Goal: Transaction & Acquisition: Purchase product/service

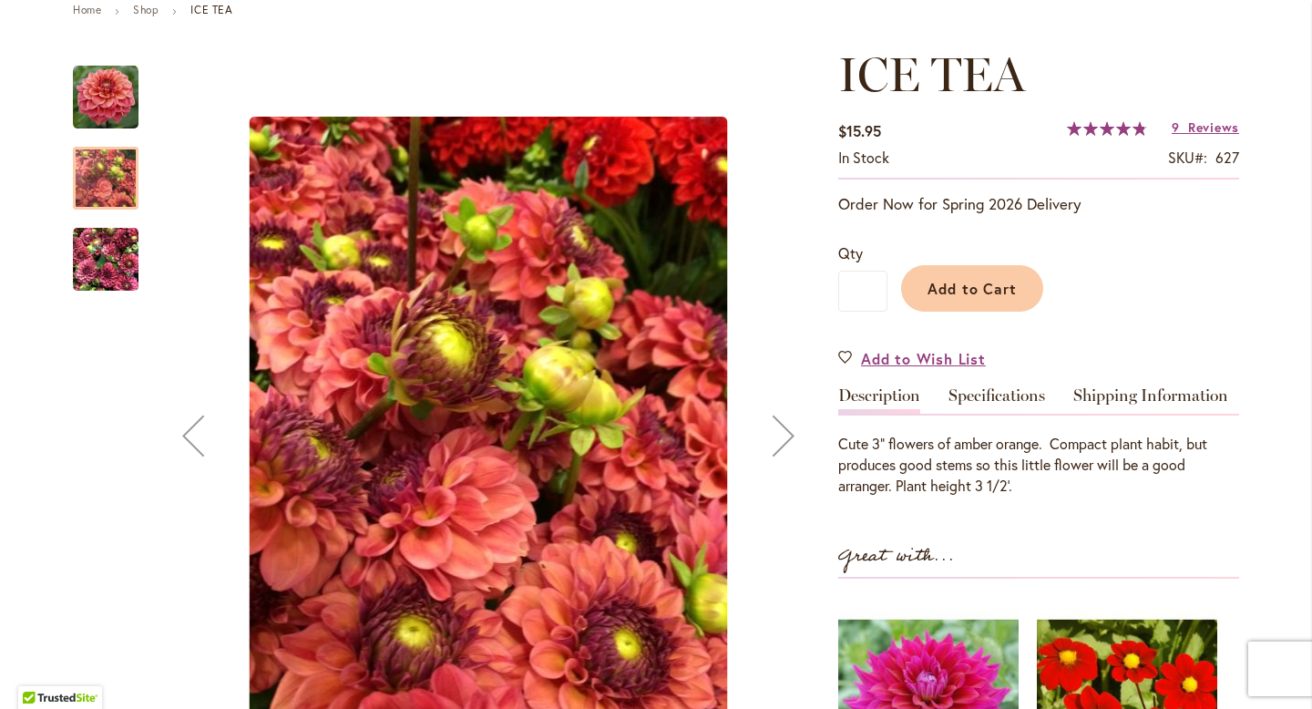
scroll to position [104, 0]
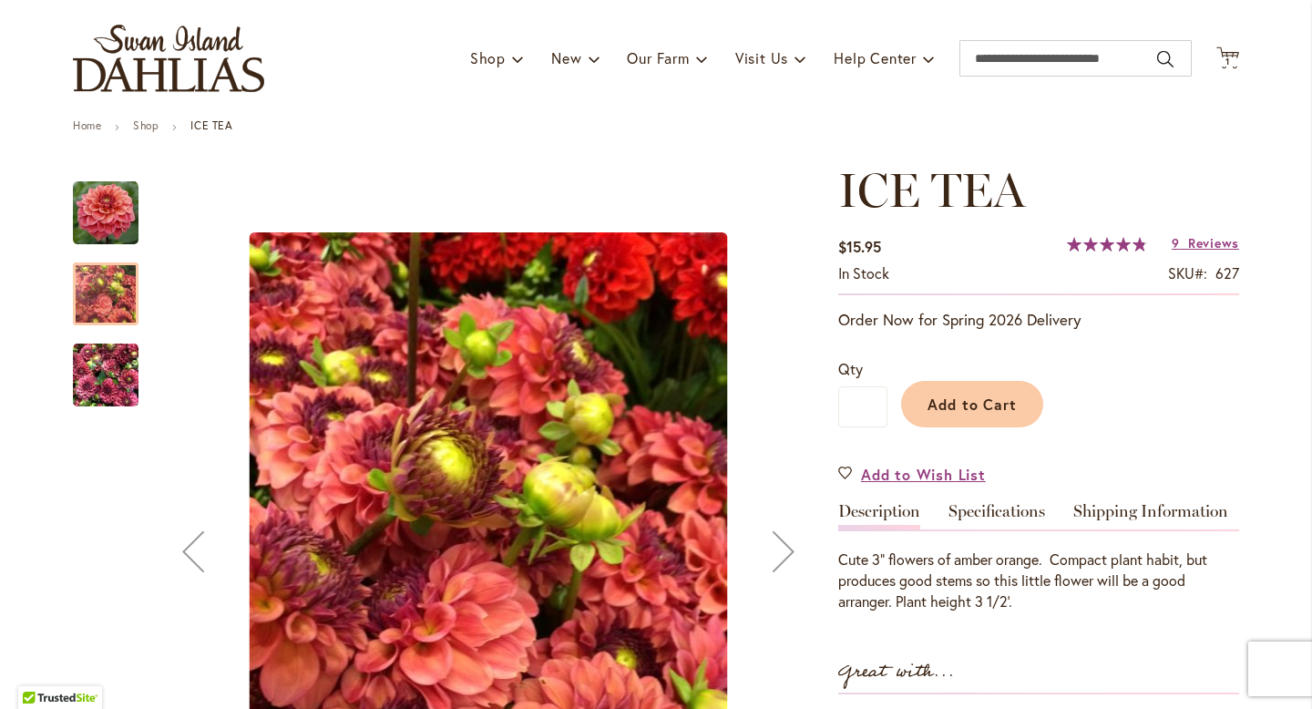
click at [119, 311] on div at bounding box center [106, 293] width 66 height 63
click at [102, 227] on img "ICE TEA" at bounding box center [106, 213] width 66 height 66
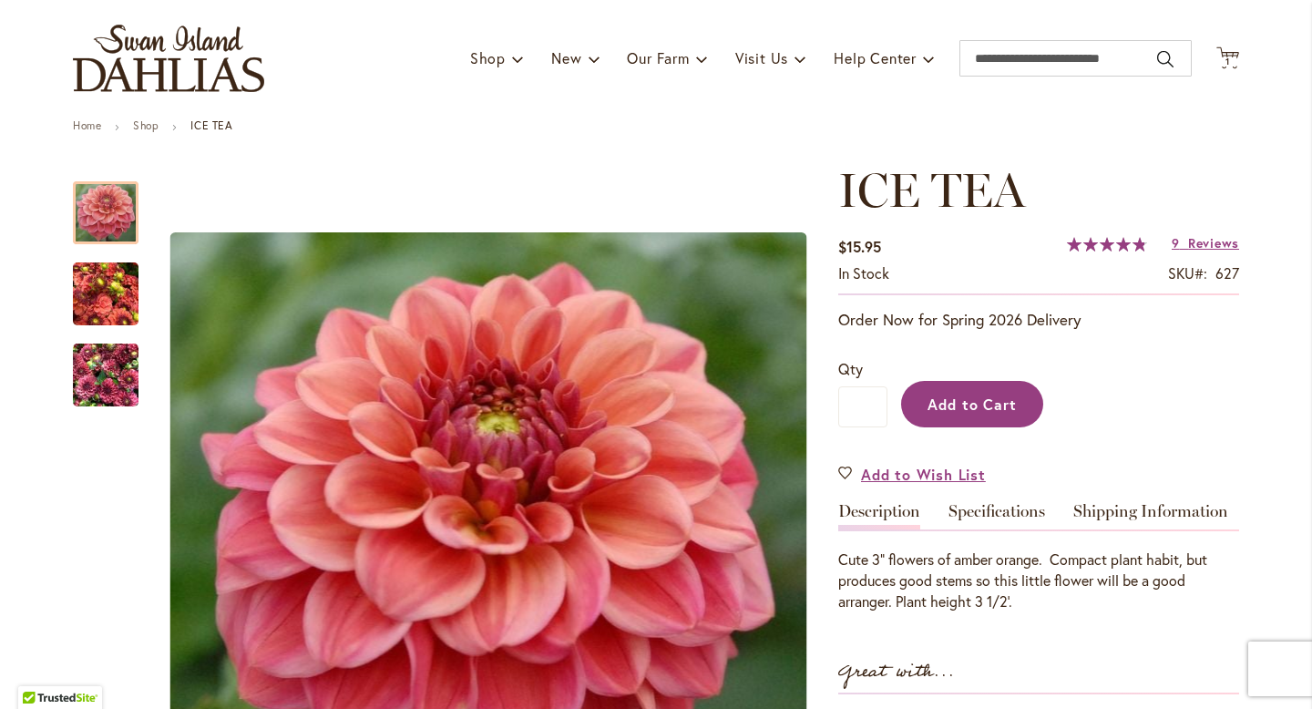
click at [979, 416] on button "Add to Cart" at bounding box center [972, 404] width 142 height 46
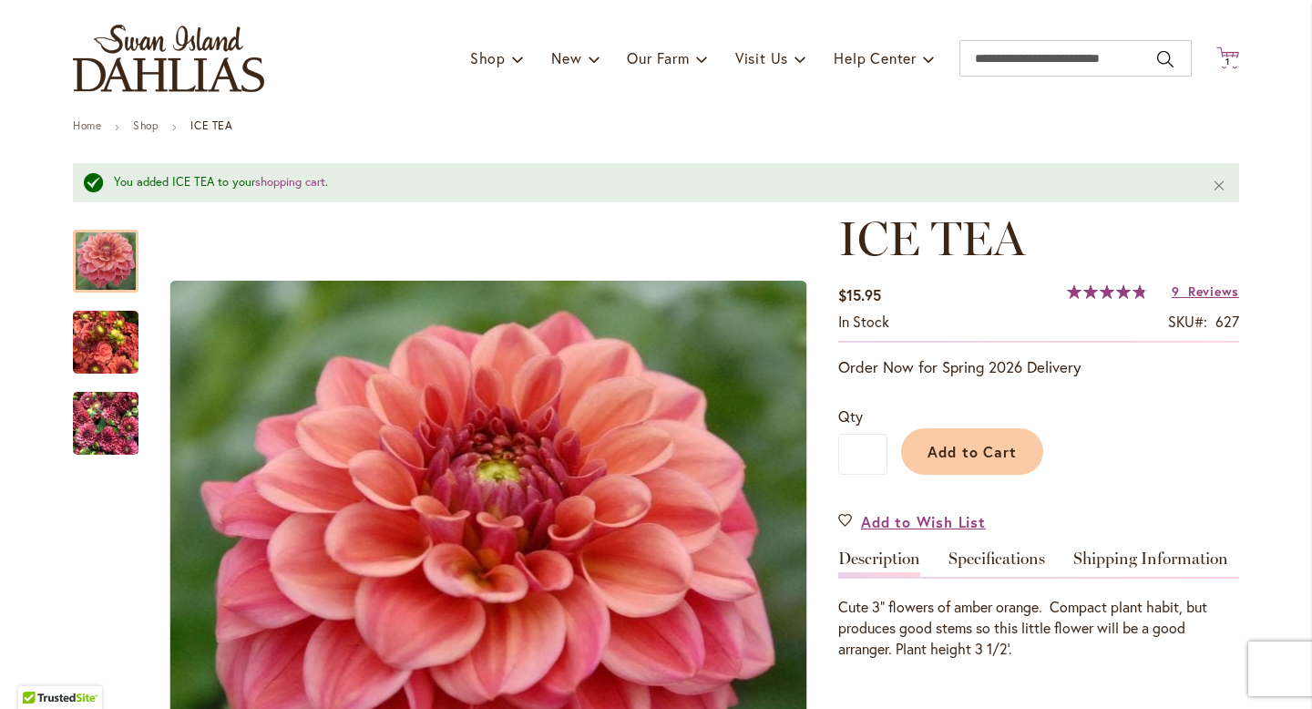
click at [1233, 61] on span "1 1 items" at bounding box center [1228, 61] width 18 height 9
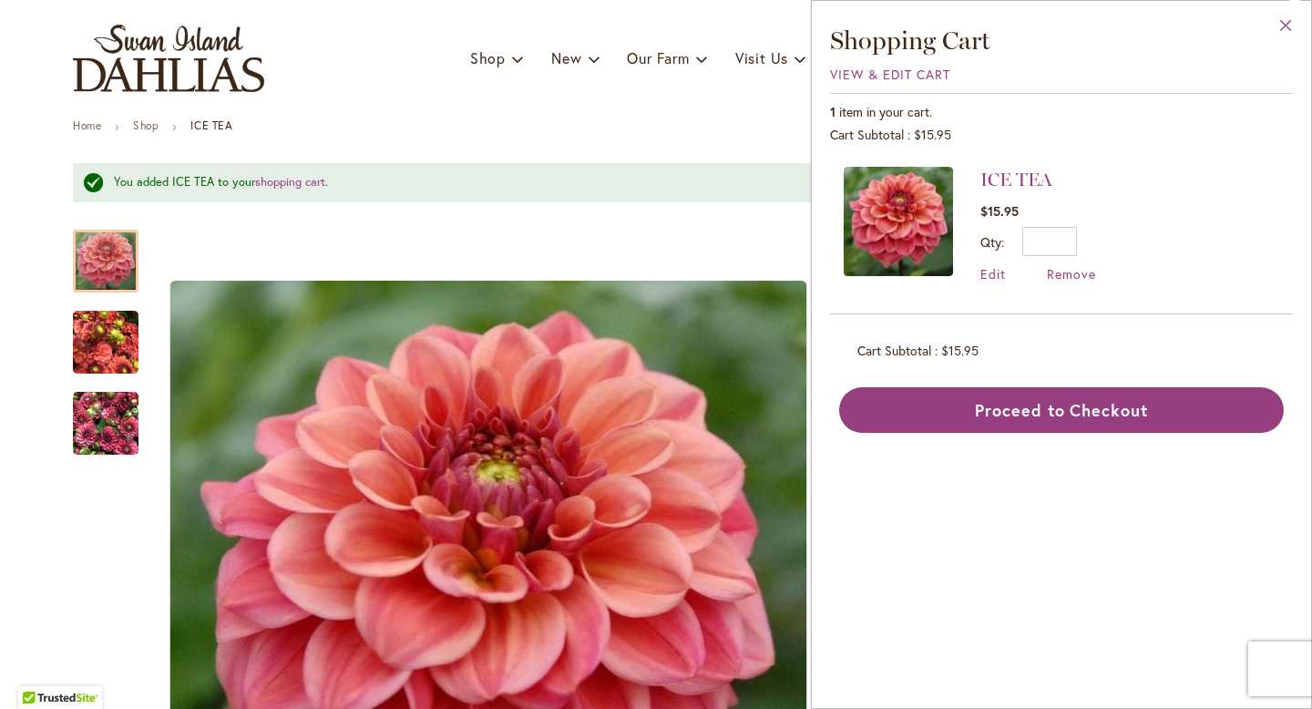
click at [1278, 37] on button "Close" at bounding box center [1286, 29] width 50 height 57
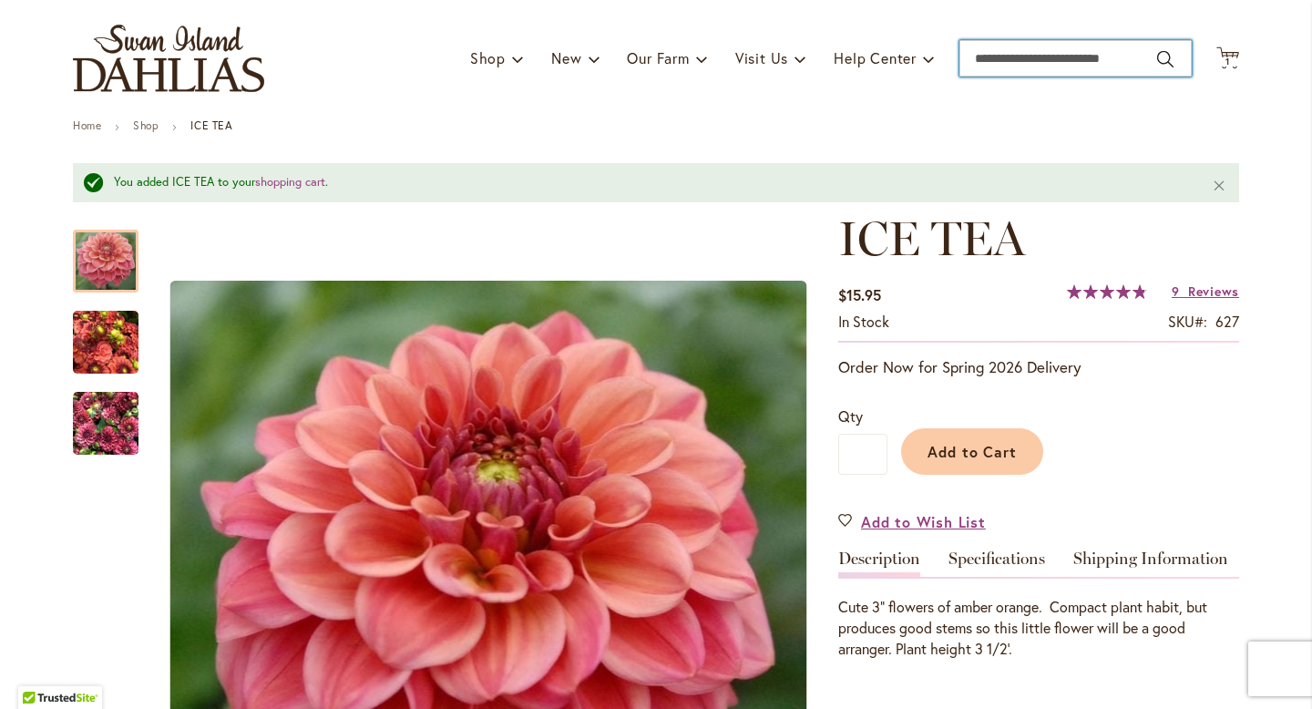
click at [1047, 65] on input "Search" at bounding box center [1075, 58] width 232 height 36
type input "**********"
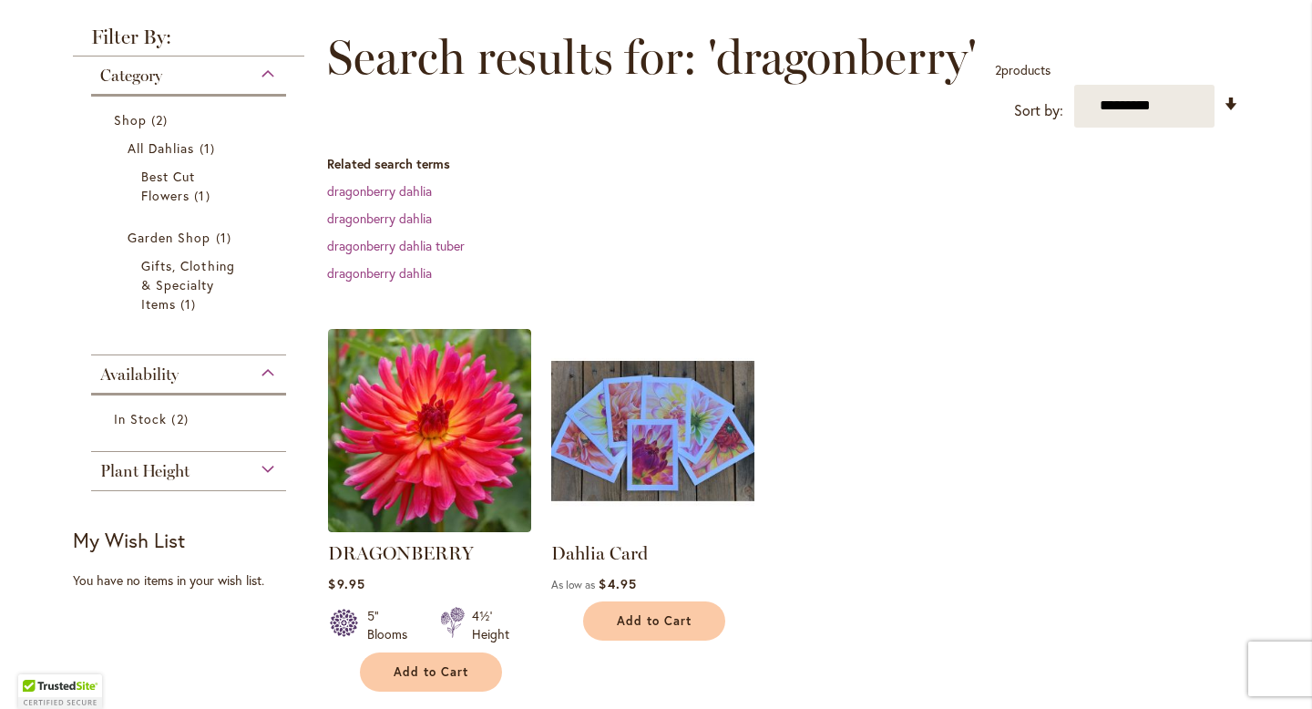
scroll to position [322, 0]
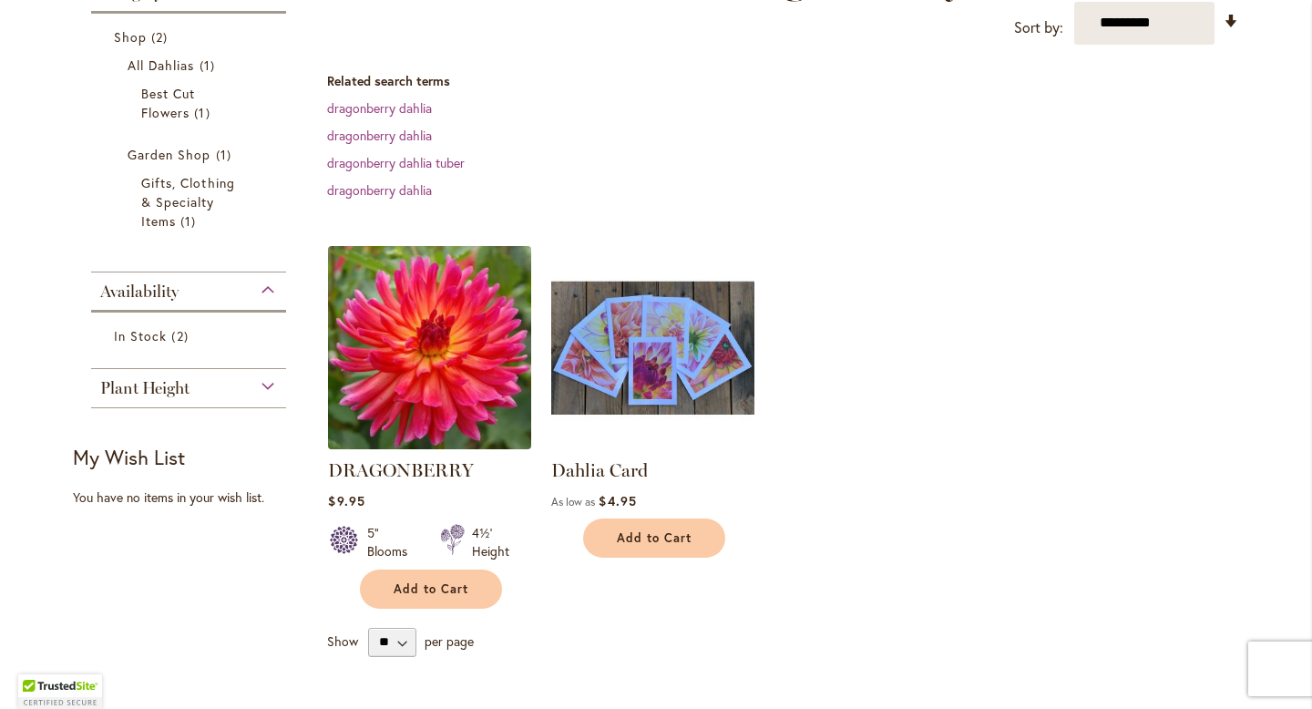
click at [404, 359] on img at bounding box center [429, 346] width 213 height 213
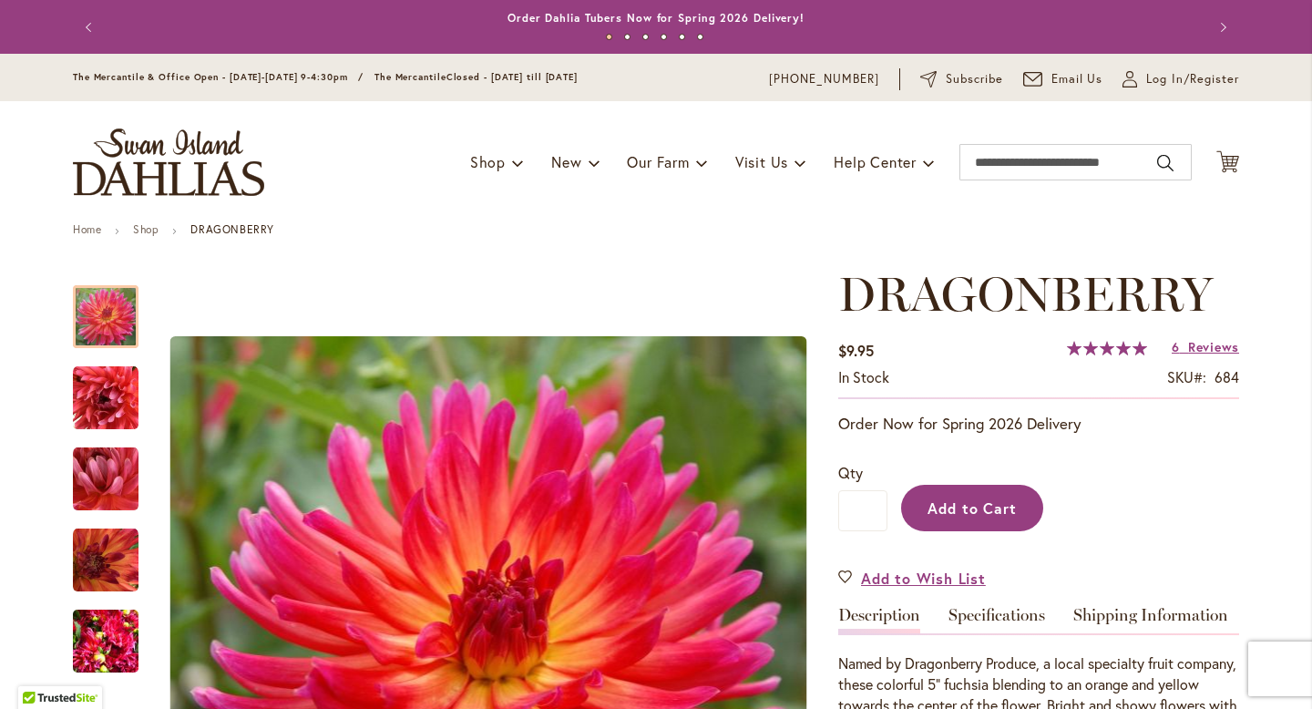
click at [981, 494] on button "Add to Cart" at bounding box center [972, 508] width 142 height 46
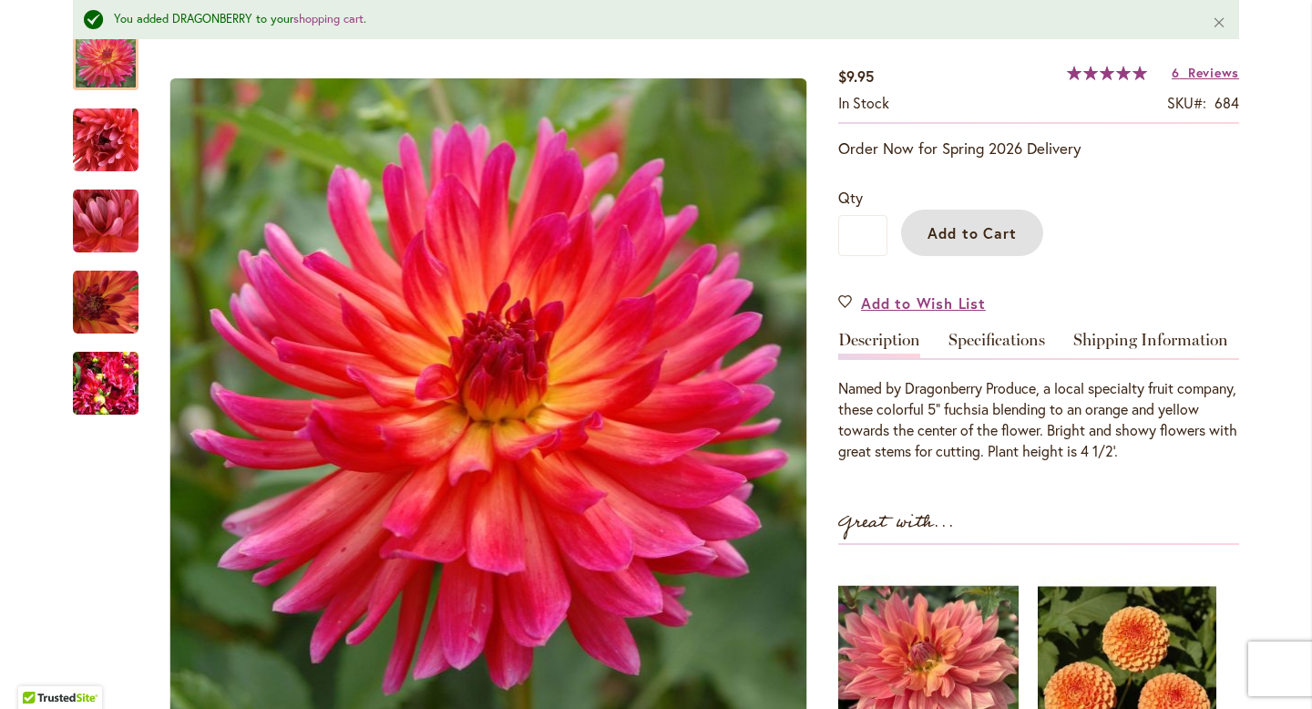
scroll to position [20, 0]
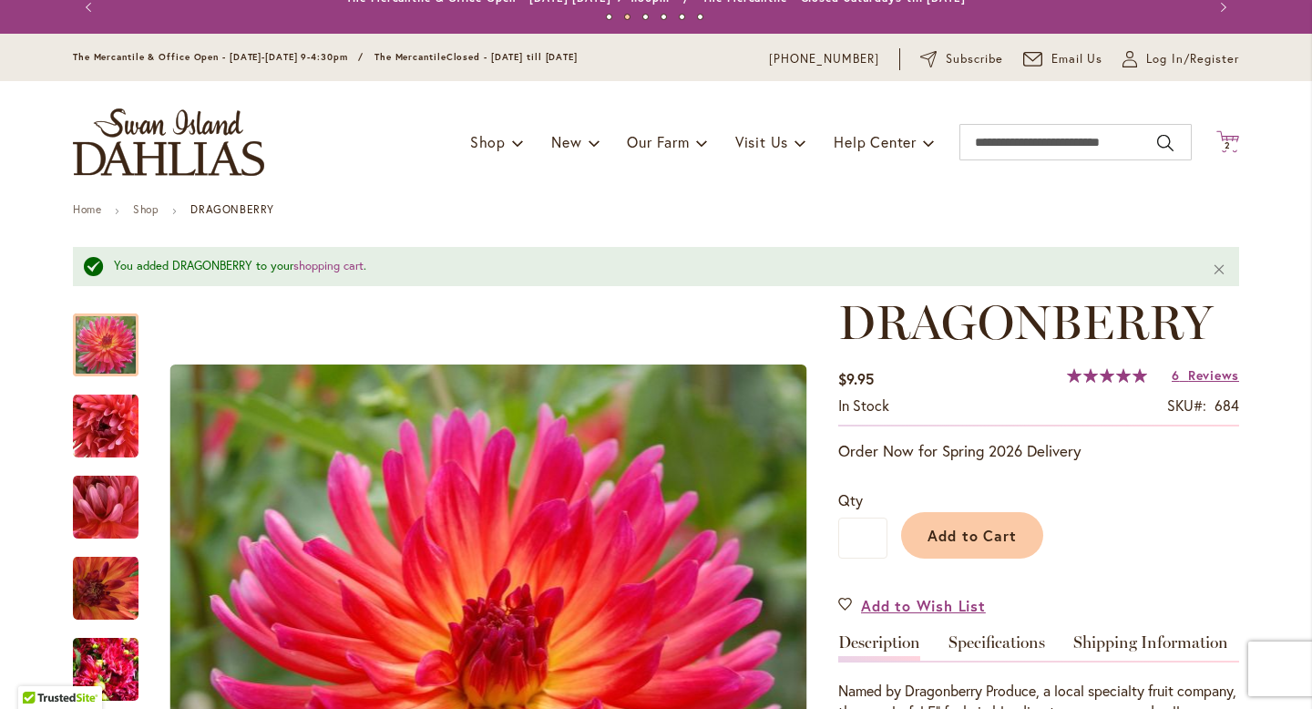
click at [1235, 138] on icon at bounding box center [1227, 141] width 23 height 22
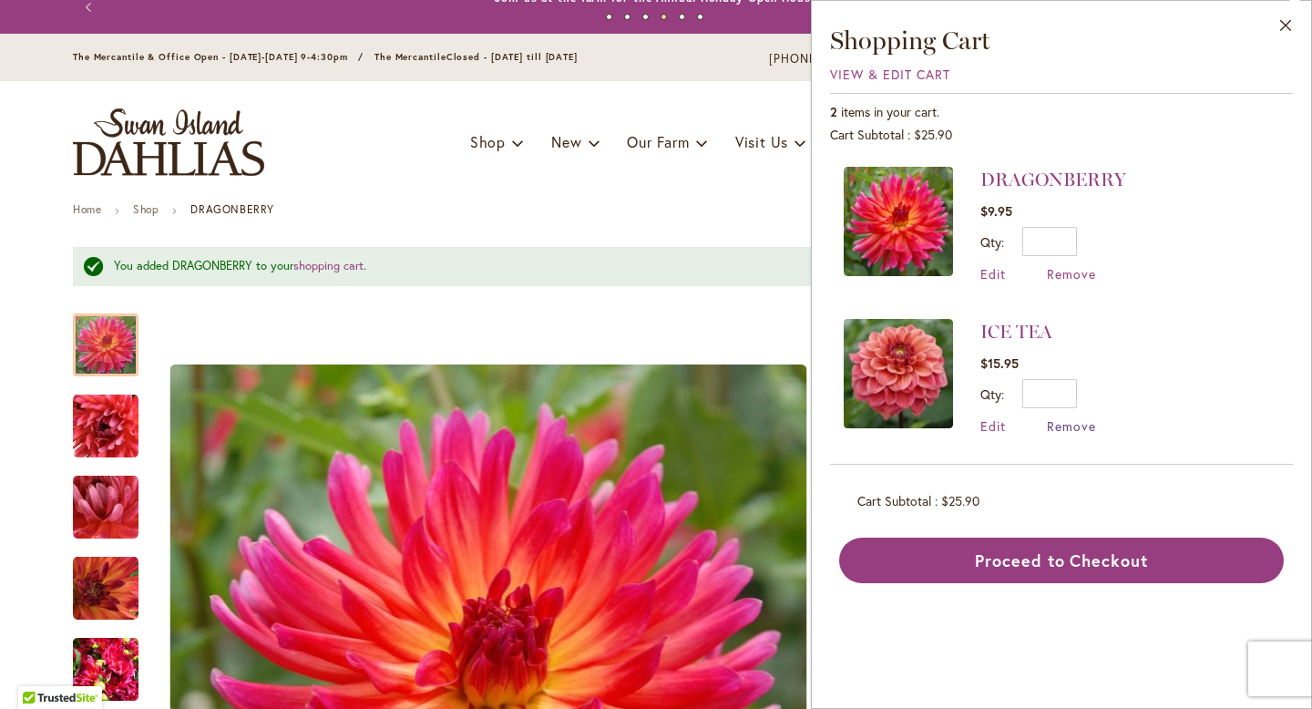
click at [1068, 426] on span "Remove" at bounding box center [1071, 425] width 49 height 17
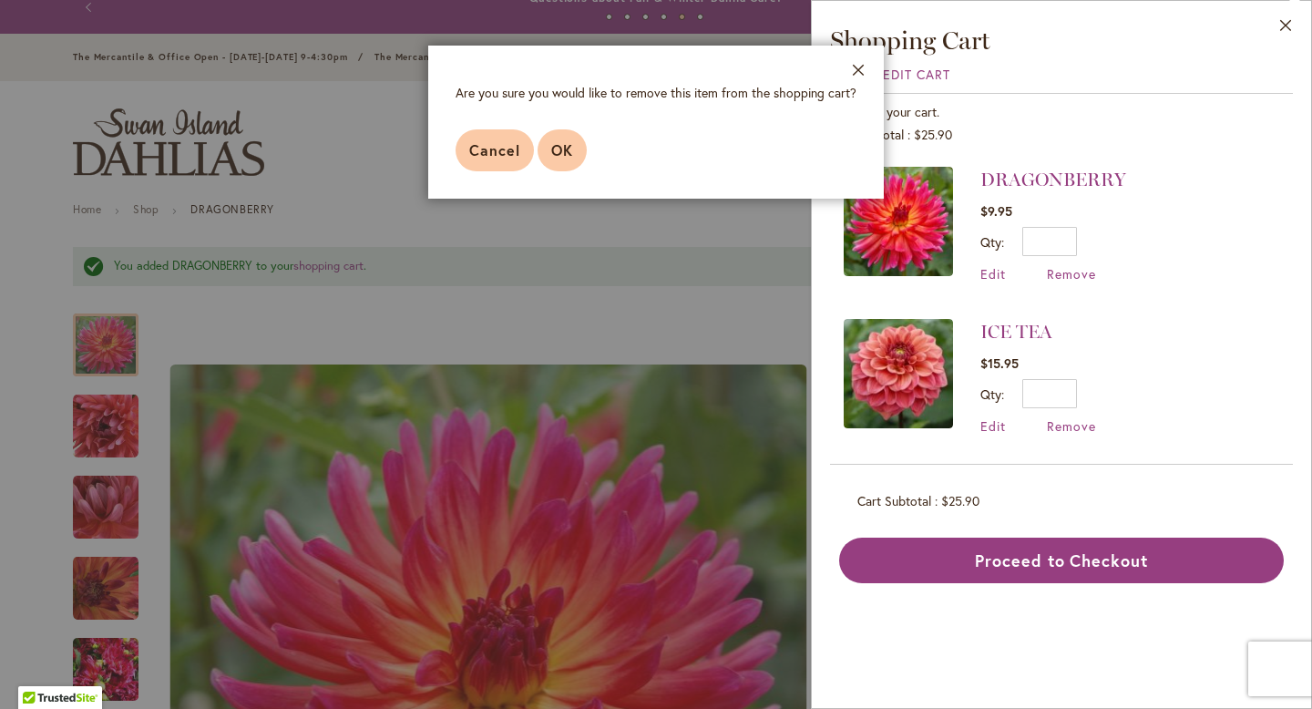
click at [564, 144] on span "OK" at bounding box center [562, 149] width 22 height 19
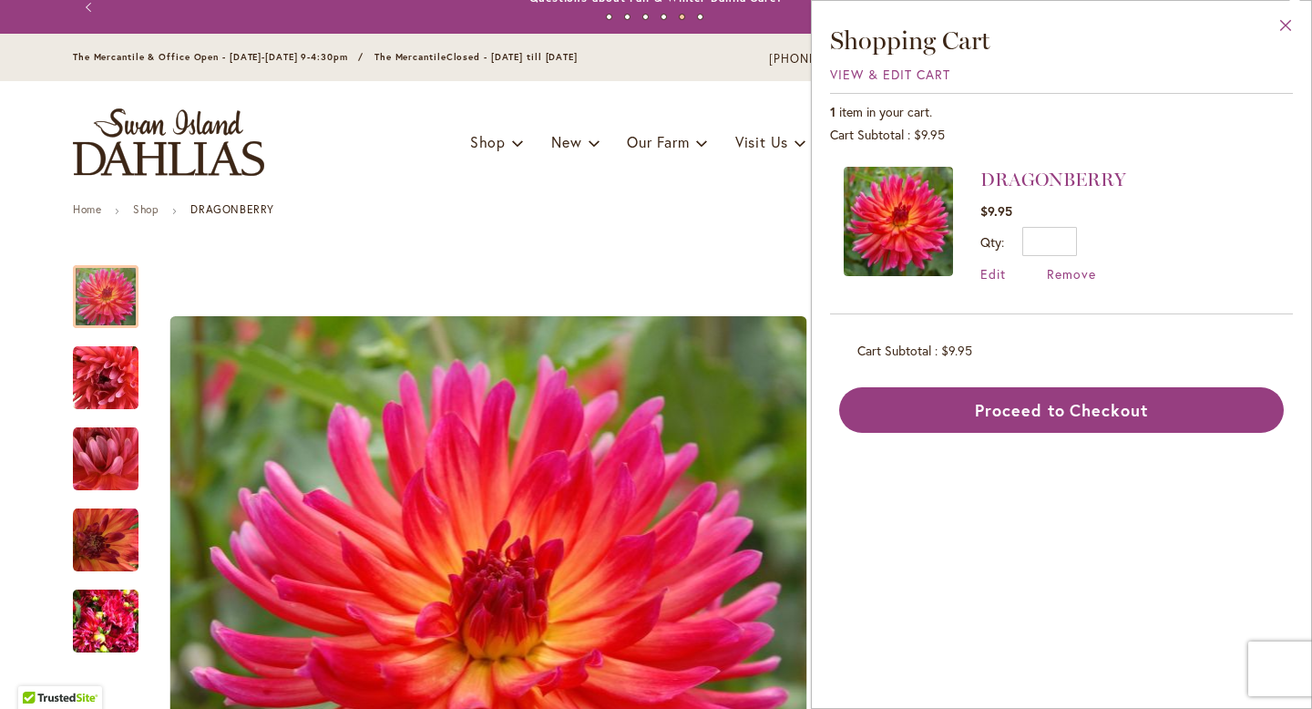
click at [1290, 26] on button "Close" at bounding box center [1286, 29] width 50 height 57
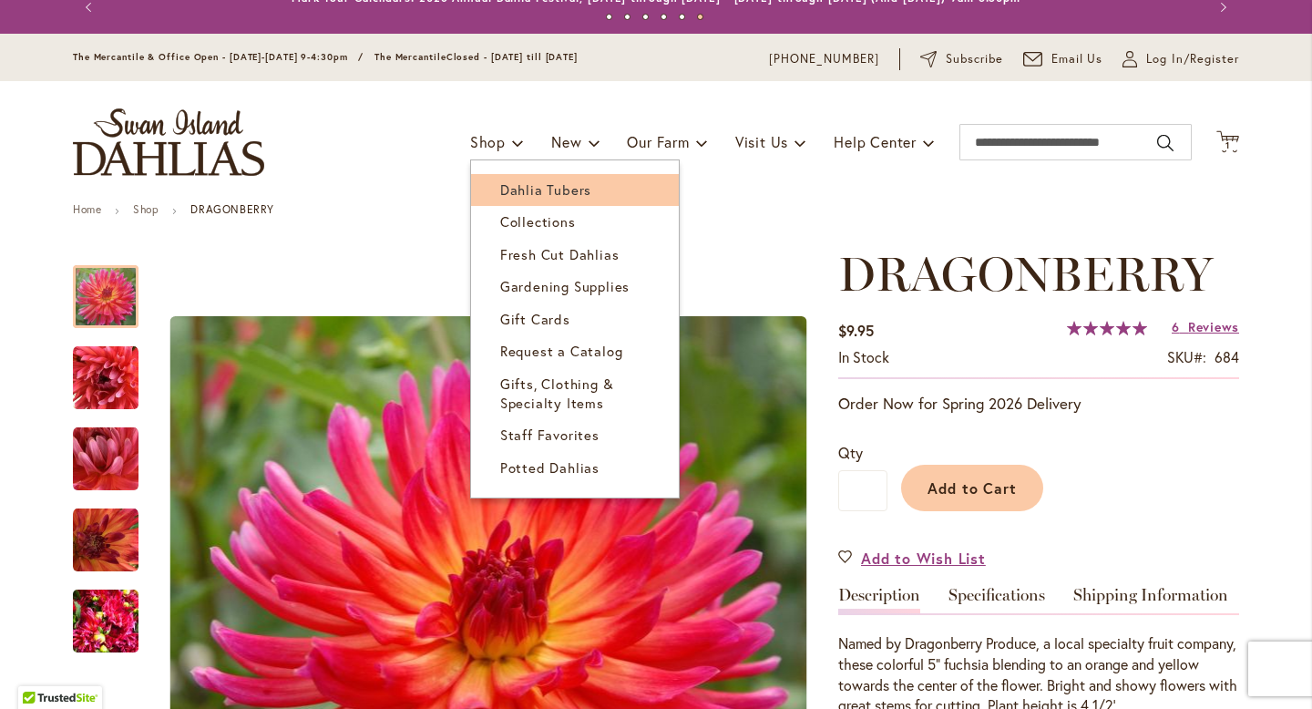
click at [512, 194] on span "Dahlia Tubers" at bounding box center [545, 189] width 91 height 18
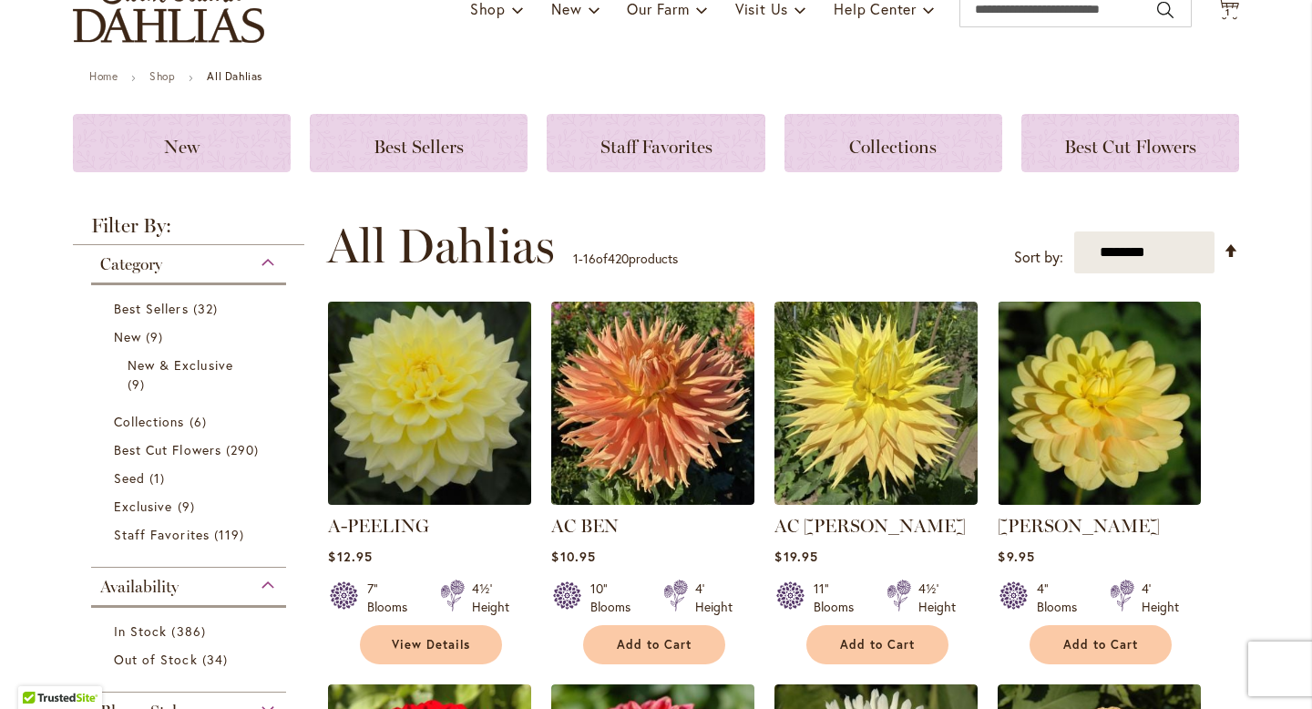
scroll to position [174, 0]
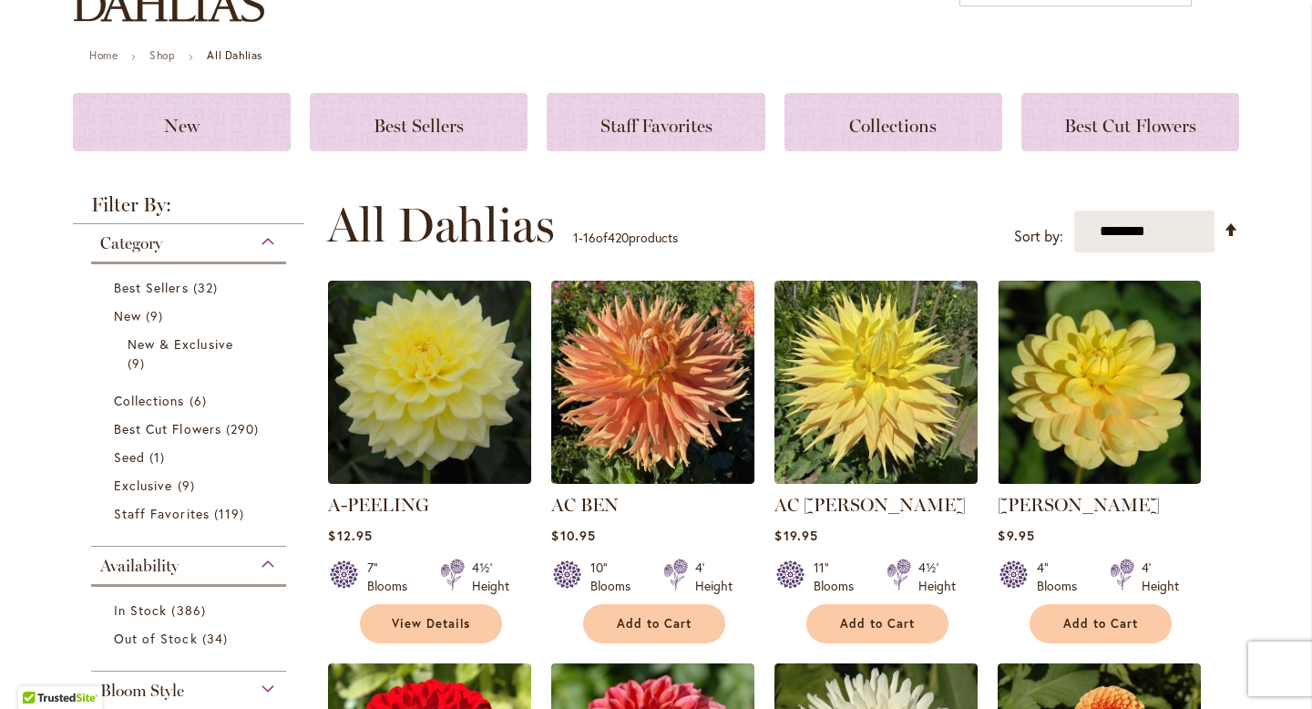
click at [267, 245] on div "Category" at bounding box center [188, 238] width 195 height 29
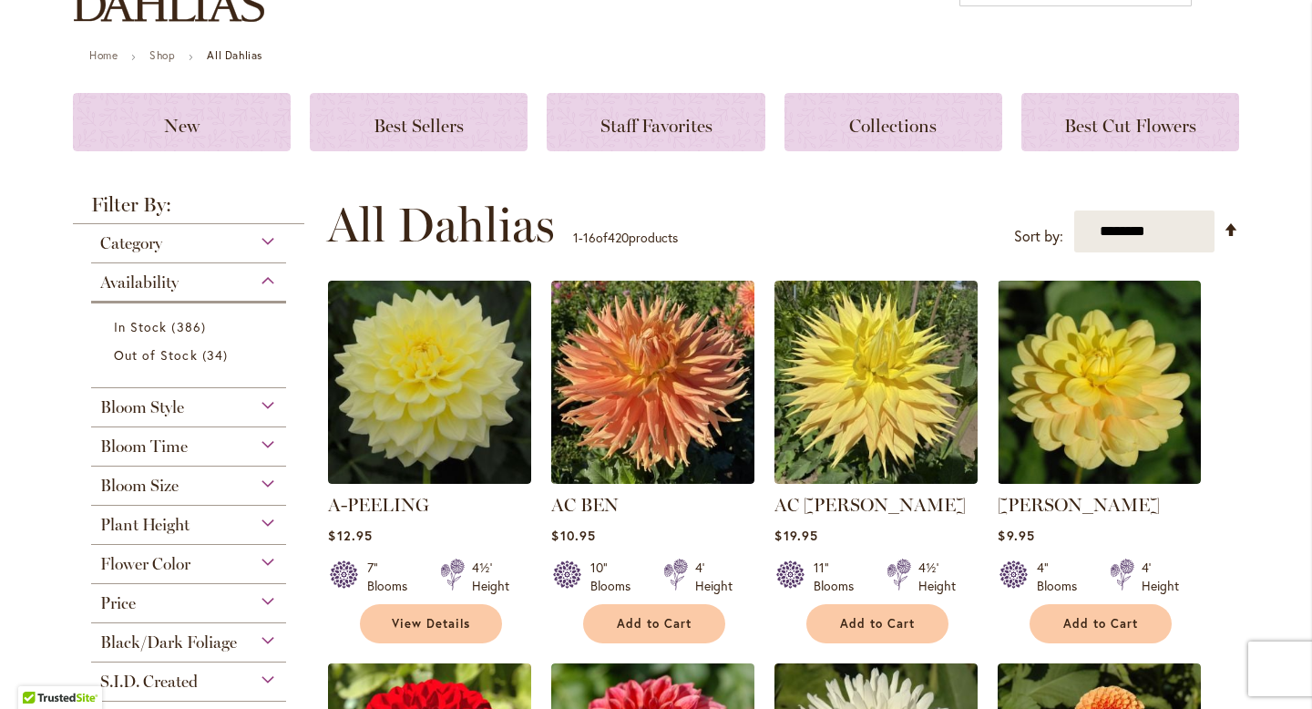
click at [271, 276] on div "Availability" at bounding box center [188, 277] width 195 height 29
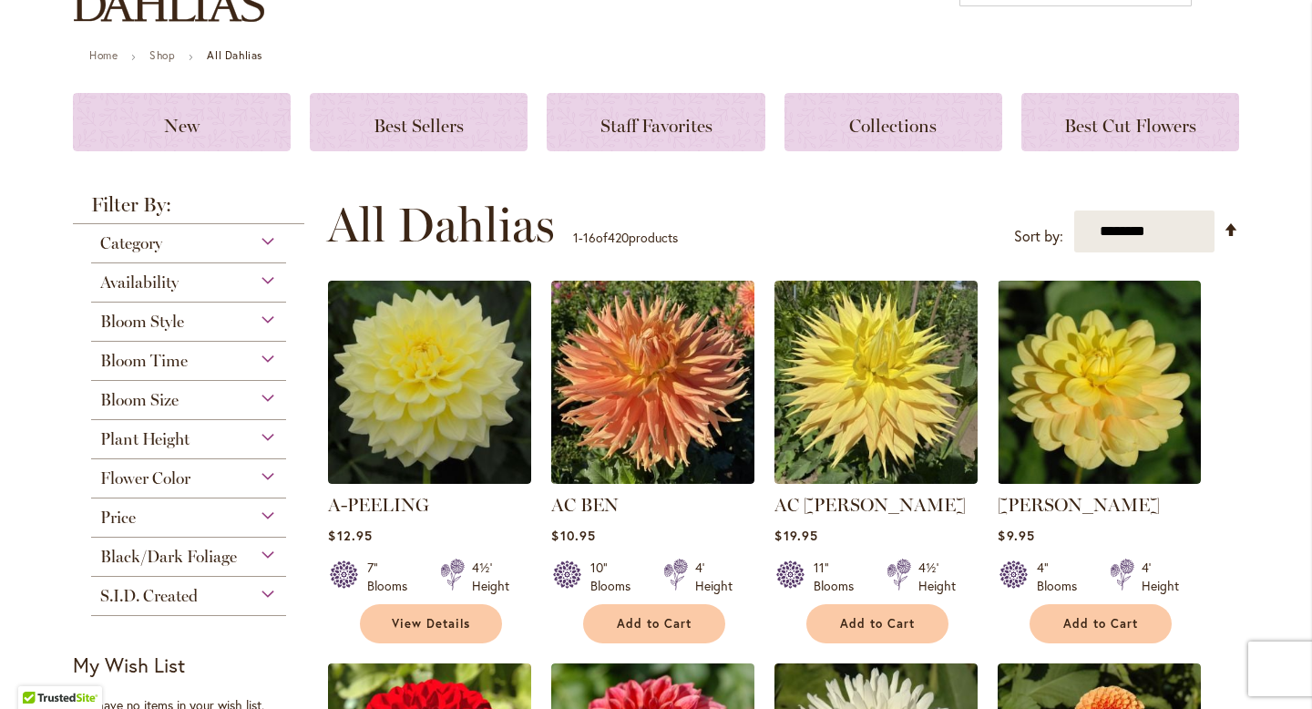
click at [260, 475] on div "Flower Color" at bounding box center [188, 473] width 195 height 29
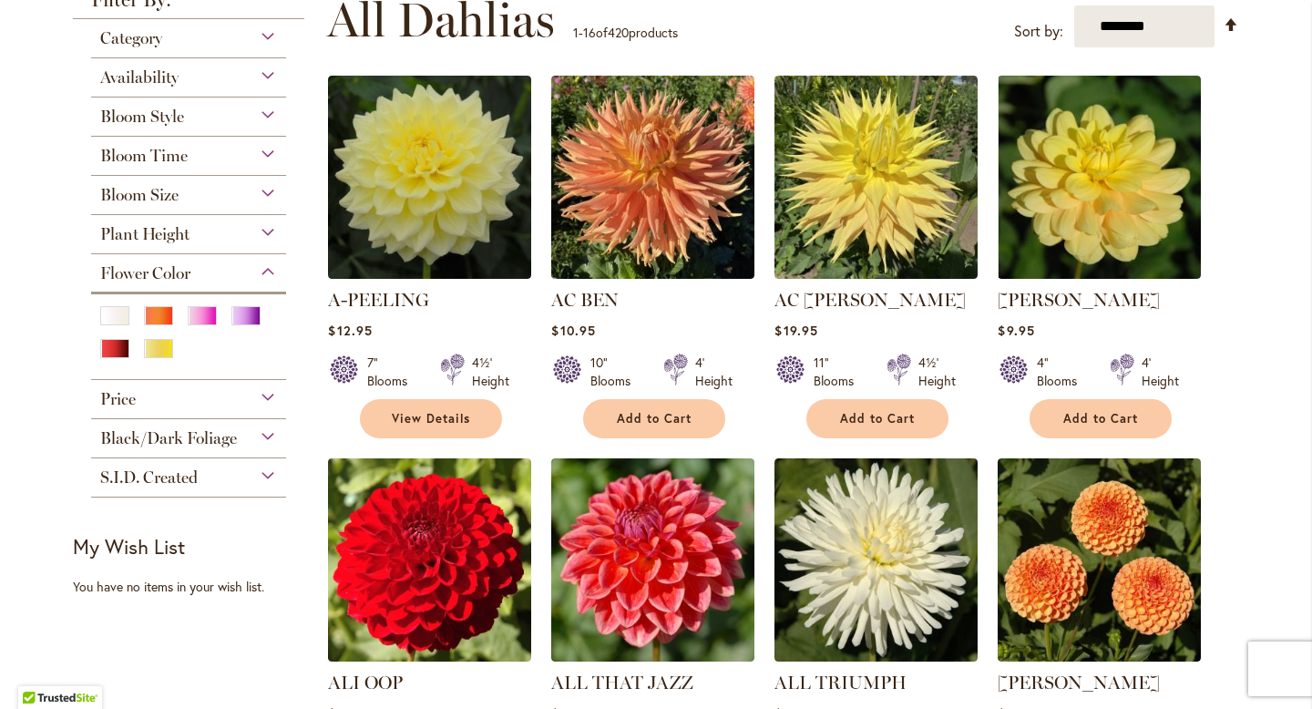
scroll to position [392, 0]
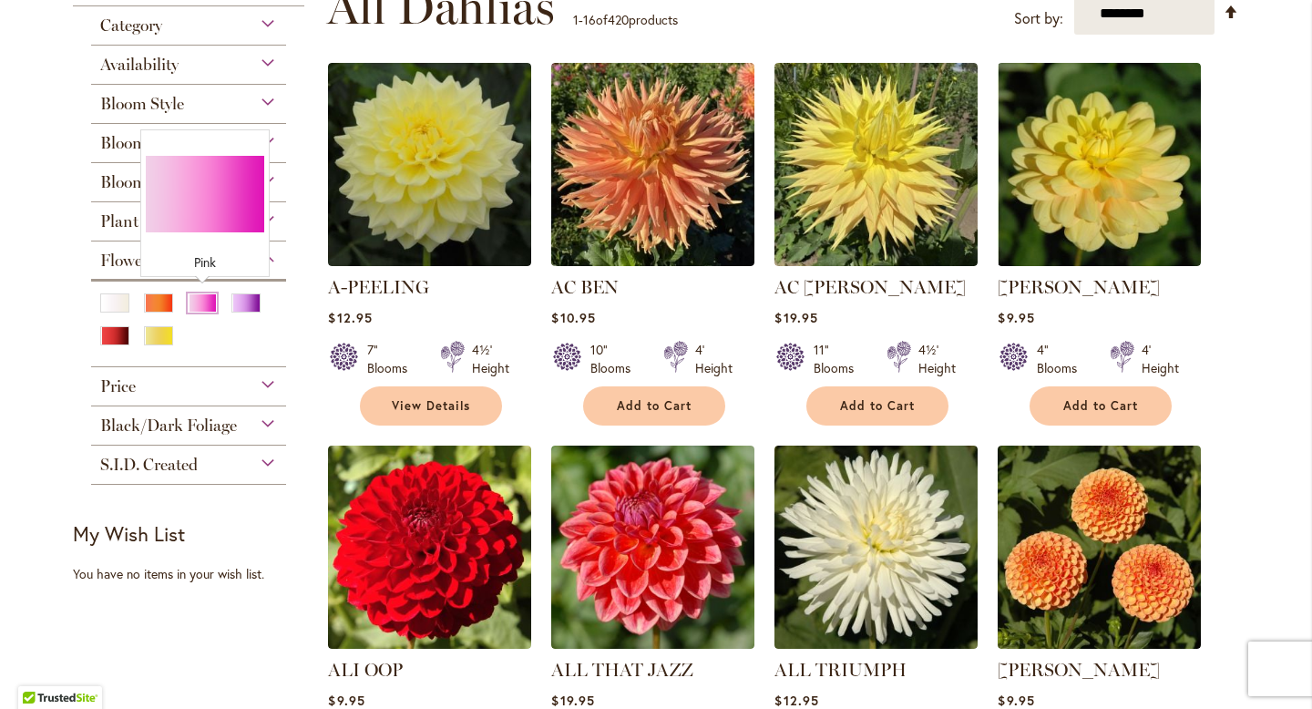
click at [198, 301] on div "Pink" at bounding box center [202, 302] width 29 height 19
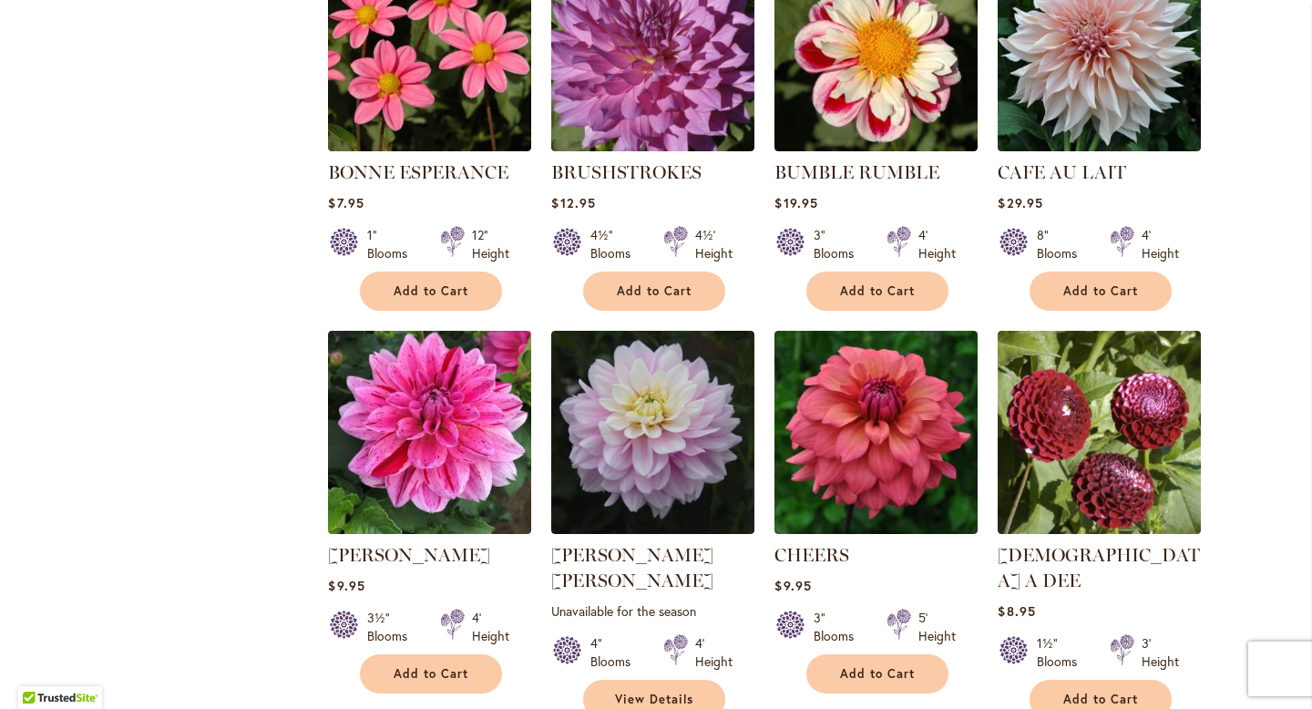
scroll to position [1269, 0]
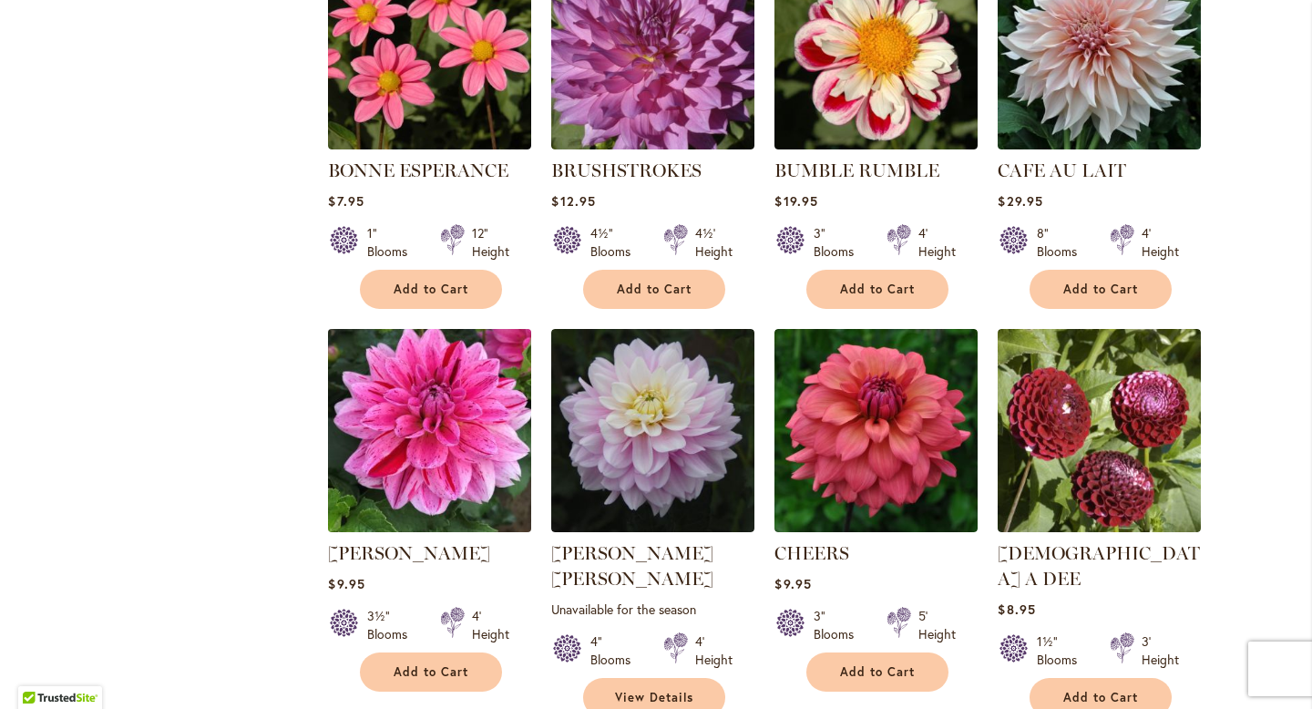
click at [408, 361] on img at bounding box center [429, 429] width 213 height 213
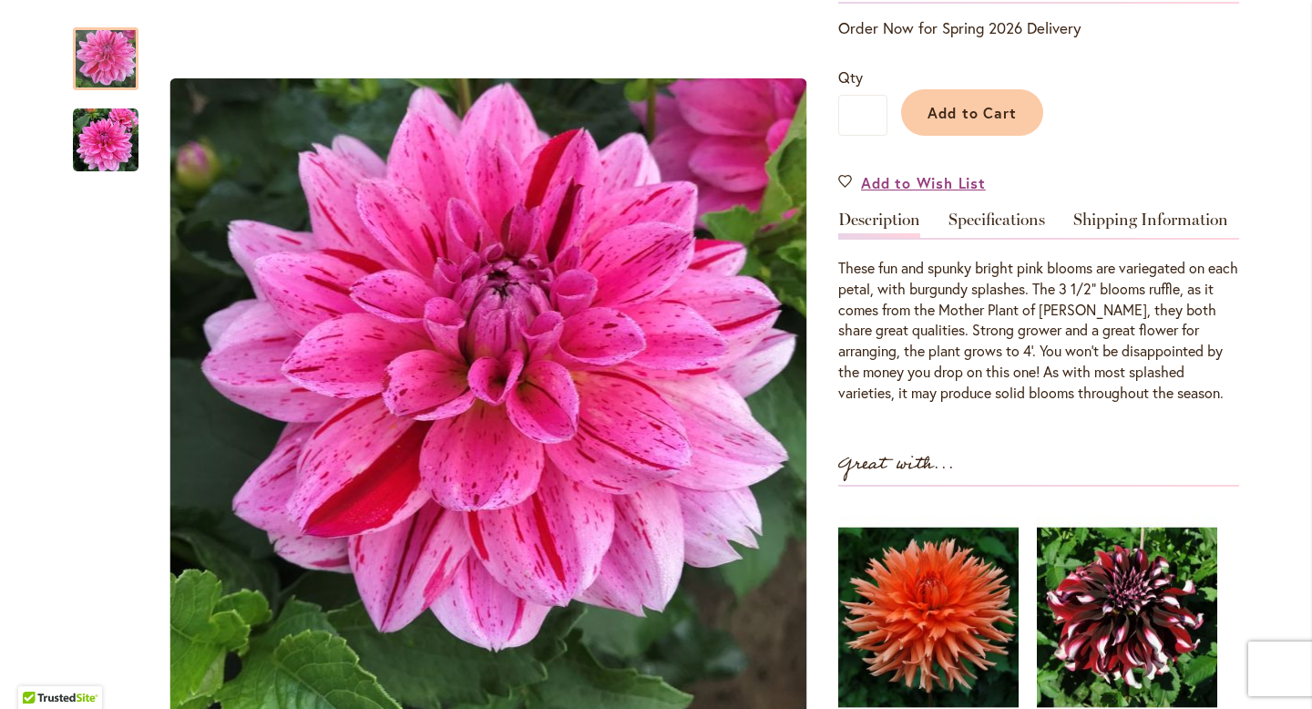
scroll to position [435, 0]
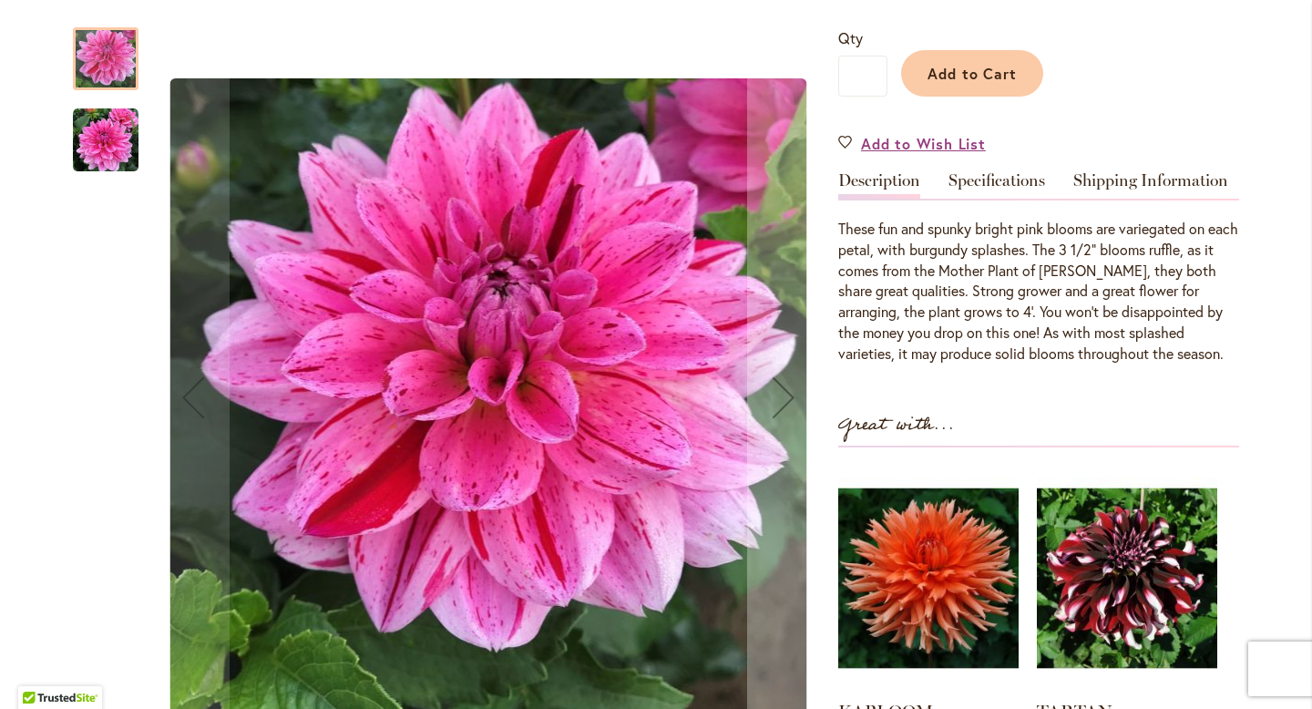
click at [113, 51] on div at bounding box center [106, 58] width 66 height 63
click at [122, 170] on img "CHA CHING" at bounding box center [106, 140] width 66 height 66
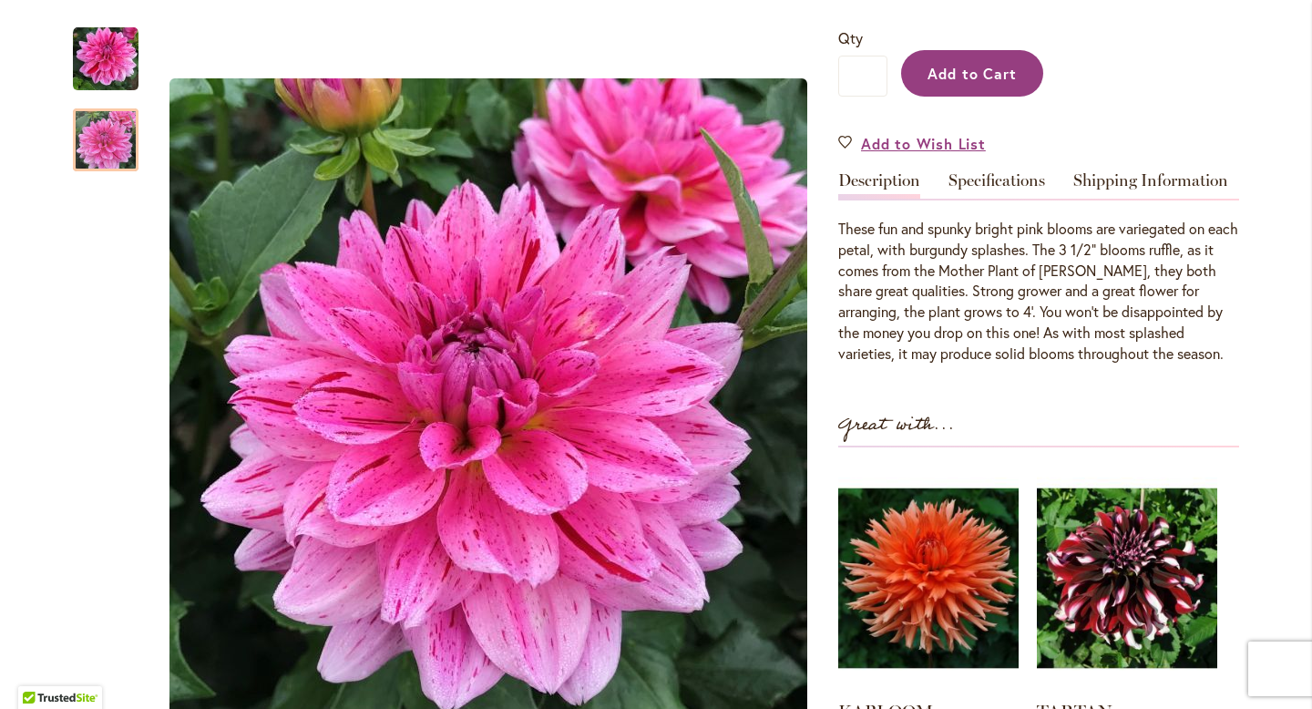
click at [998, 75] on span "Add to Cart" at bounding box center [972, 73] width 90 height 19
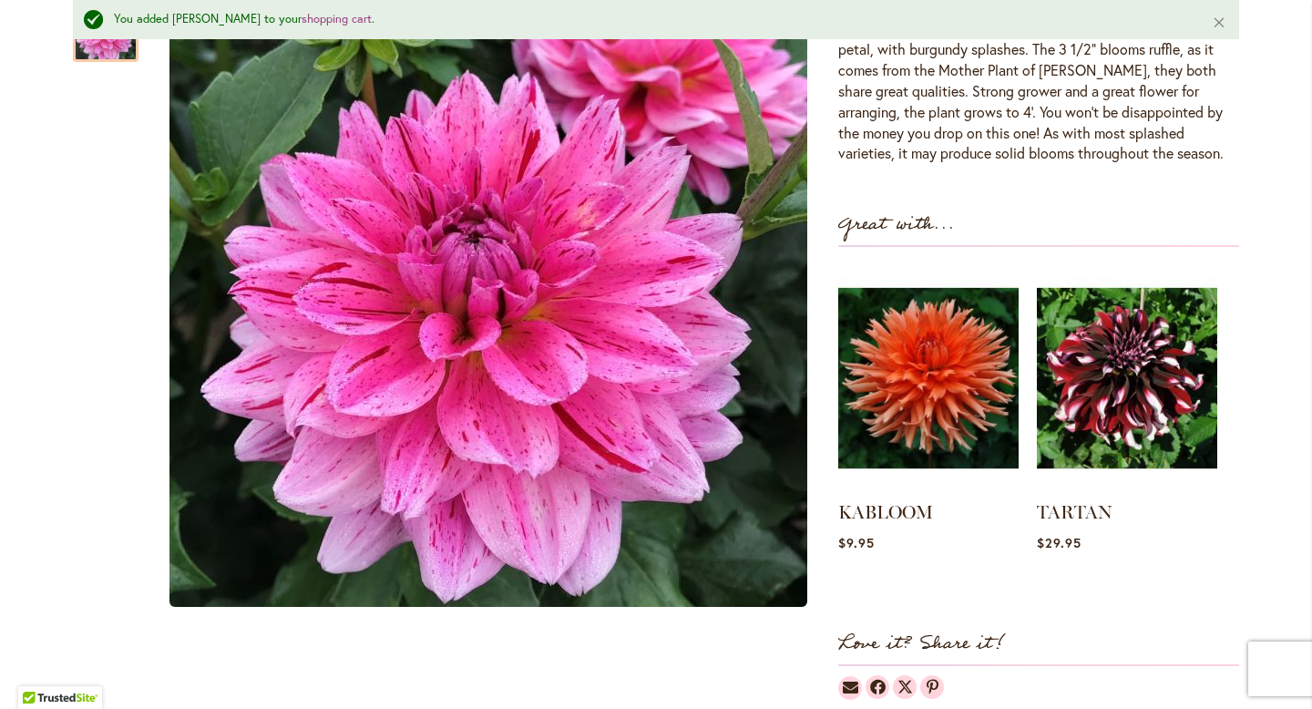
scroll to position [697, 0]
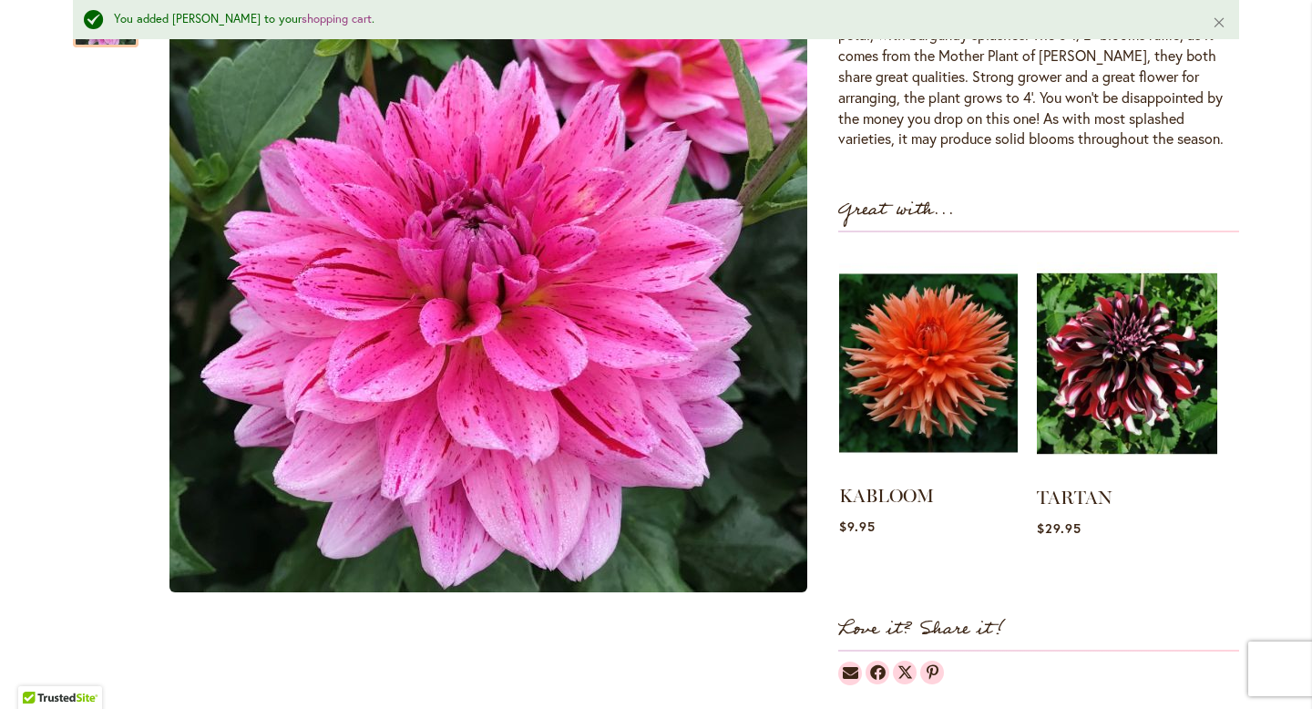
click at [911, 373] on img at bounding box center [928, 362] width 179 height 223
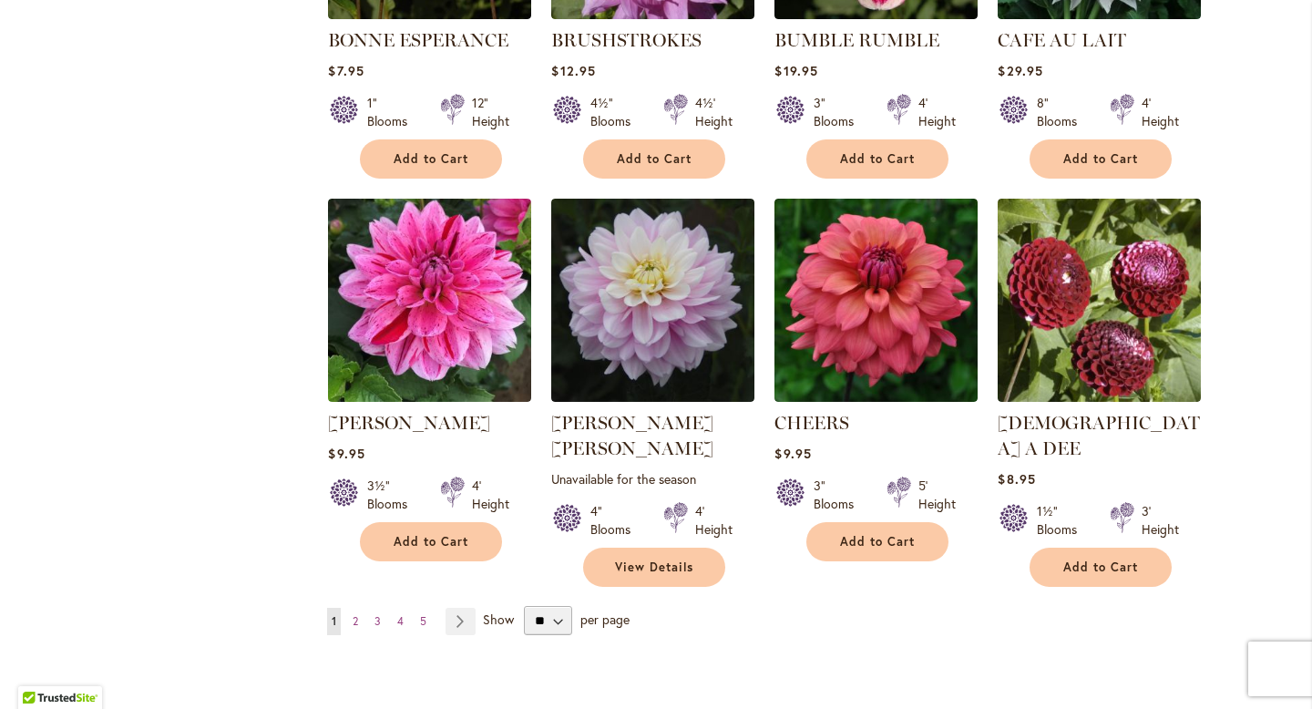
scroll to position [1416, 0]
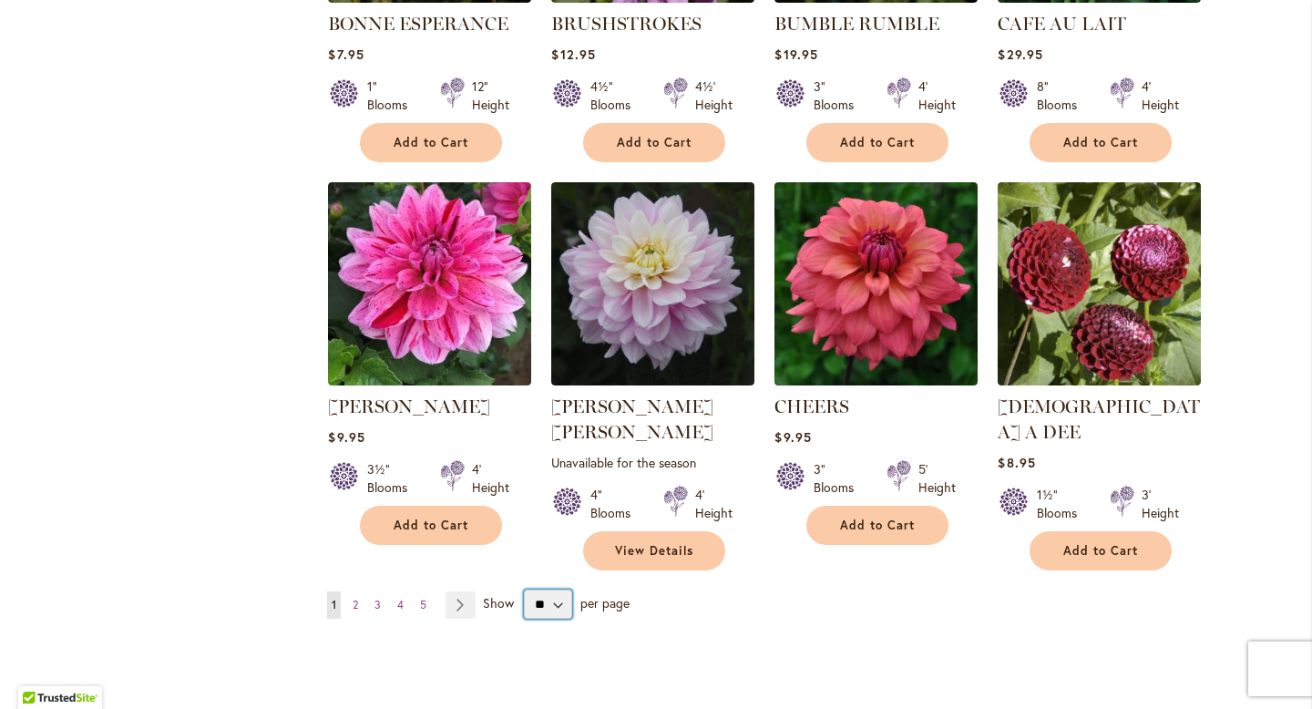
click at [547, 589] on select "** ** ** **" at bounding box center [548, 603] width 48 height 29
select select "**"
click at [524, 589] on select "** ** ** **" at bounding box center [548, 603] width 48 height 29
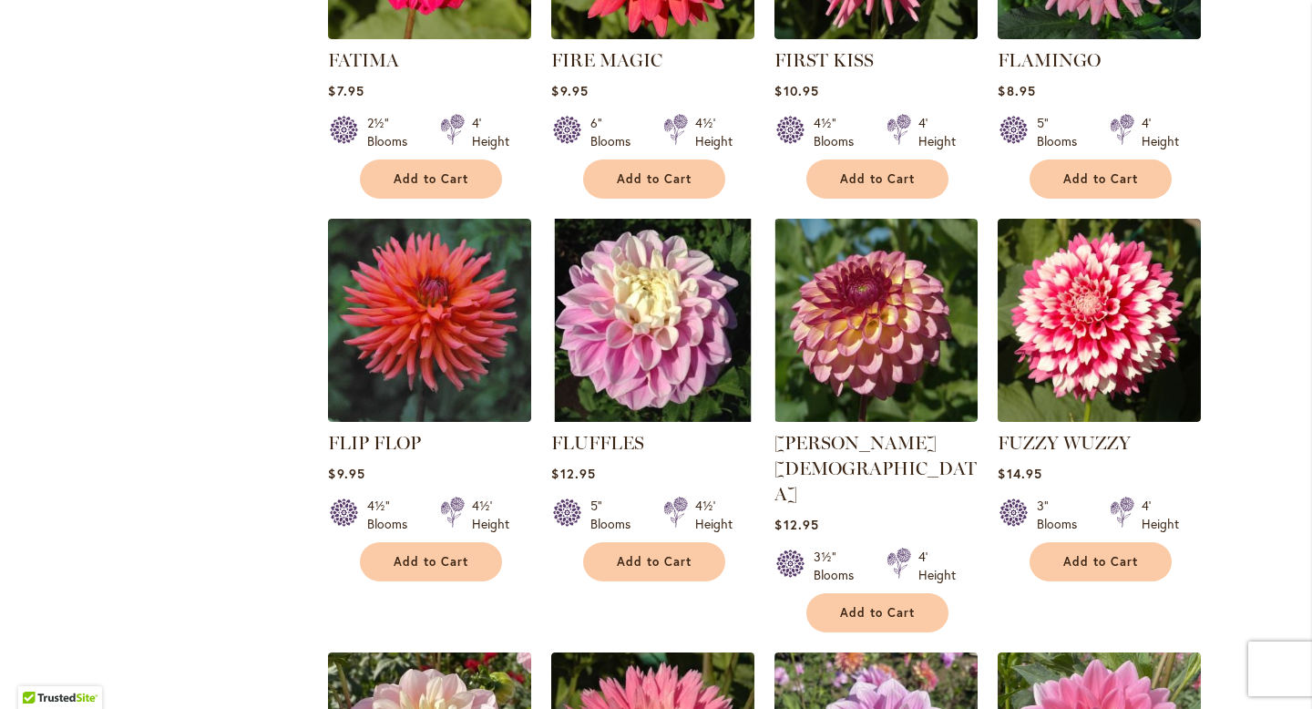
scroll to position [4111, 0]
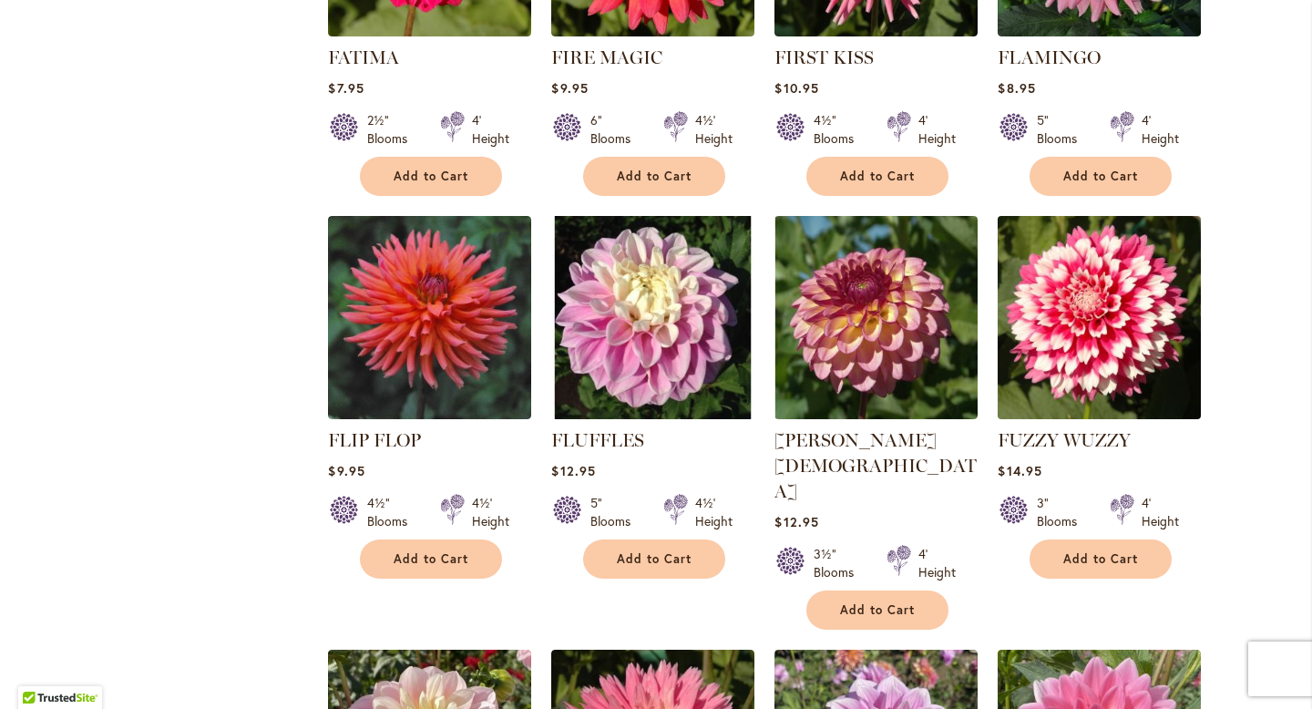
click at [1137, 265] on img at bounding box center [1099, 316] width 213 height 213
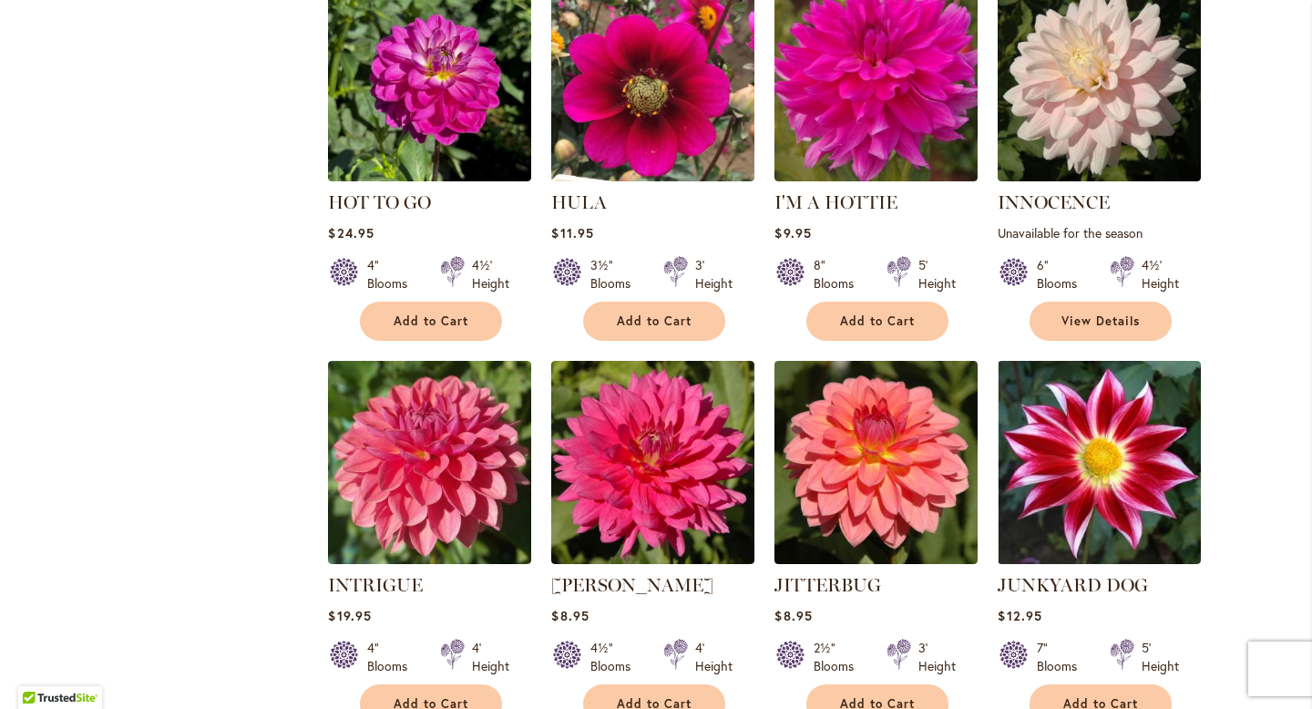
scroll to position [6004, 0]
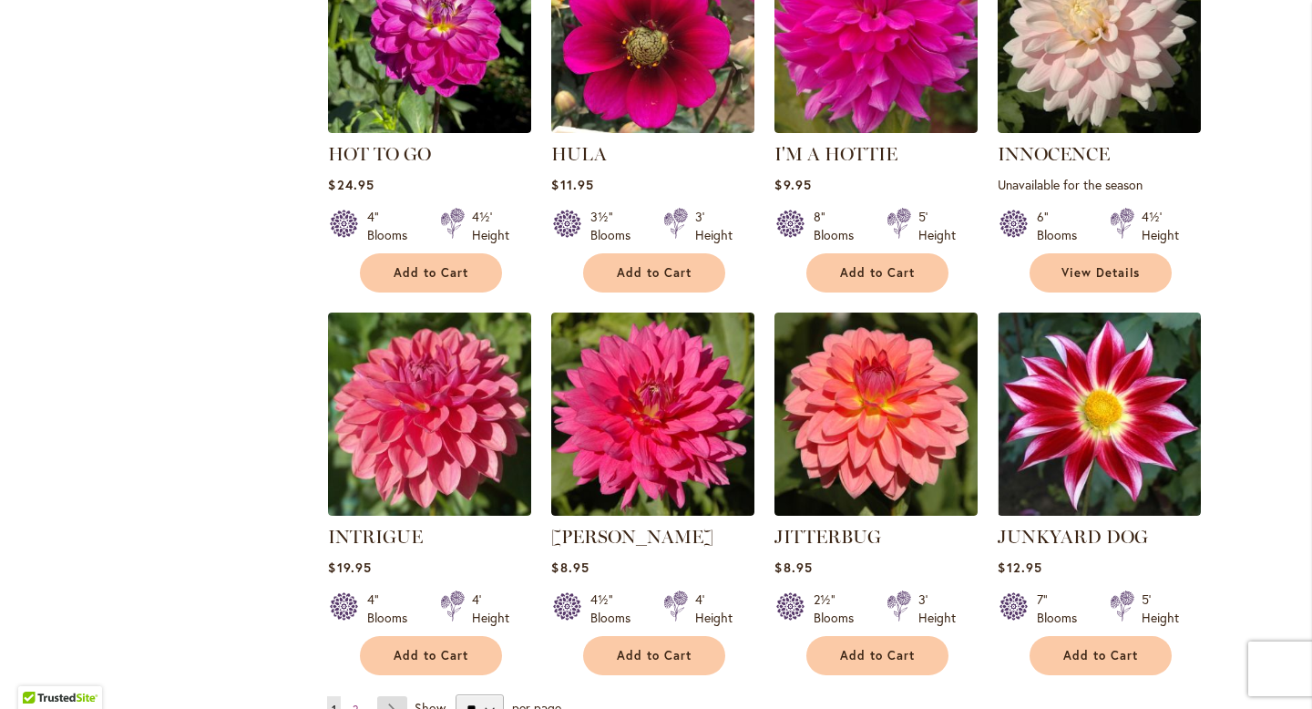
click at [394, 696] on link "Page Next" at bounding box center [392, 709] width 30 height 27
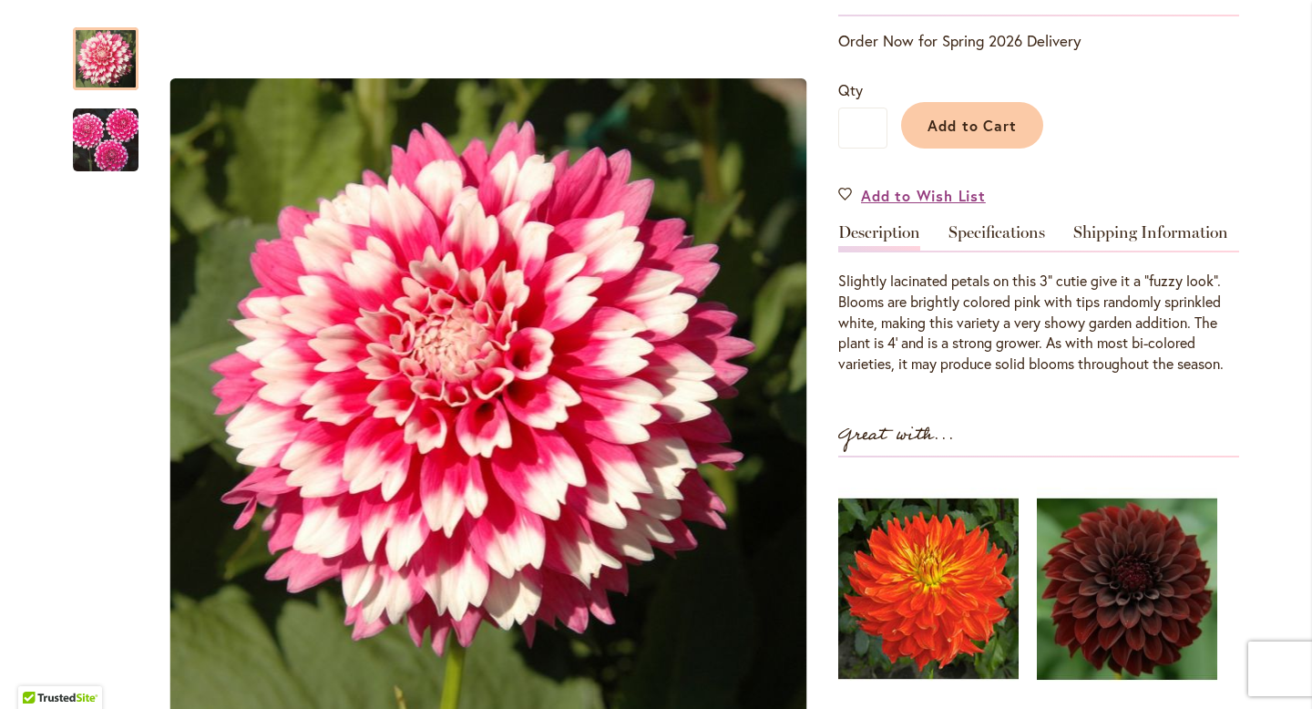
scroll to position [337, 0]
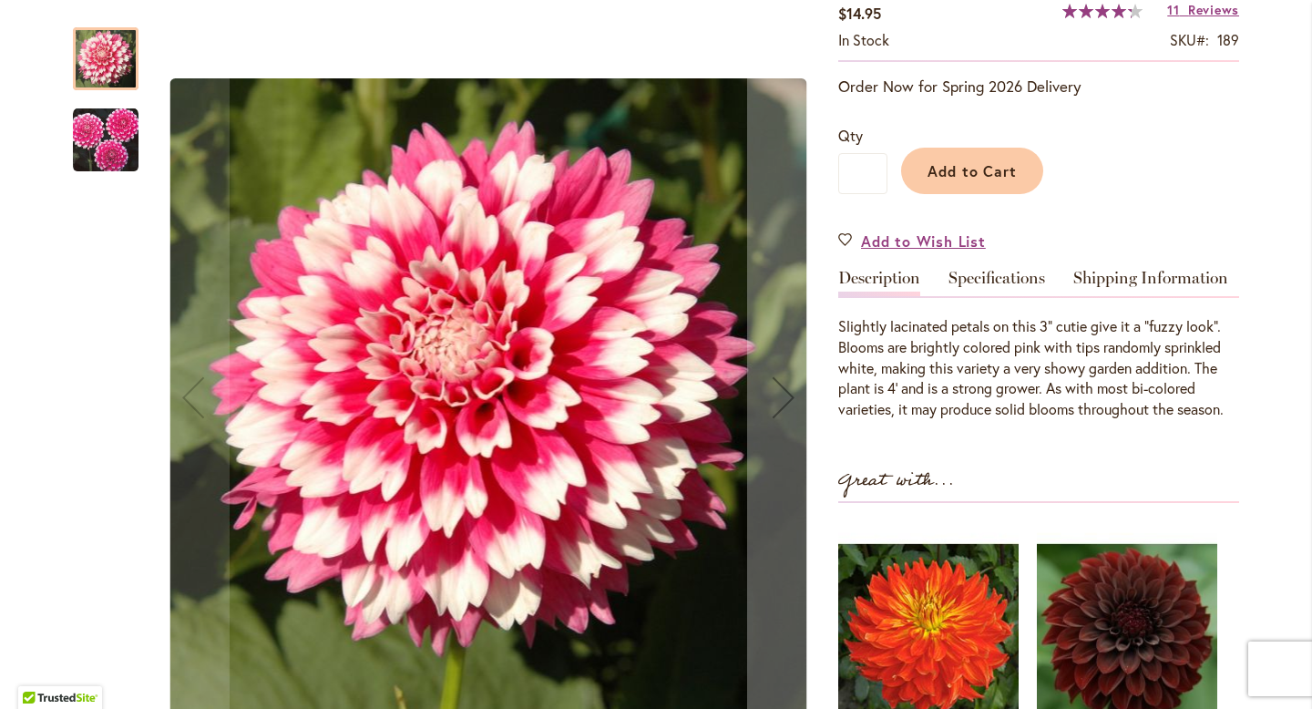
click at [106, 134] on img "FUZZY WUZZY" at bounding box center [106, 140] width 66 height 66
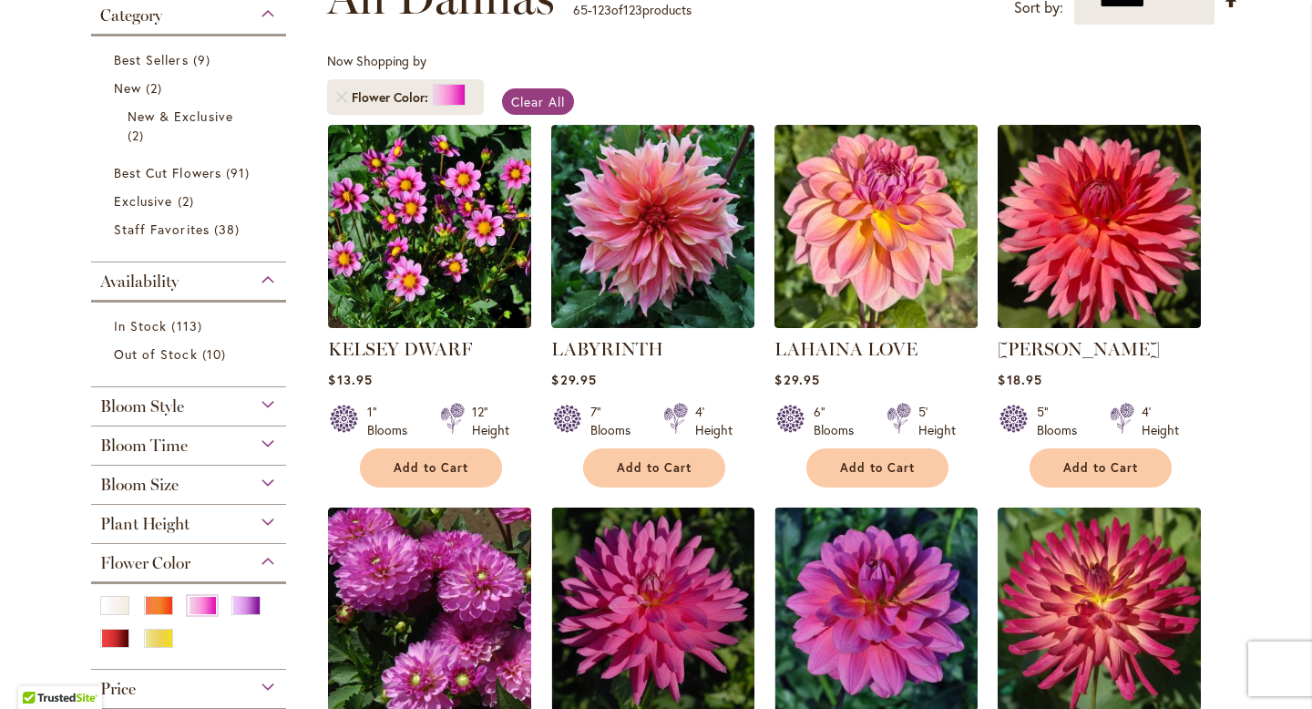
scroll to position [335, 0]
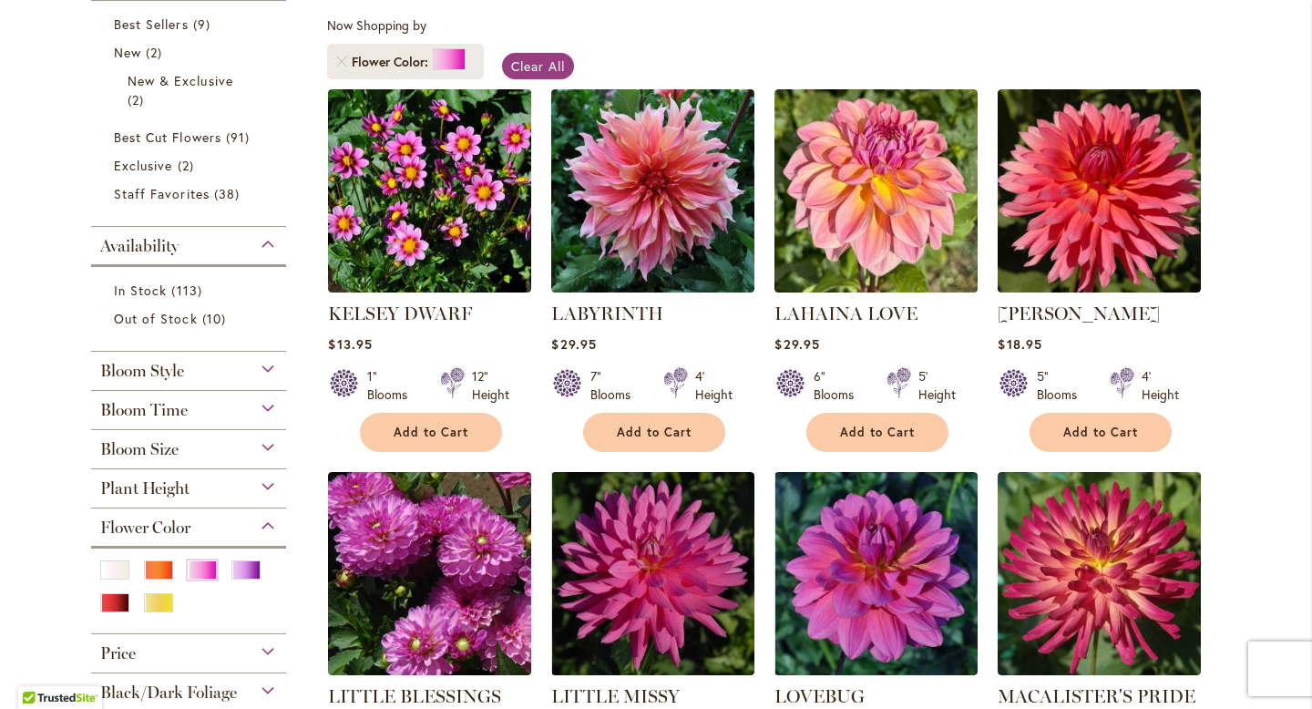
click at [340, 66] on li "Flower Color" at bounding box center [405, 62] width 157 height 36
click at [114, 598] on div "Red" at bounding box center [114, 602] width 29 height 19
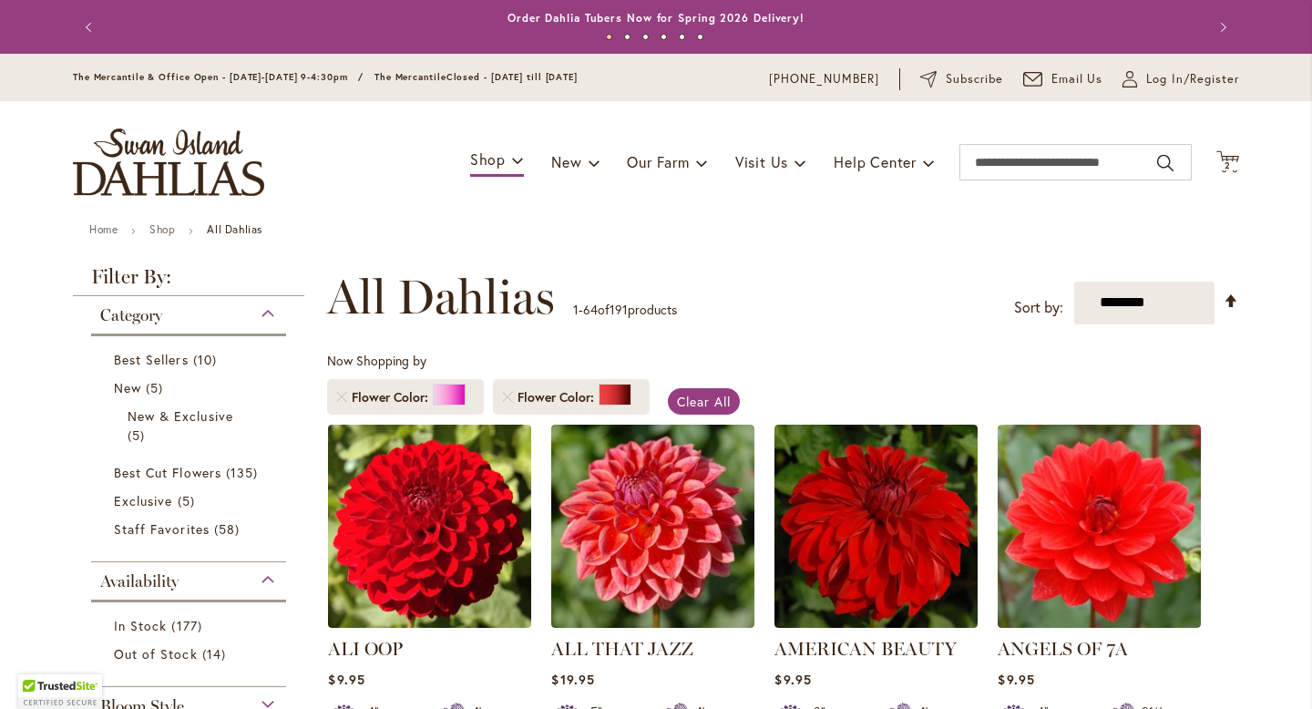
scroll to position [282, 0]
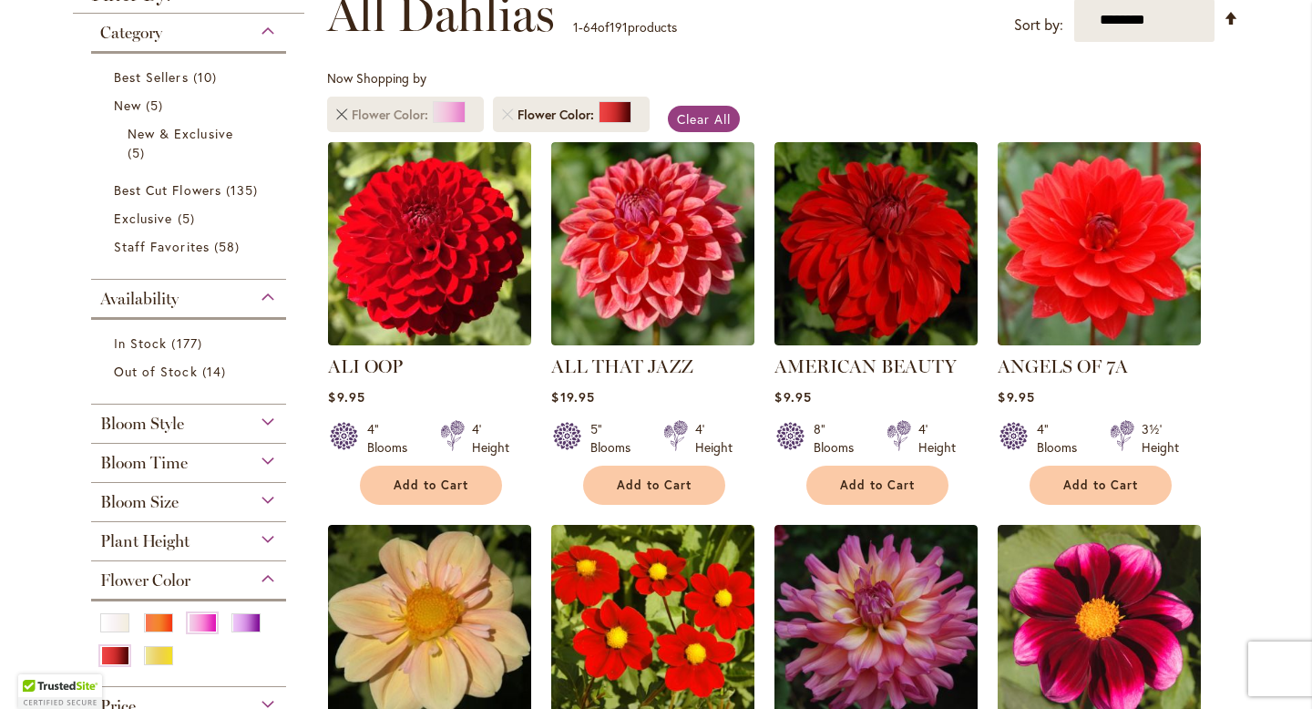
click at [340, 112] on link "Remove Flower Color Pink" at bounding box center [341, 114] width 11 height 11
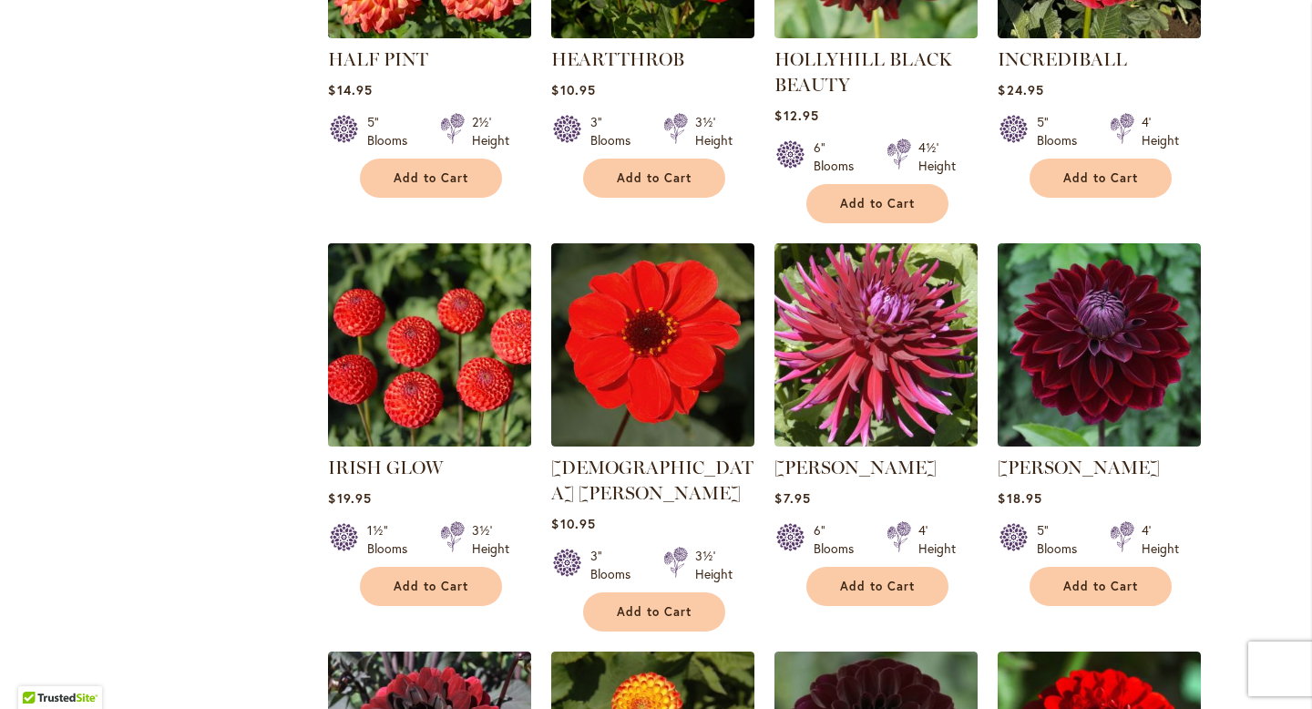
scroll to position [2940, 0]
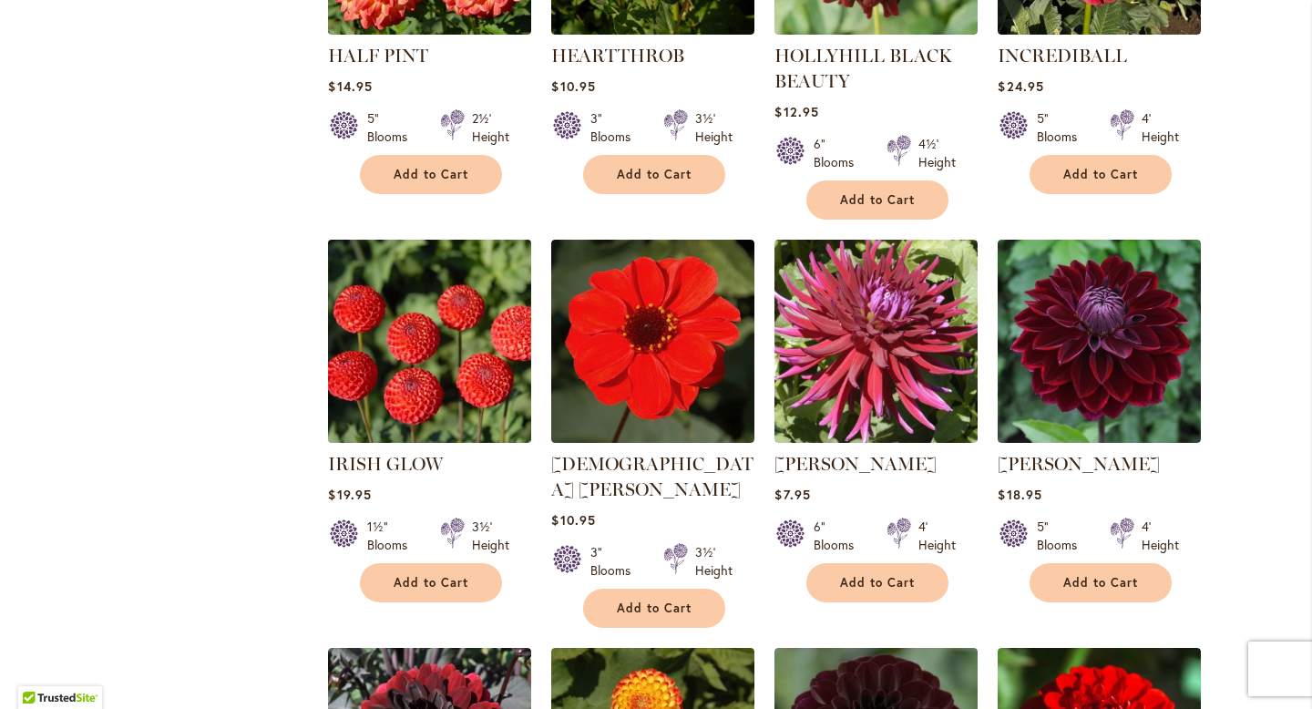
click at [448, 324] on img at bounding box center [429, 340] width 213 height 213
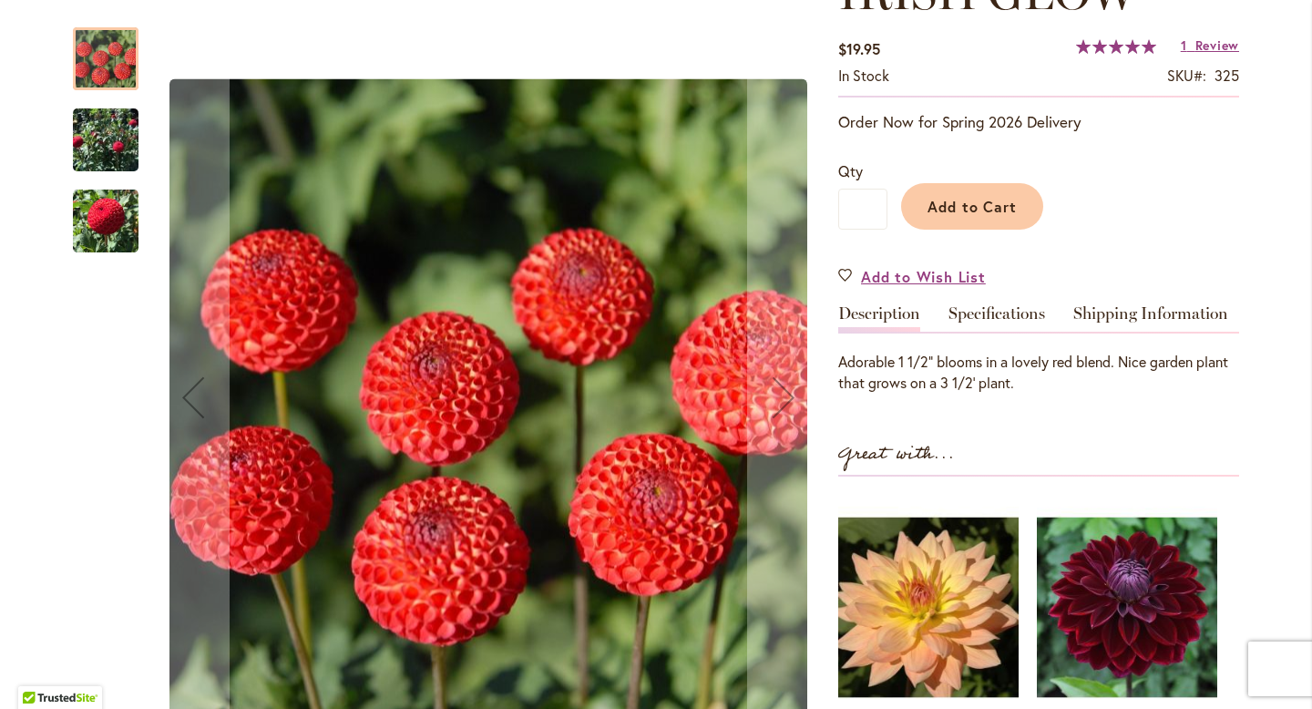
scroll to position [327, 0]
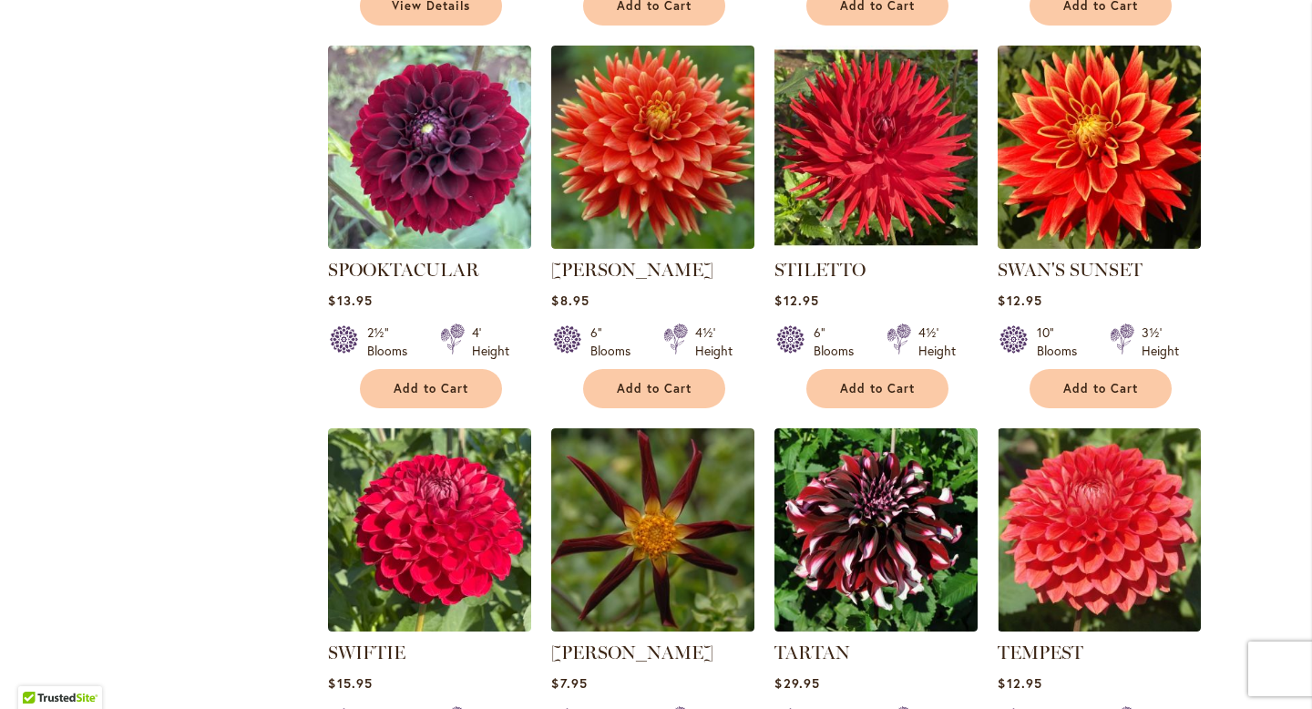
scroll to position [6071, 0]
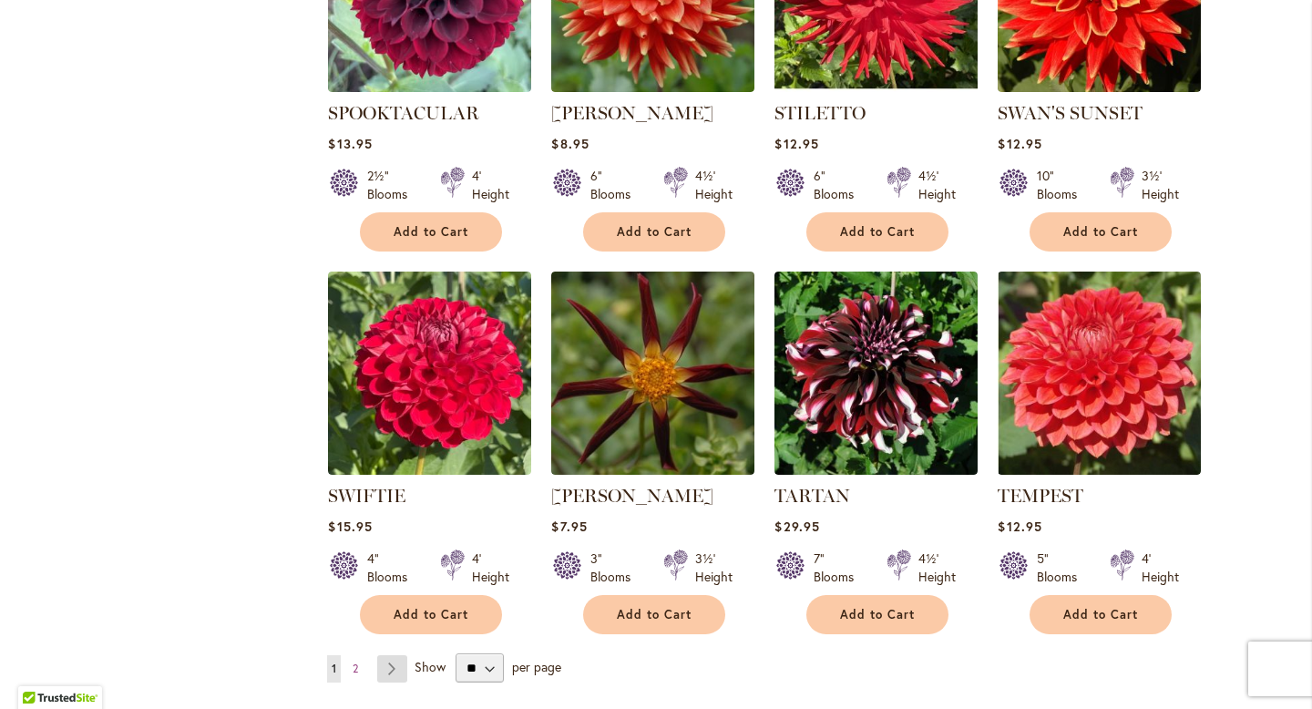
click at [395, 655] on link "Page Next" at bounding box center [392, 668] width 30 height 27
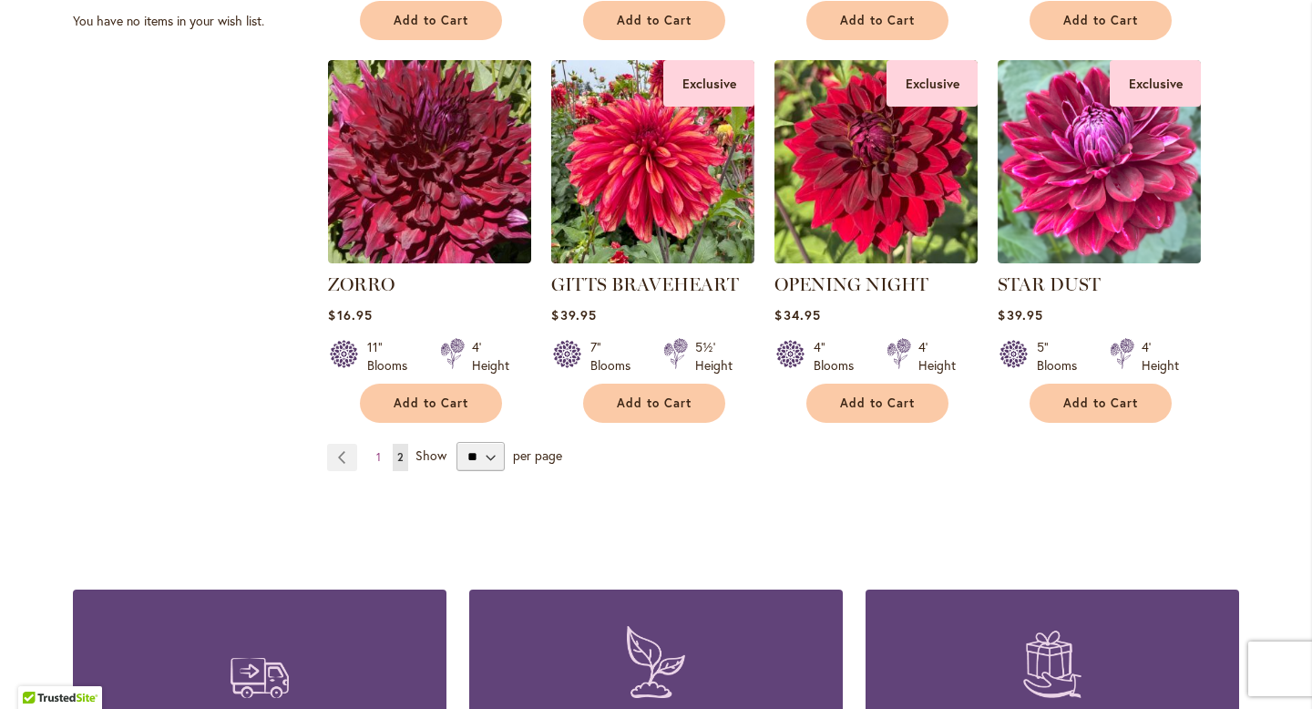
scroll to position [1158, 0]
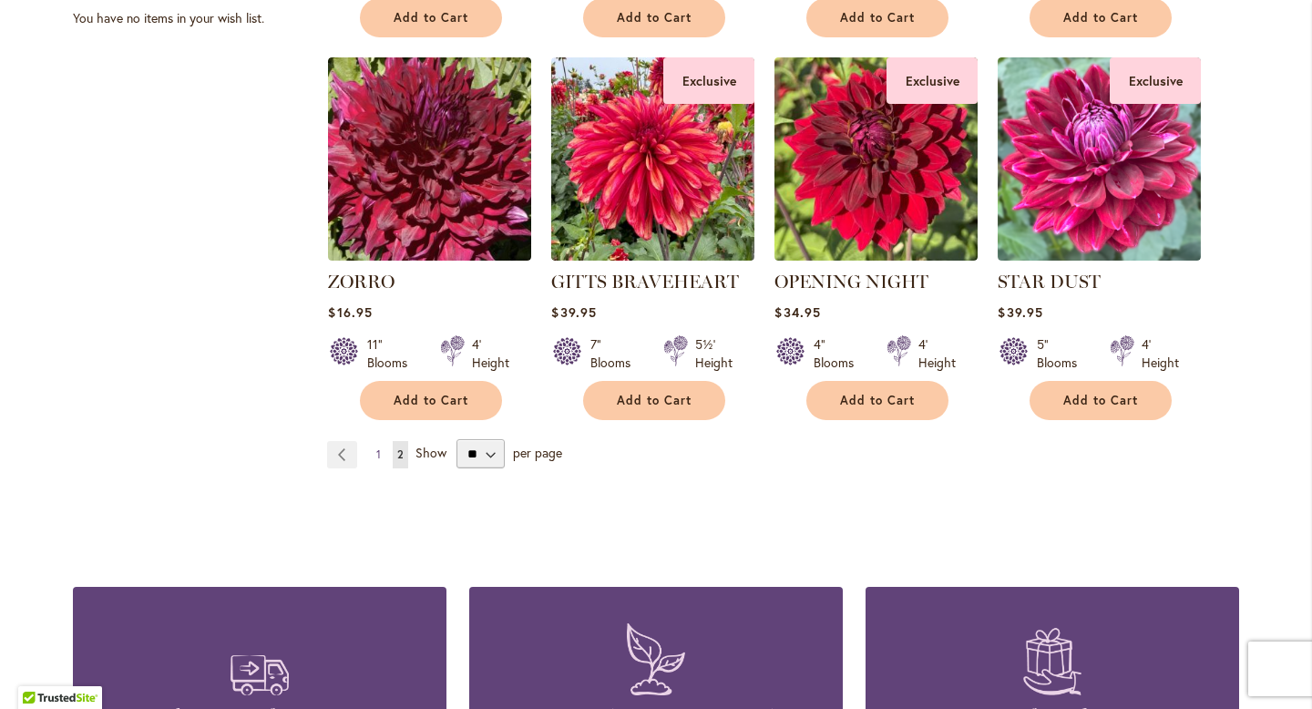
click at [380, 447] on span "1" at bounding box center [378, 454] width 5 height 14
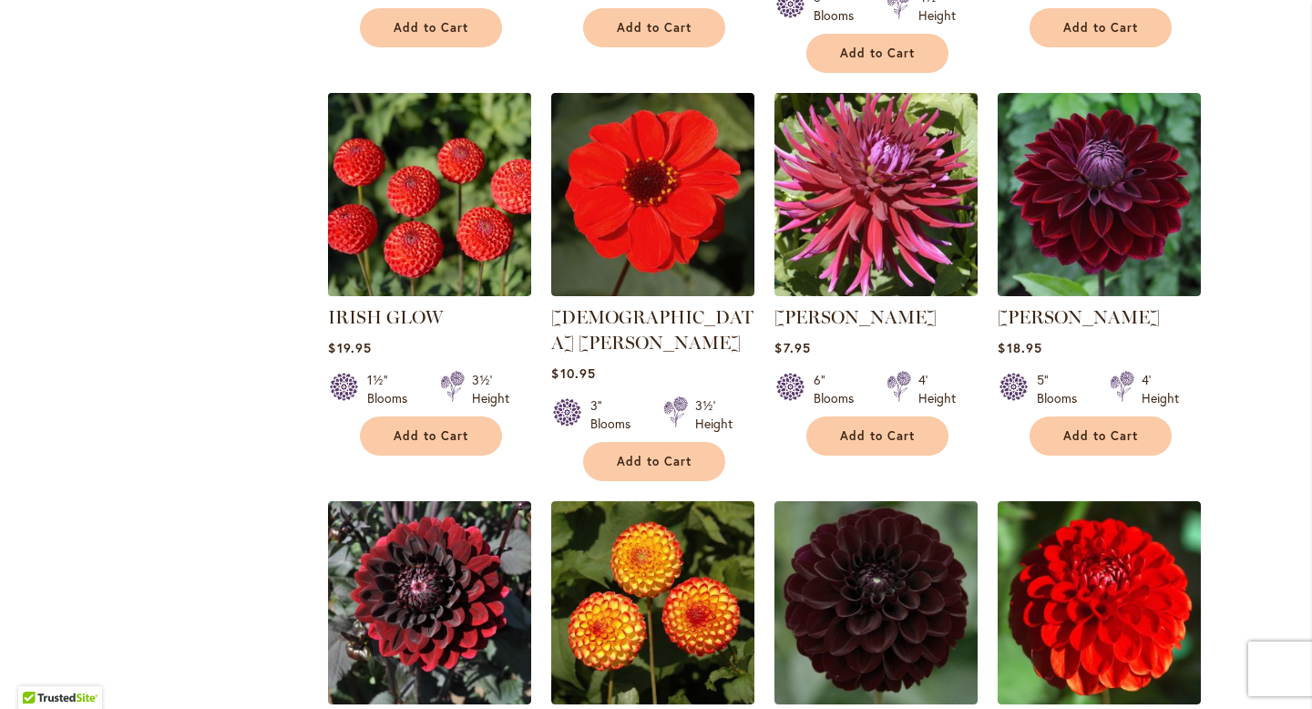
scroll to position [3139, 0]
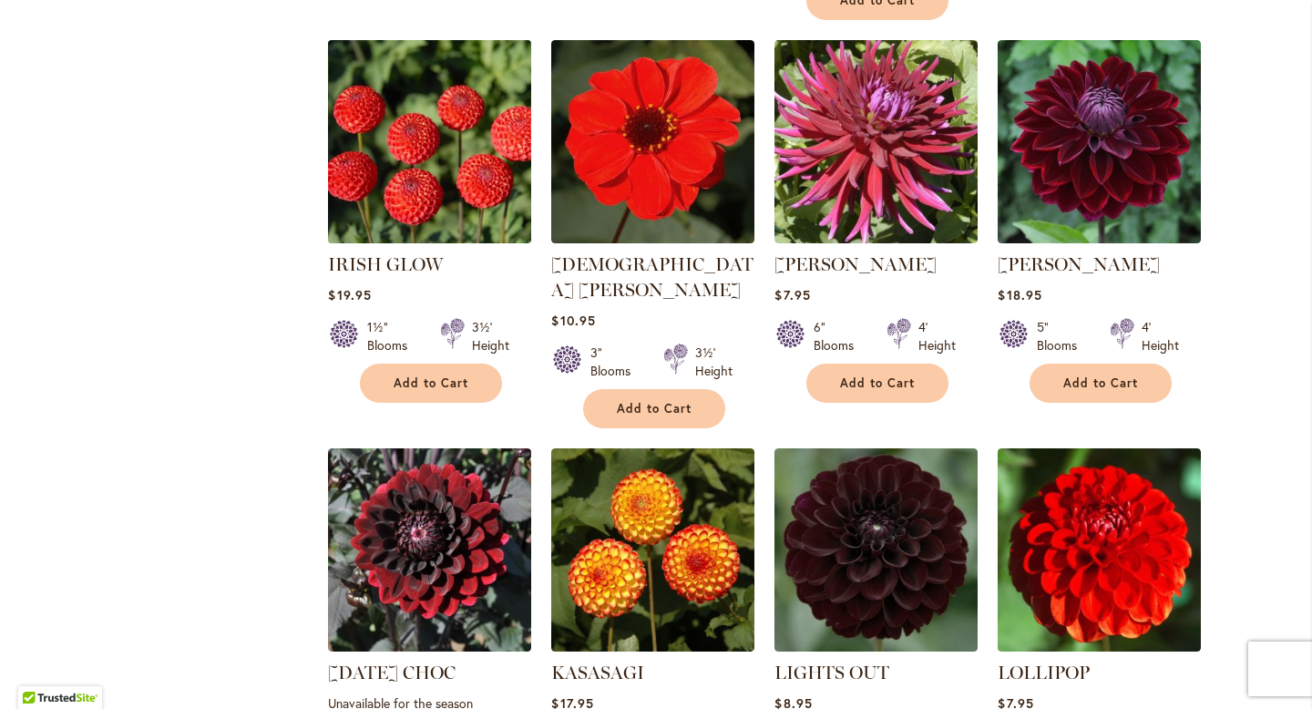
click at [448, 118] on img at bounding box center [429, 141] width 213 height 213
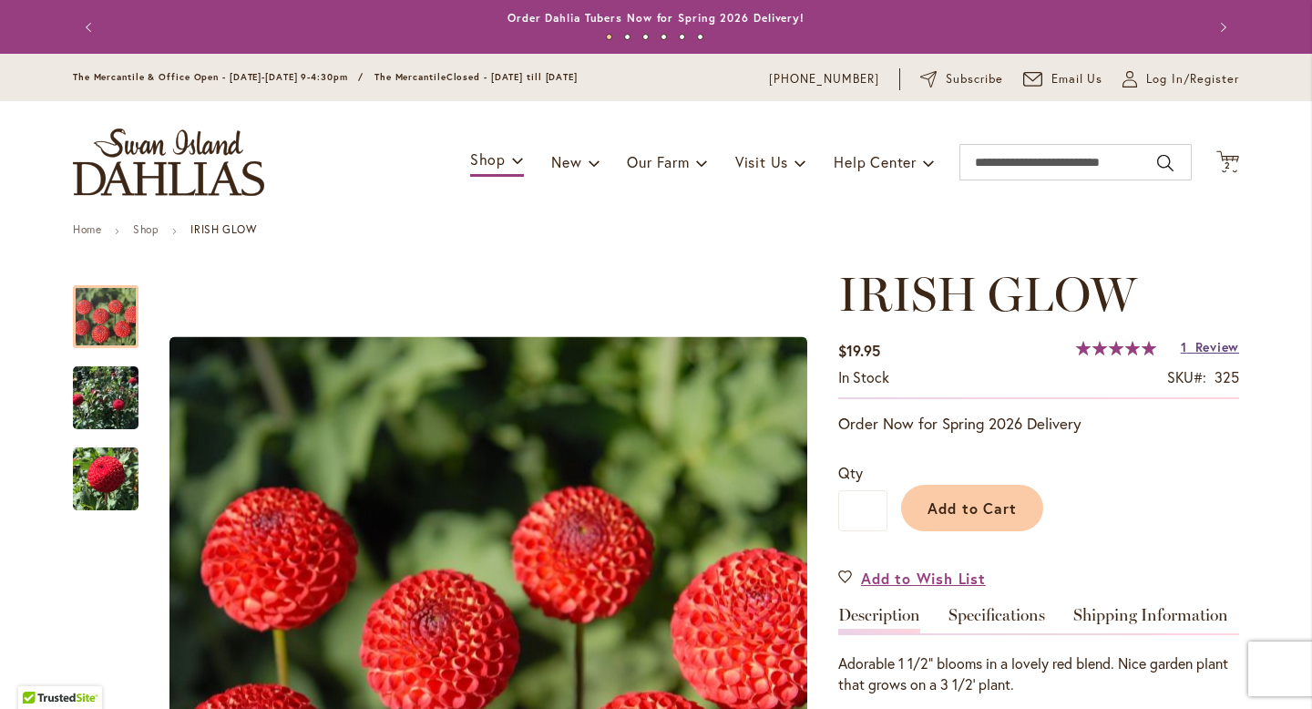
click at [1223, 343] on span "Review" at bounding box center [1217, 346] width 44 height 17
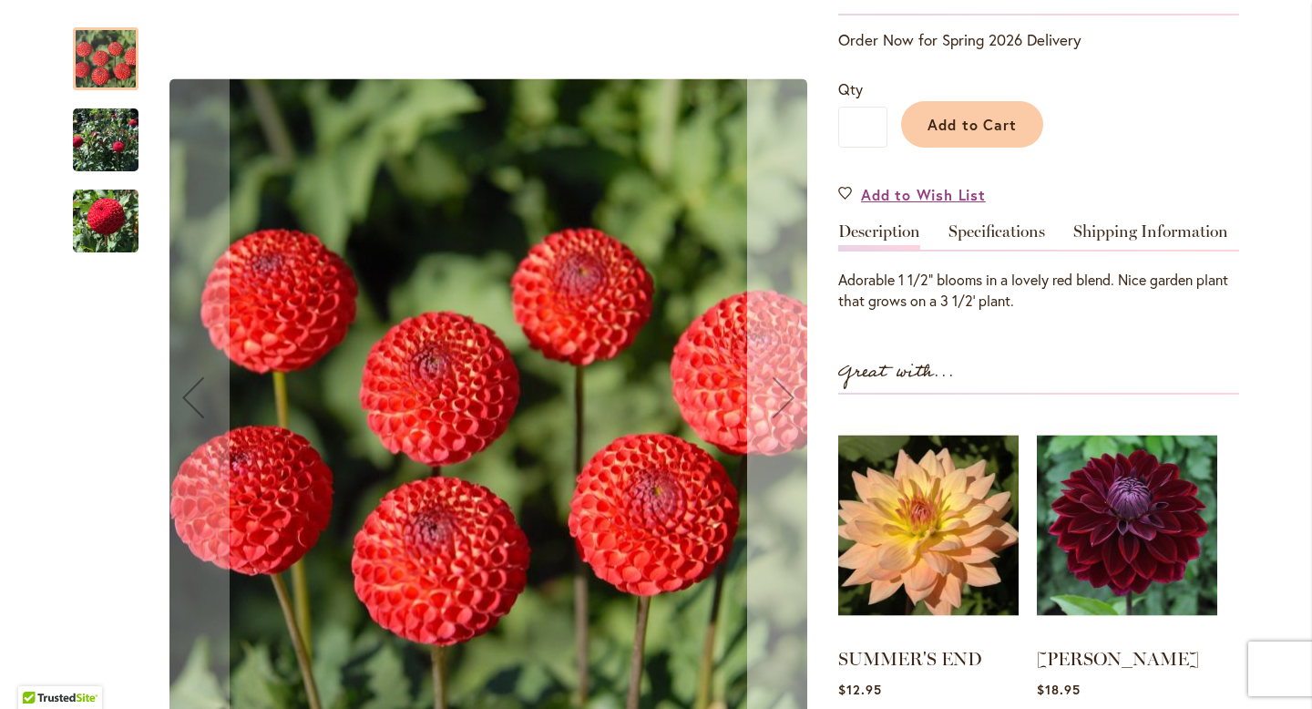
scroll to position [318, 0]
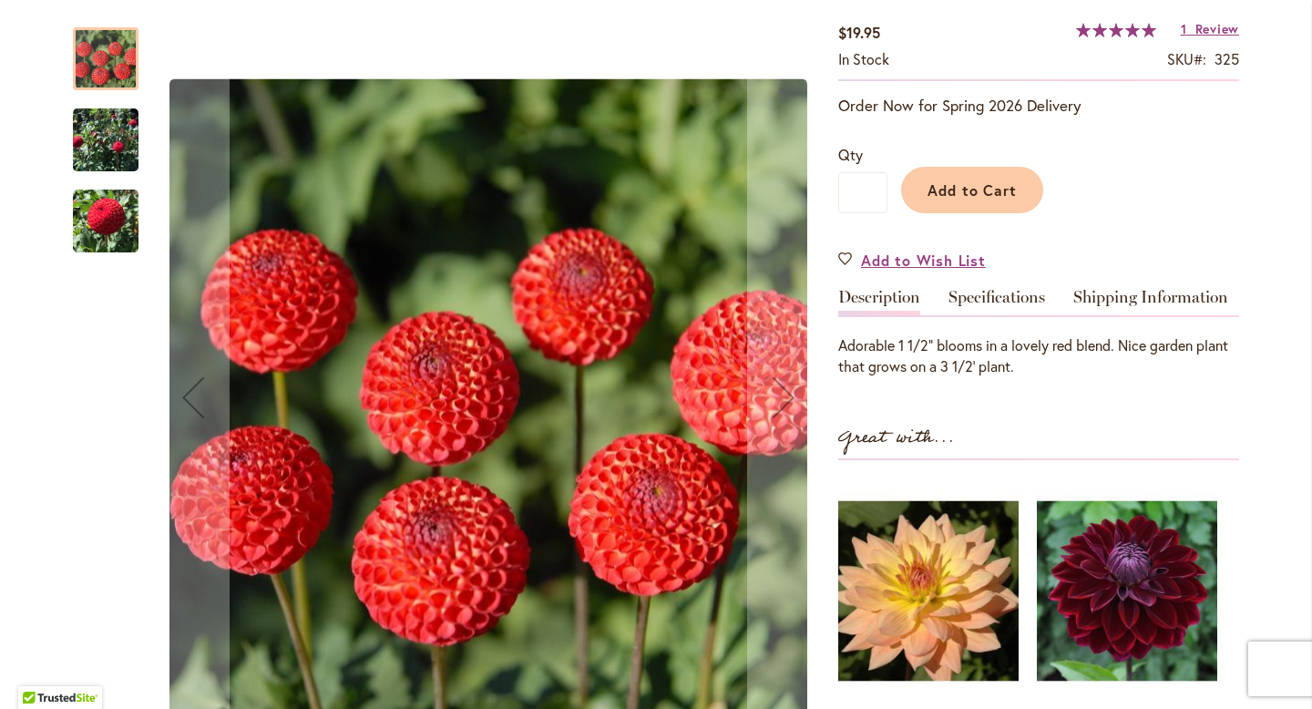
click at [77, 140] on img "IRISH GLOW" at bounding box center [106, 140] width 66 height 90
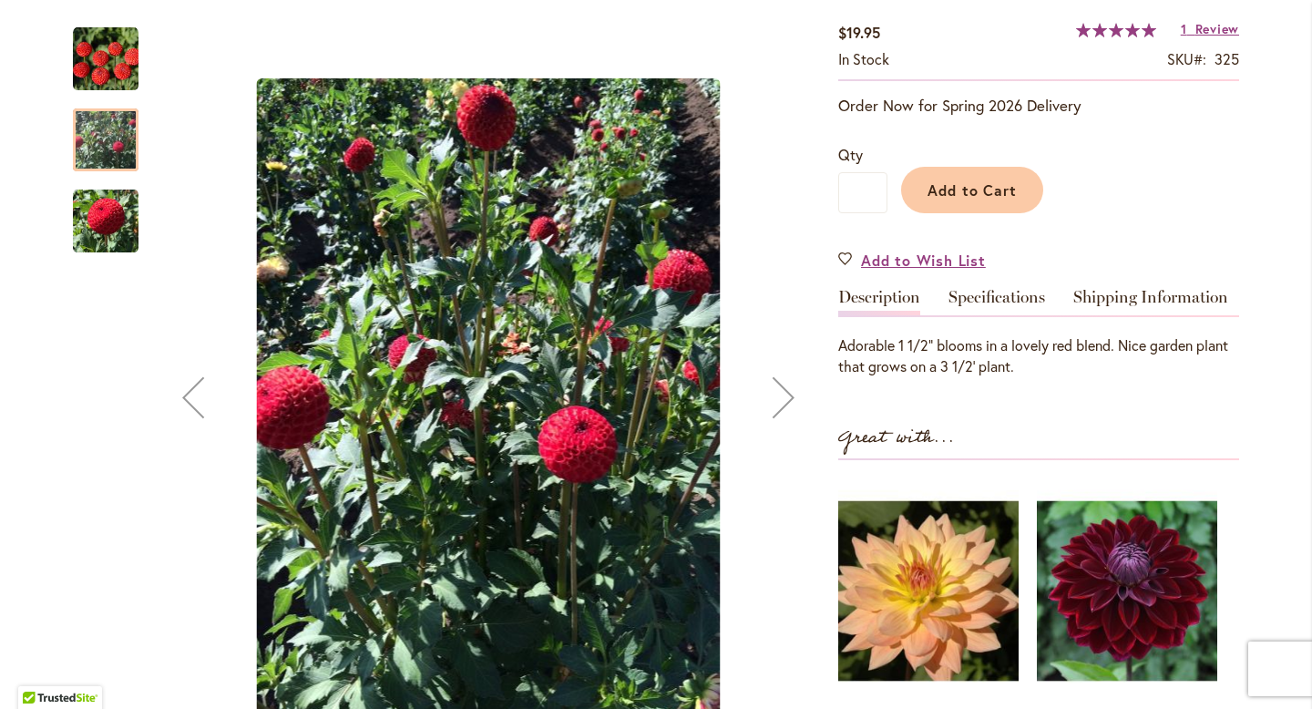
click at [80, 176] on div "IRISH GLOW" at bounding box center [106, 211] width 66 height 81
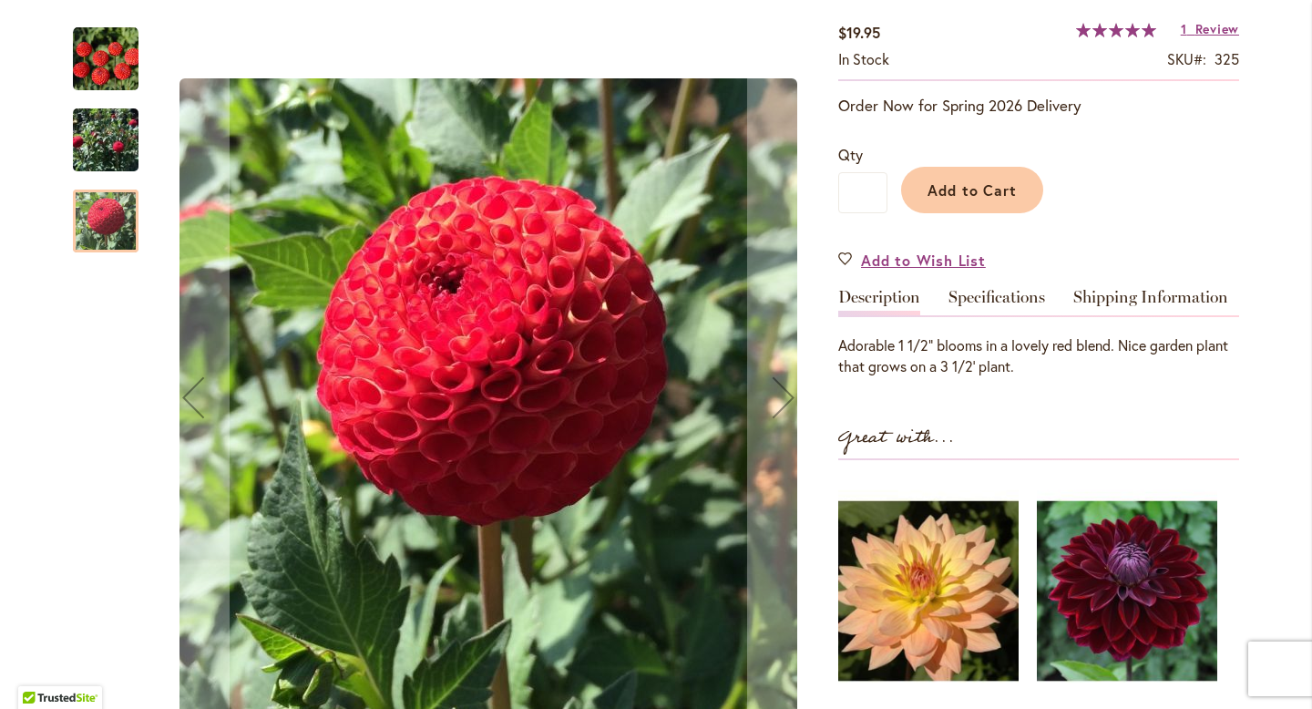
click at [91, 154] on img "IRISH GLOW" at bounding box center [106, 140] width 66 height 90
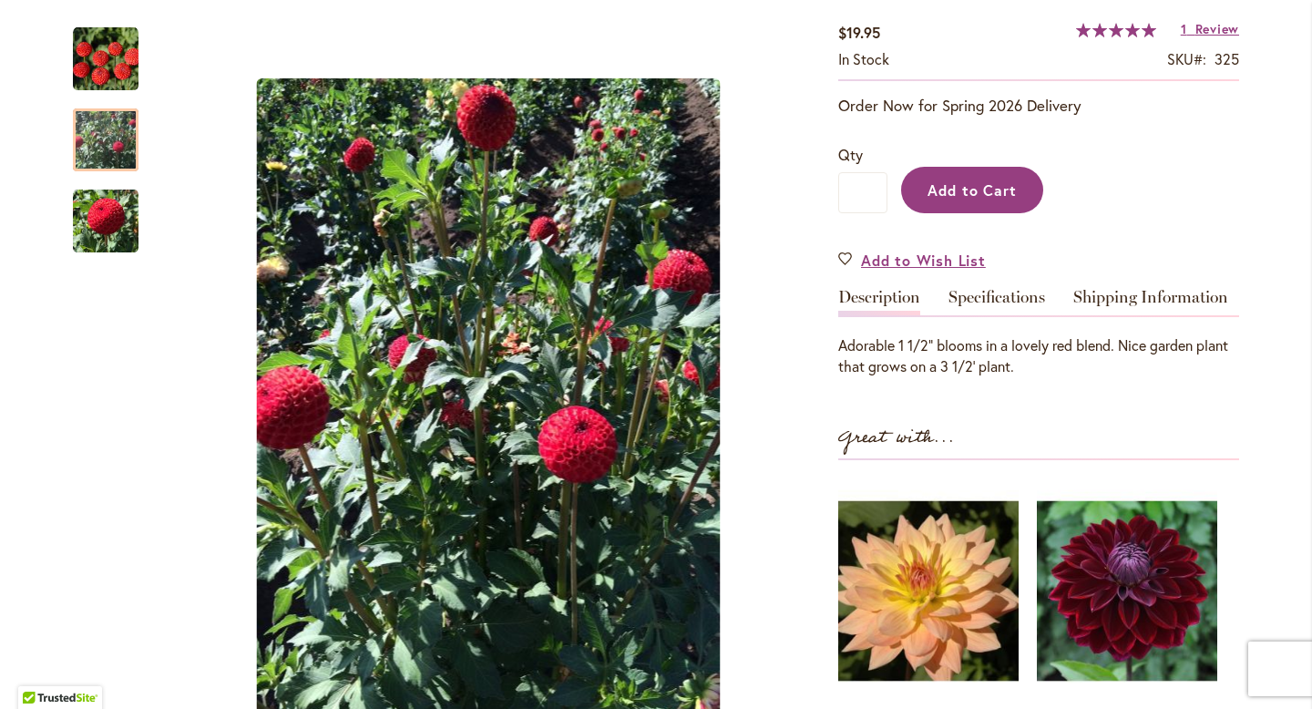
click at [979, 190] on span "Add to Cart" at bounding box center [972, 189] width 90 height 19
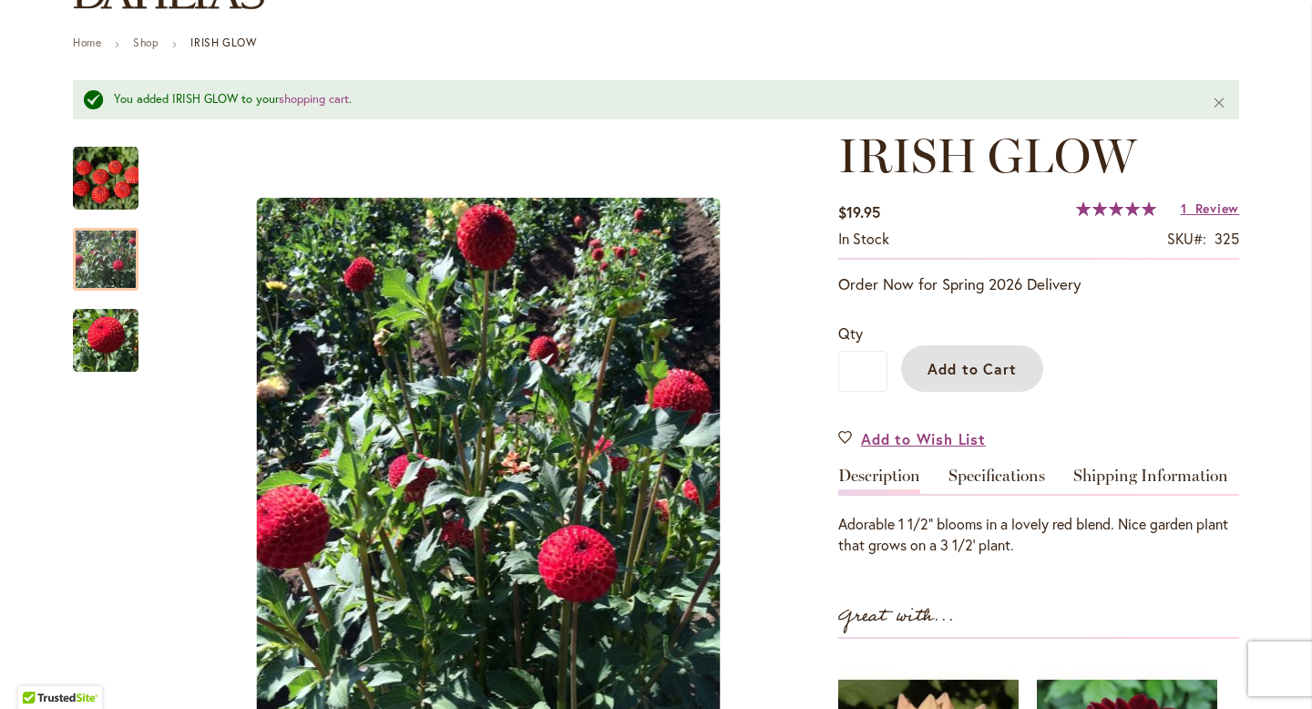
scroll to position [0, 0]
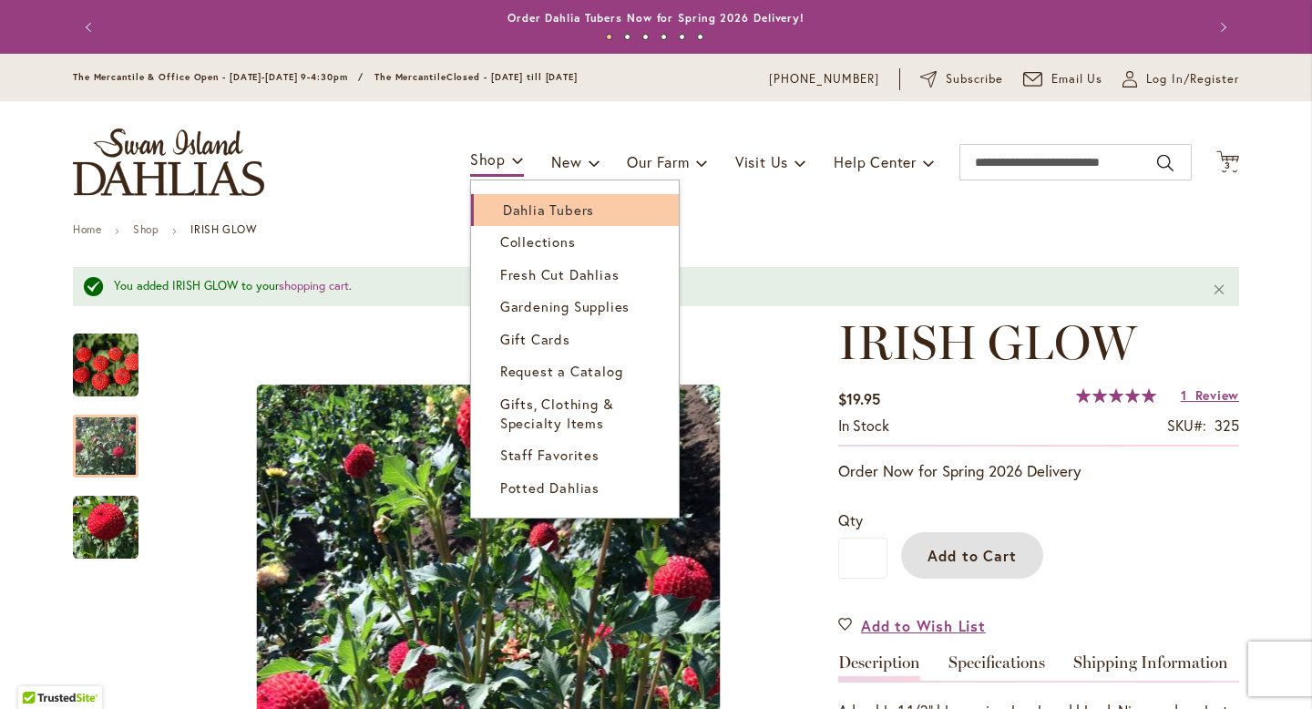
click at [518, 198] on link "Dahlia Tubers" at bounding box center [575, 210] width 208 height 32
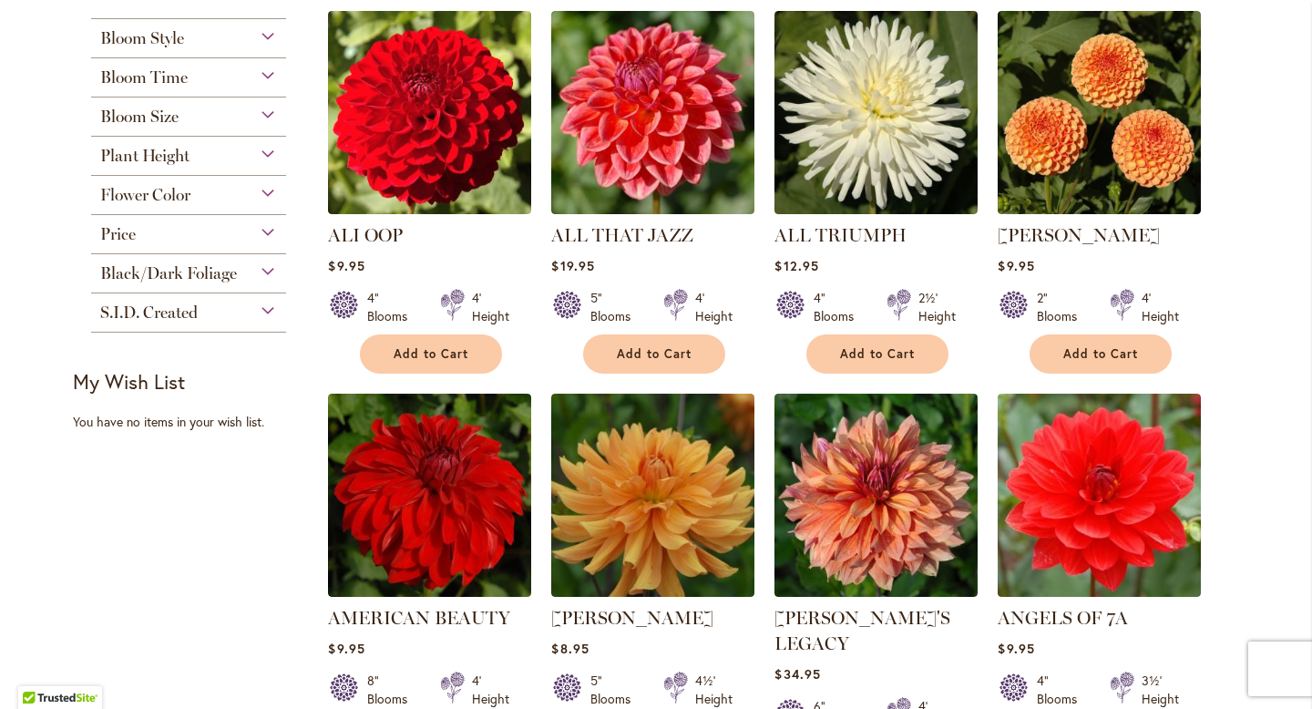
scroll to position [680, 0]
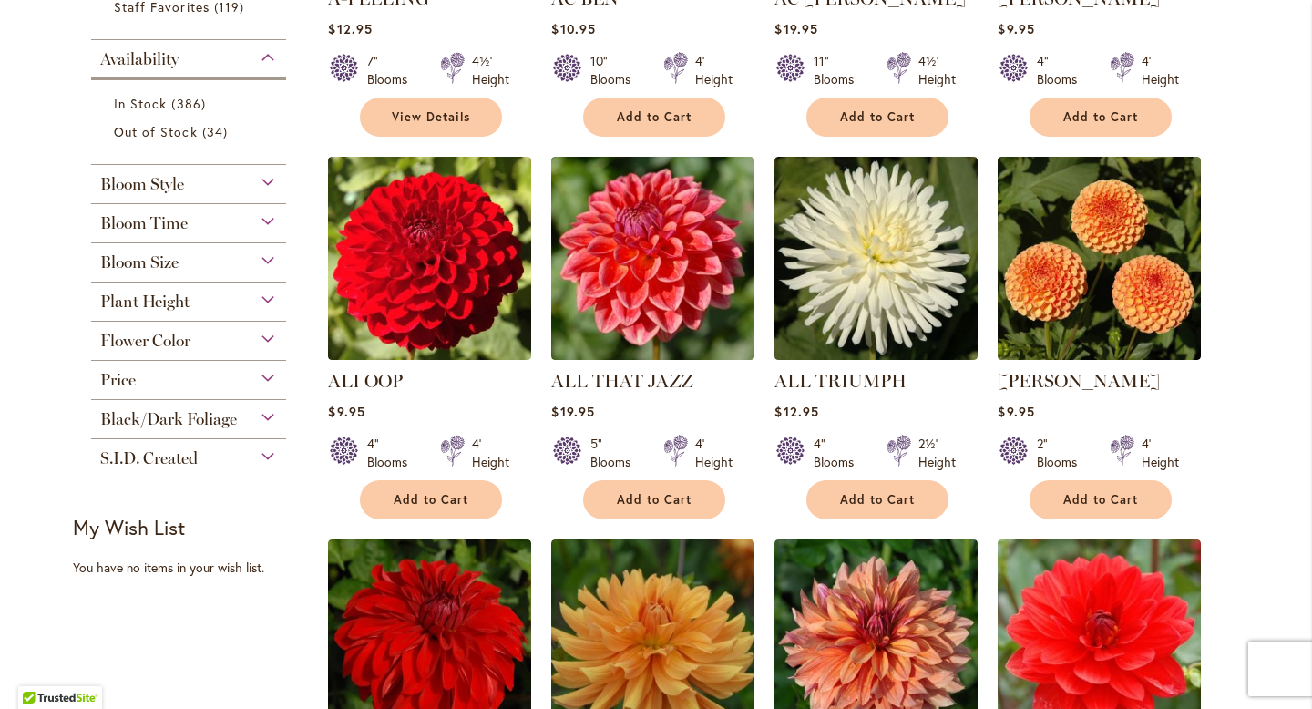
click at [176, 341] on span "Flower Color" at bounding box center [145, 341] width 90 height 20
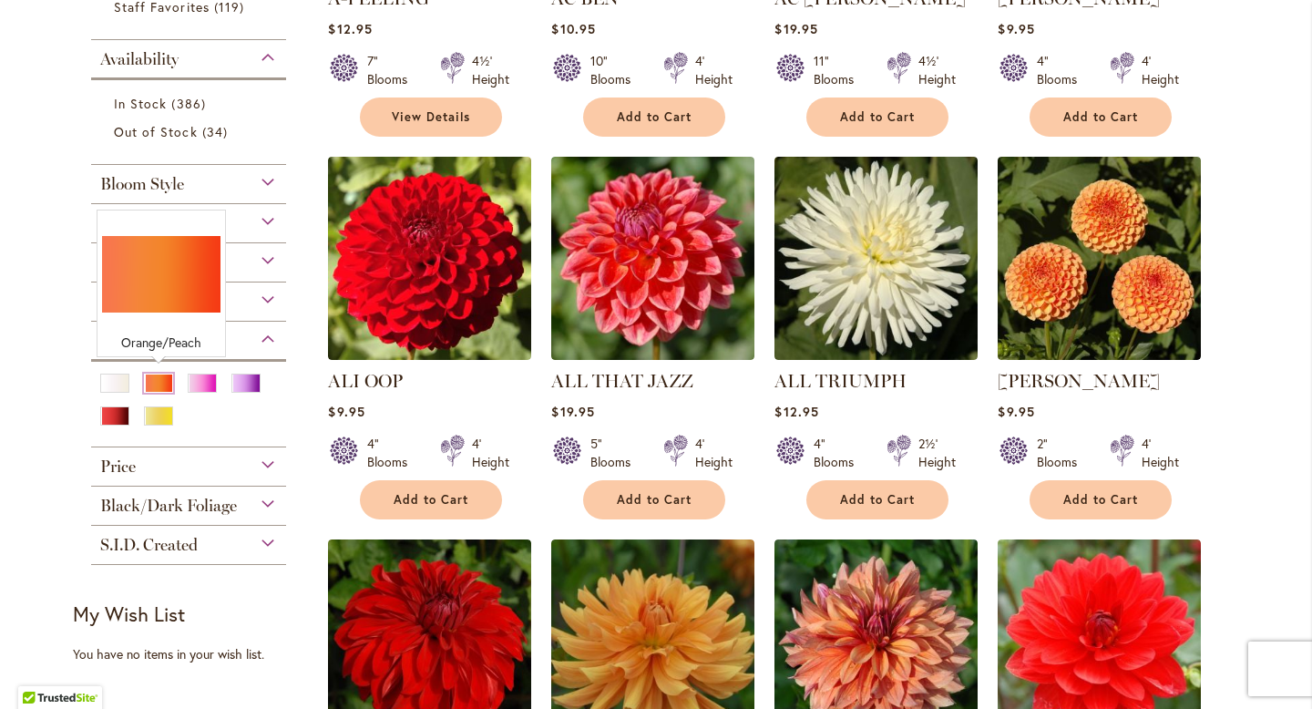
click at [165, 375] on div "Orange/Peach" at bounding box center [158, 382] width 29 height 19
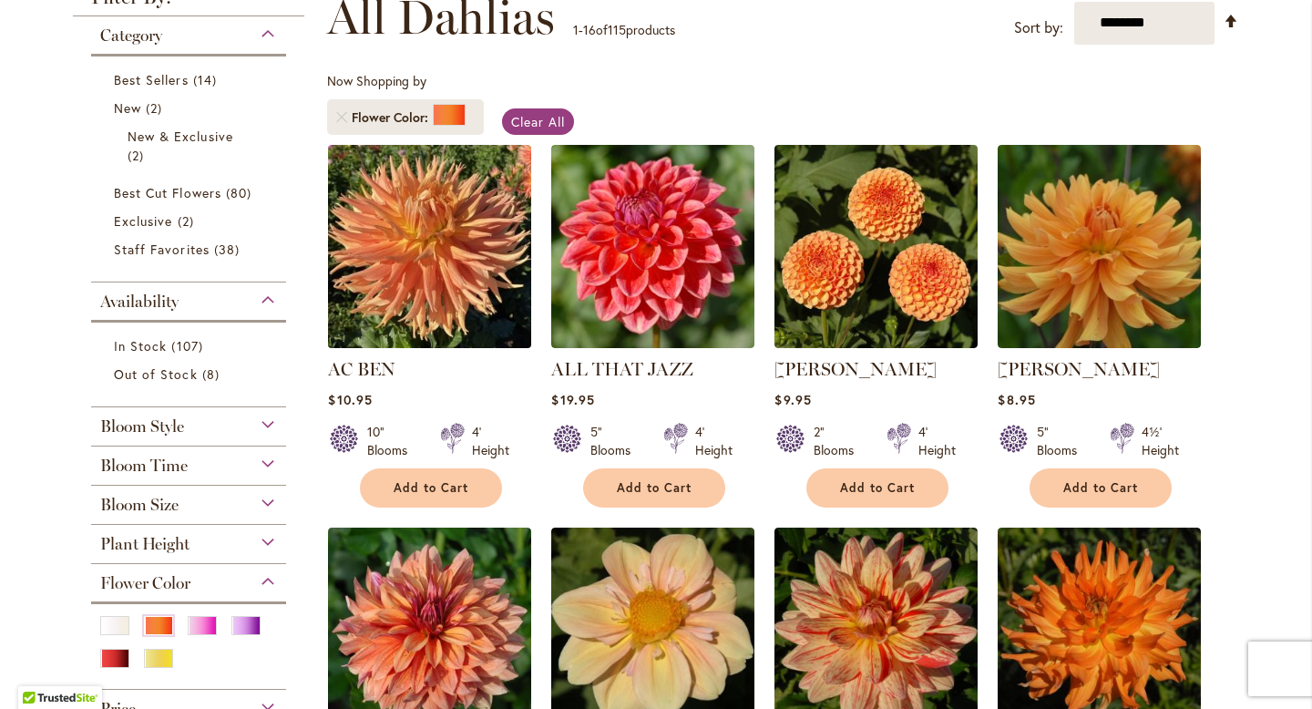
scroll to position [281, 0]
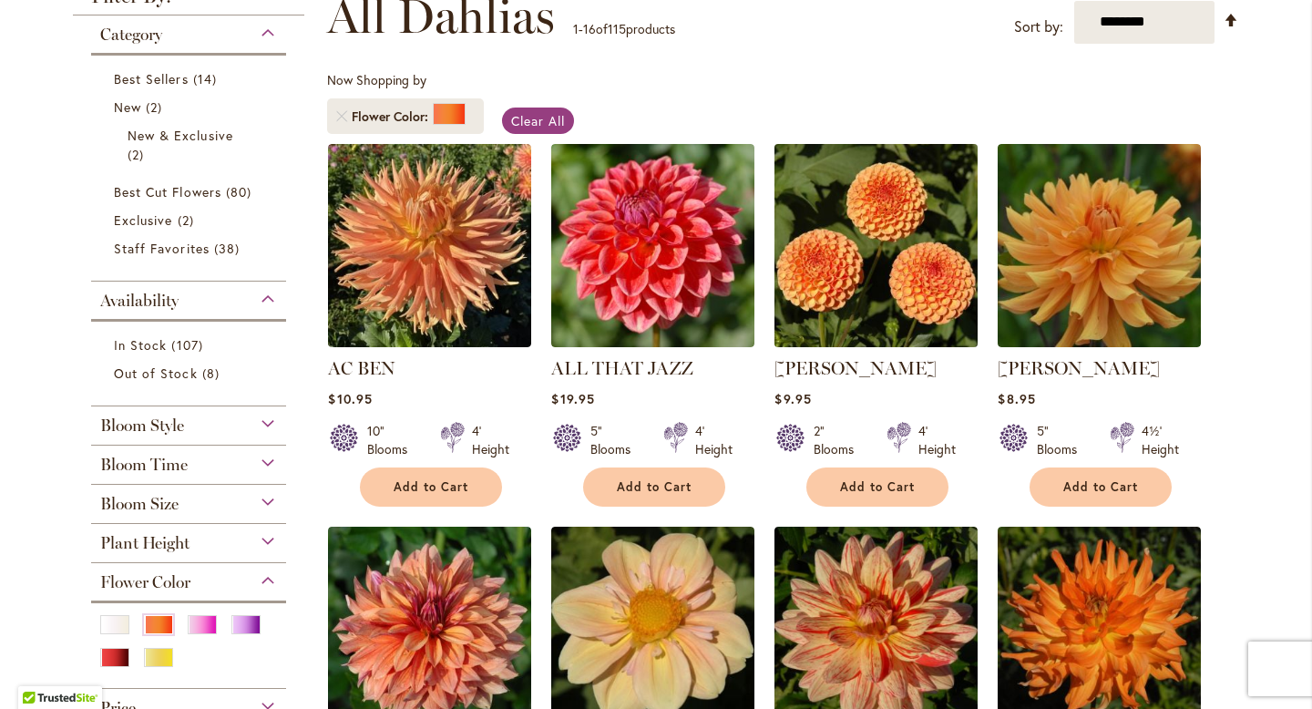
click at [896, 269] on img at bounding box center [876, 244] width 213 height 213
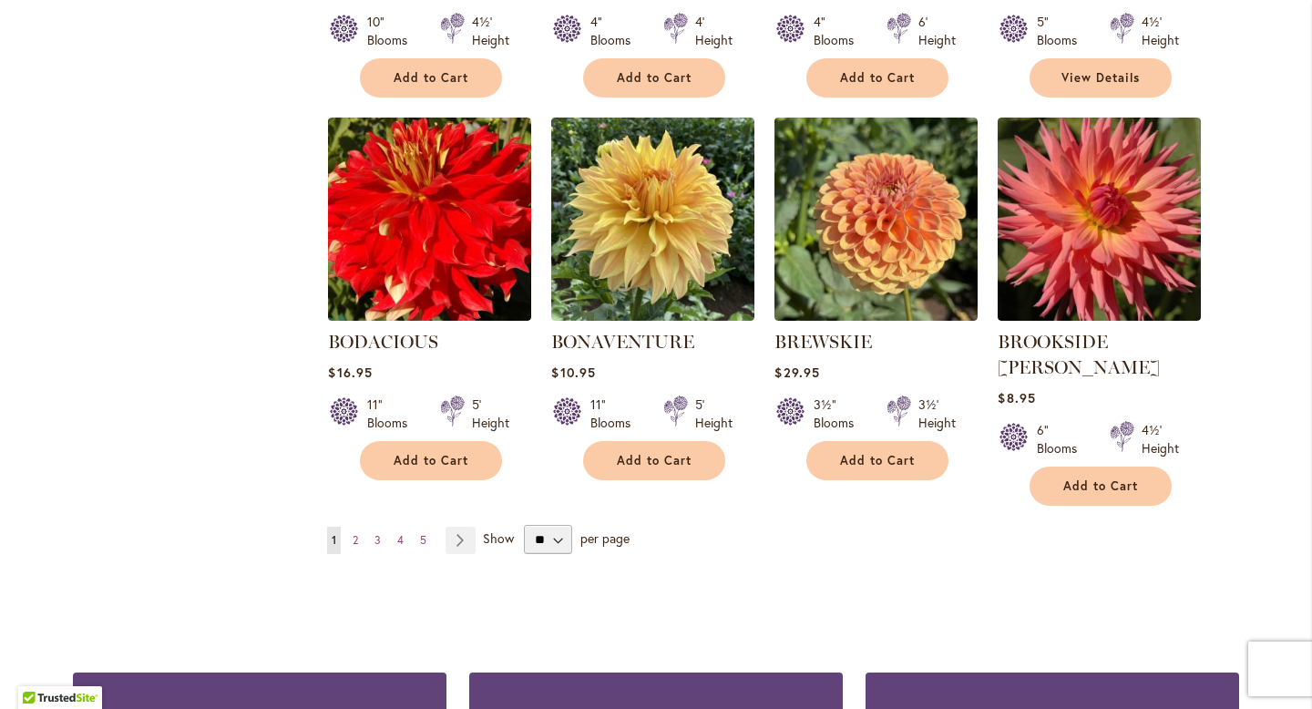
scroll to position [1488, 0]
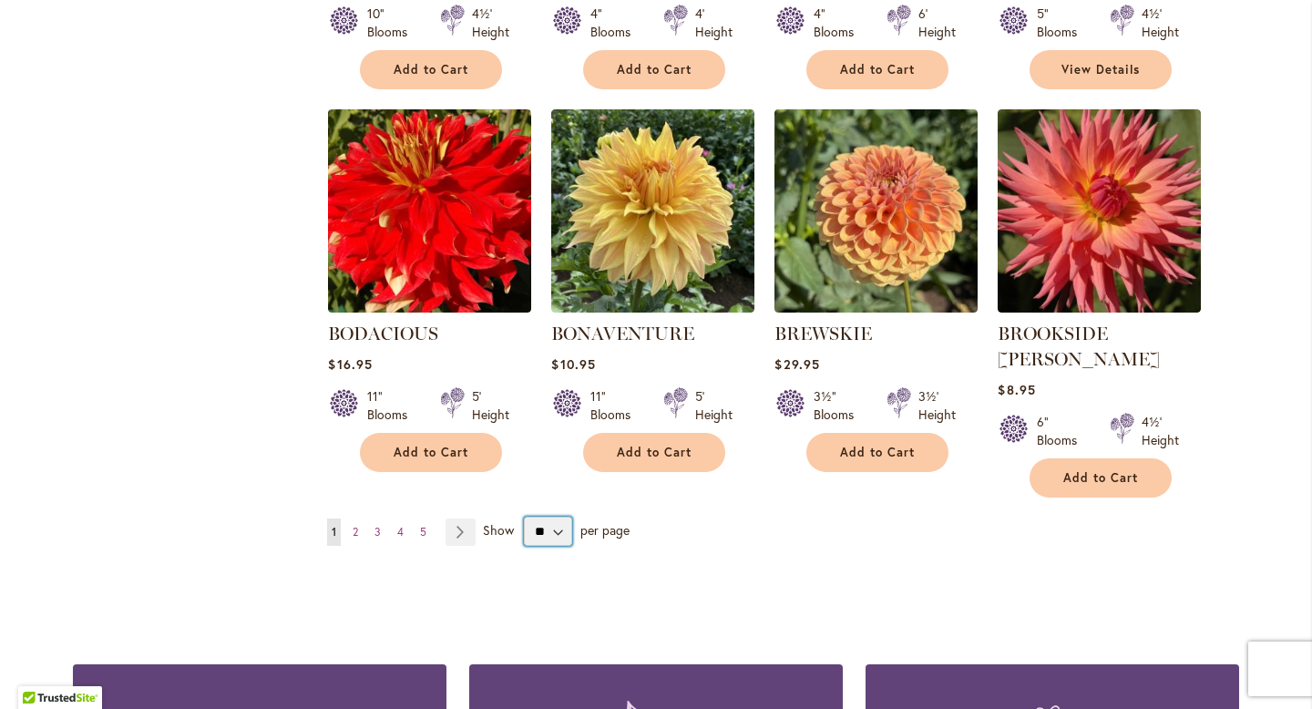
click at [543, 517] on select "** ** ** **" at bounding box center [548, 531] width 48 height 29
select select "**"
click at [524, 517] on select "** ** ** **" at bounding box center [548, 531] width 48 height 29
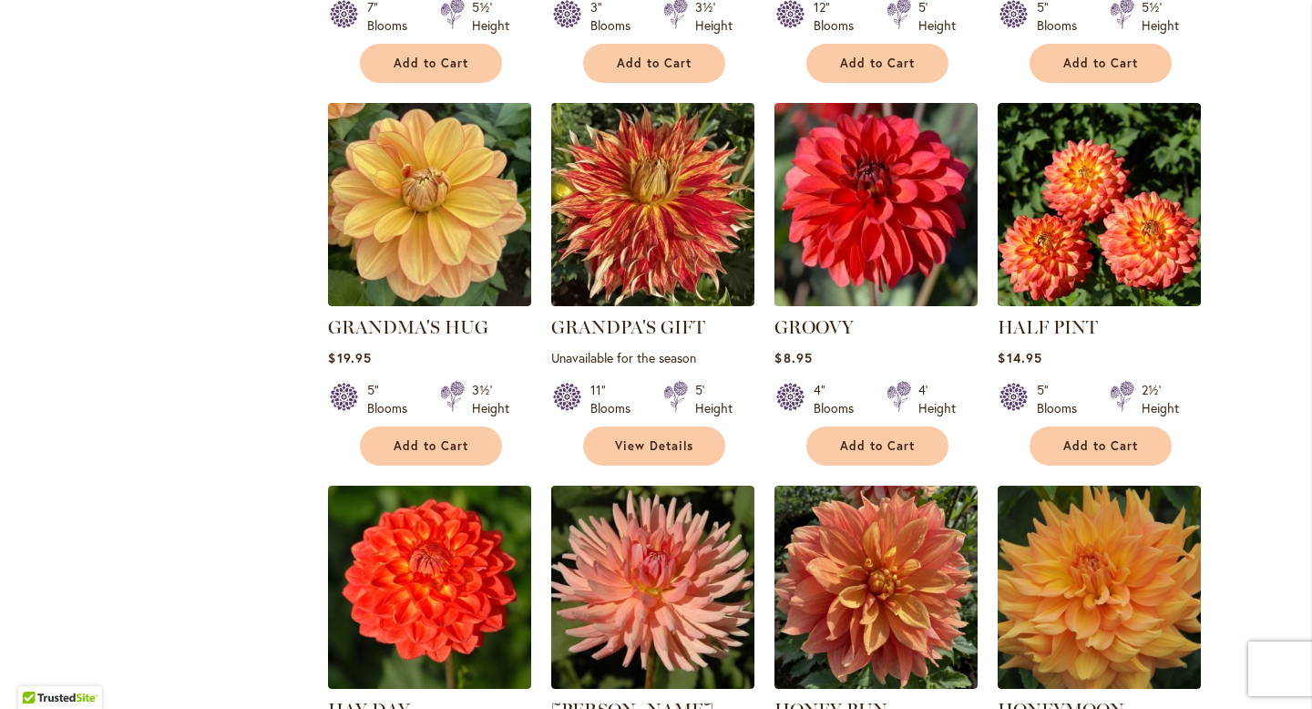
scroll to position [5108, 0]
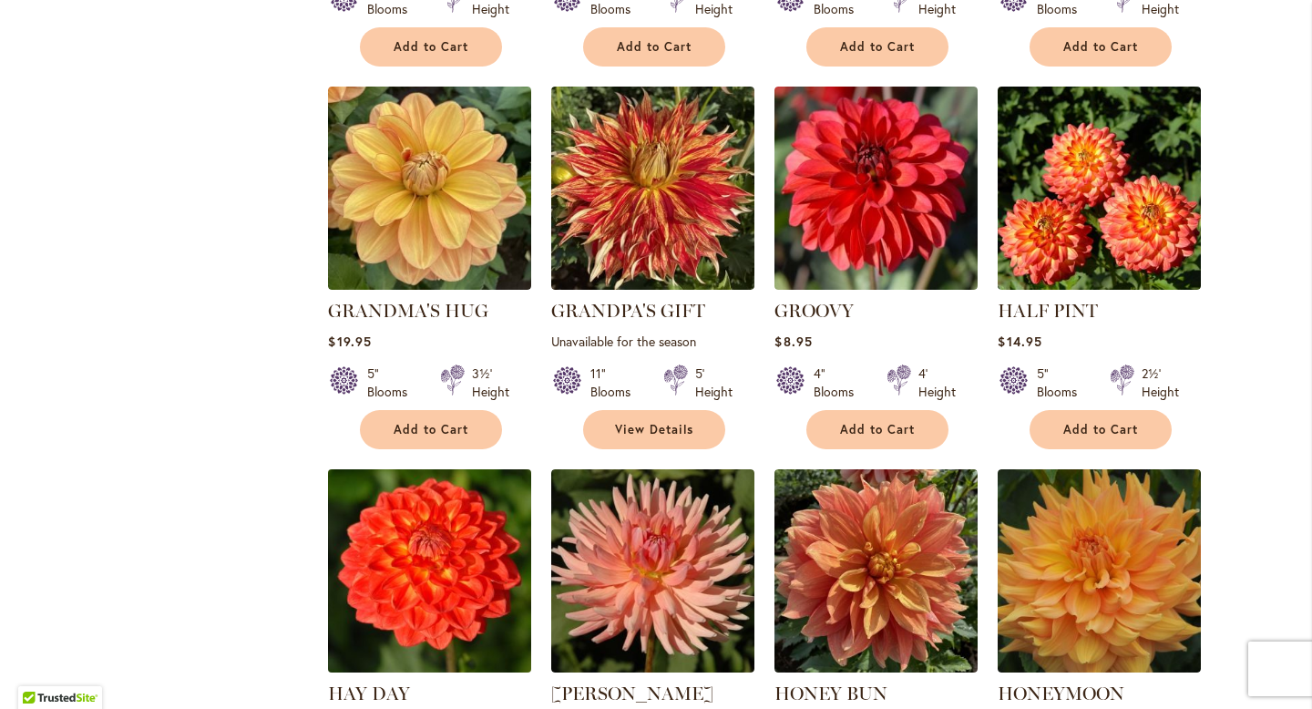
click at [433, 464] on img at bounding box center [429, 570] width 213 height 213
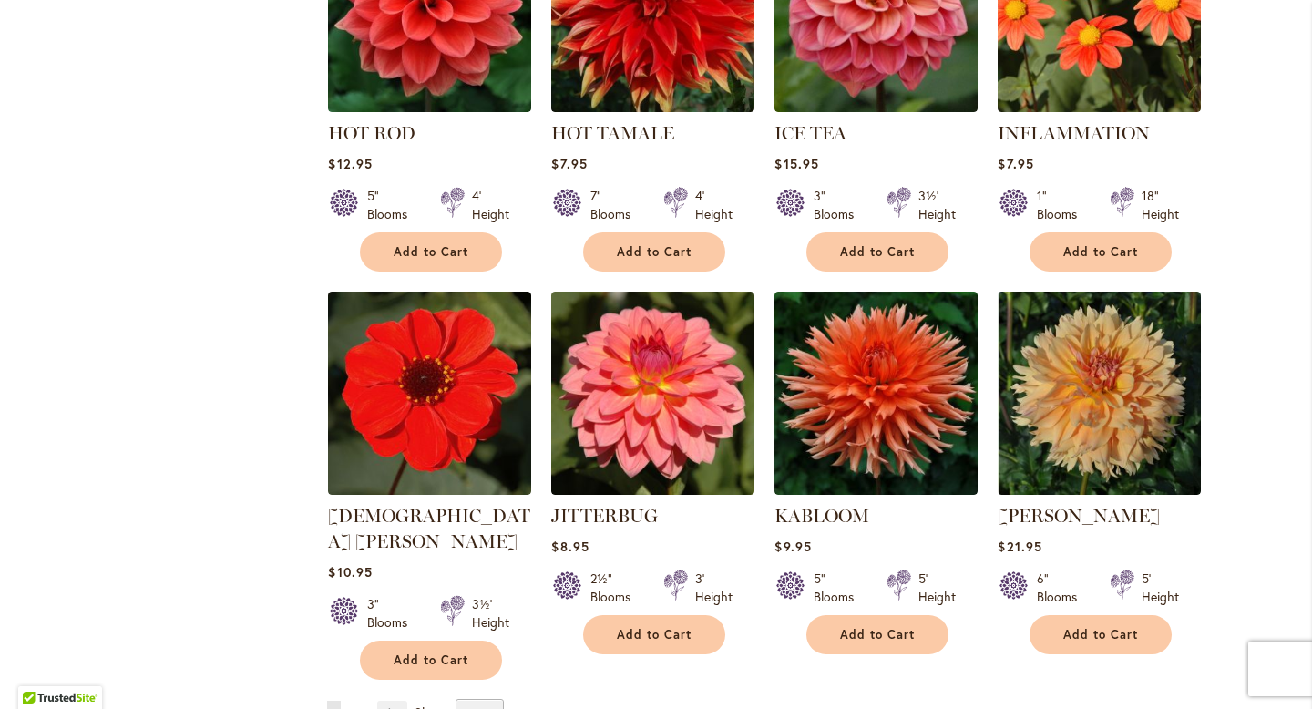
scroll to position [6106, 0]
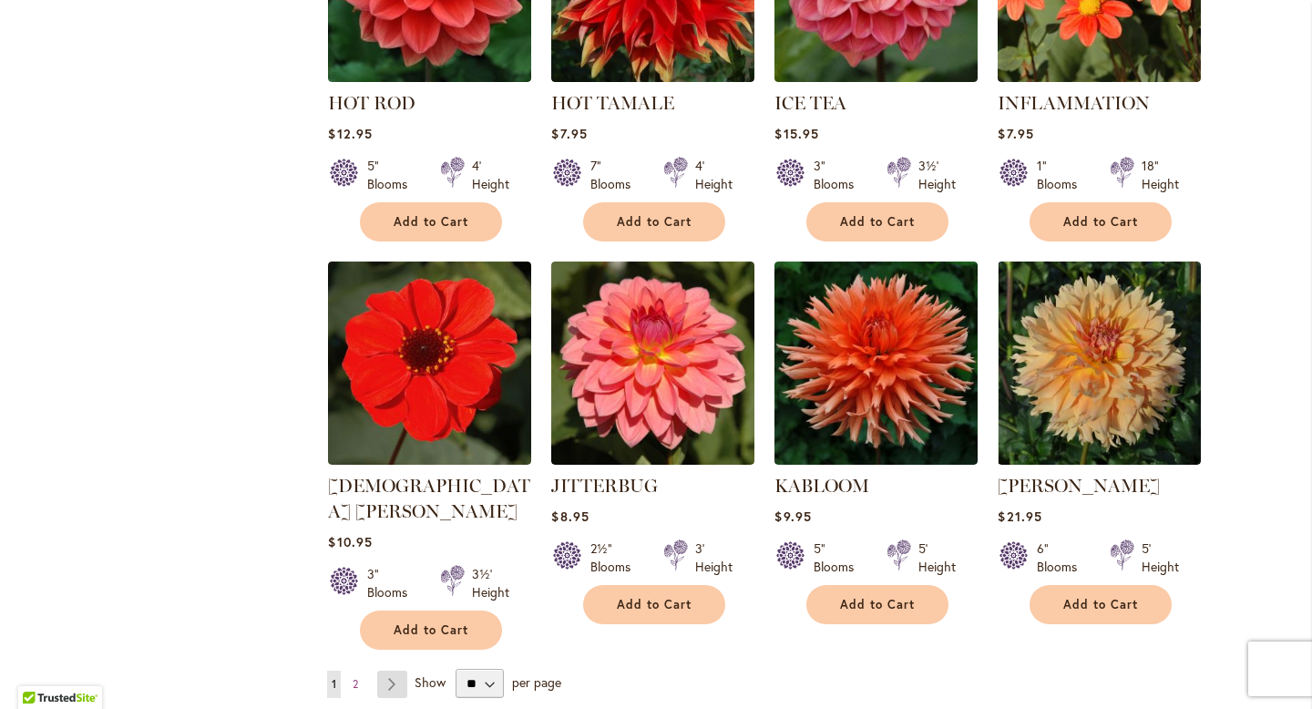
click at [391, 670] on link "Page Next" at bounding box center [392, 683] width 30 height 27
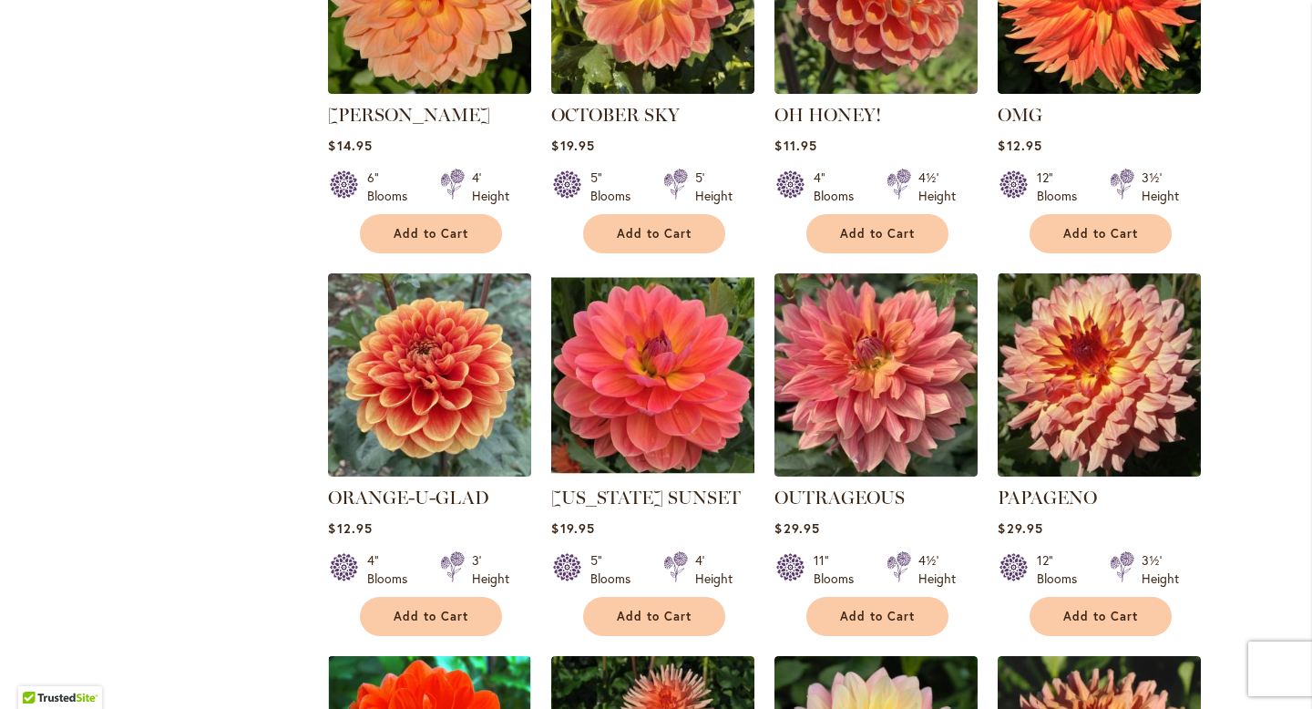
scroll to position [2096, 0]
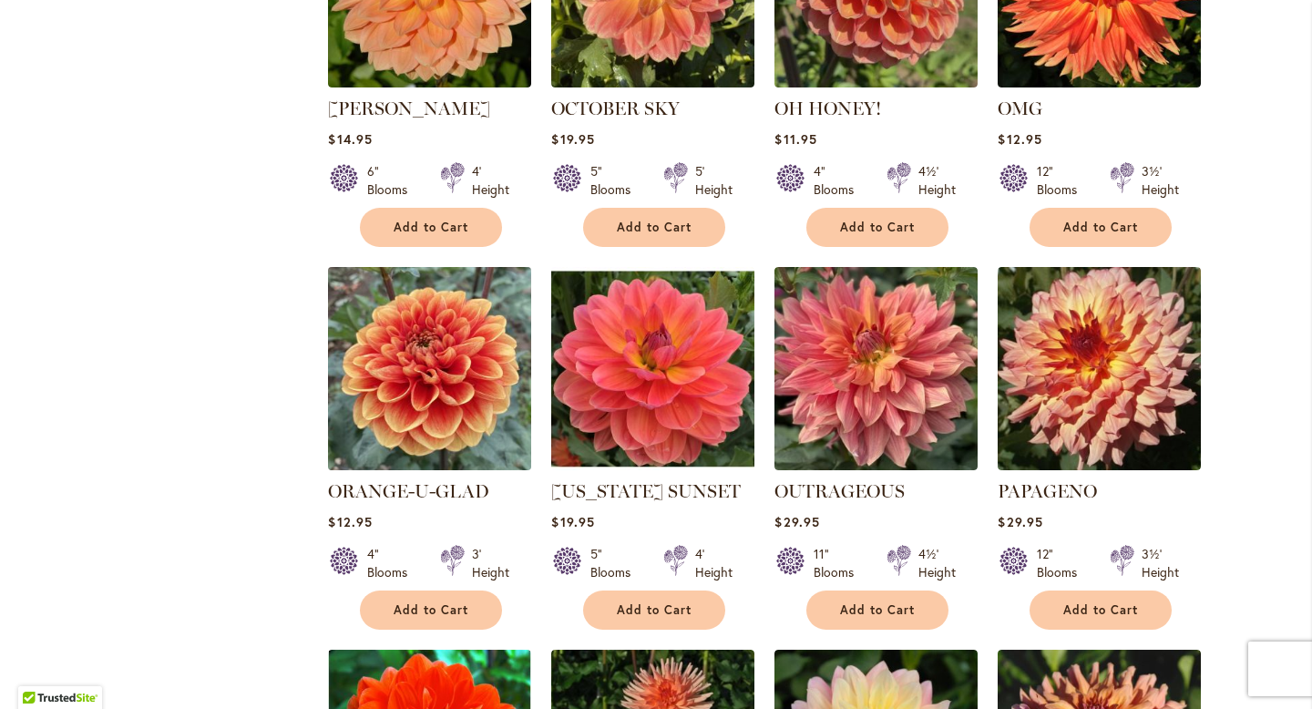
click at [410, 339] on img at bounding box center [429, 367] width 213 height 213
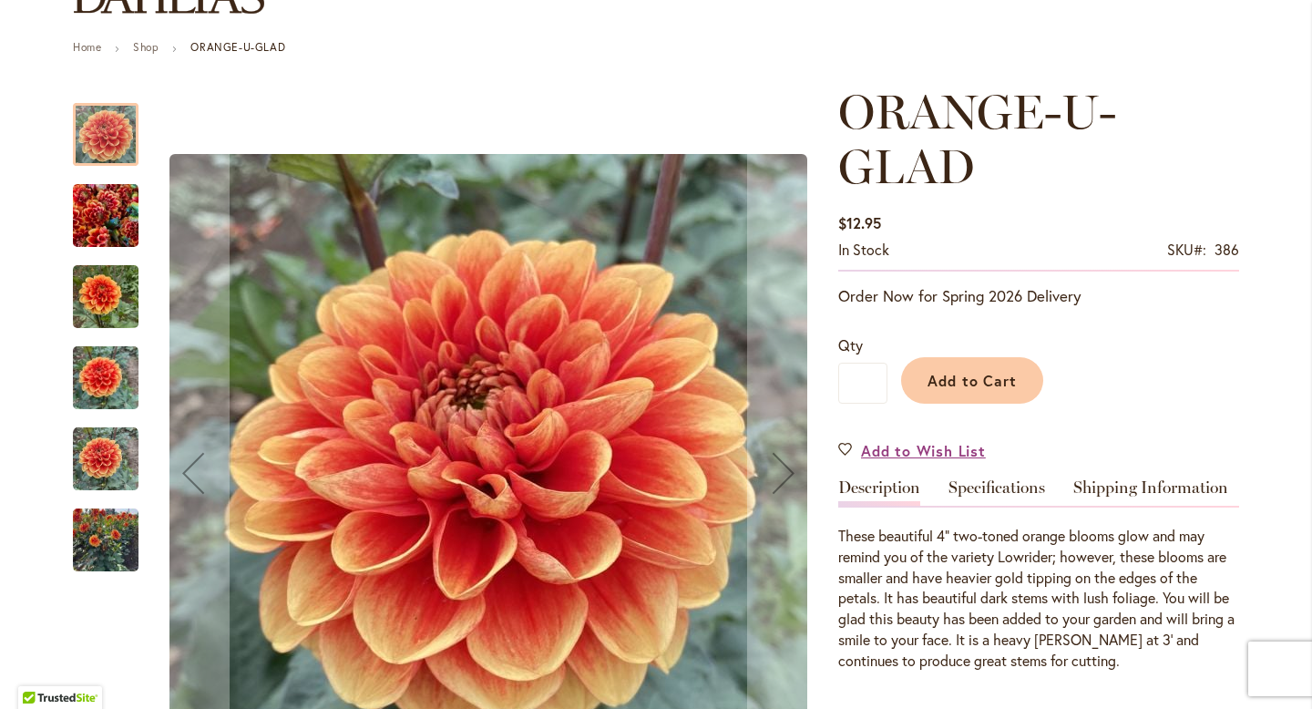
scroll to position [229, 0]
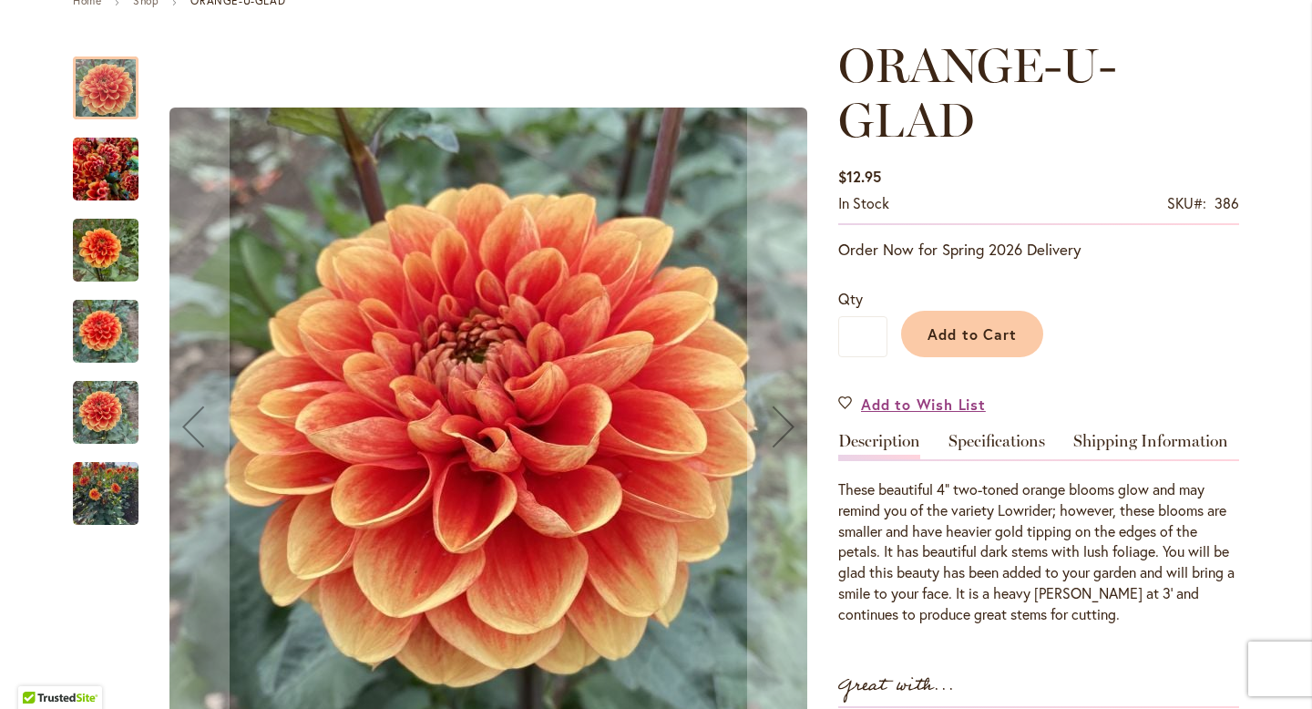
click at [96, 173] on img "Orange-U-Glad" at bounding box center [106, 169] width 66 height 87
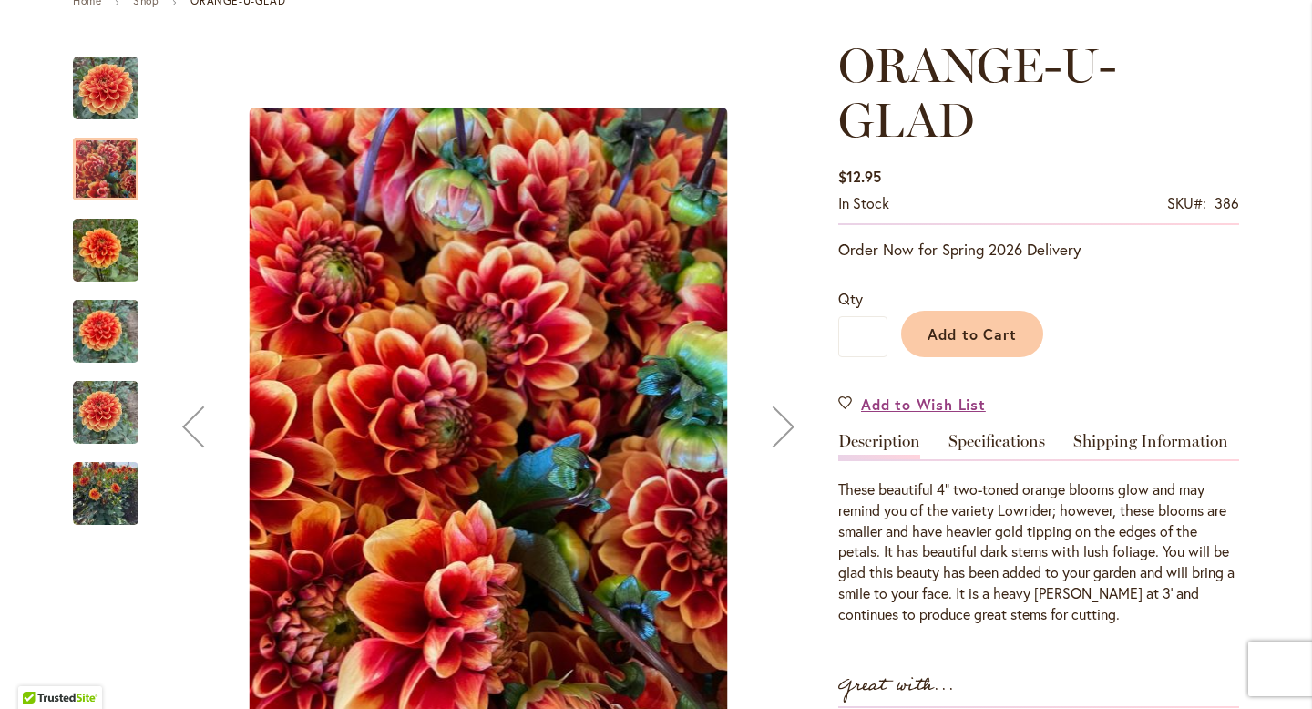
click at [97, 240] on img "Orange-U-Glad" at bounding box center [106, 250] width 66 height 87
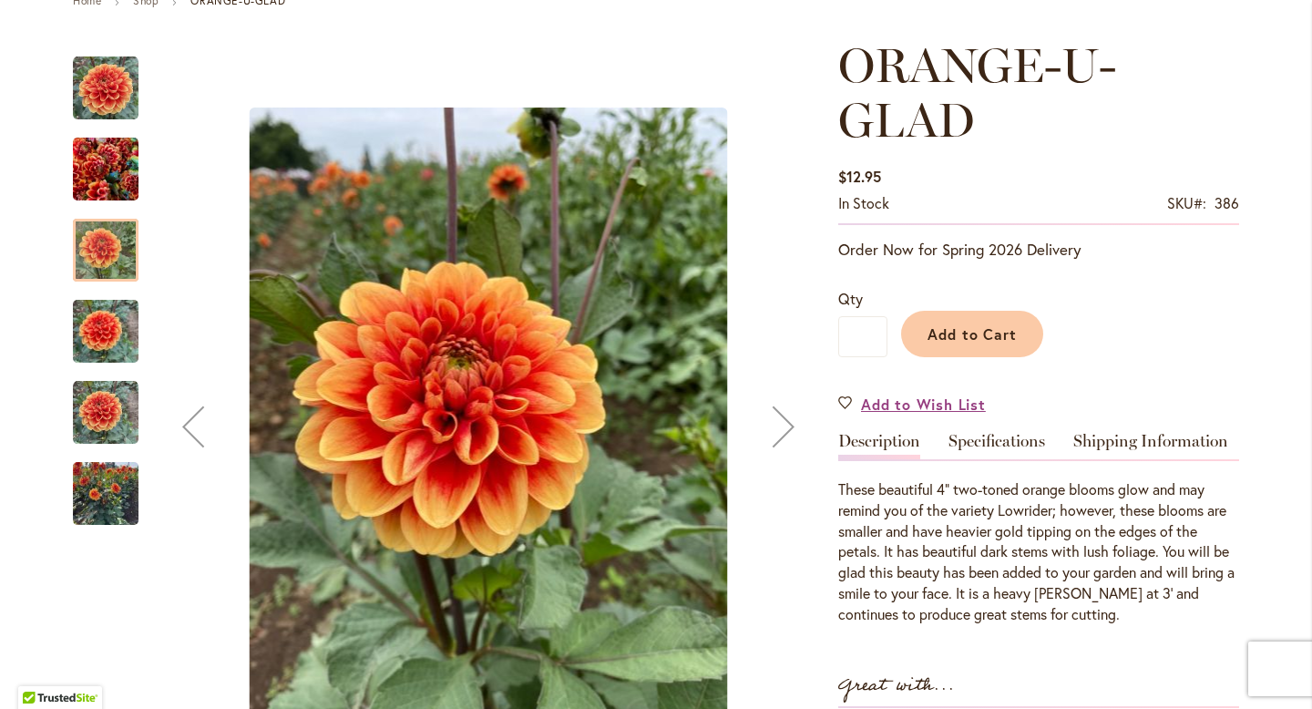
click at [109, 314] on img "Orange-U-Glad" at bounding box center [106, 331] width 66 height 87
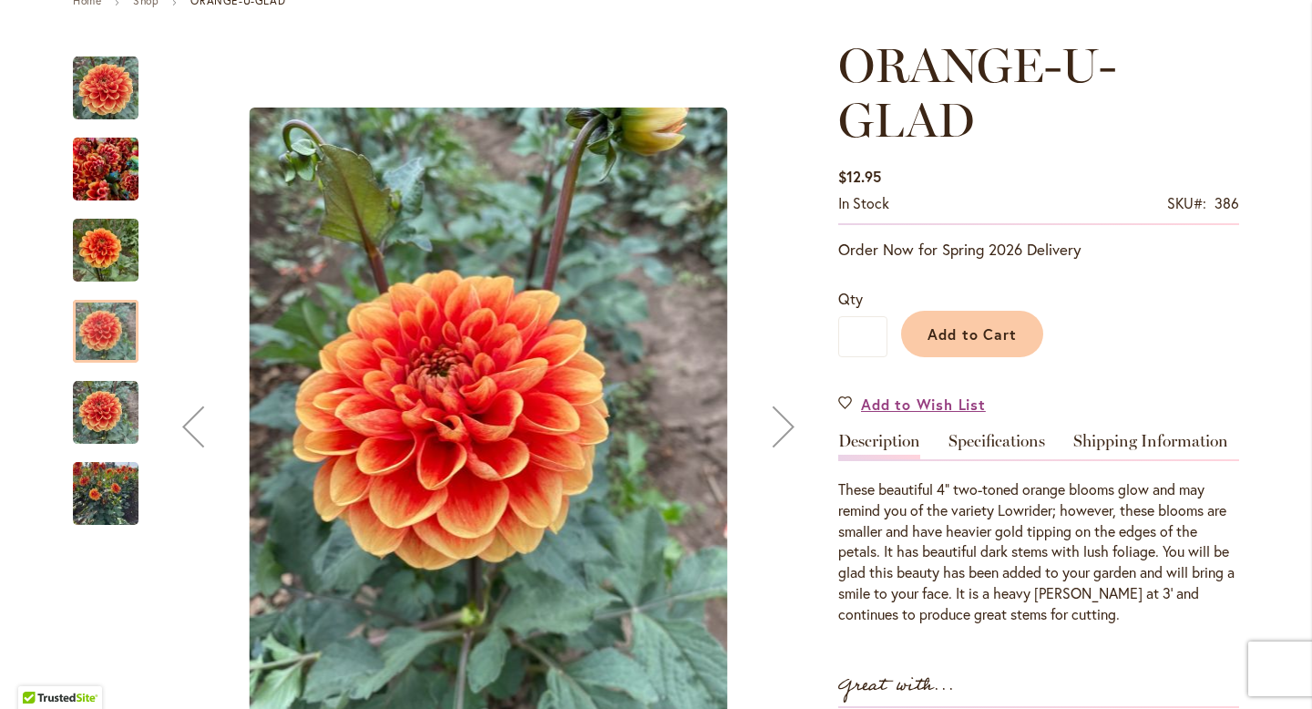
click at [113, 425] on img "Orange-U-Glad" at bounding box center [106, 413] width 66 height 66
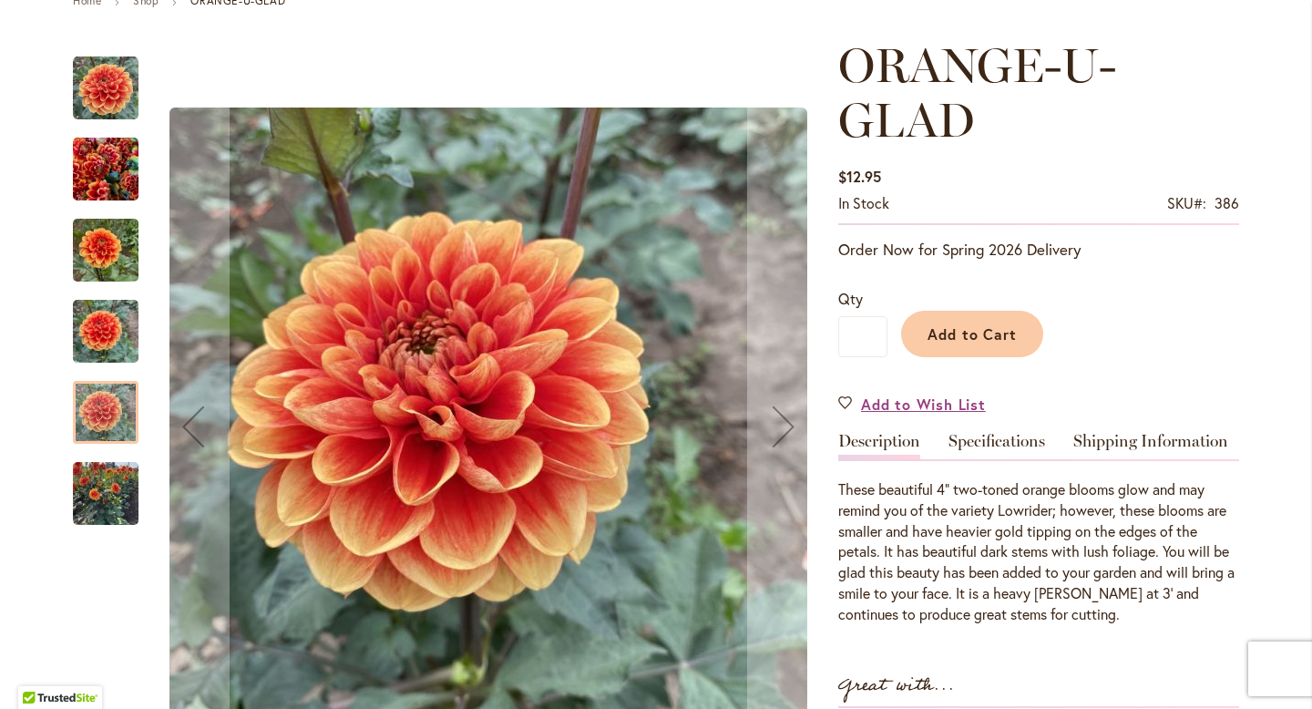
click at [109, 477] on img "Orange-U-Glad" at bounding box center [106, 493] width 66 height 87
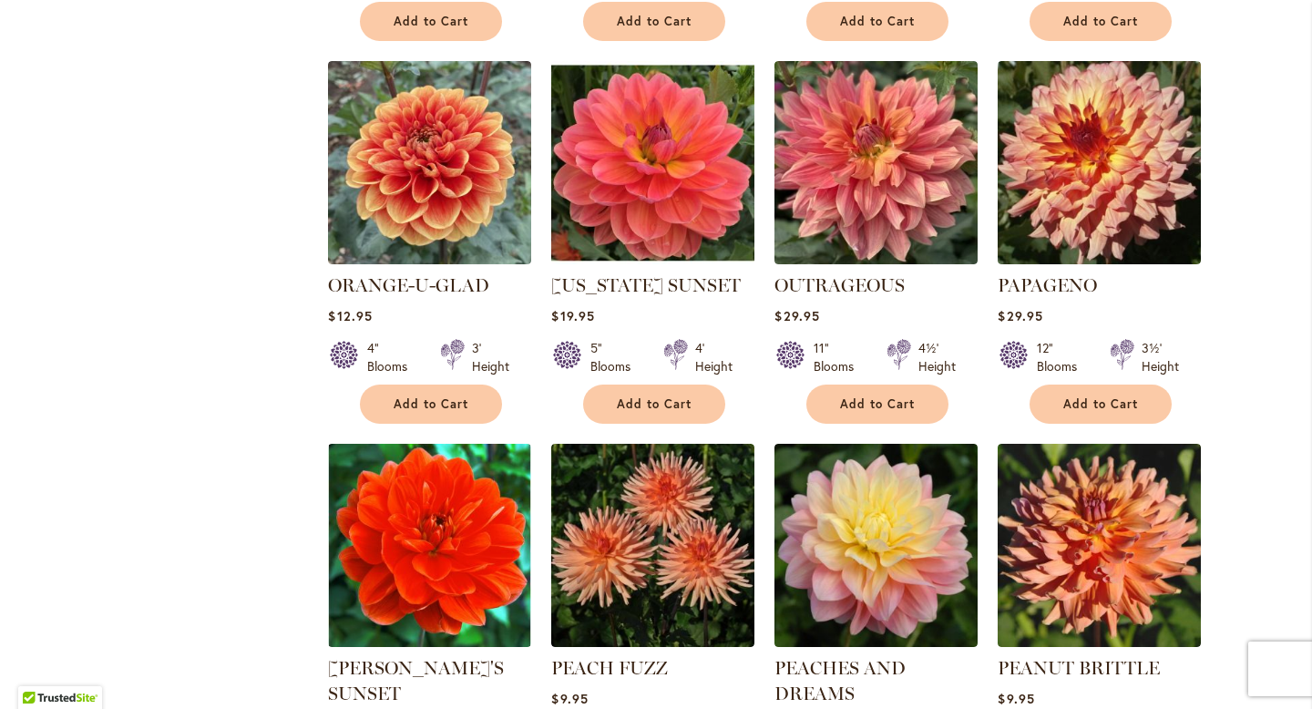
scroll to position [2286, 0]
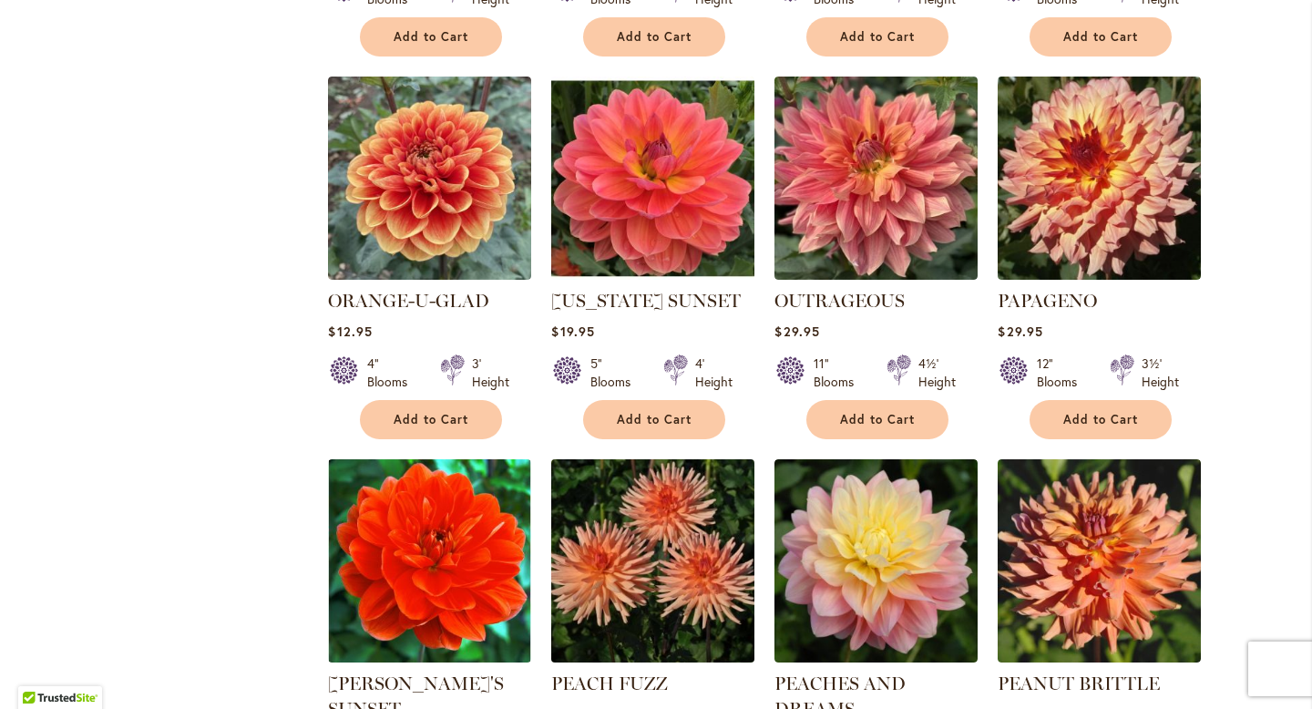
click at [636, 509] on img at bounding box center [653, 560] width 213 height 213
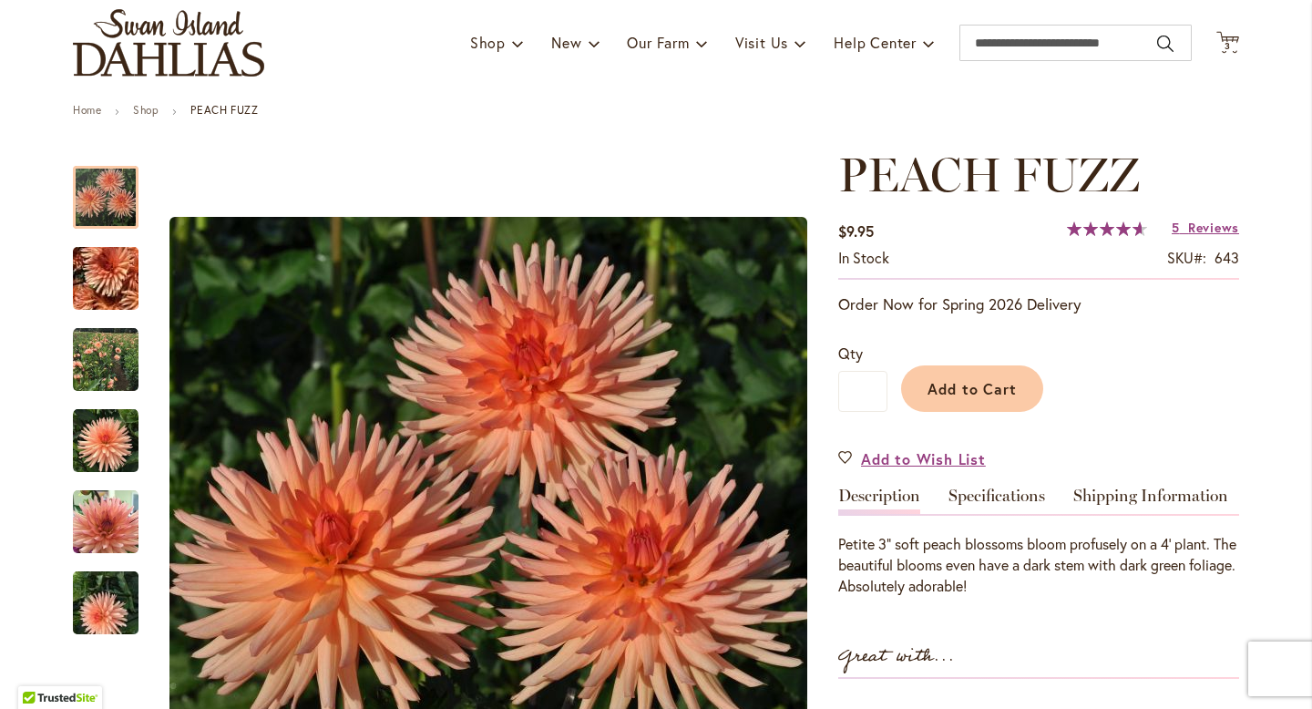
scroll to position [204, 0]
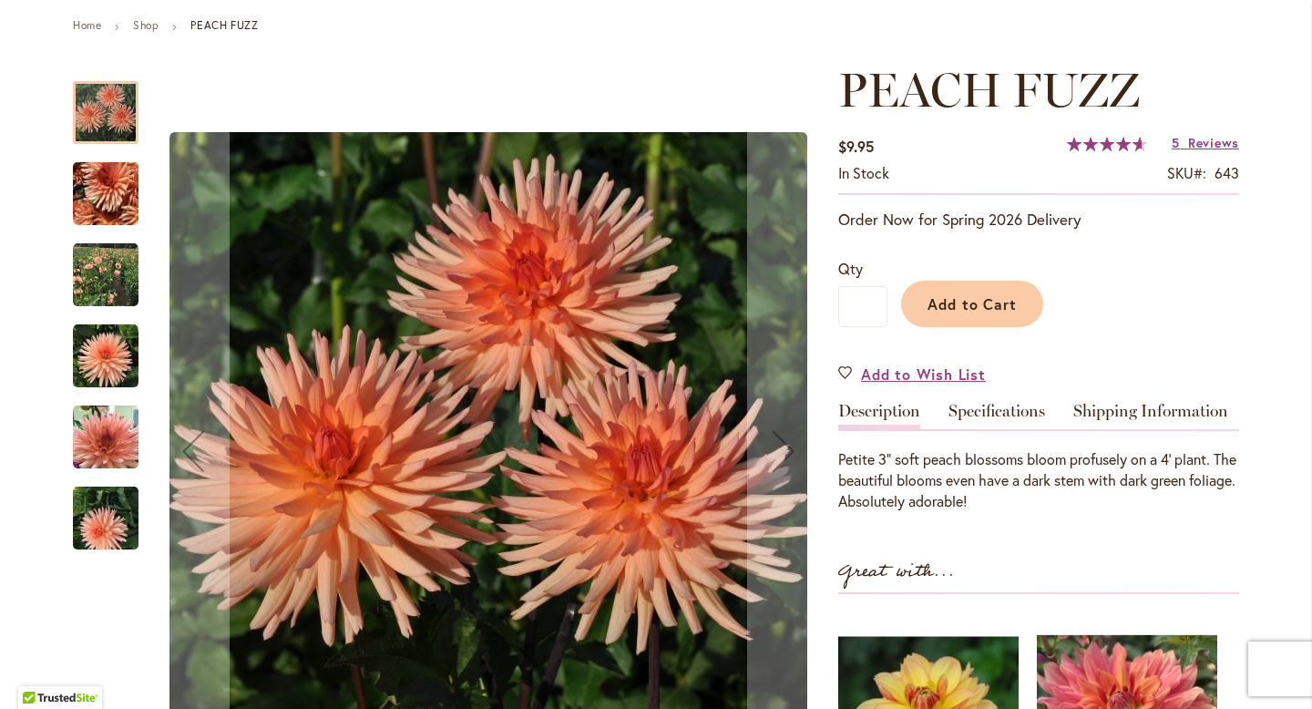
click at [83, 290] on img "PEACH FUZZ" at bounding box center [106, 275] width 66 height 66
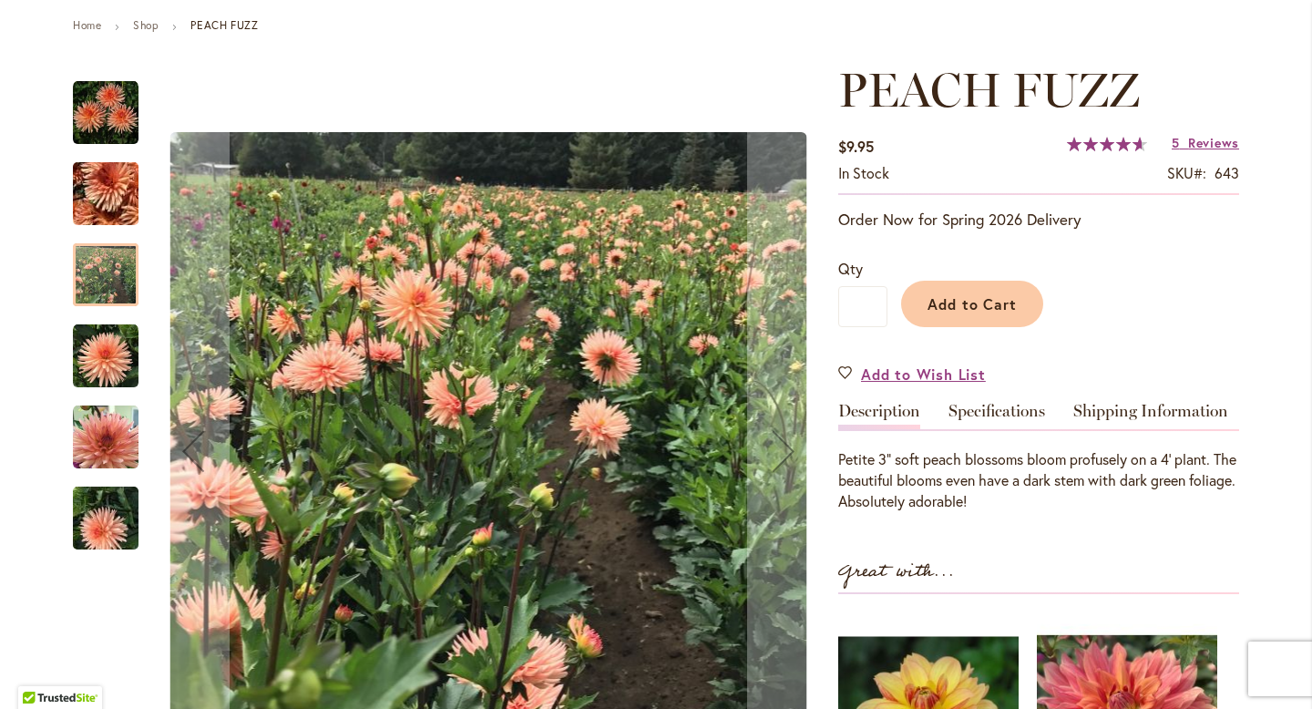
click at [116, 426] on img "PEACH FUZZ" at bounding box center [106, 437] width 66 height 66
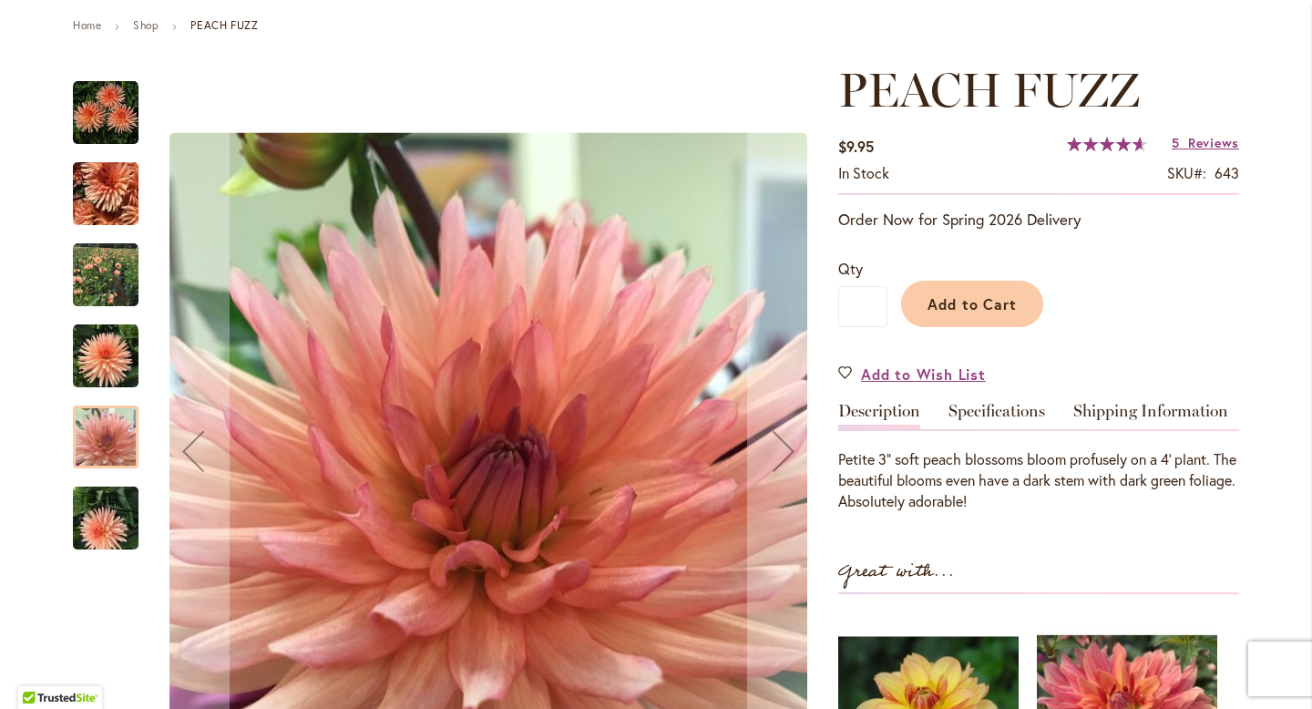
click at [115, 517] on img "PEACH FUZZ" at bounding box center [105, 518] width 131 height 98
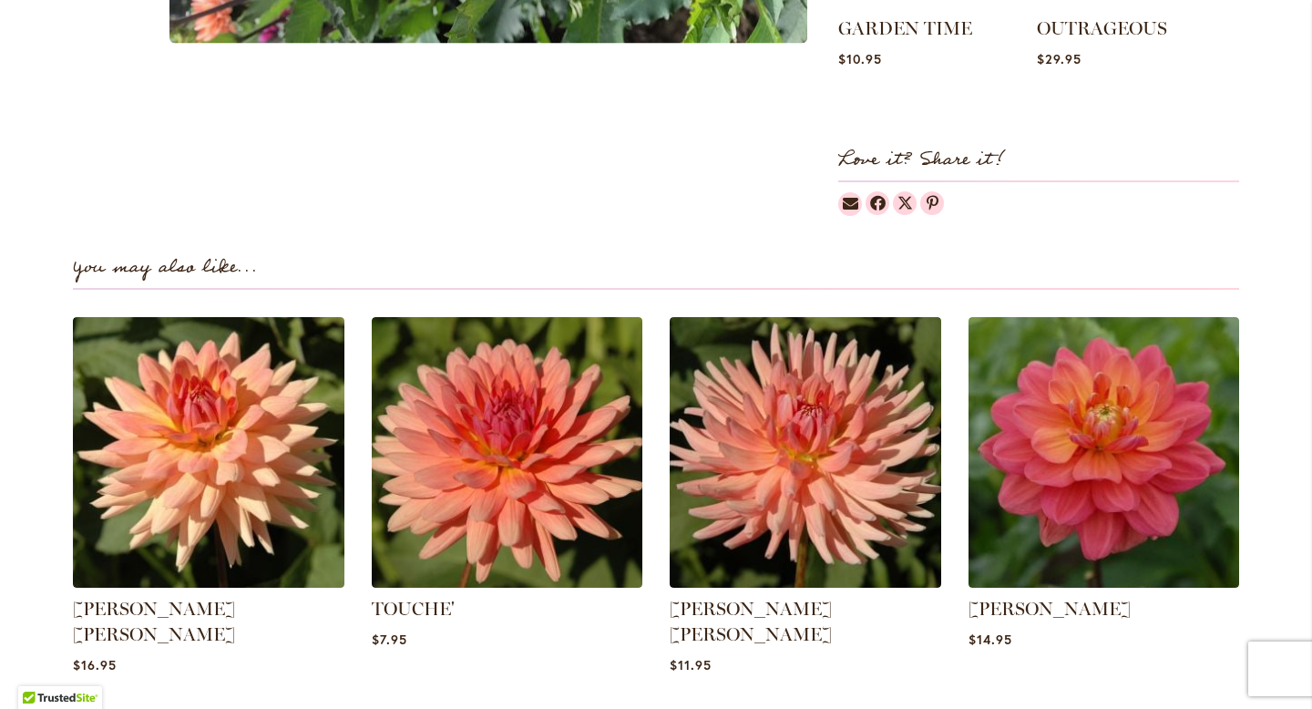
scroll to position [1170, 0]
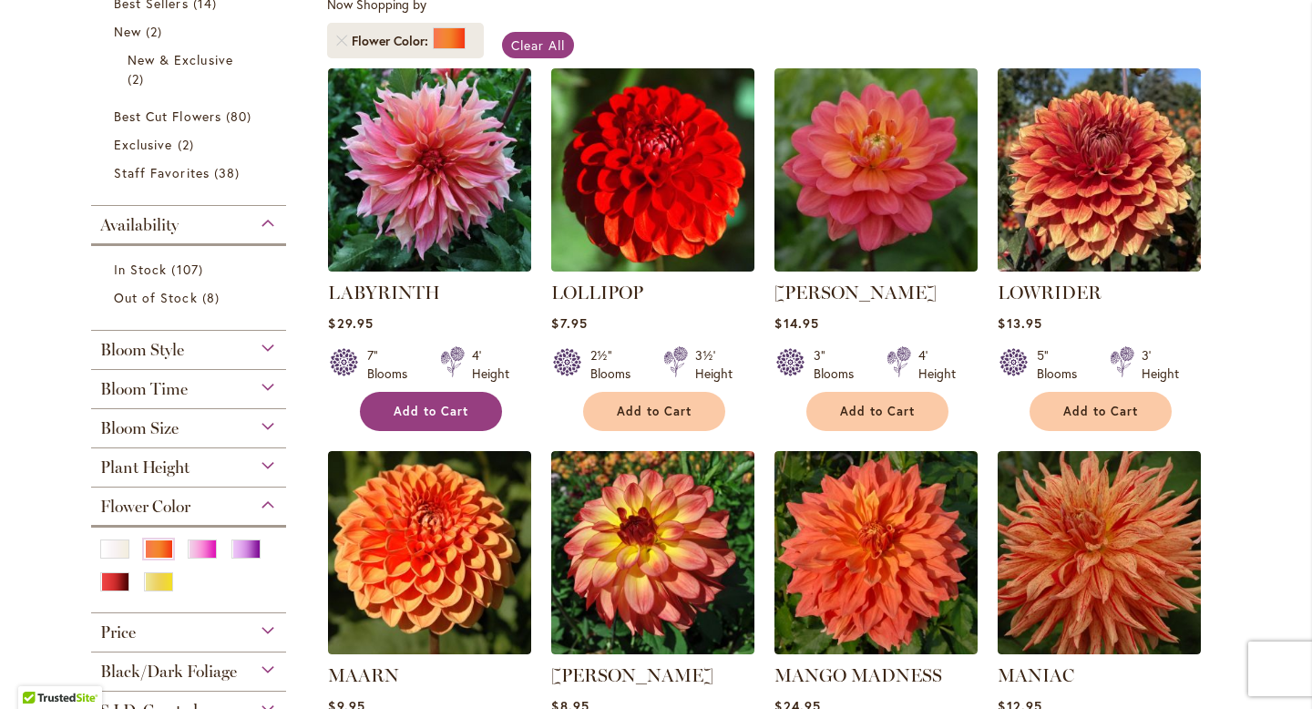
scroll to position [435, 0]
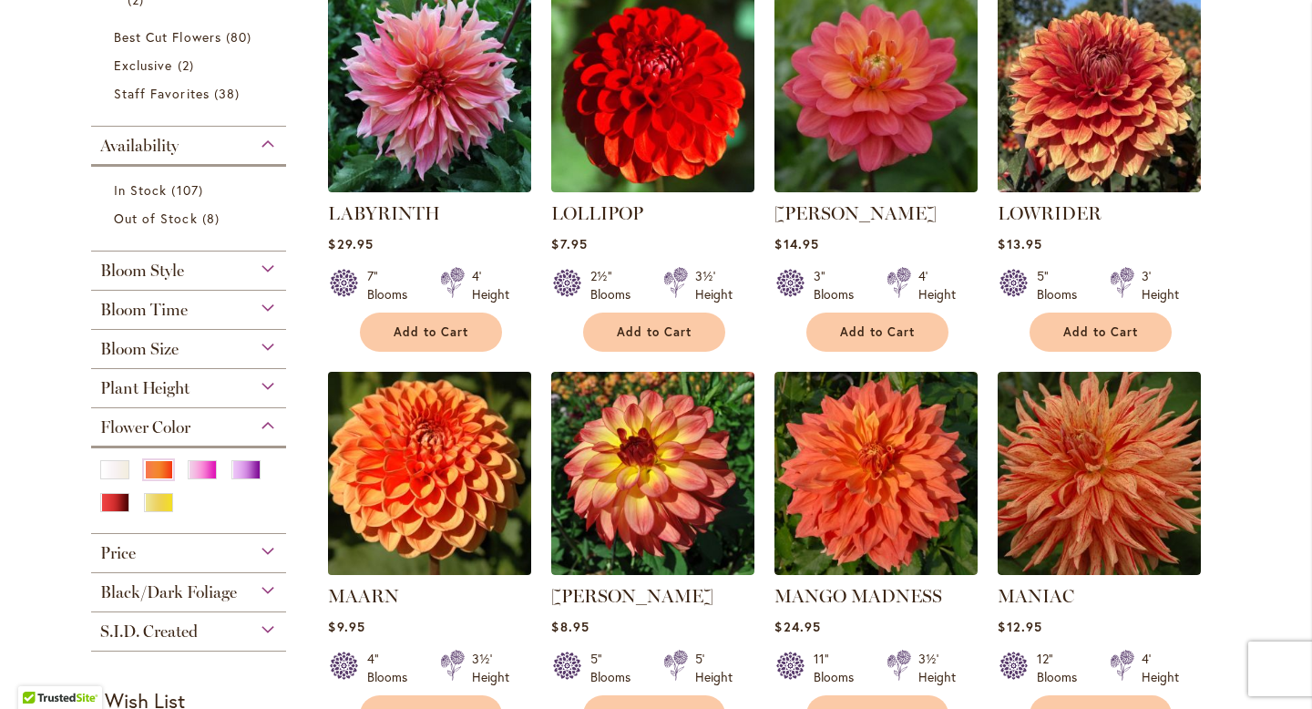
click at [463, 486] on img at bounding box center [429, 472] width 213 height 213
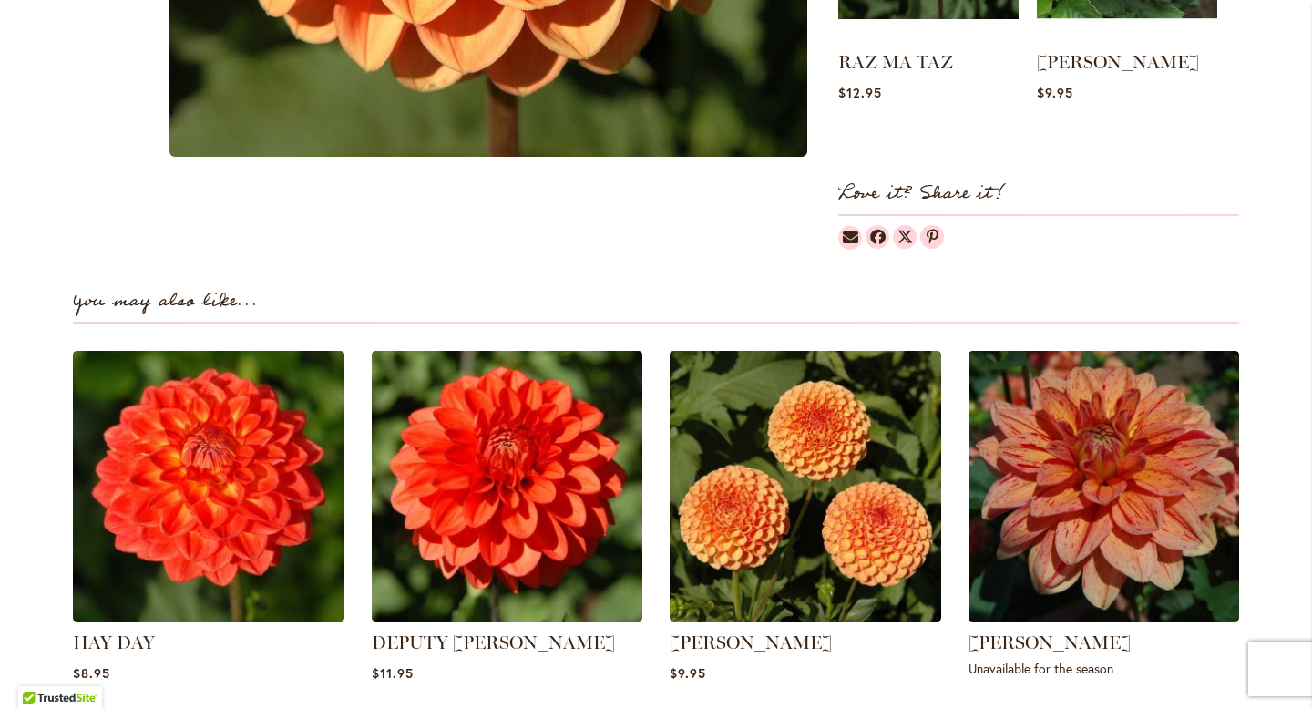
scroll to position [1055, 0]
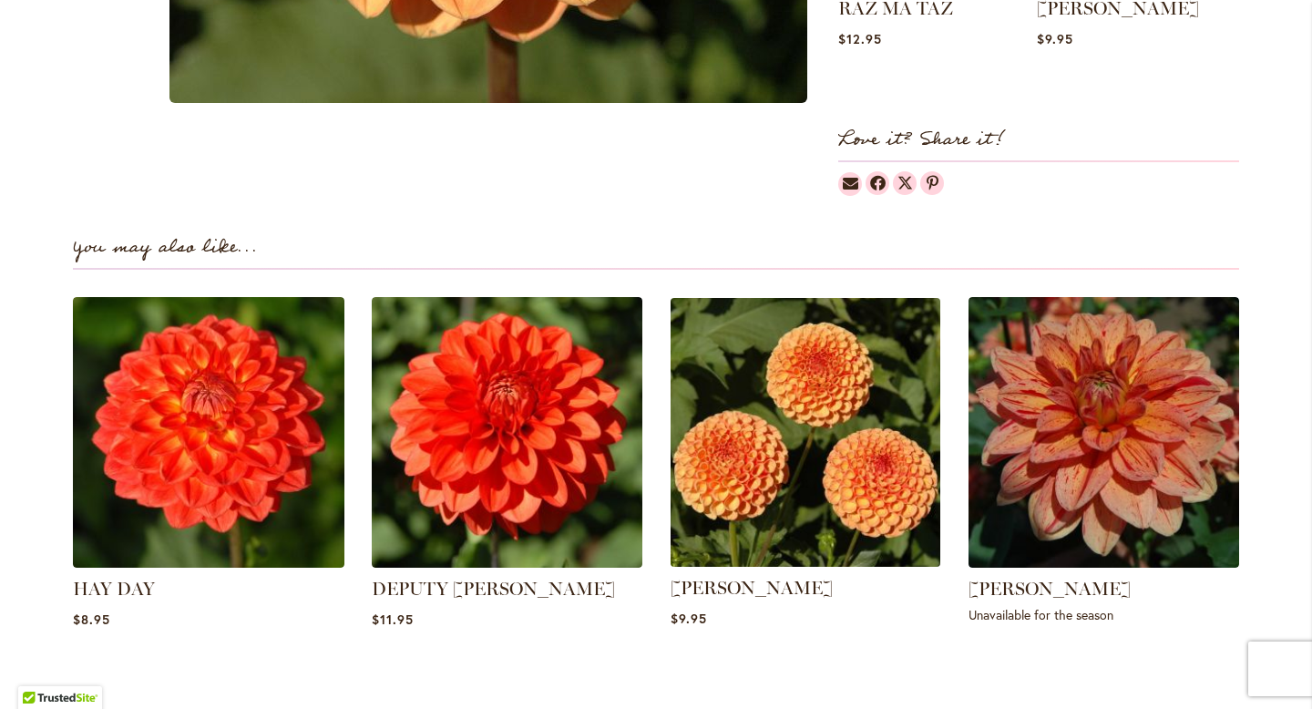
click at [864, 394] on img at bounding box center [805, 432] width 282 height 282
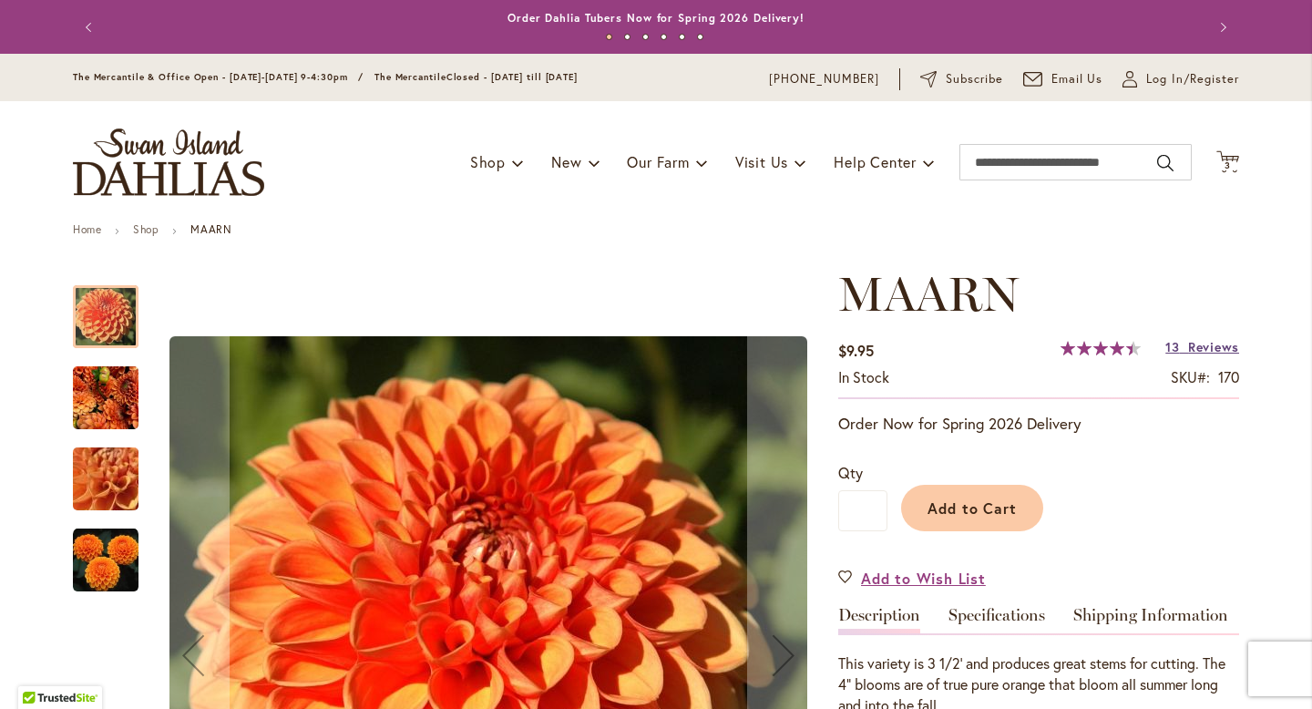
click at [1191, 352] on span "Reviews" at bounding box center [1213, 346] width 51 height 17
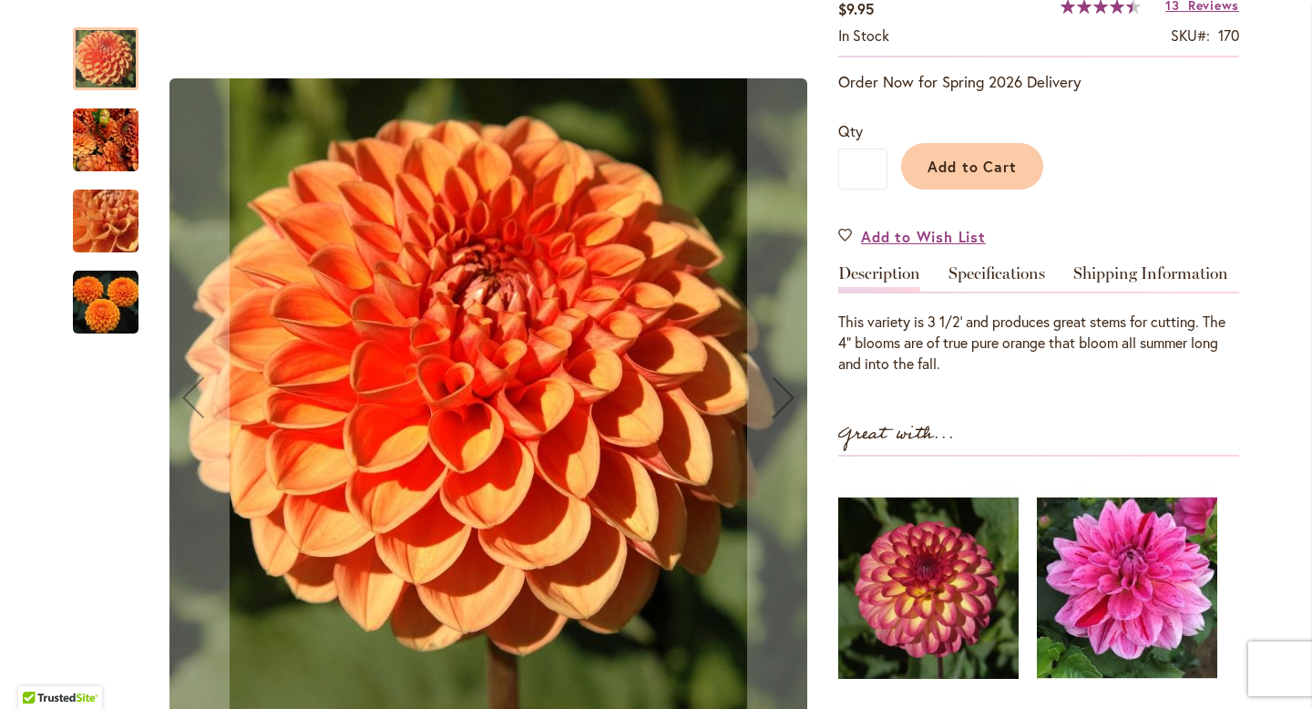
click at [110, 309] on img "MAARN" at bounding box center [106, 303] width 66 height 66
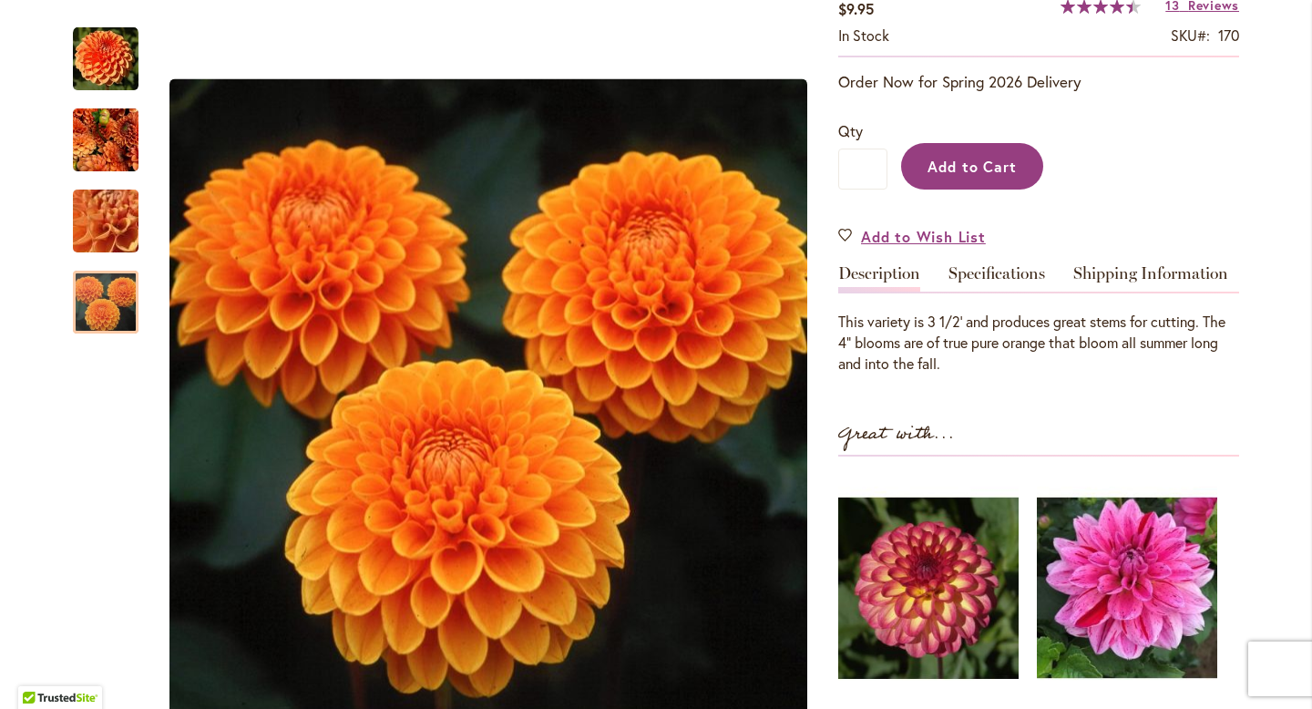
click at [994, 159] on span "Add to Cart" at bounding box center [972, 166] width 90 height 19
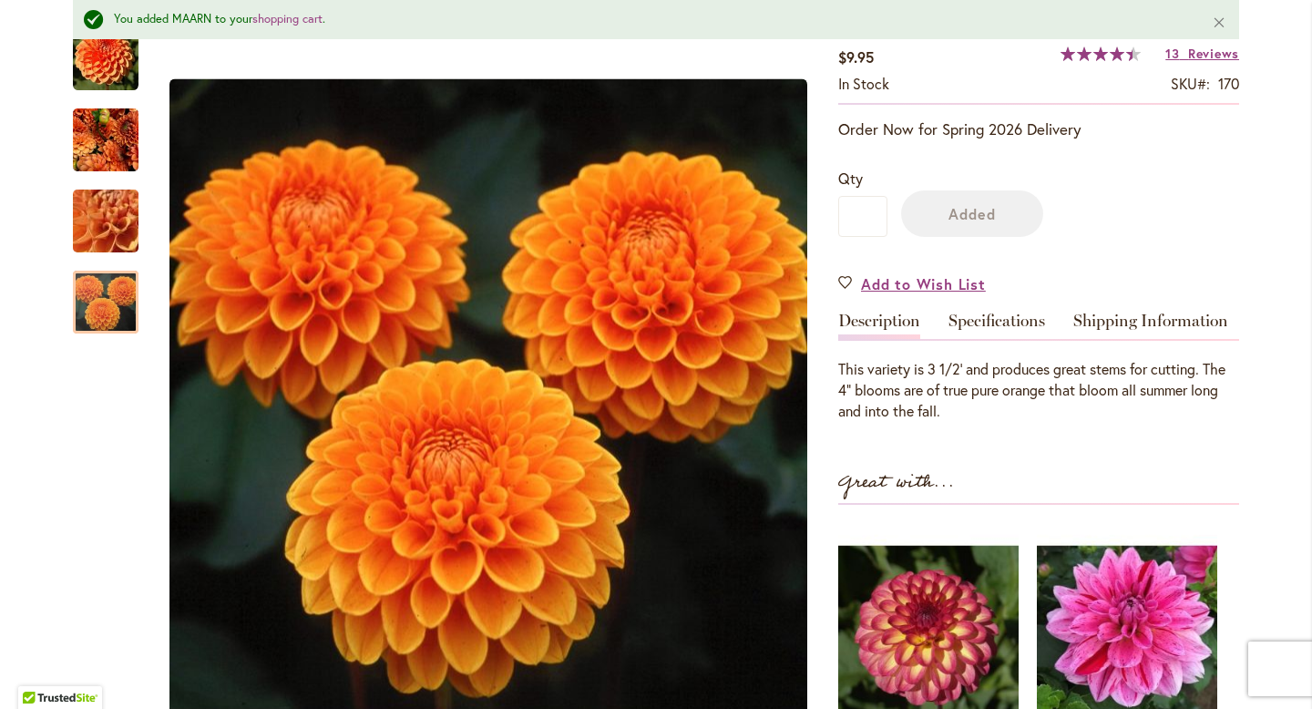
scroll to position [0, 0]
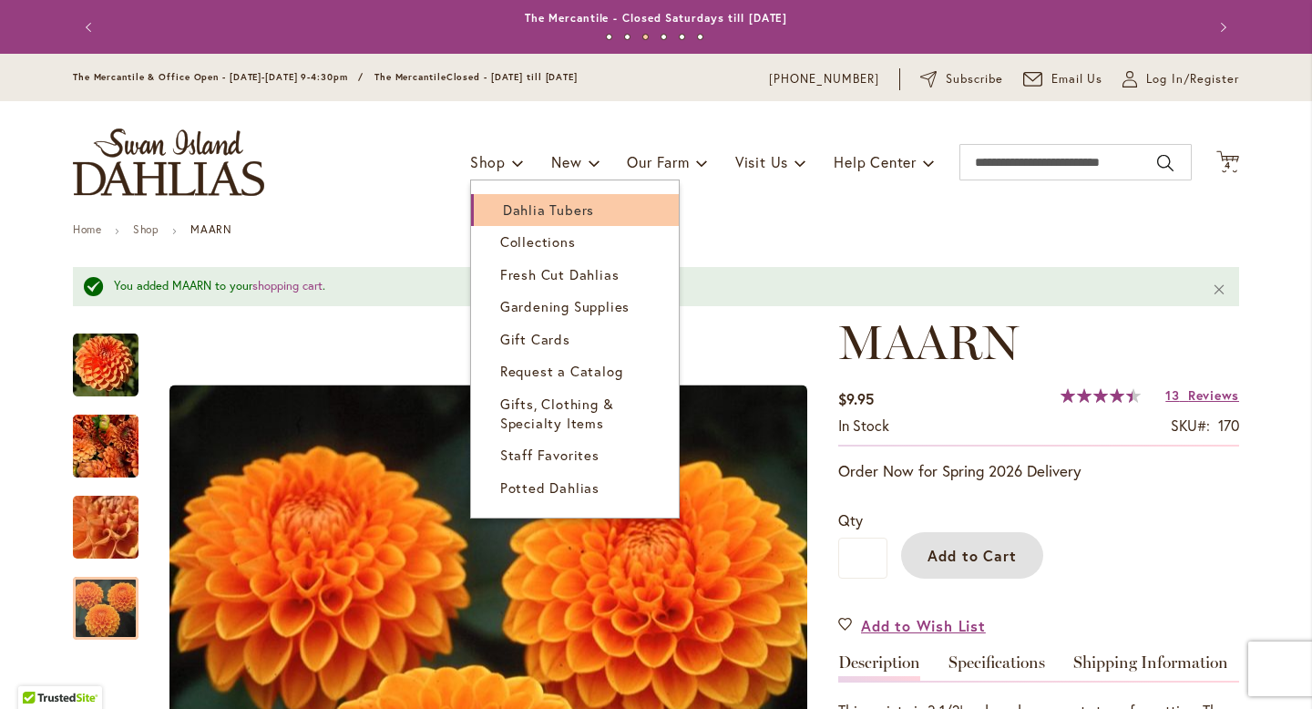
click at [504, 220] on link "Dahlia Tubers" at bounding box center [575, 210] width 208 height 32
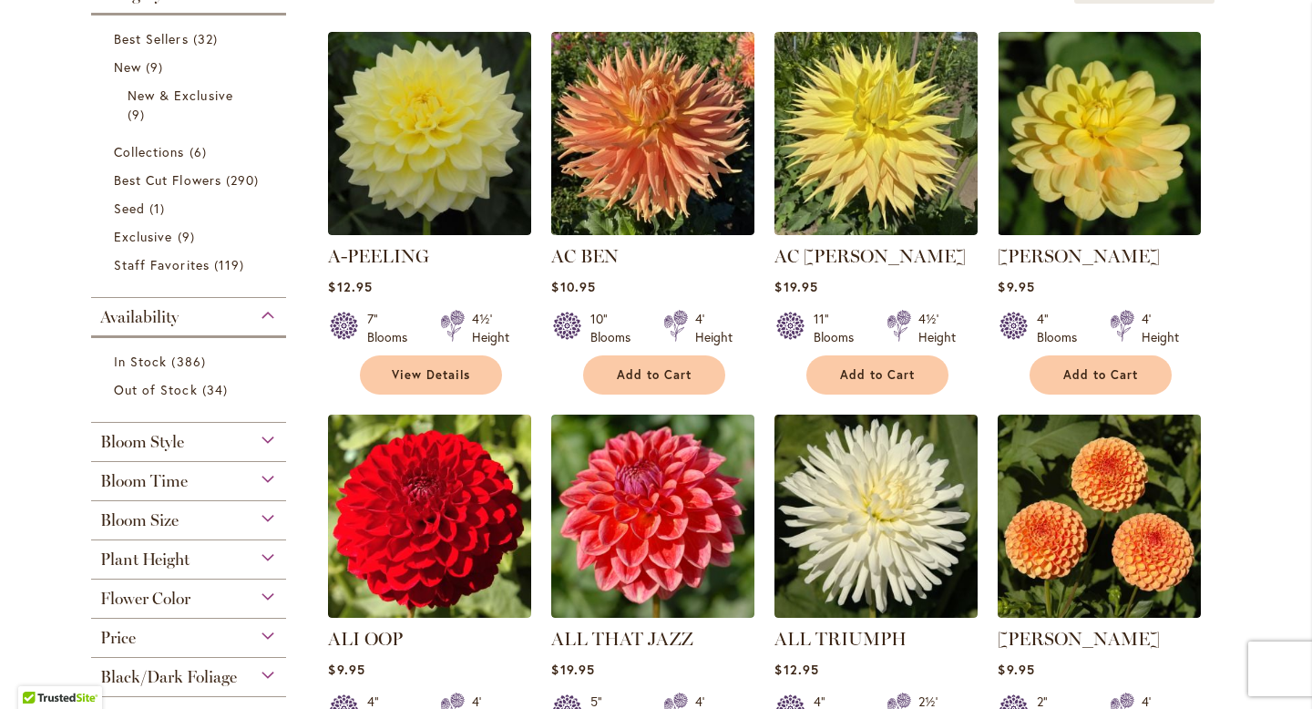
scroll to position [590, 0]
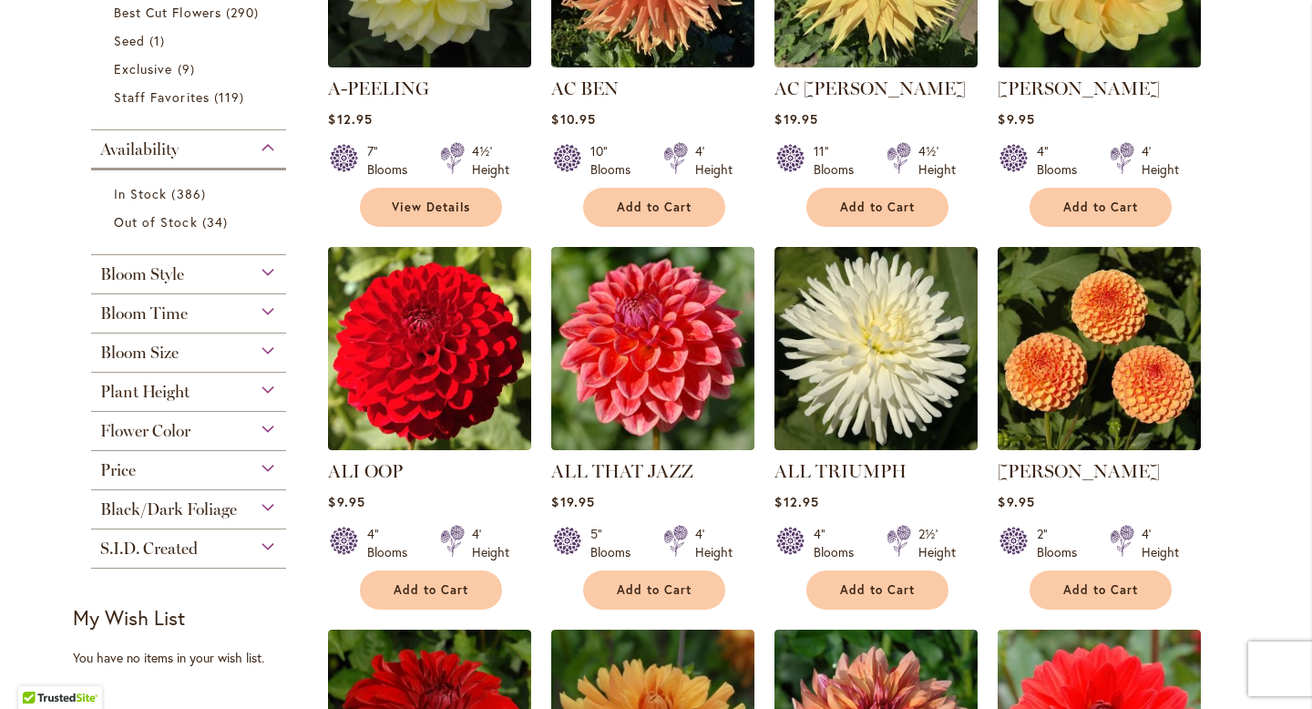
click at [167, 434] on span "Flower Color" at bounding box center [145, 431] width 90 height 20
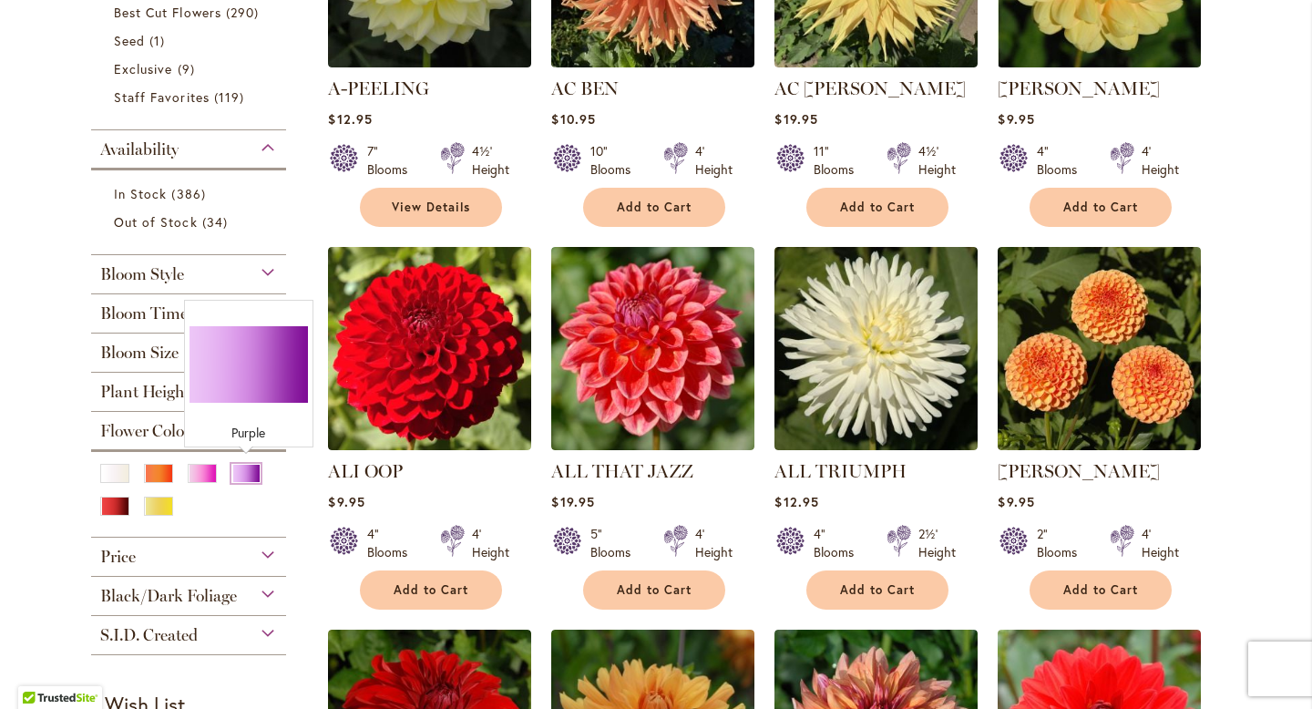
click at [244, 464] on div "Purple" at bounding box center [245, 473] width 29 height 19
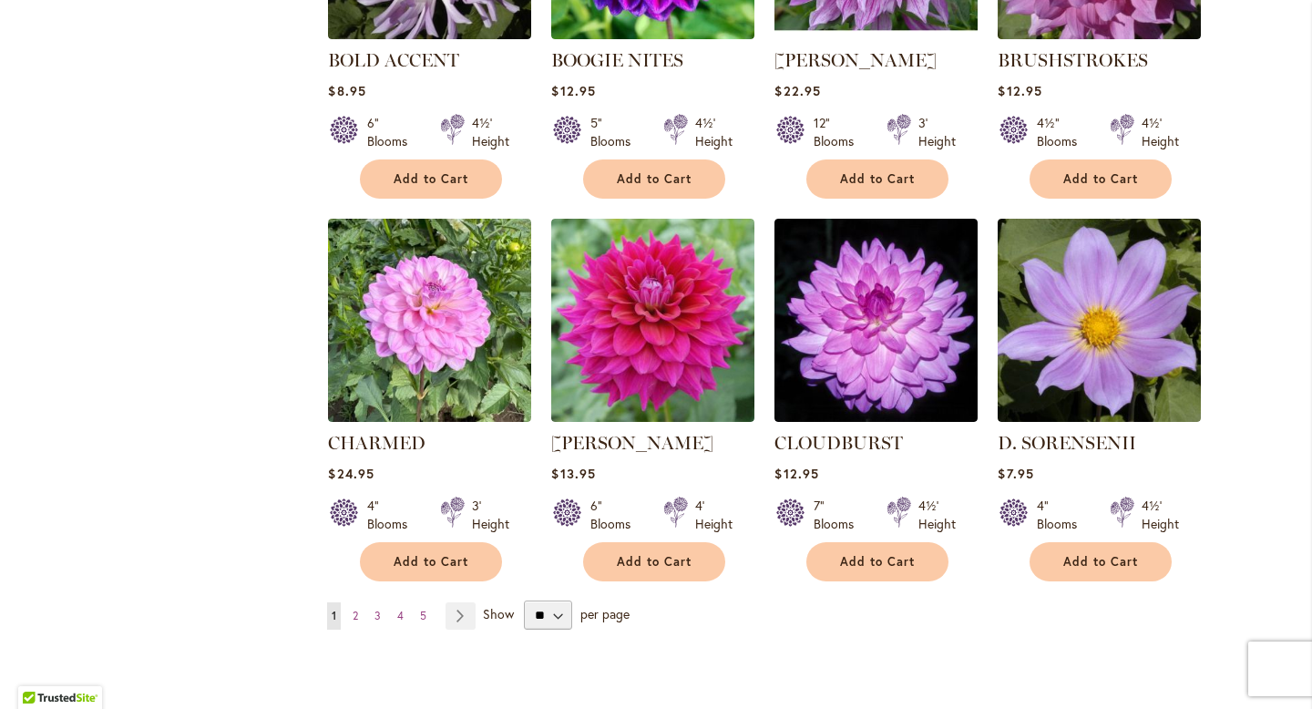
scroll to position [1495, 0]
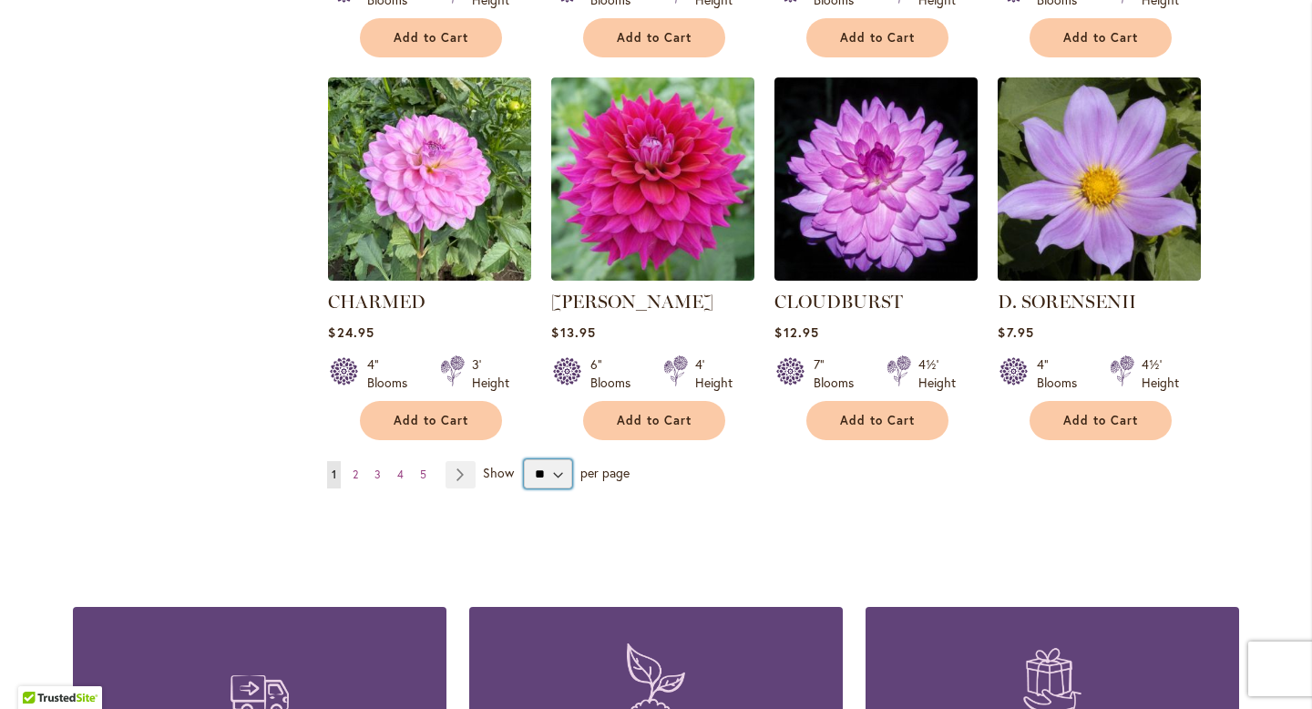
click at [550, 470] on select "** ** ** **" at bounding box center [548, 473] width 48 height 29
select select "**"
click at [524, 459] on select "** ** ** **" at bounding box center [548, 473] width 48 height 29
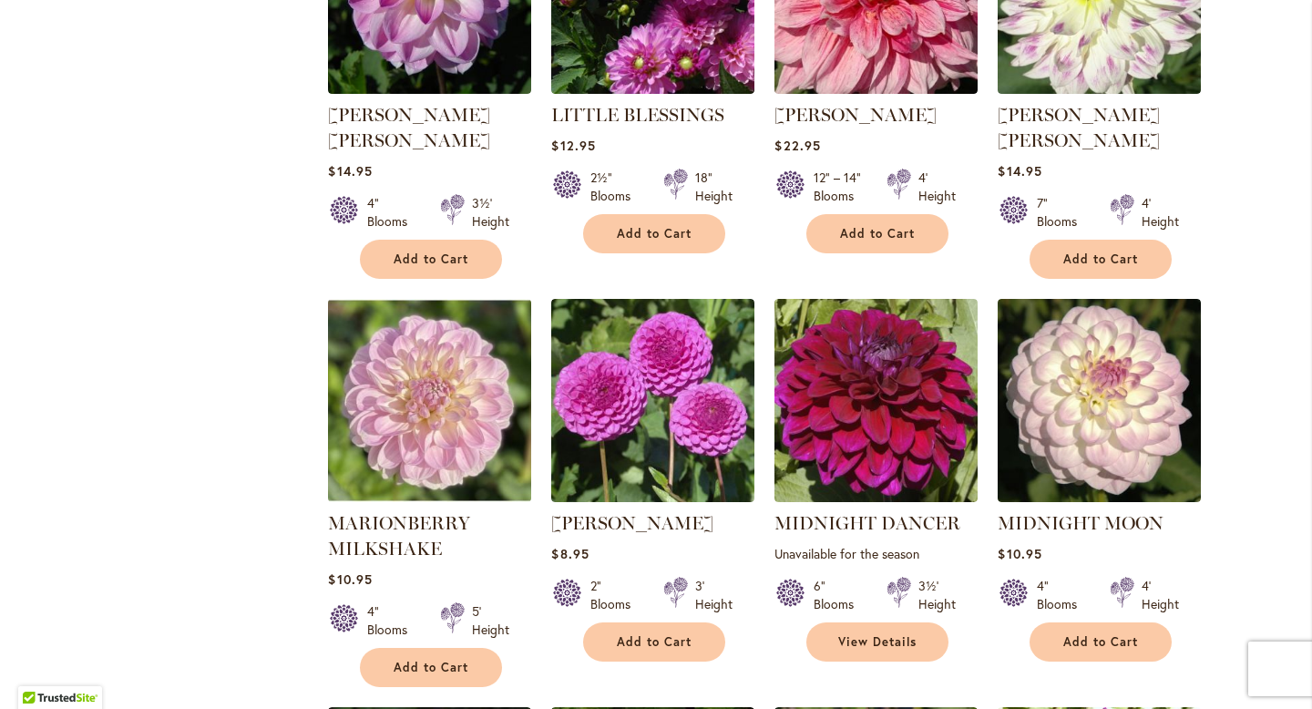
scroll to position [4455, 0]
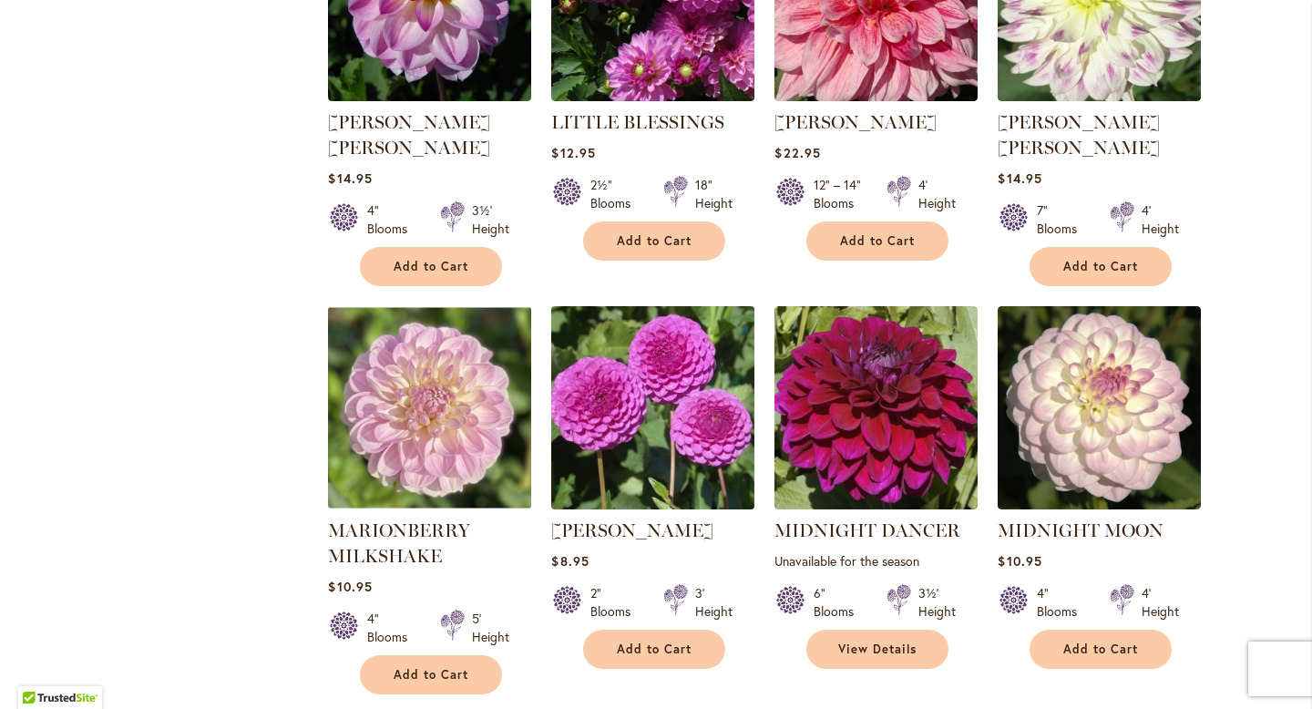
click at [636, 338] on img at bounding box center [653, 407] width 213 height 213
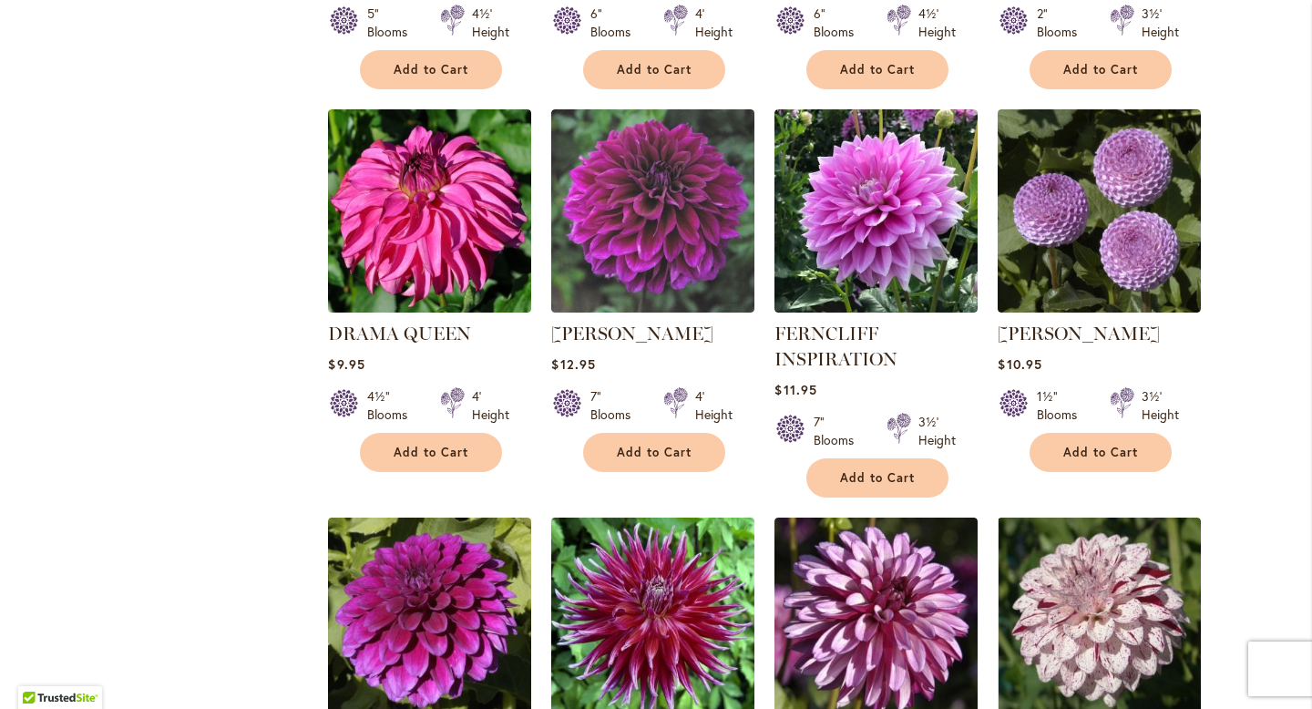
scroll to position [2172, 0]
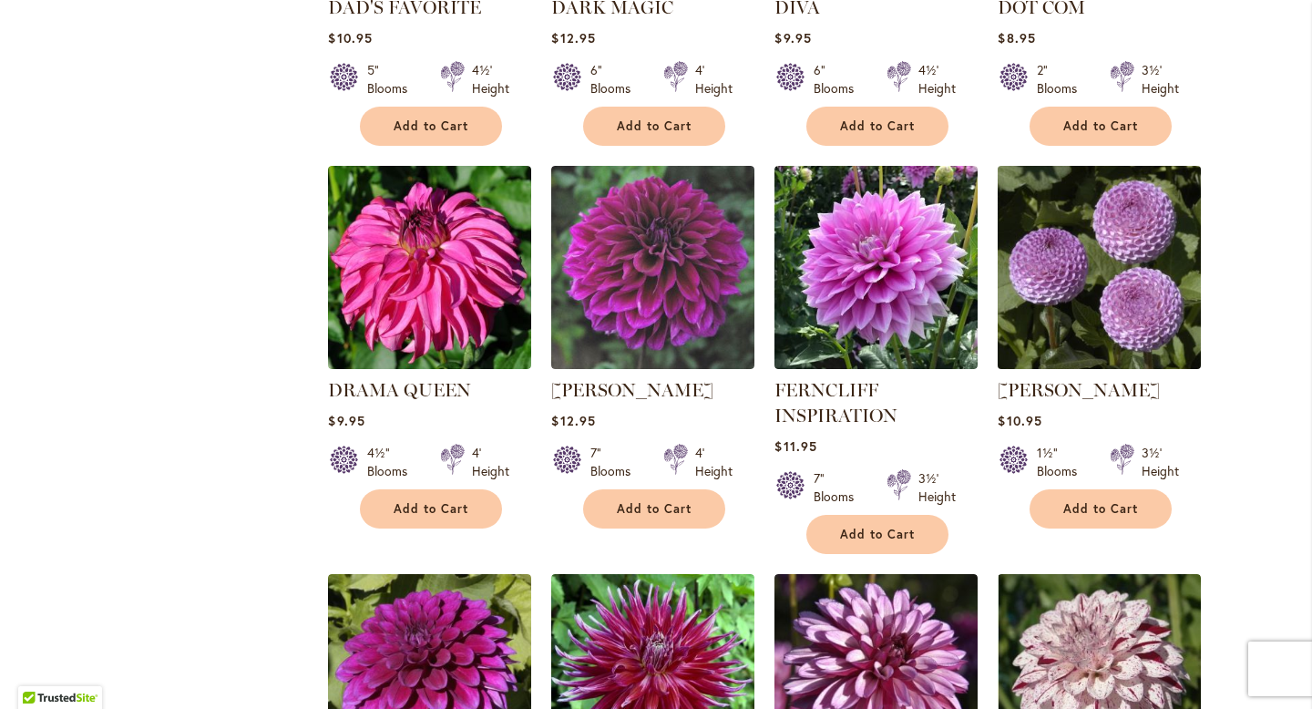
click at [1008, 292] on img at bounding box center [1099, 266] width 213 height 213
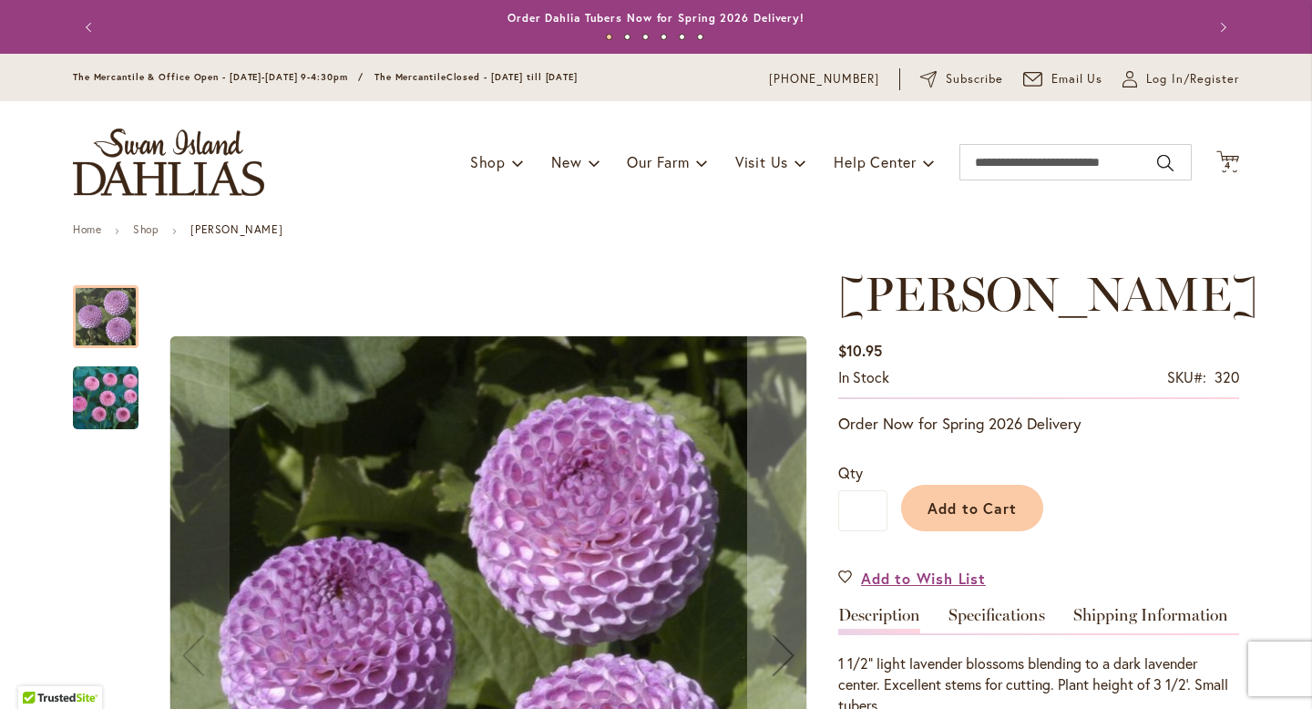
scroll to position [262, 0]
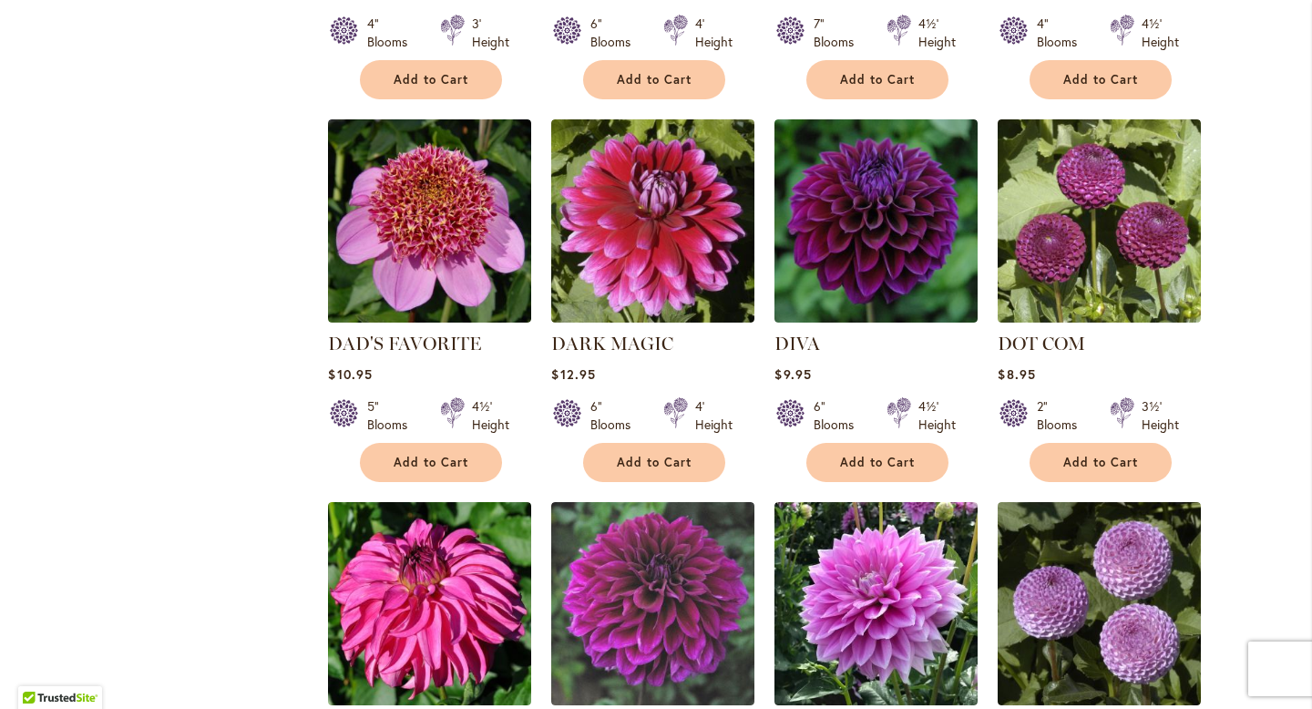
scroll to position [1799, 0]
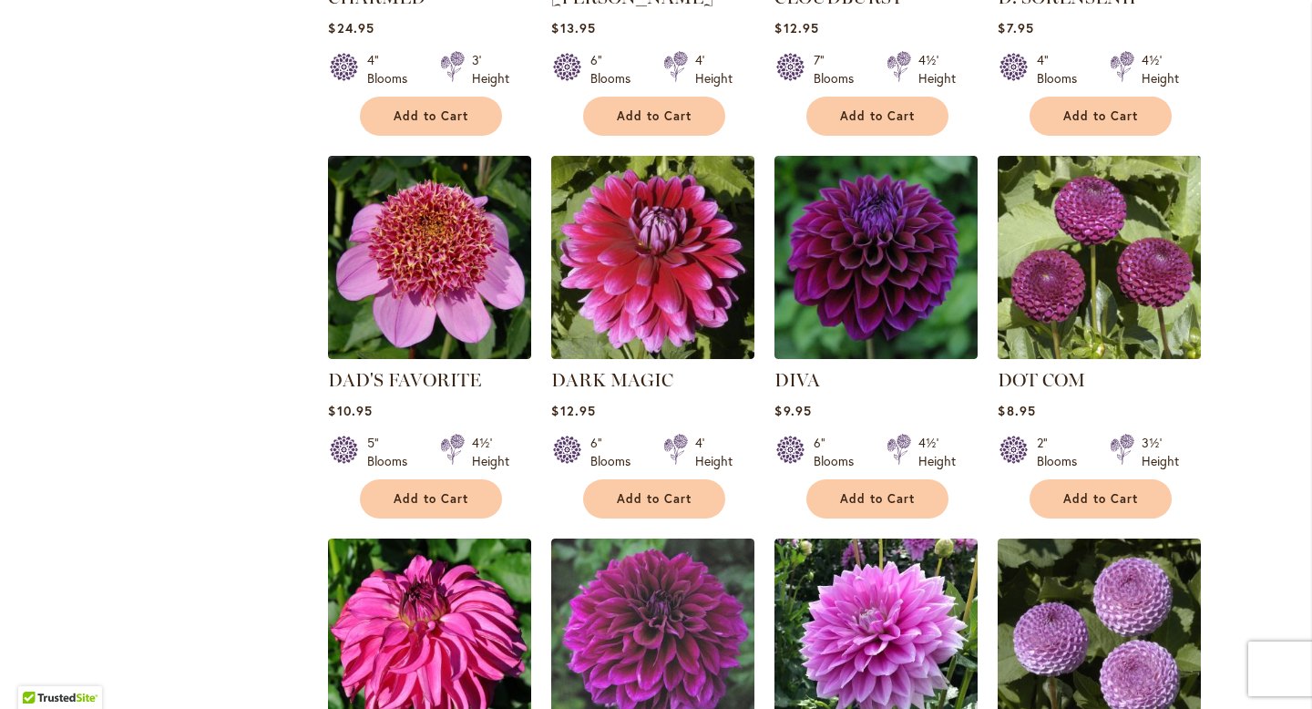
click at [1010, 238] on img at bounding box center [1099, 256] width 213 height 213
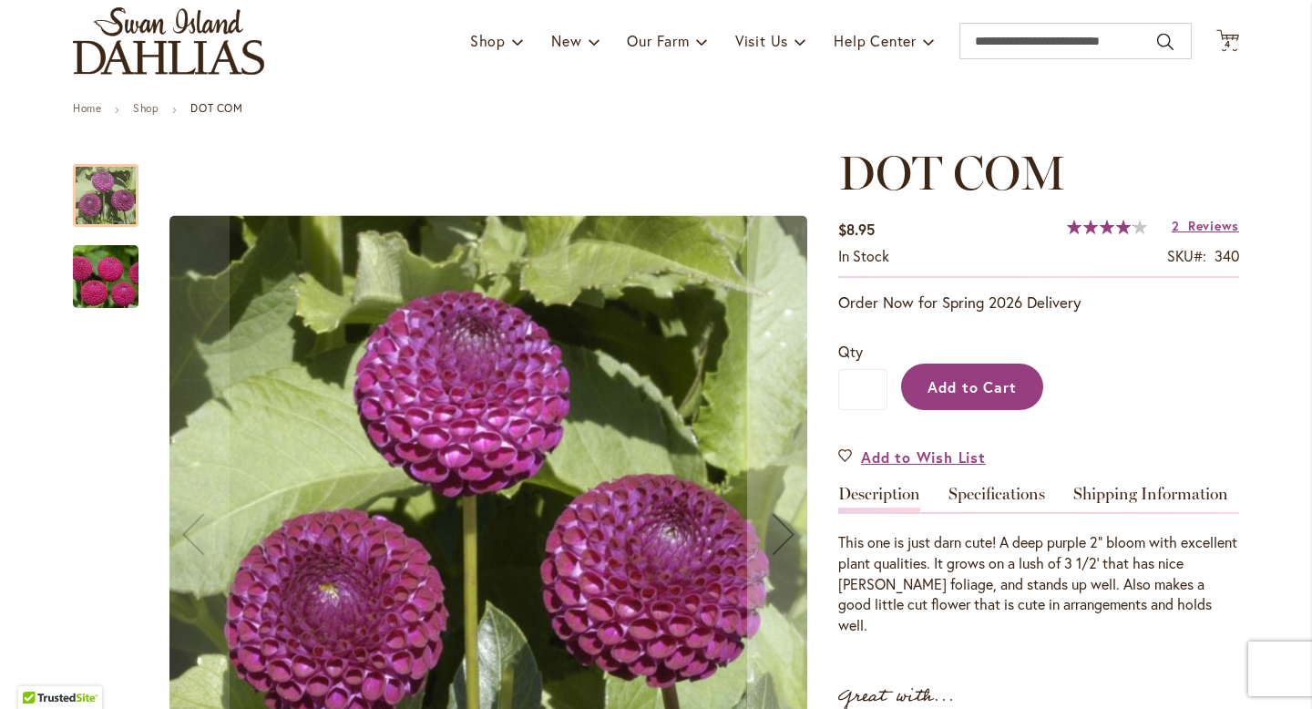
scroll to position [127, 0]
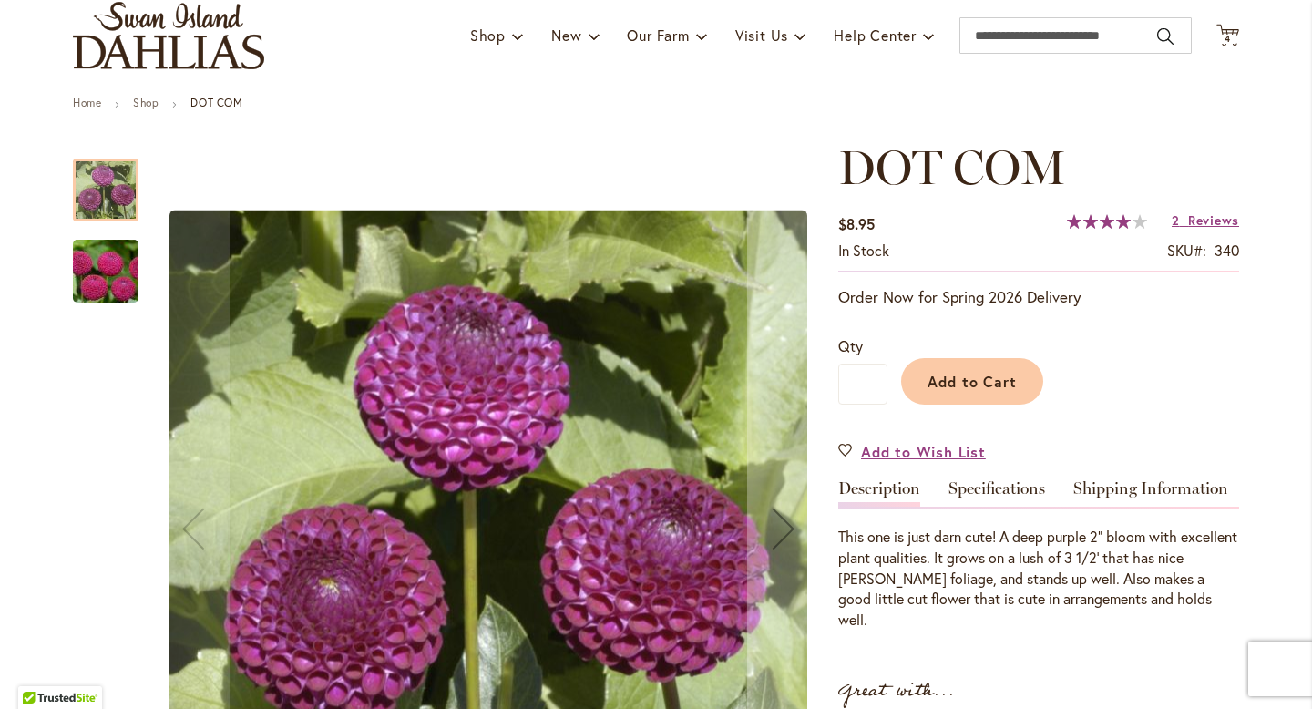
click at [136, 299] on img "DOT COM" at bounding box center [105, 271] width 131 height 87
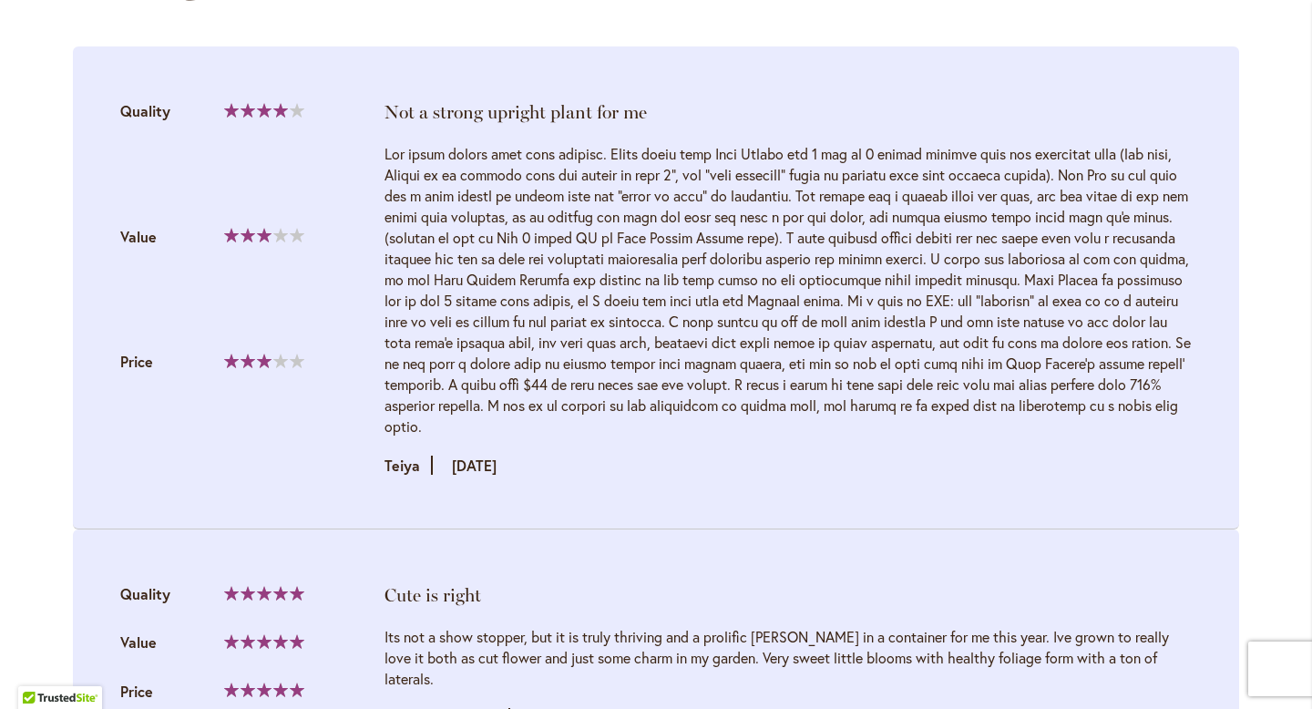
scroll to position [1906, 0]
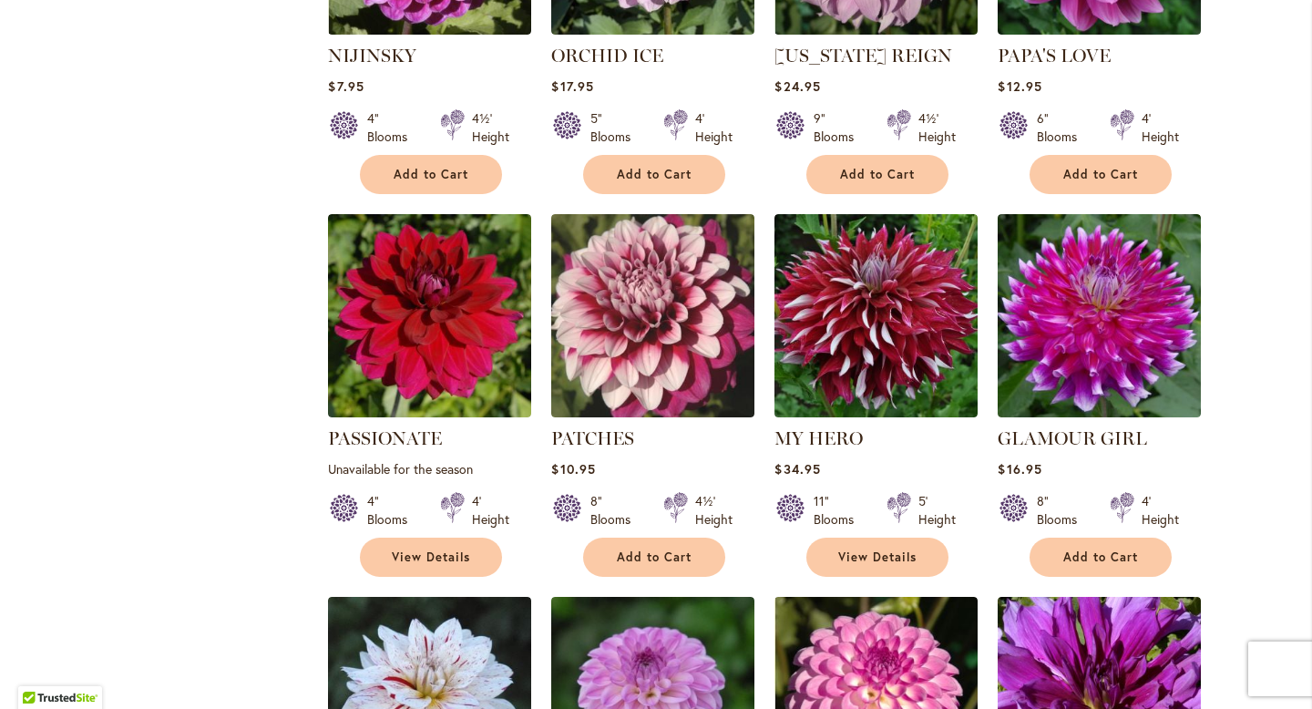
scroll to position [6107, 0]
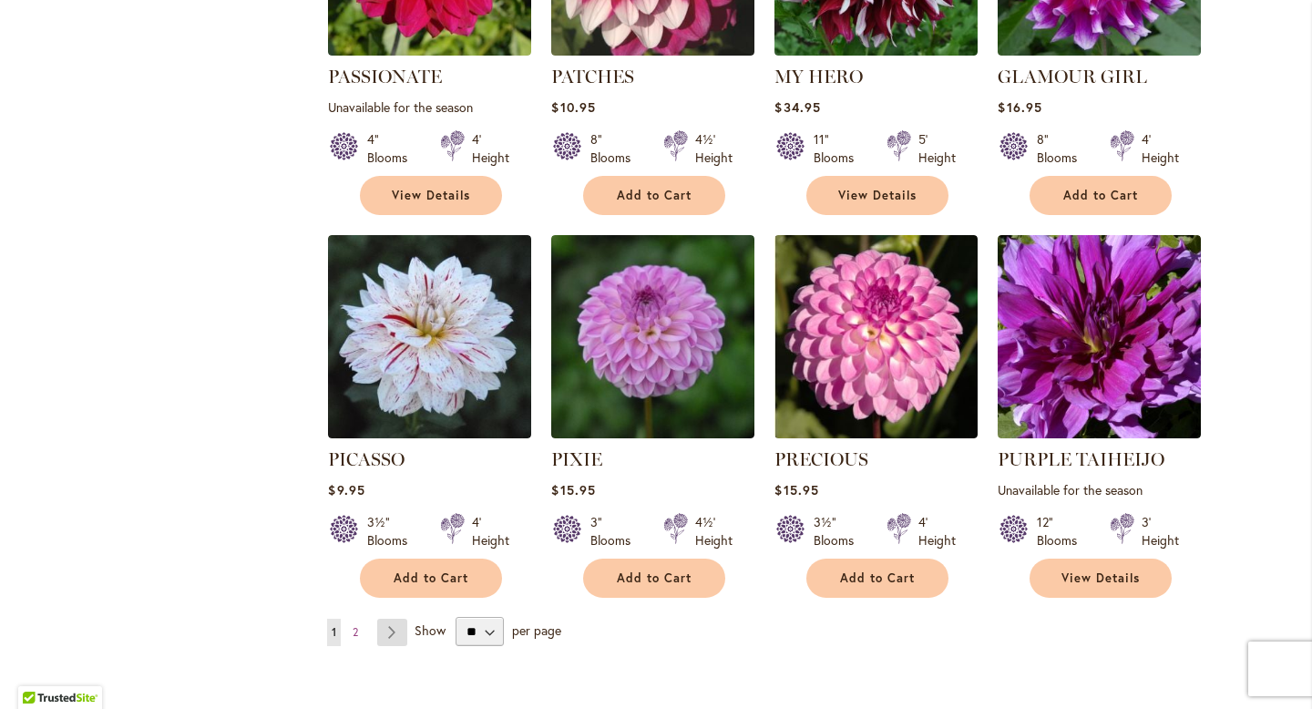
click at [391, 619] on link "Page Next" at bounding box center [392, 632] width 30 height 27
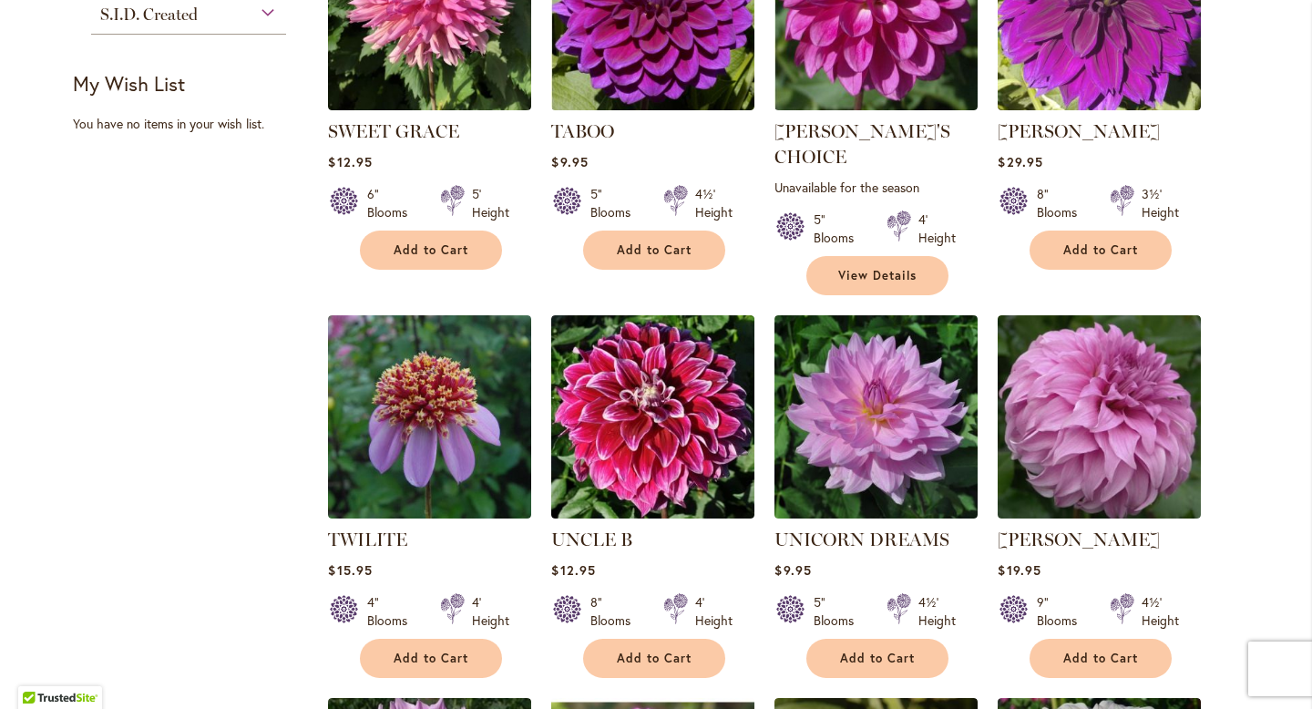
scroll to position [1056, 0]
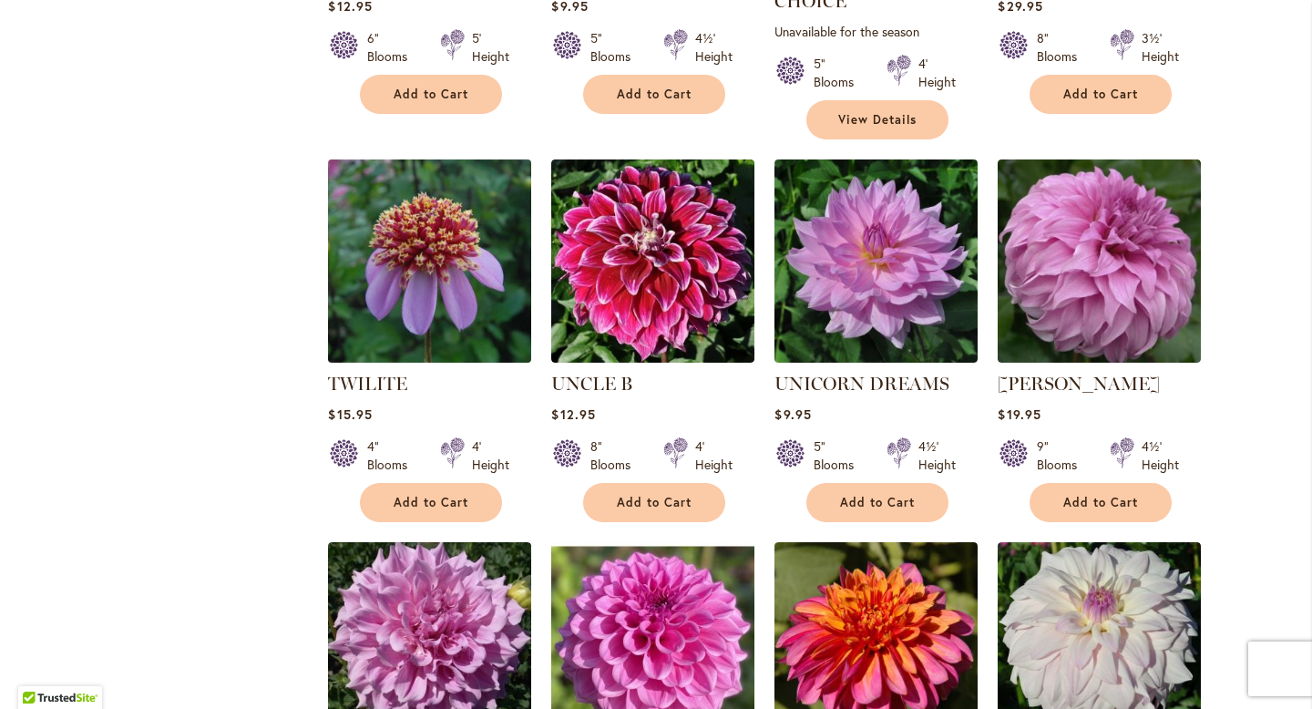
click at [427, 240] on img at bounding box center [429, 260] width 213 height 213
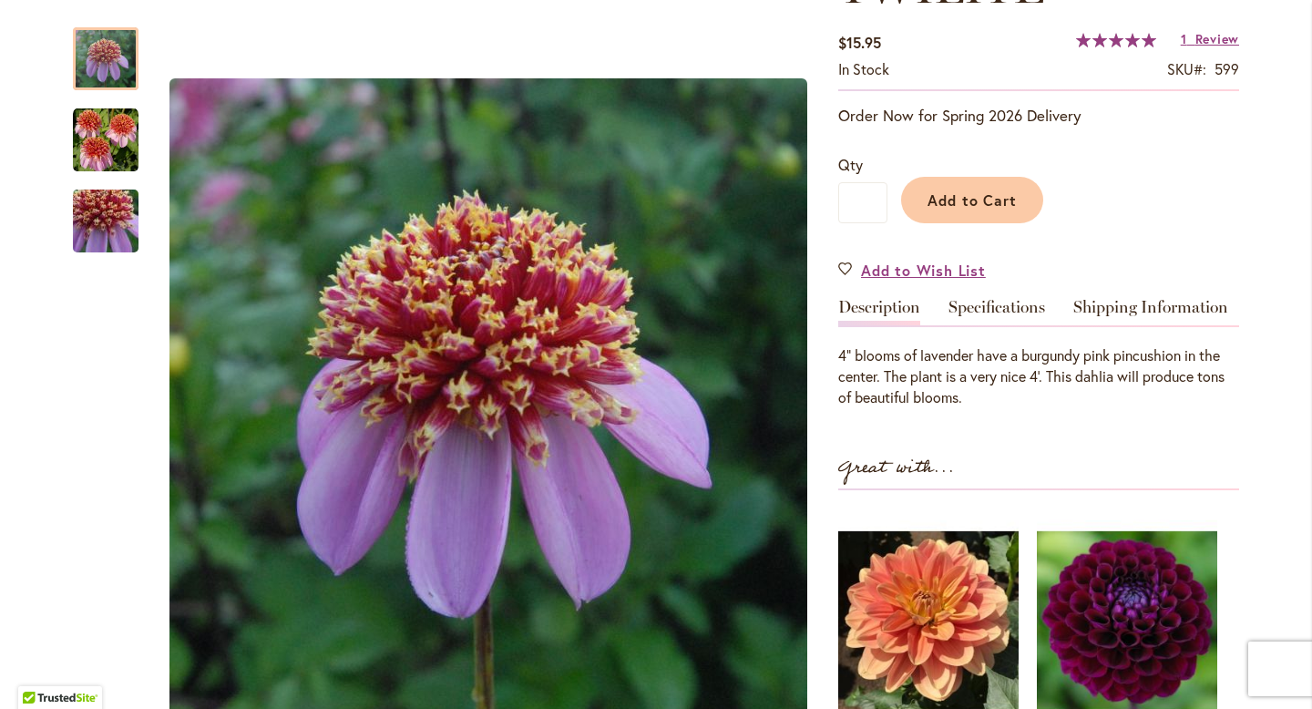
scroll to position [312, 0]
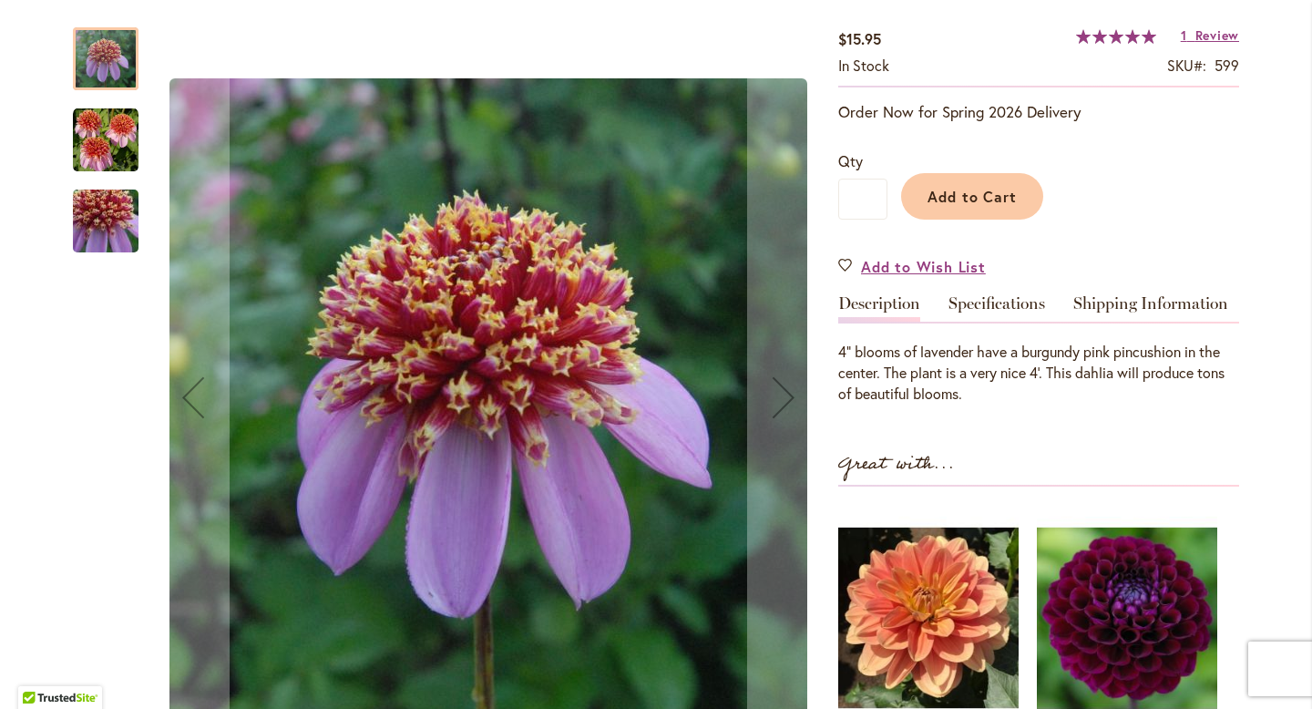
click at [112, 142] on img "TWILITE" at bounding box center [106, 140] width 66 height 66
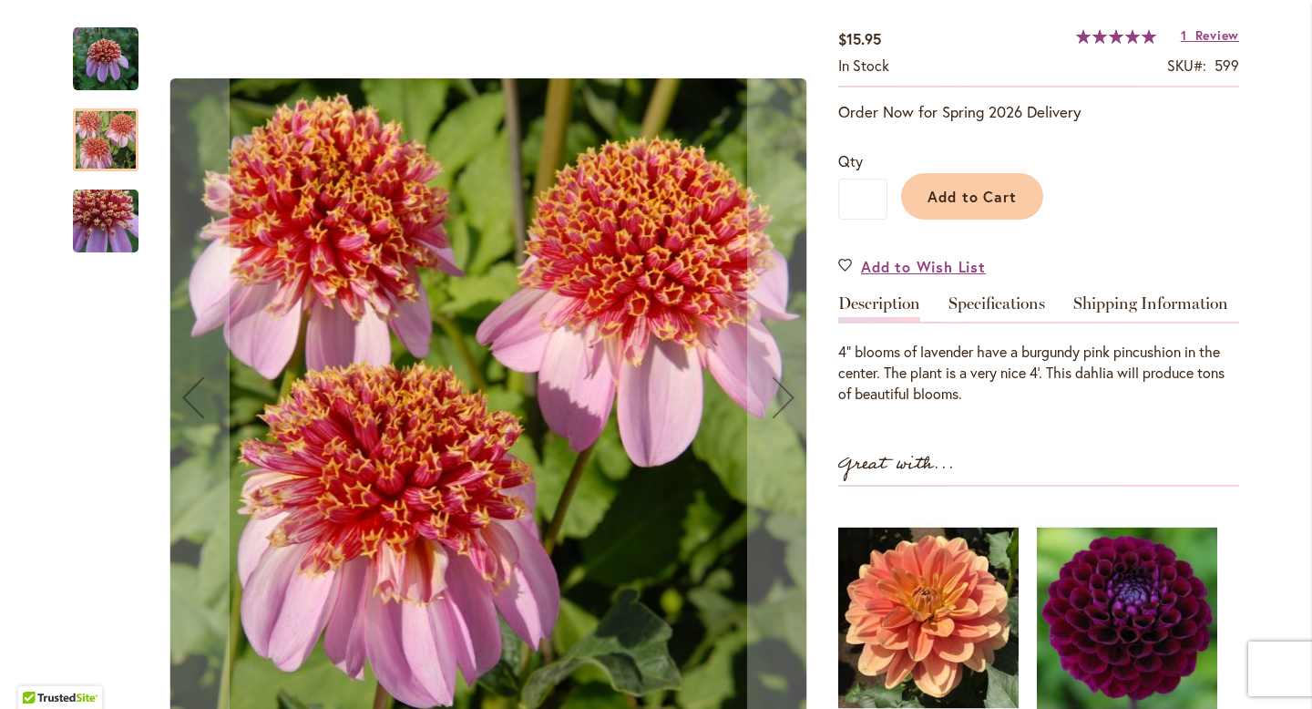
click at [87, 190] on img "TWILITE" at bounding box center [105, 221] width 131 height 124
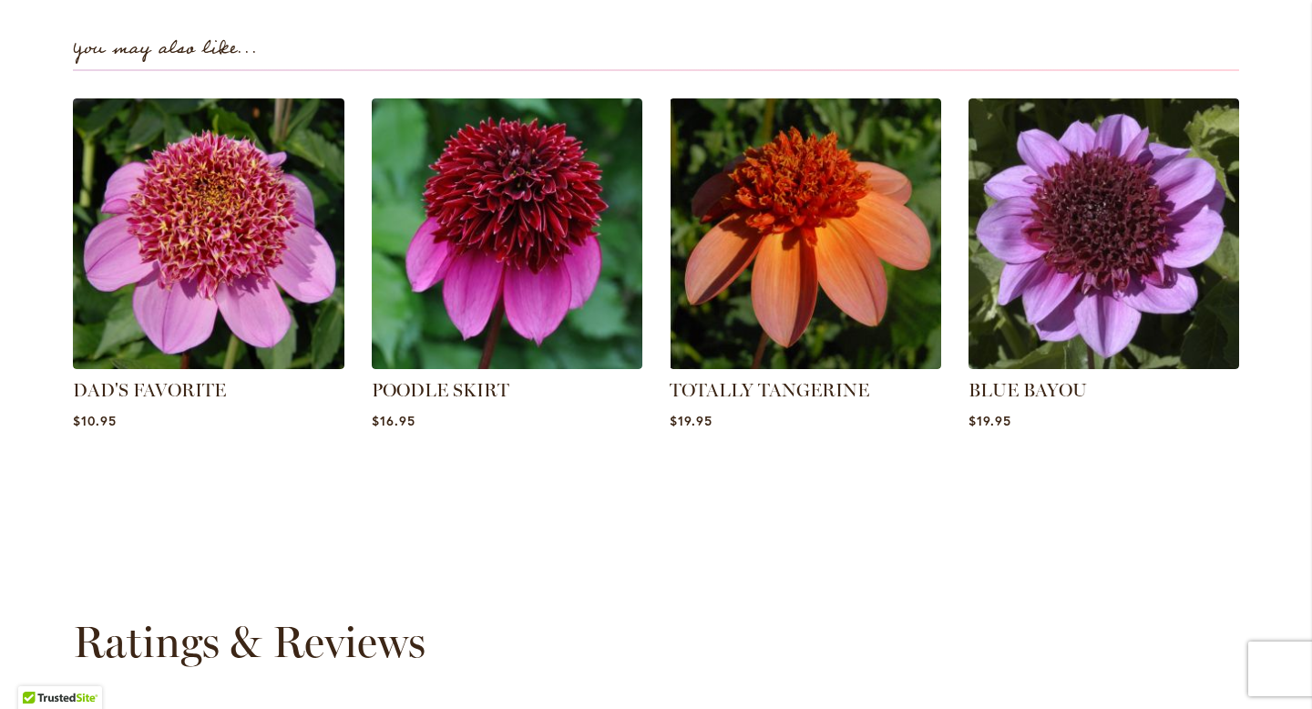
scroll to position [1080, 0]
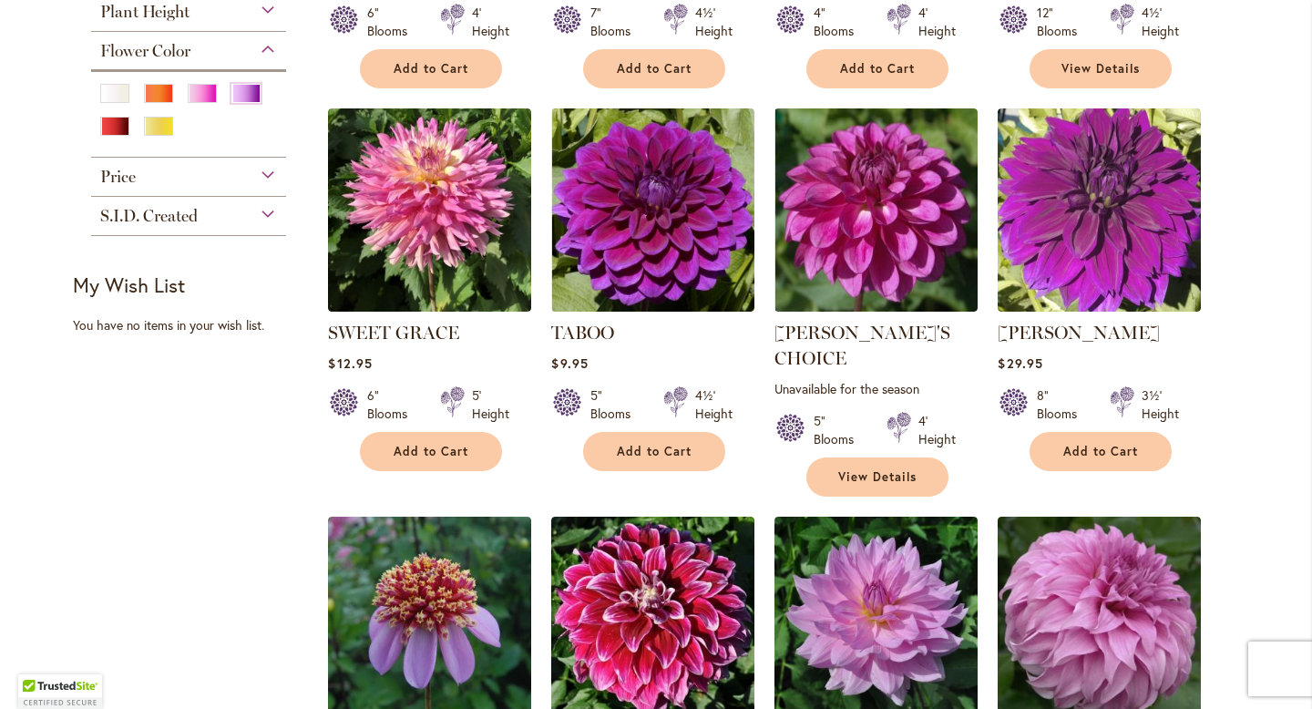
scroll to position [691, 0]
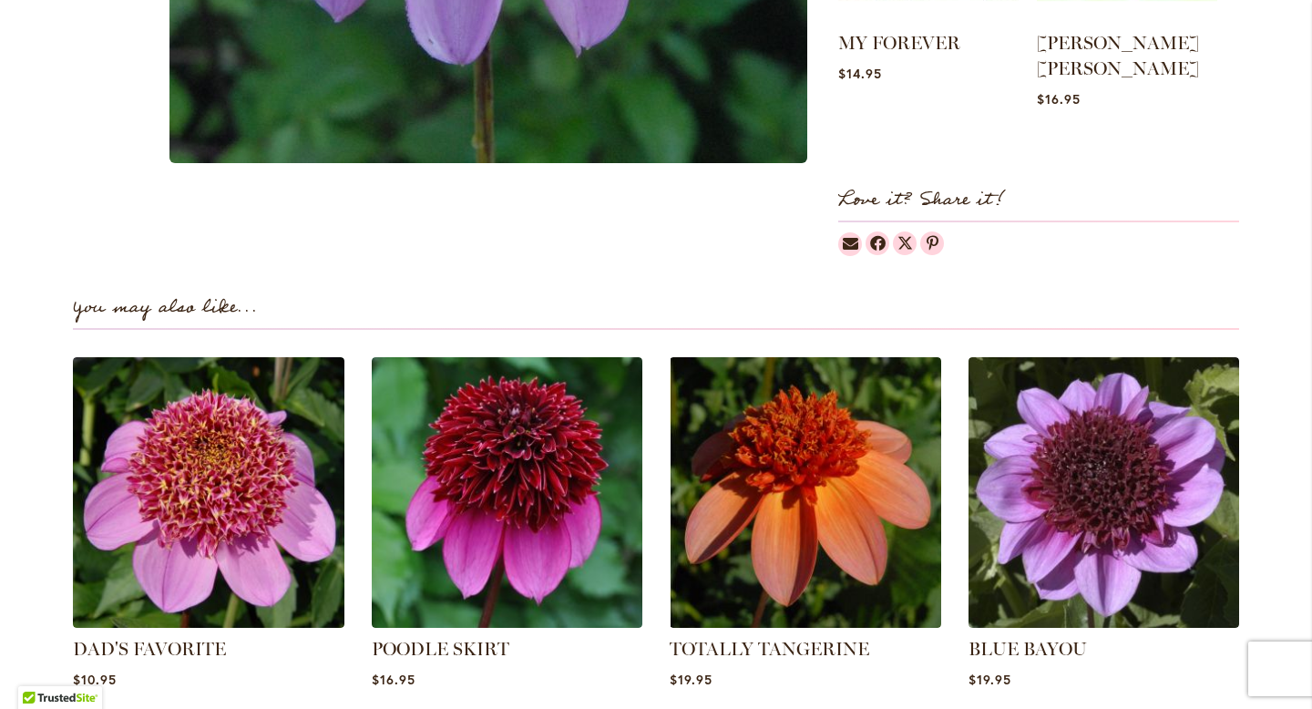
scroll to position [1294, 0]
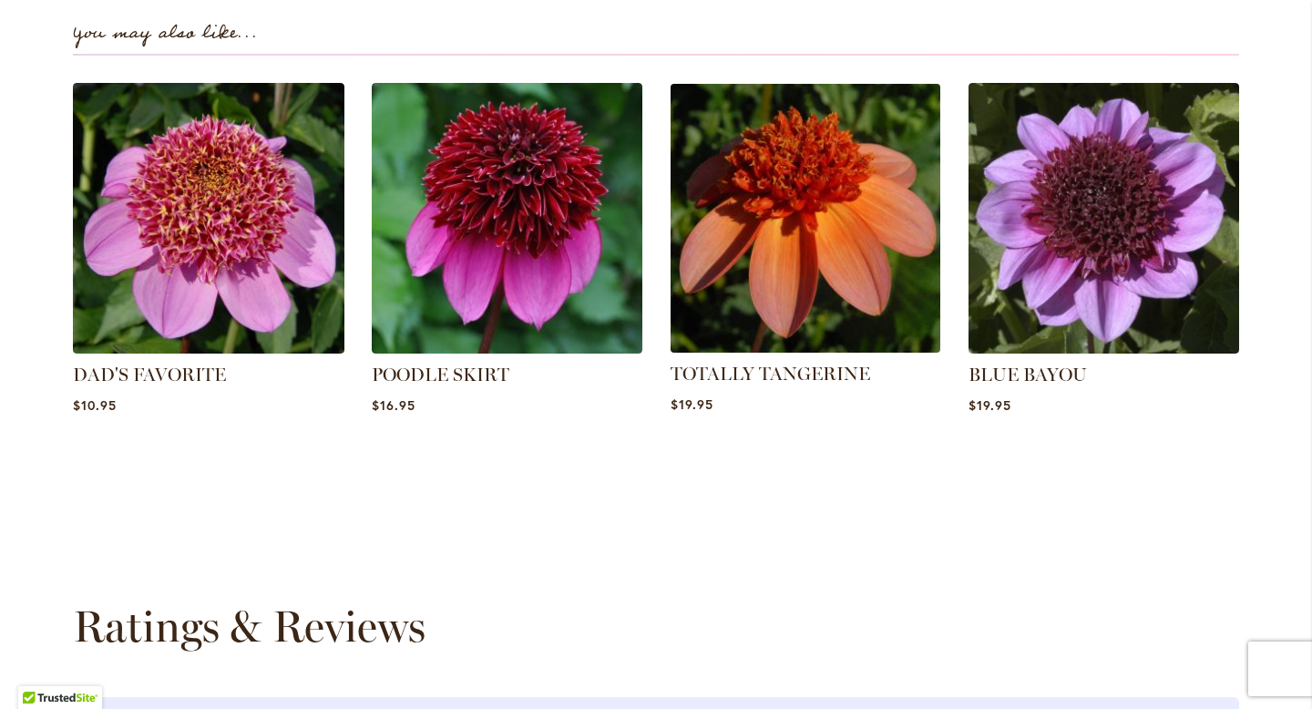
click at [785, 312] on img at bounding box center [805, 218] width 282 height 282
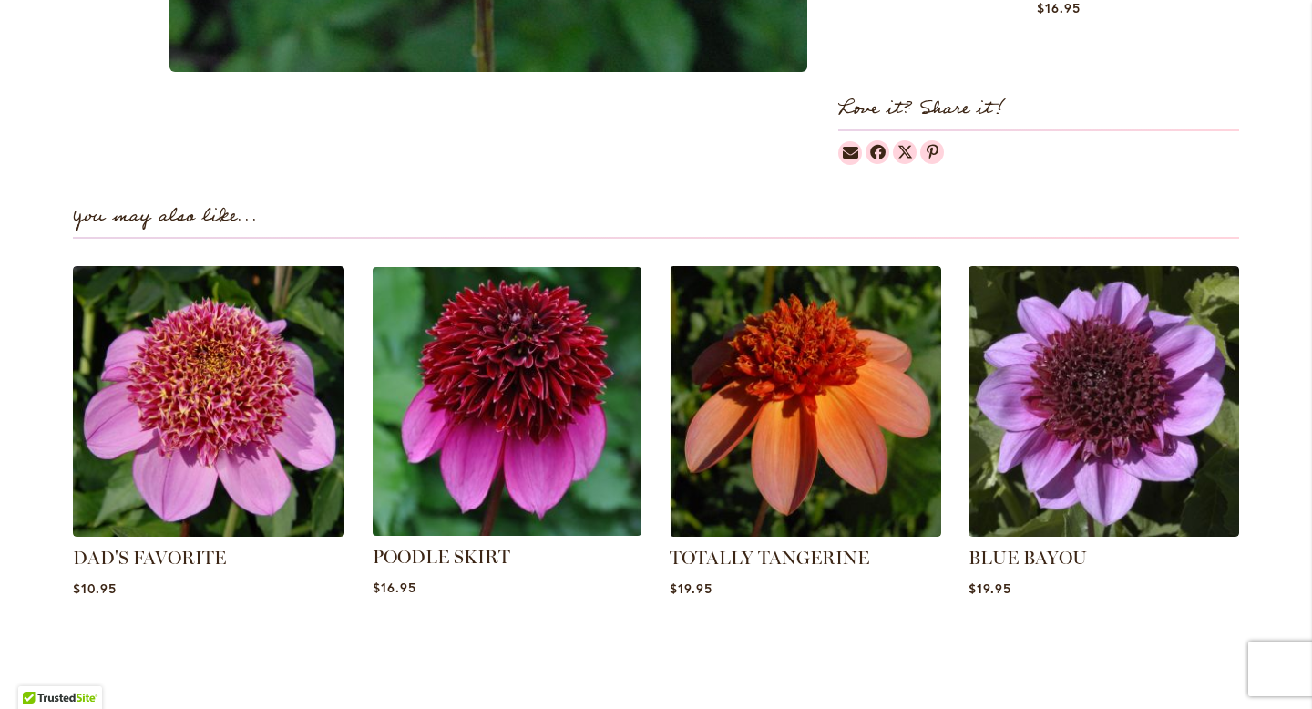
scroll to position [817, 0]
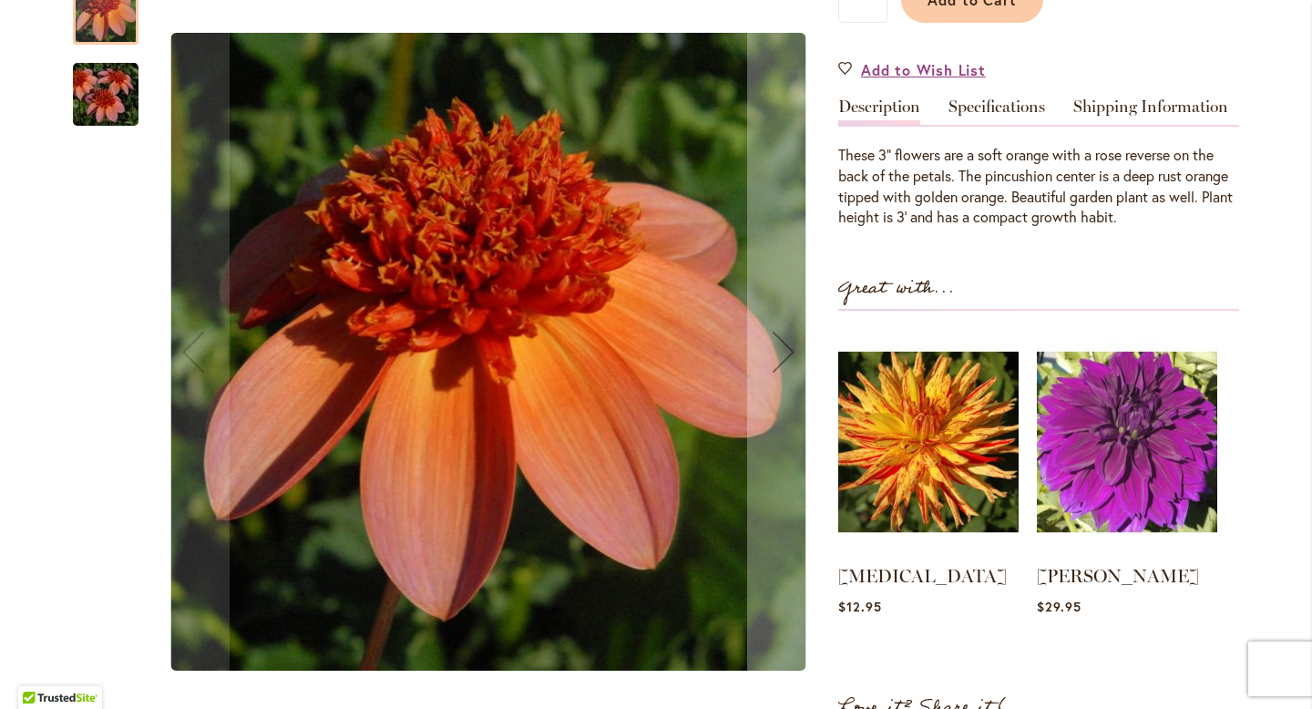
scroll to position [575, 0]
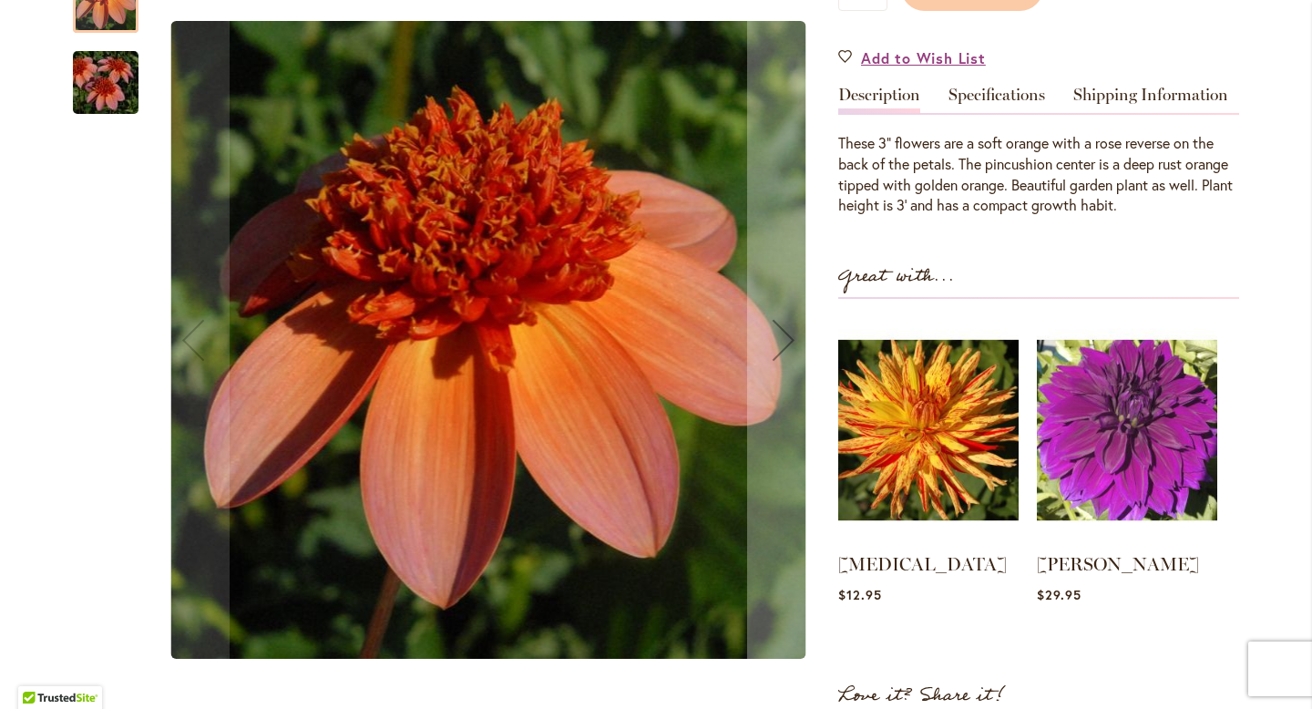
click at [106, 73] on img "TOTALLY TANGERINE" at bounding box center [105, 81] width 131 height 87
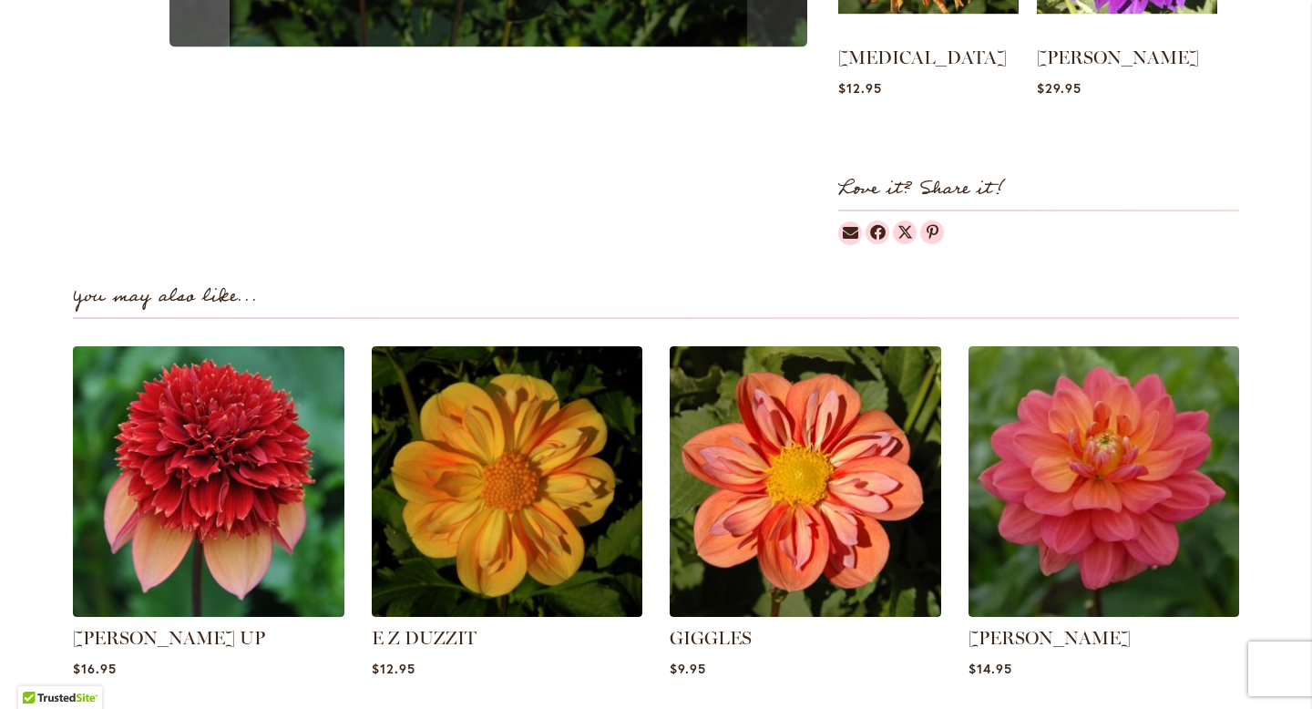
scroll to position [1079, 0]
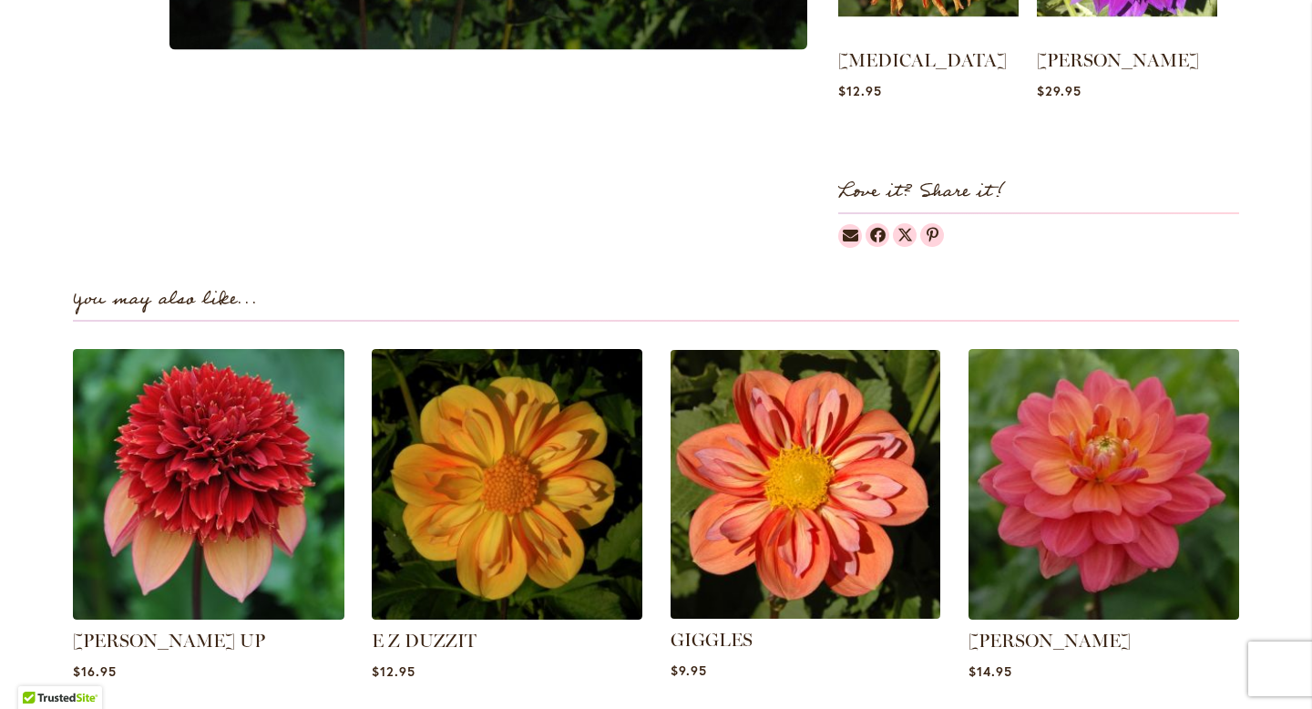
click at [793, 455] on img at bounding box center [805, 484] width 282 height 282
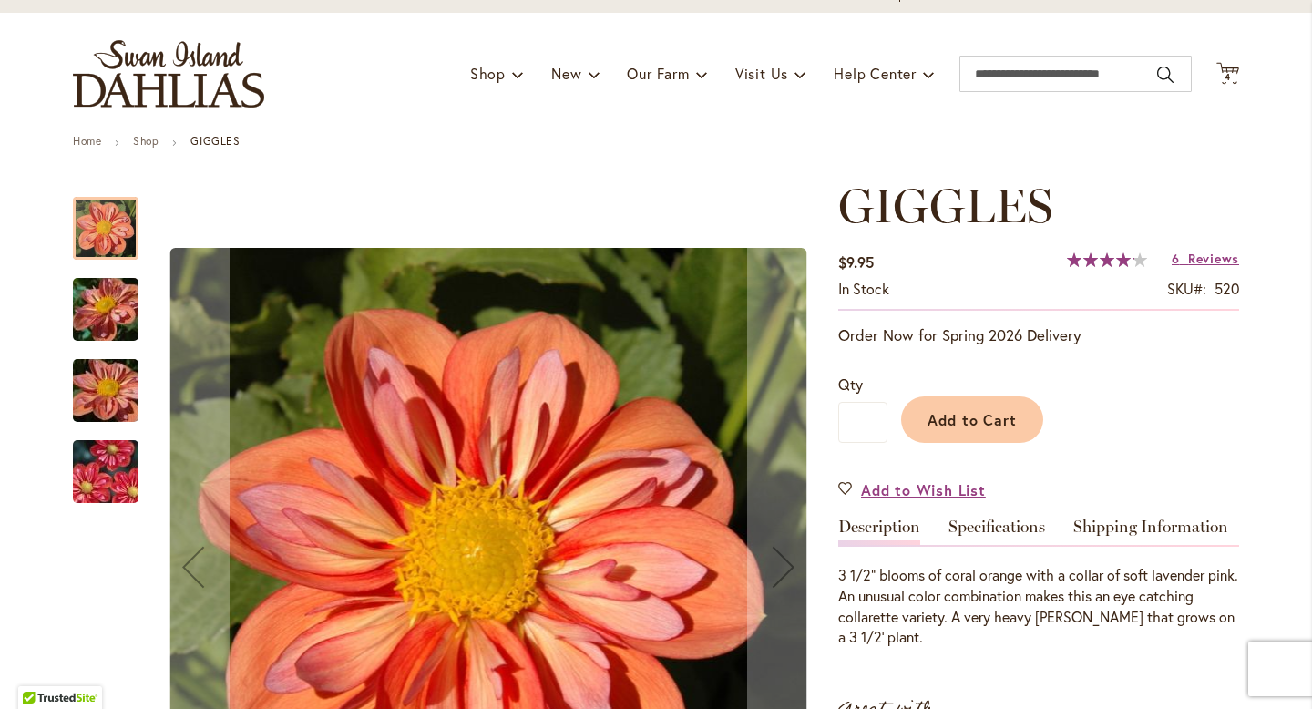
scroll to position [290, 0]
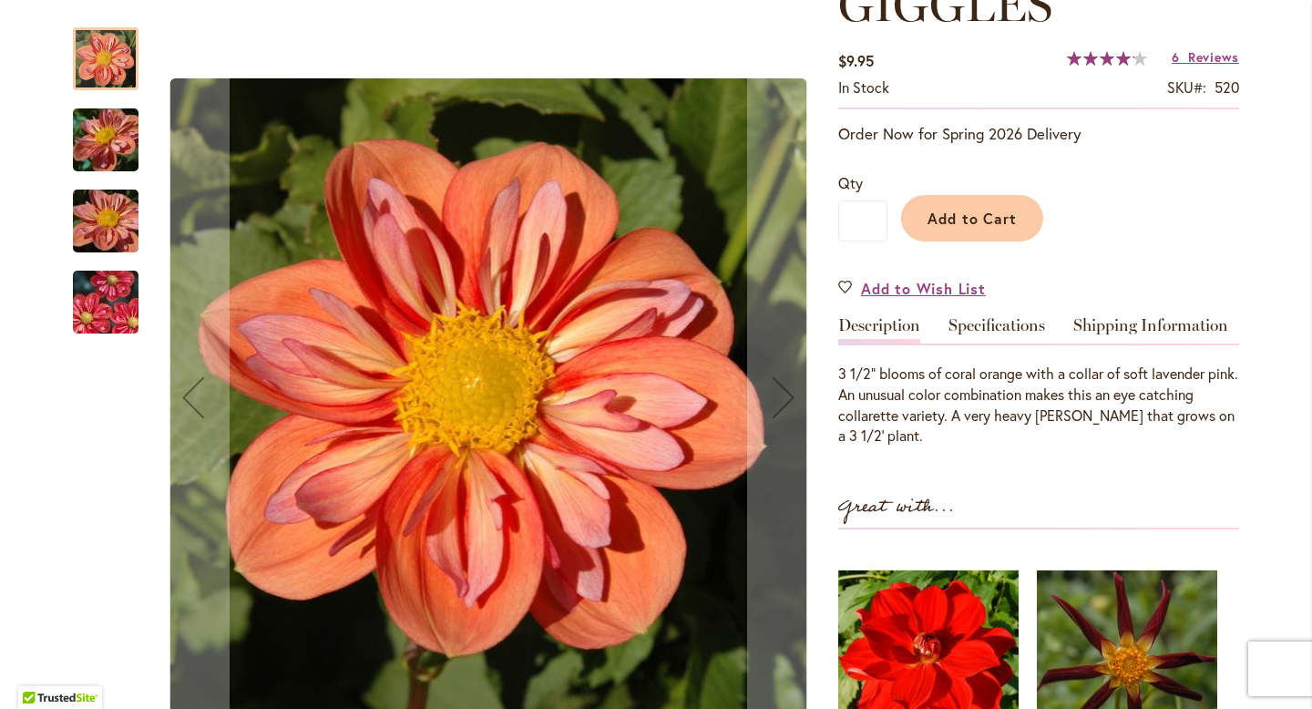
click at [111, 310] on img "GIGGLES" at bounding box center [105, 302] width 131 height 87
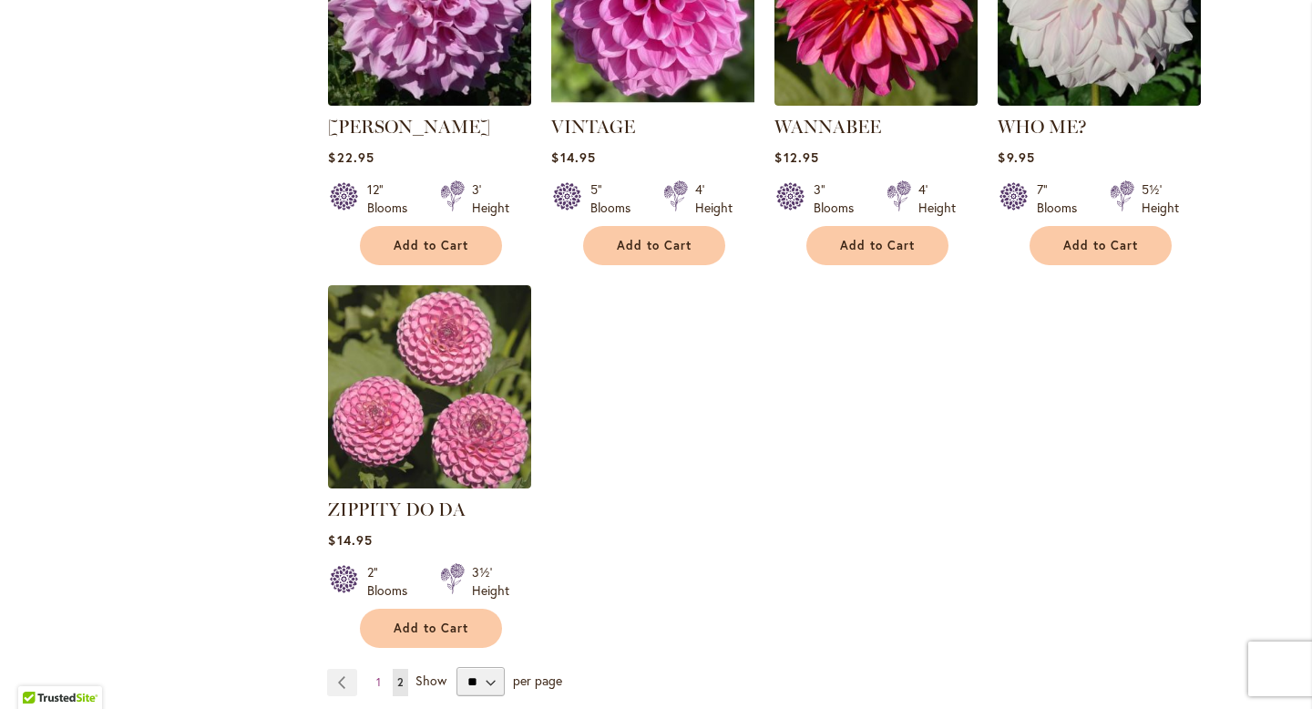
scroll to position [2007, 0]
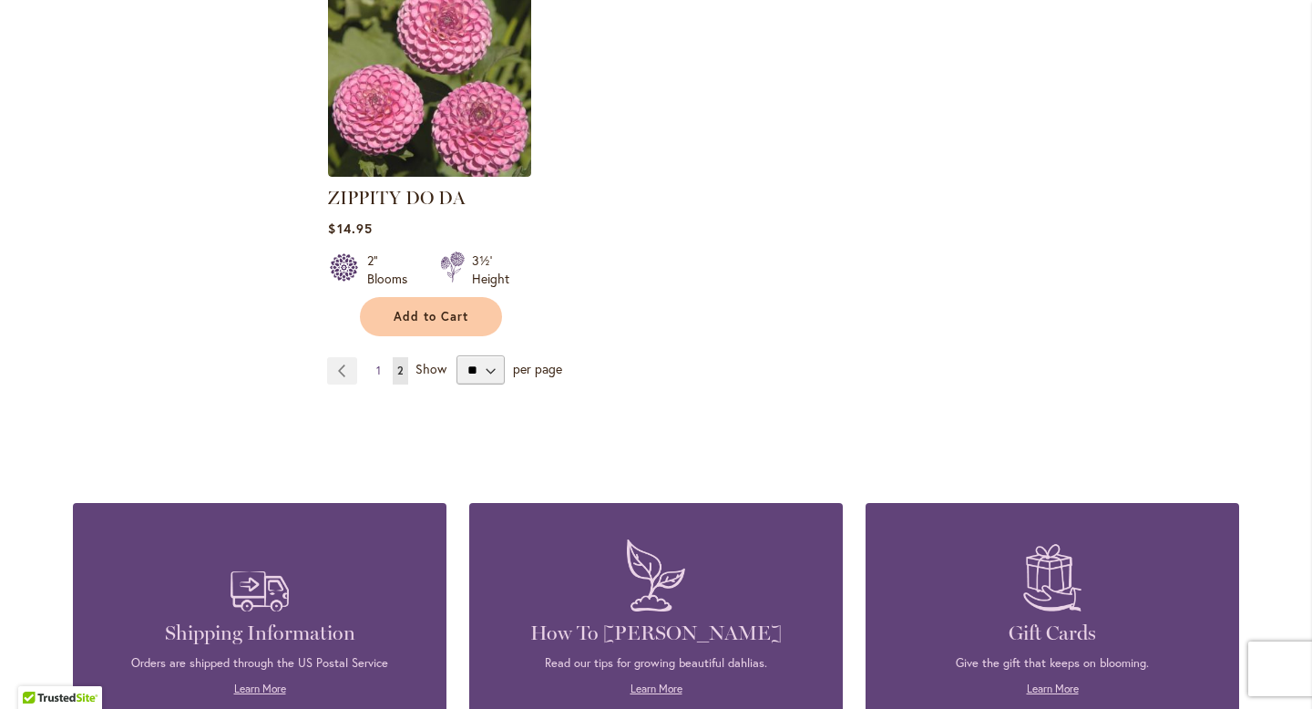
click at [379, 363] on span "1" at bounding box center [378, 370] width 5 height 14
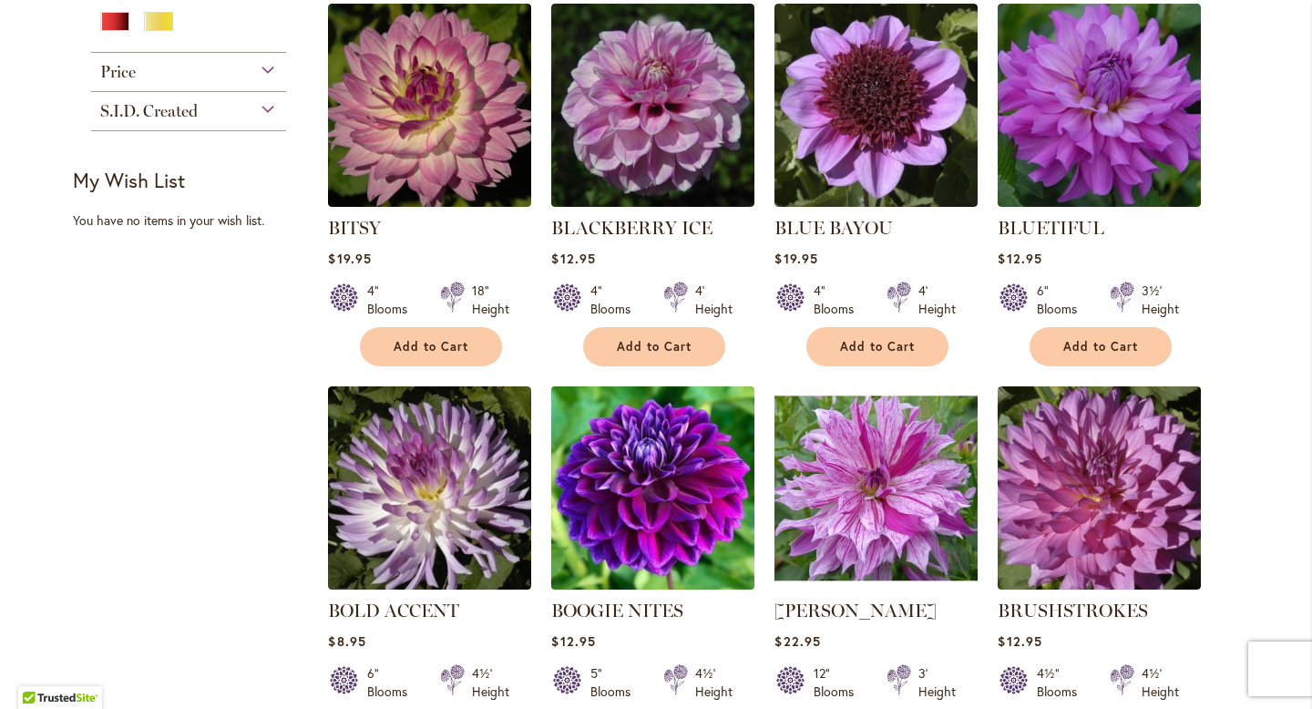
scroll to position [837, 0]
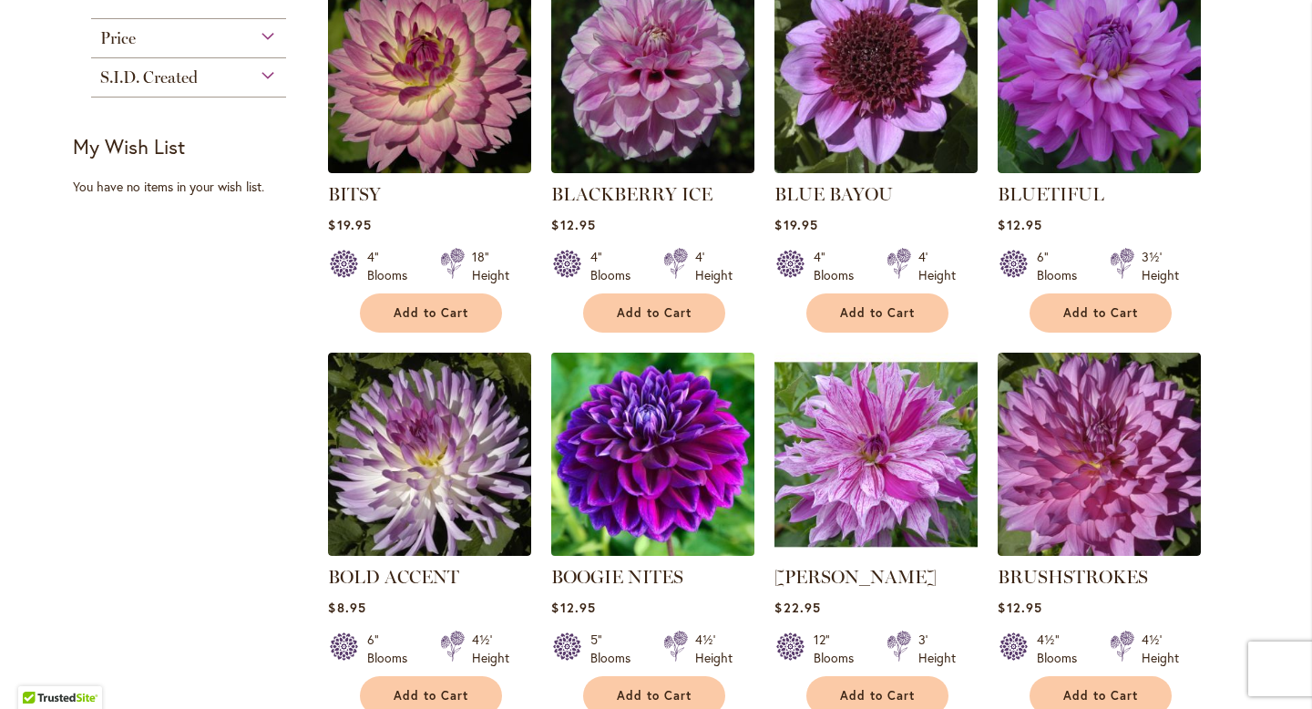
click at [638, 459] on img at bounding box center [653, 453] width 213 height 213
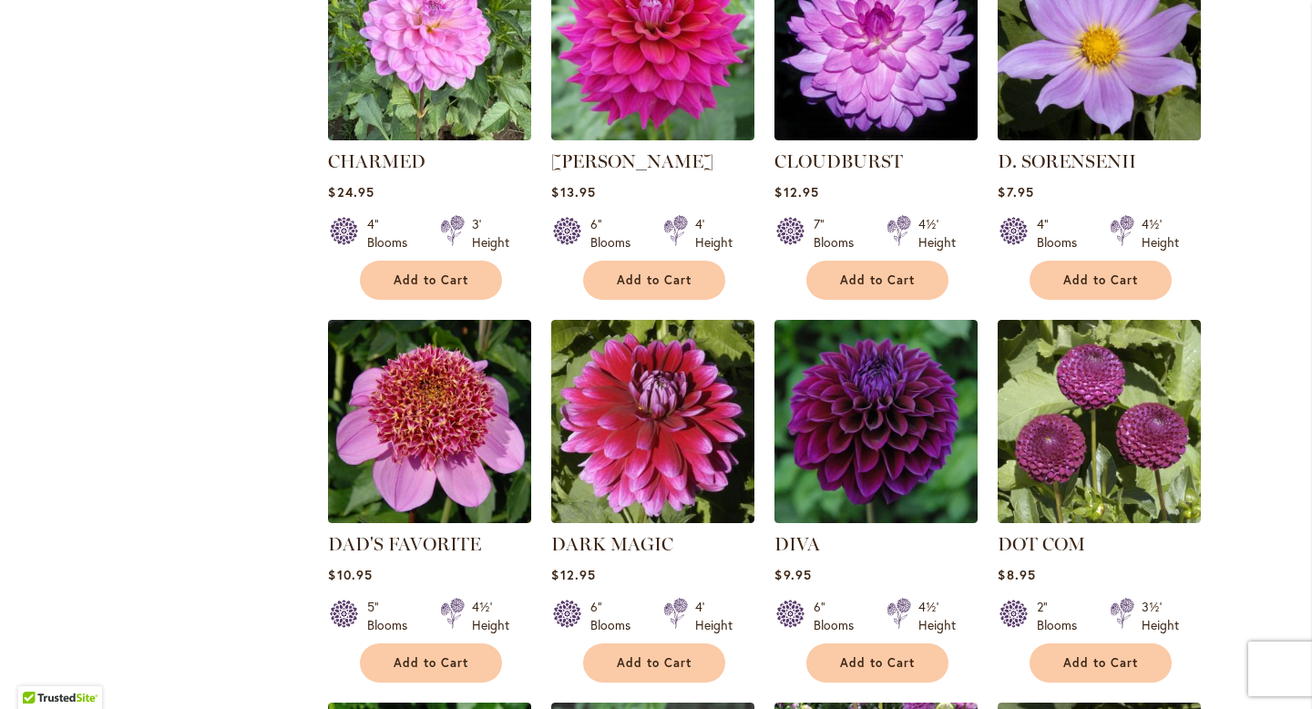
scroll to position [1806, 0]
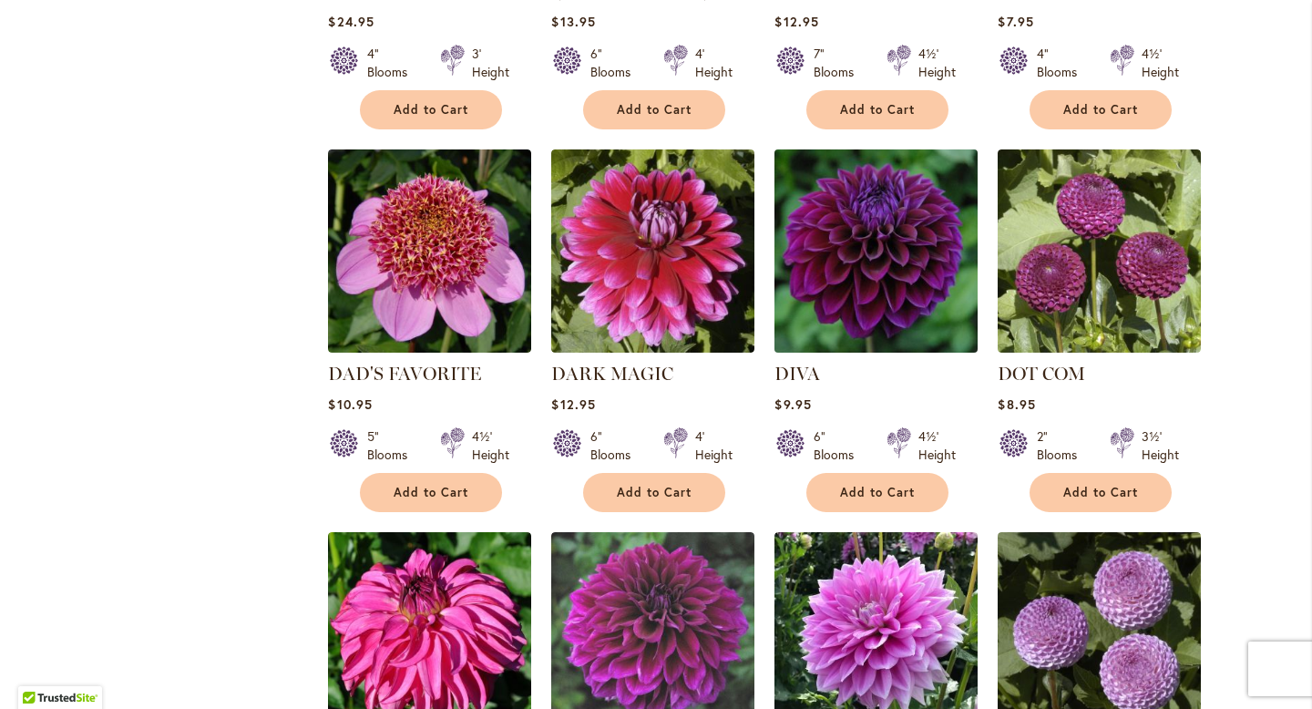
click at [833, 268] on img at bounding box center [876, 250] width 213 height 213
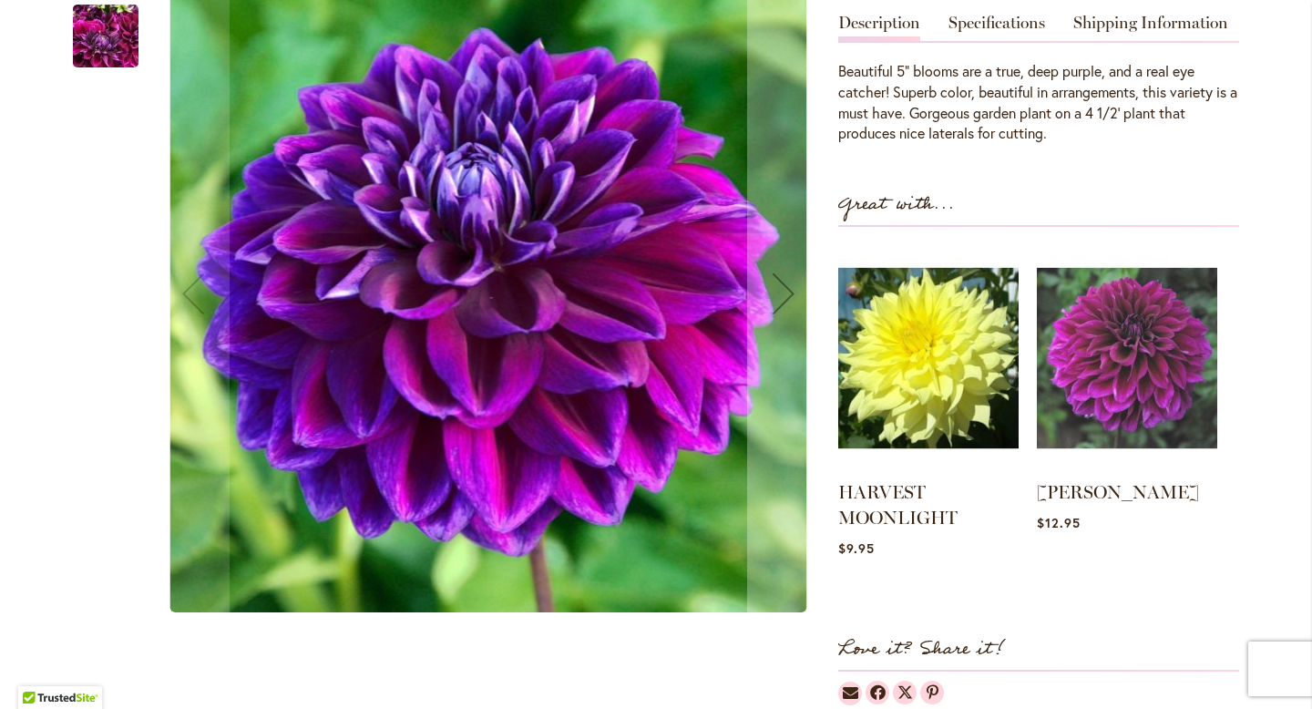
scroll to position [588, 0]
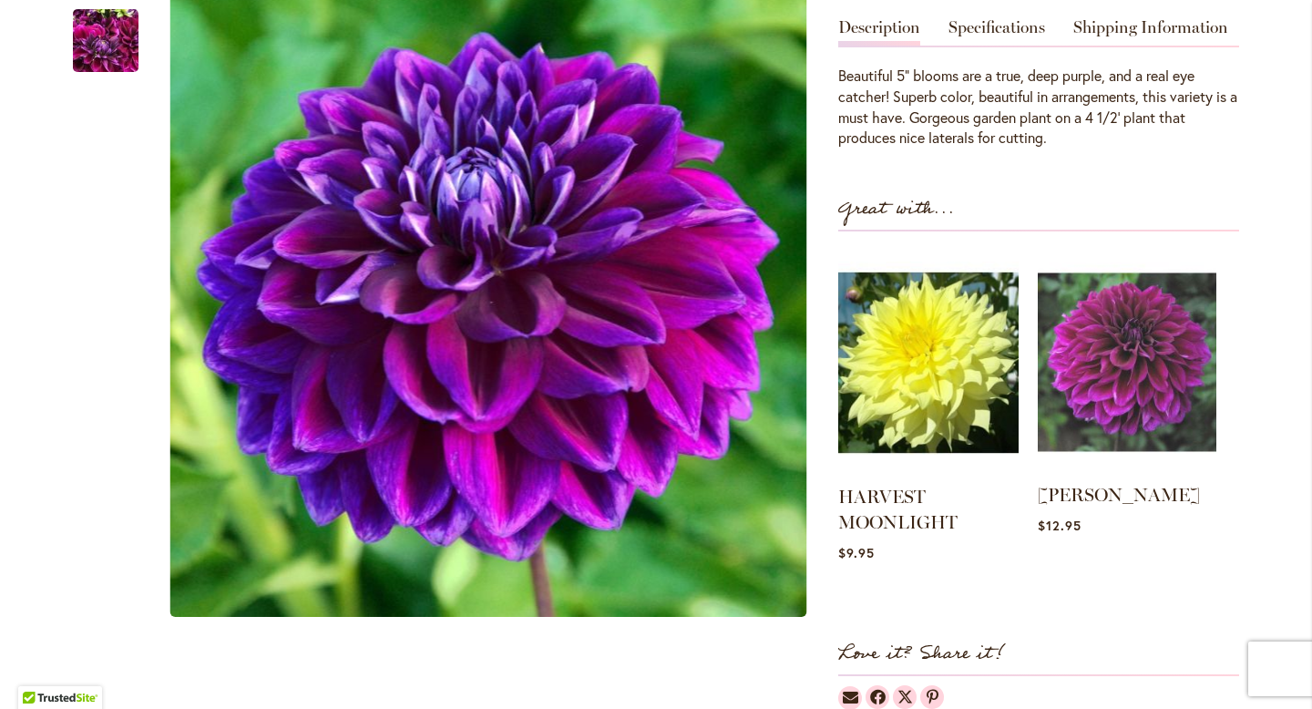
click at [1162, 392] on img at bounding box center [1127, 362] width 179 height 223
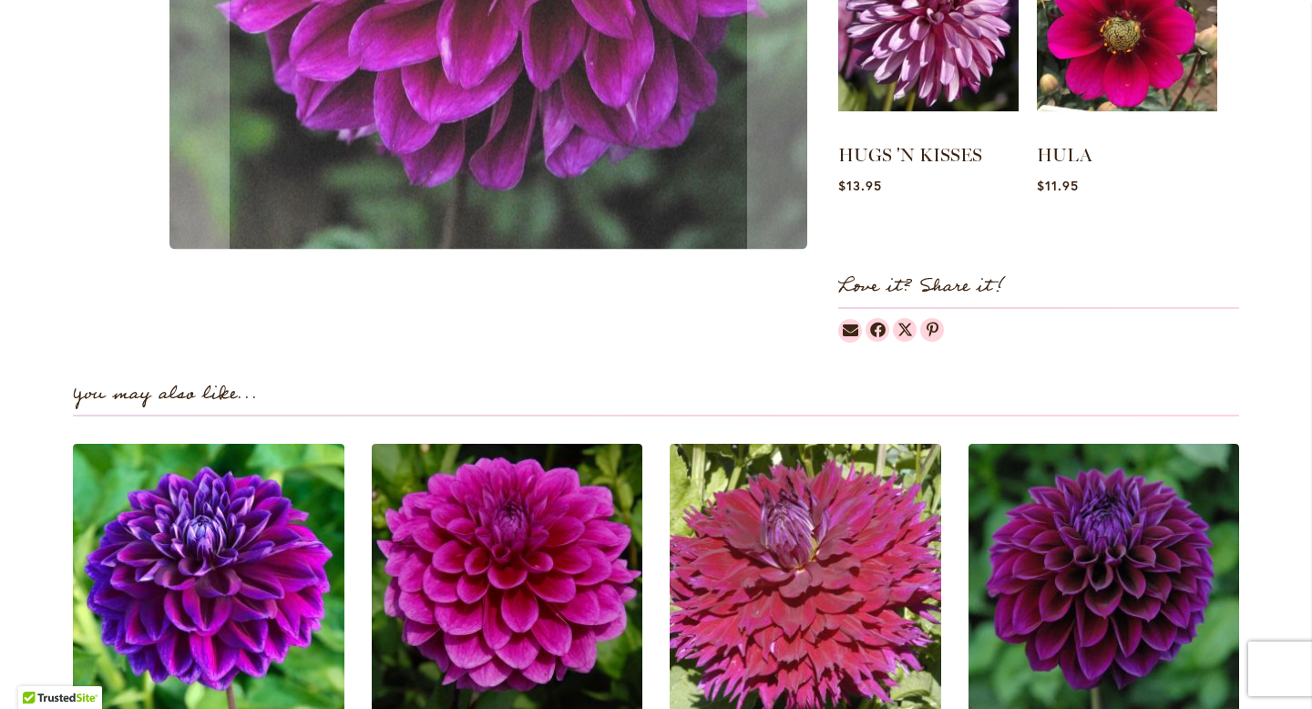
scroll to position [1027, 0]
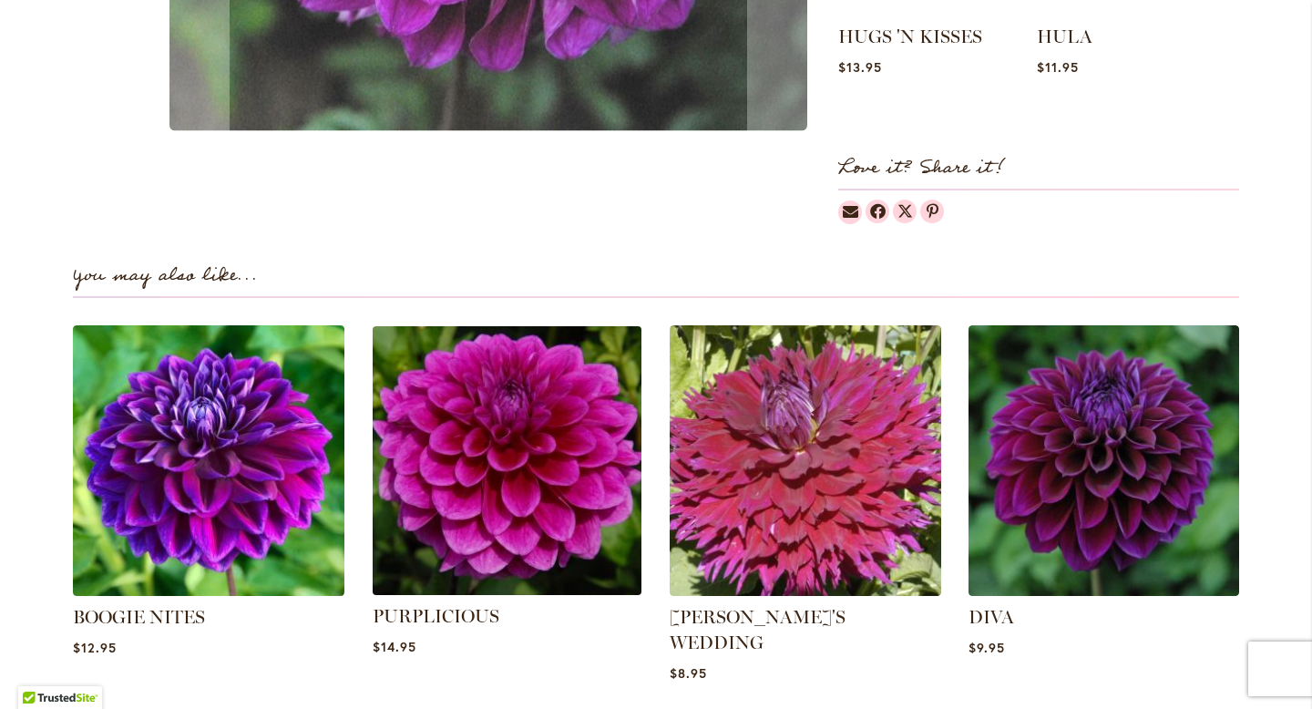
click at [519, 500] on img at bounding box center [506, 460] width 282 height 282
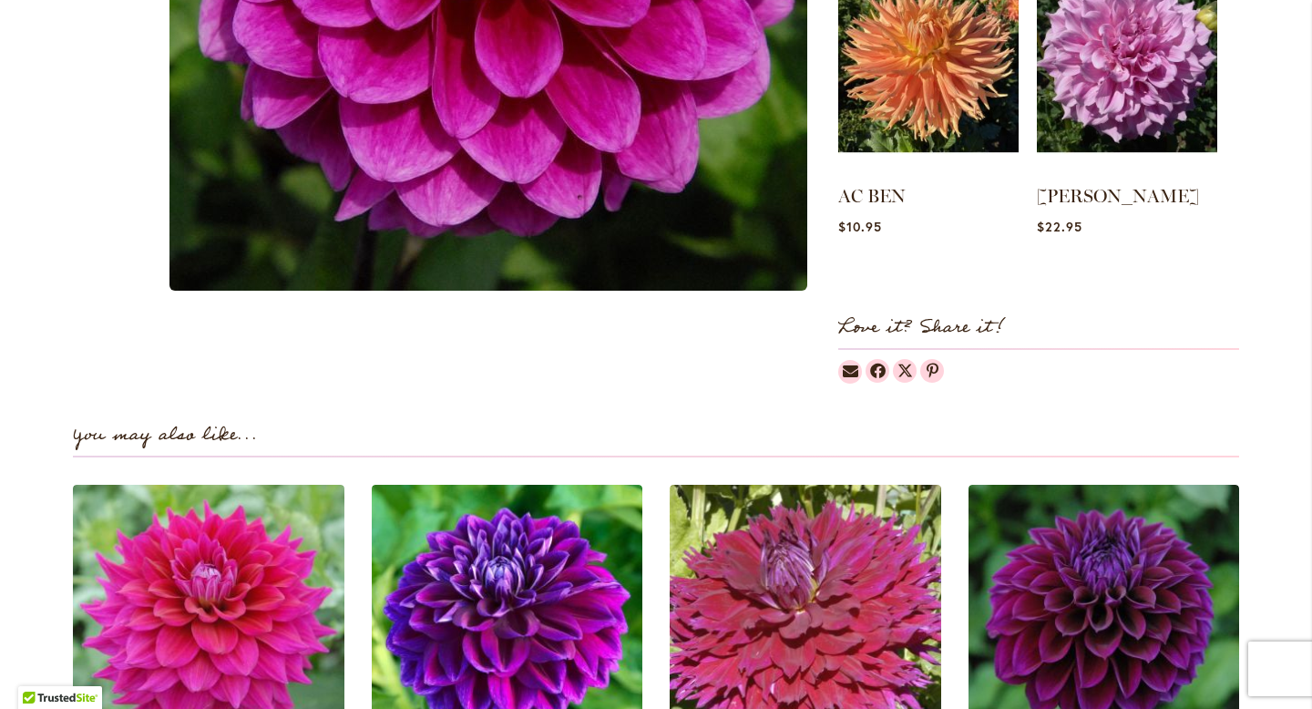
scroll to position [1129, 0]
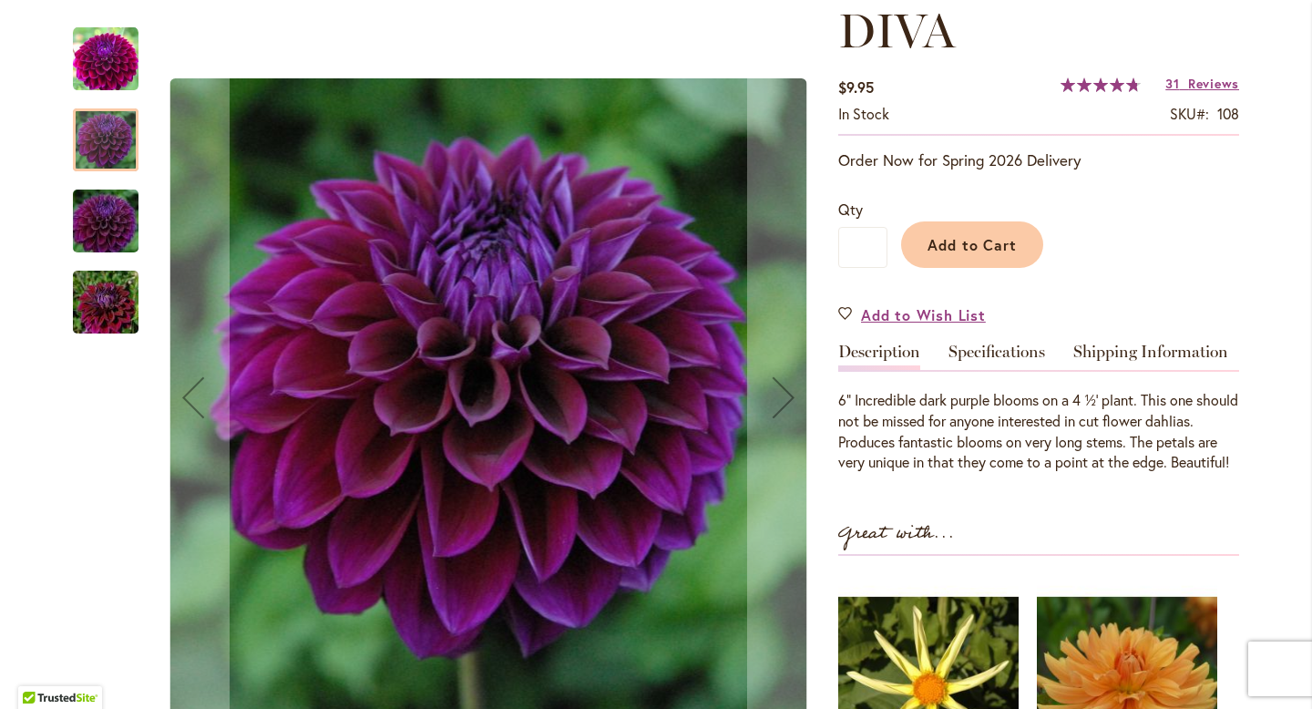
scroll to position [245, 0]
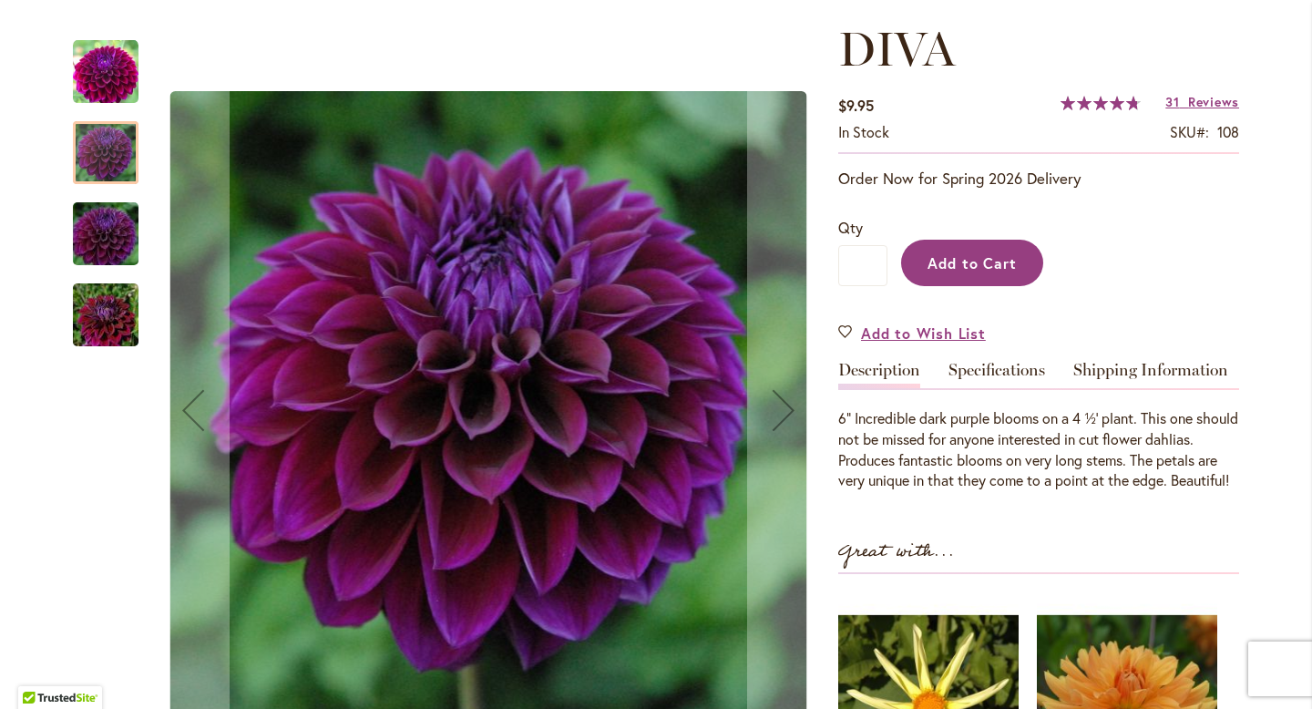
click at [967, 251] on button "Add to Cart" at bounding box center [972, 263] width 142 height 46
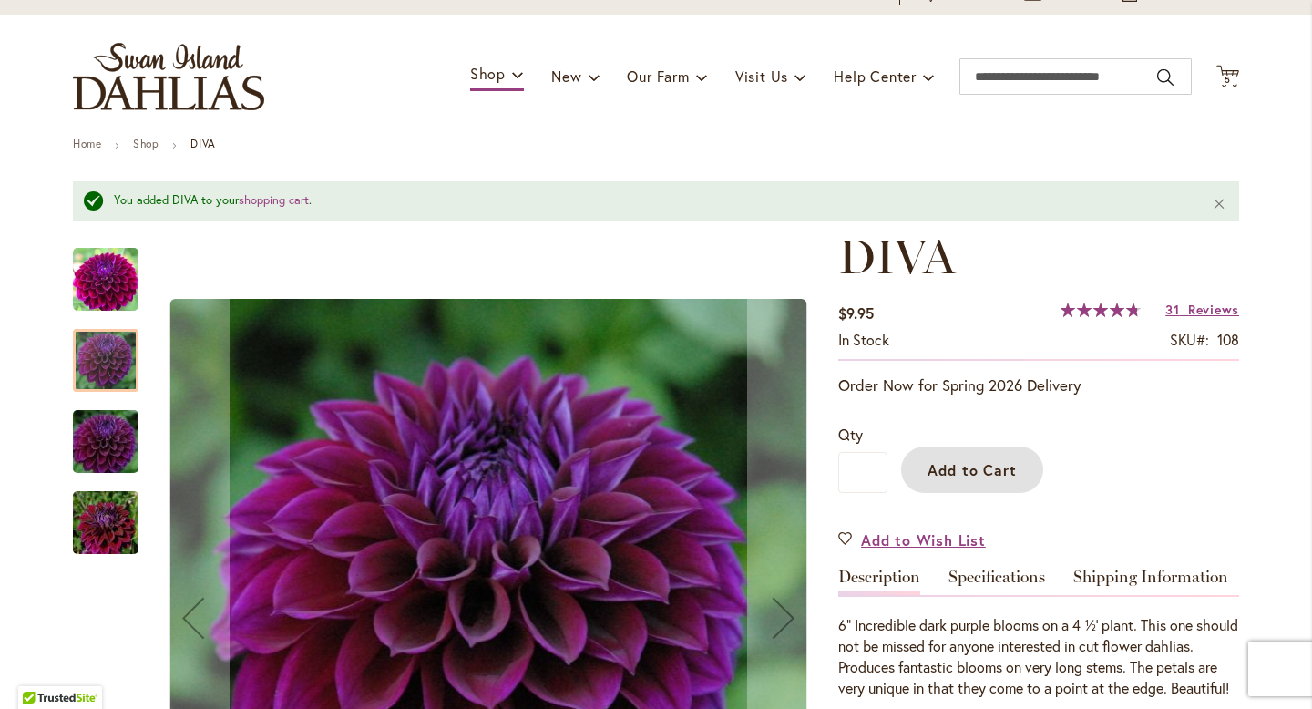
scroll to position [0, 0]
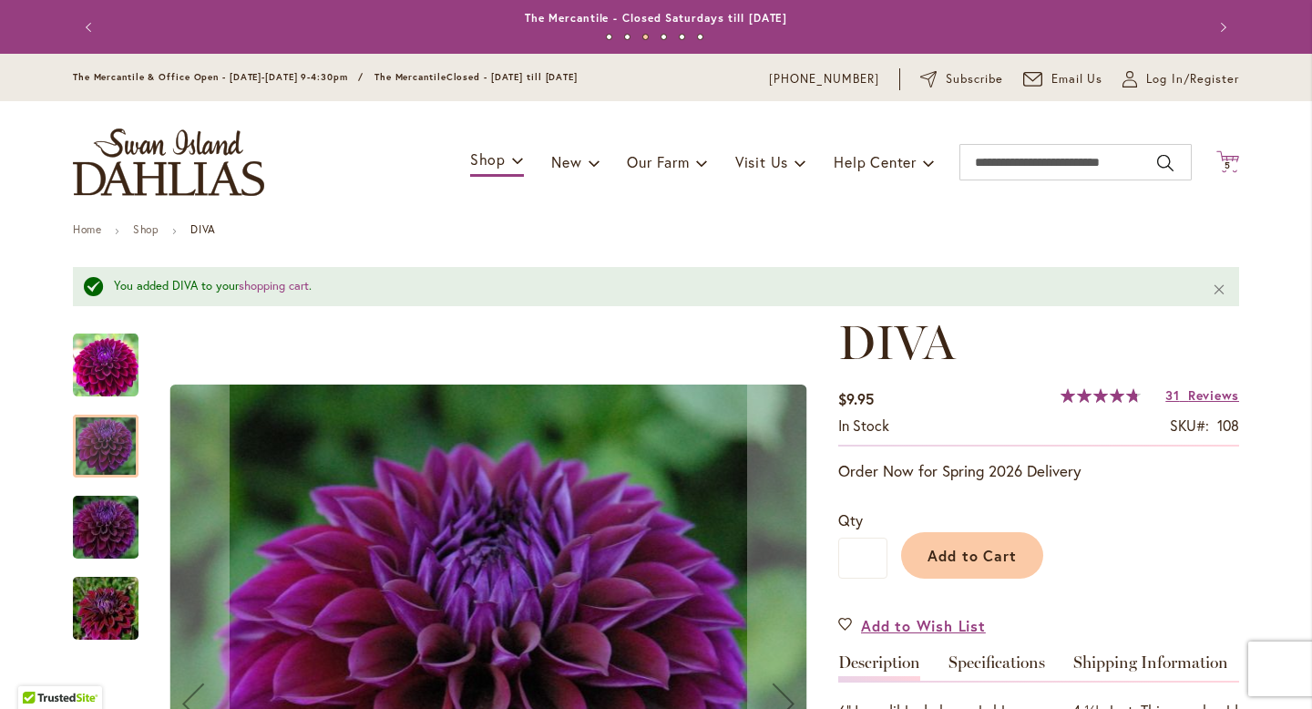
click at [1229, 168] on span "5" at bounding box center [1227, 165] width 6 height 12
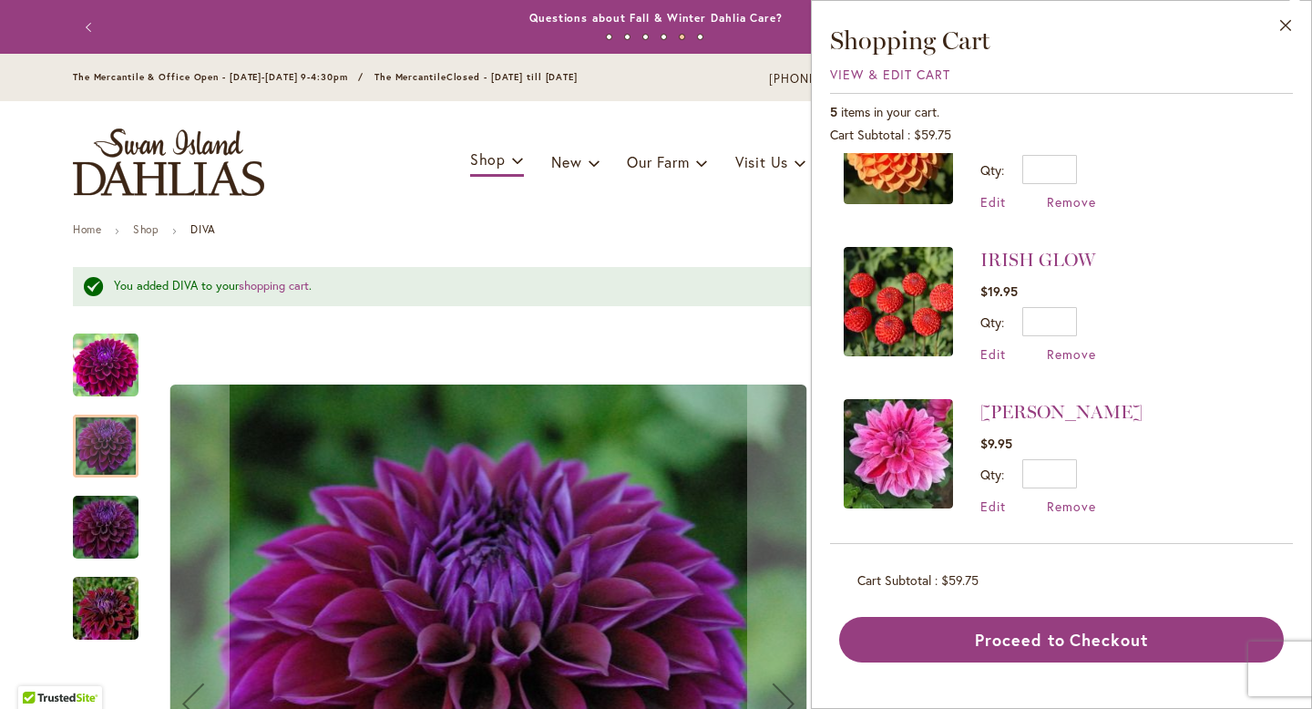
scroll to position [373, 0]
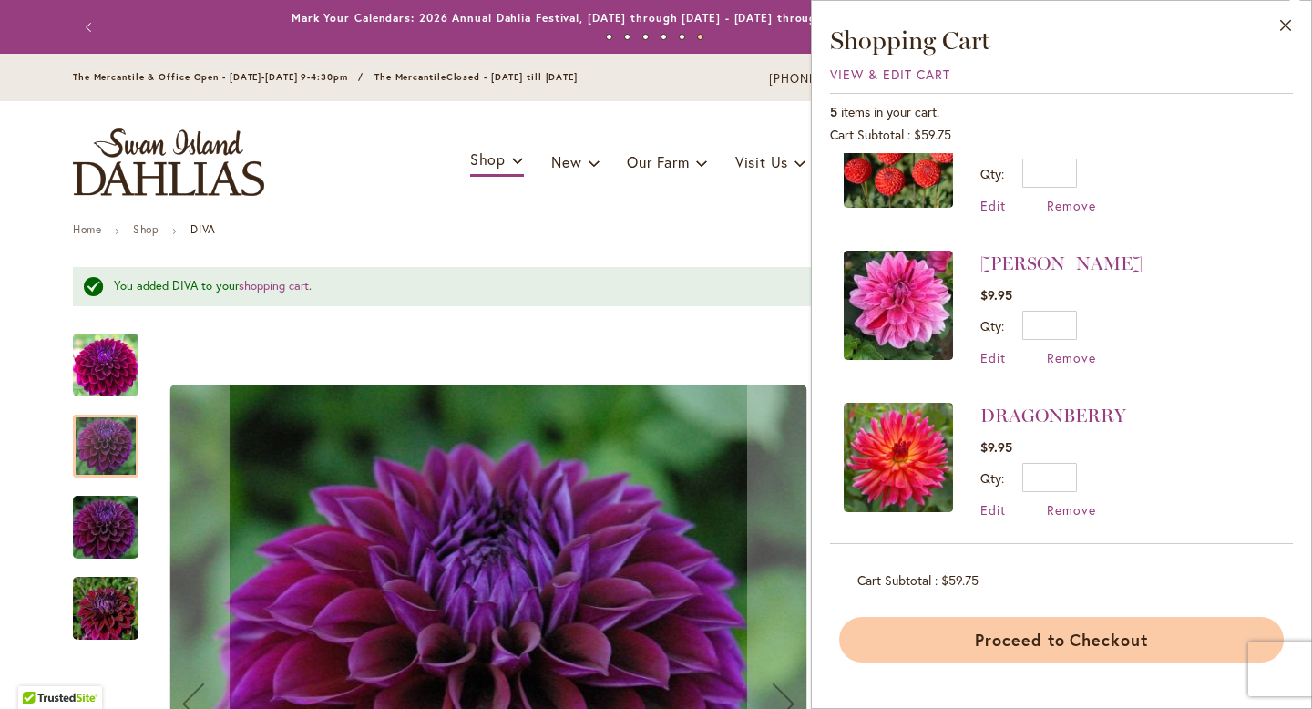
click at [1061, 638] on button "Proceed to Checkout" at bounding box center [1061, 640] width 445 height 46
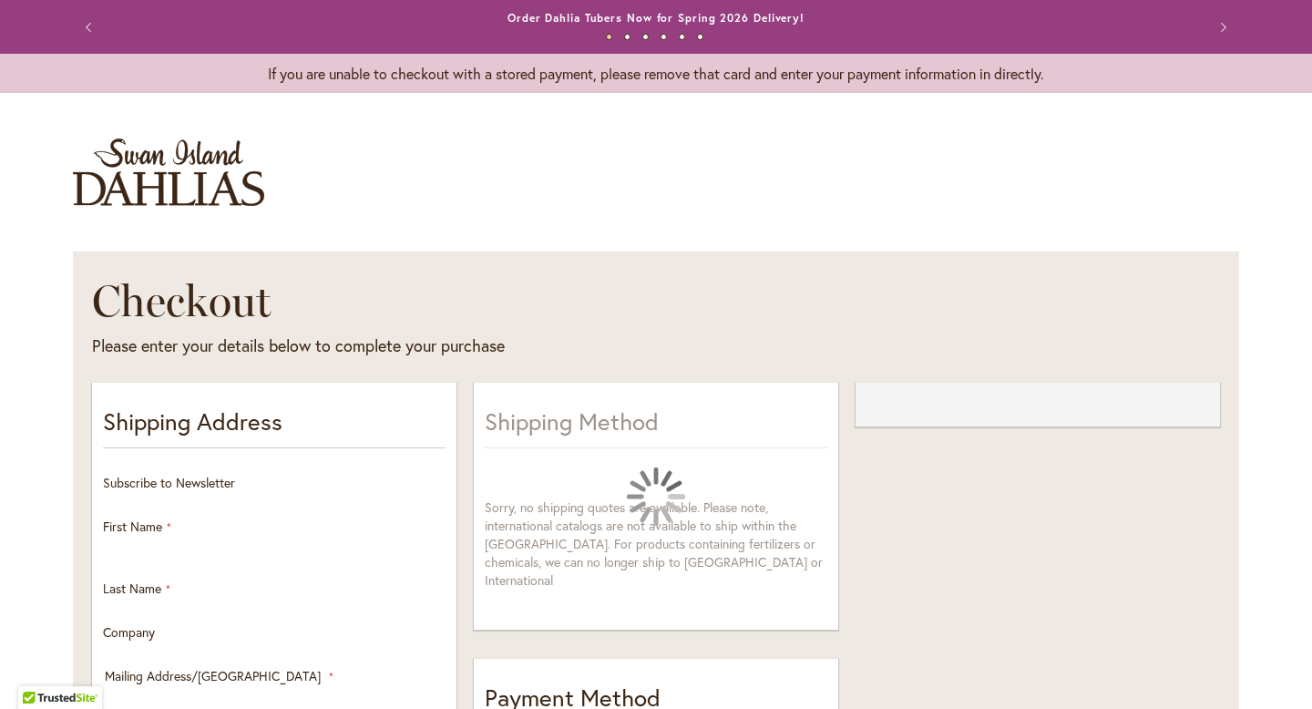
select select "**"
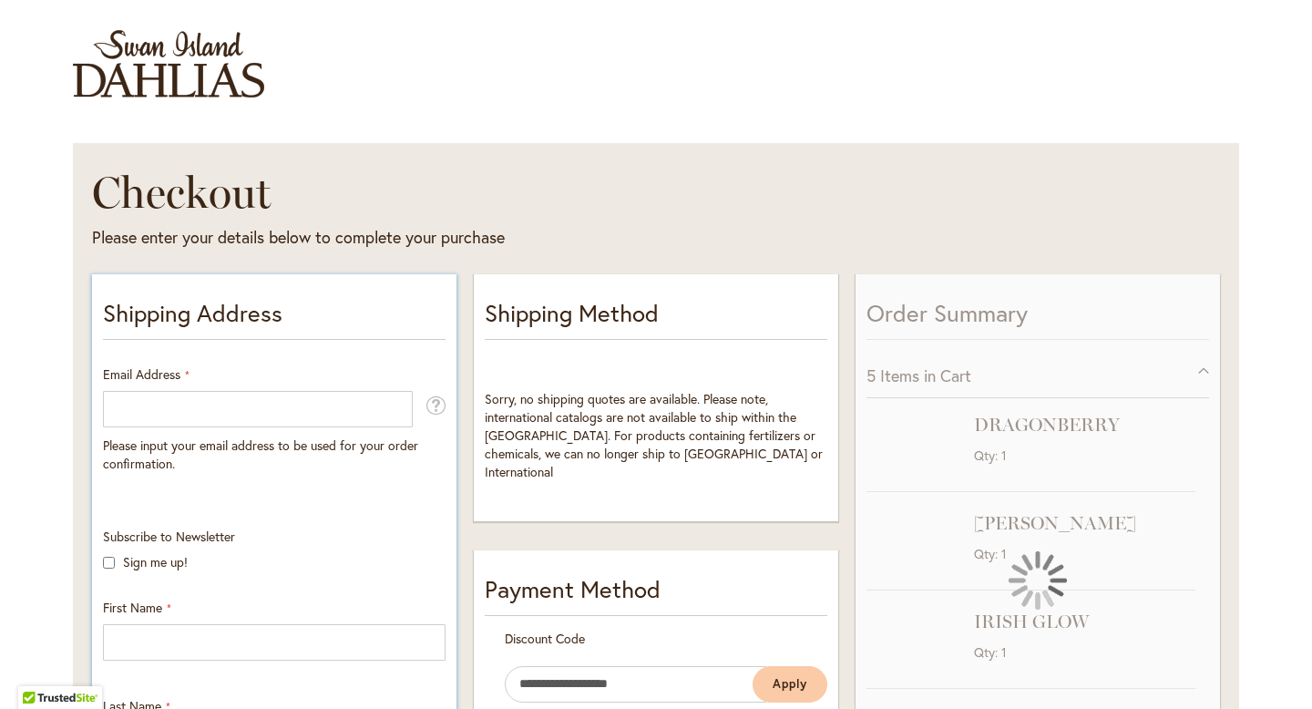
scroll to position [114, 0]
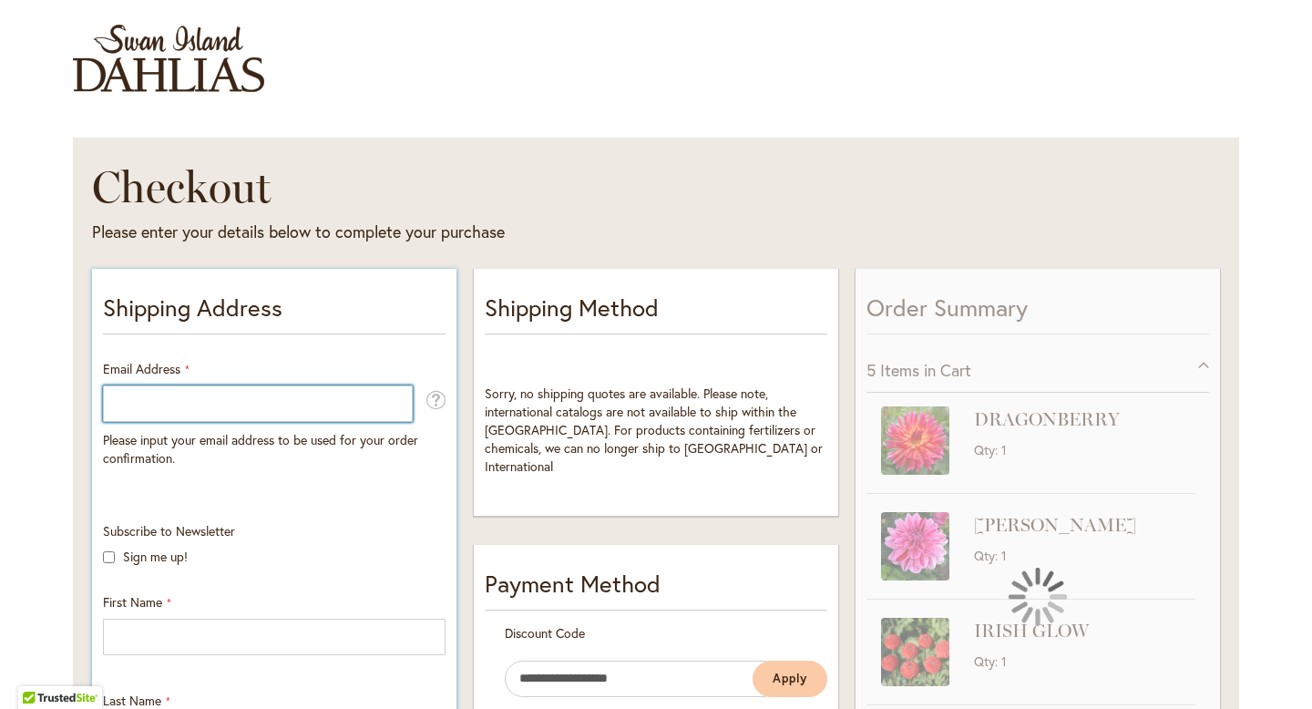
click at [154, 394] on input "Email Address" at bounding box center [258, 403] width 310 height 36
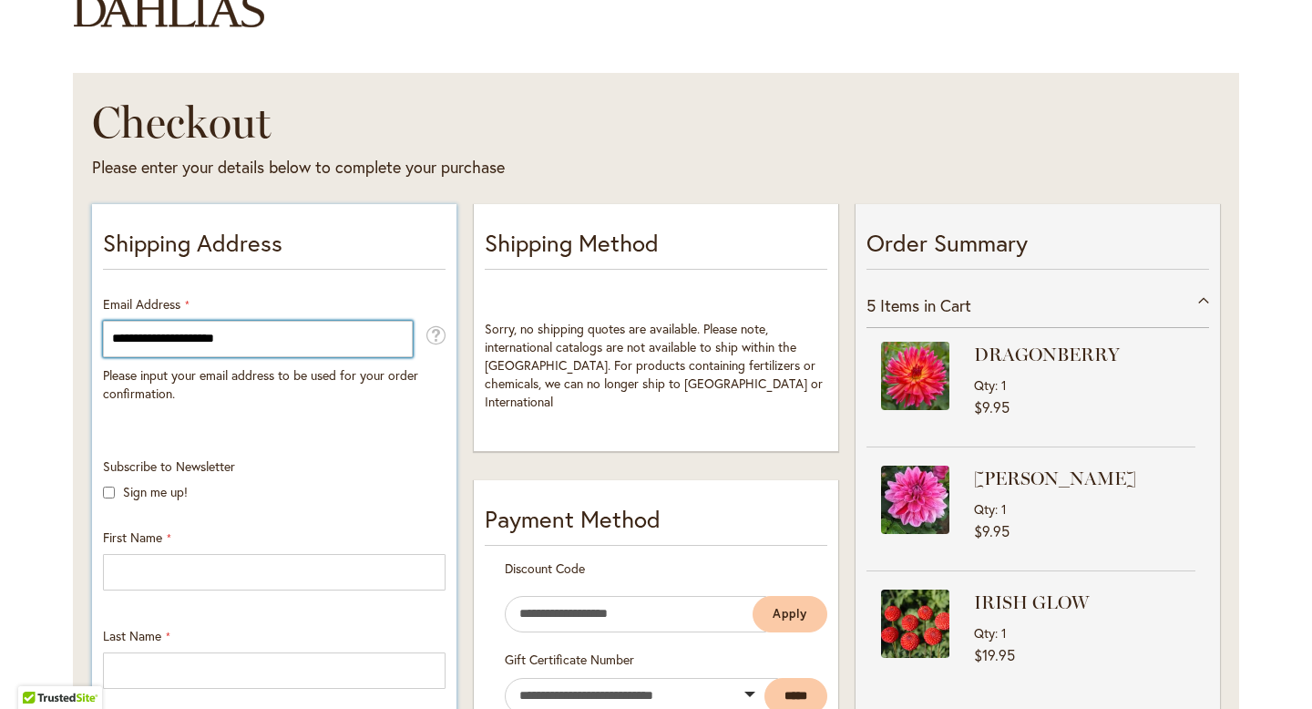
scroll to position [361, 0]
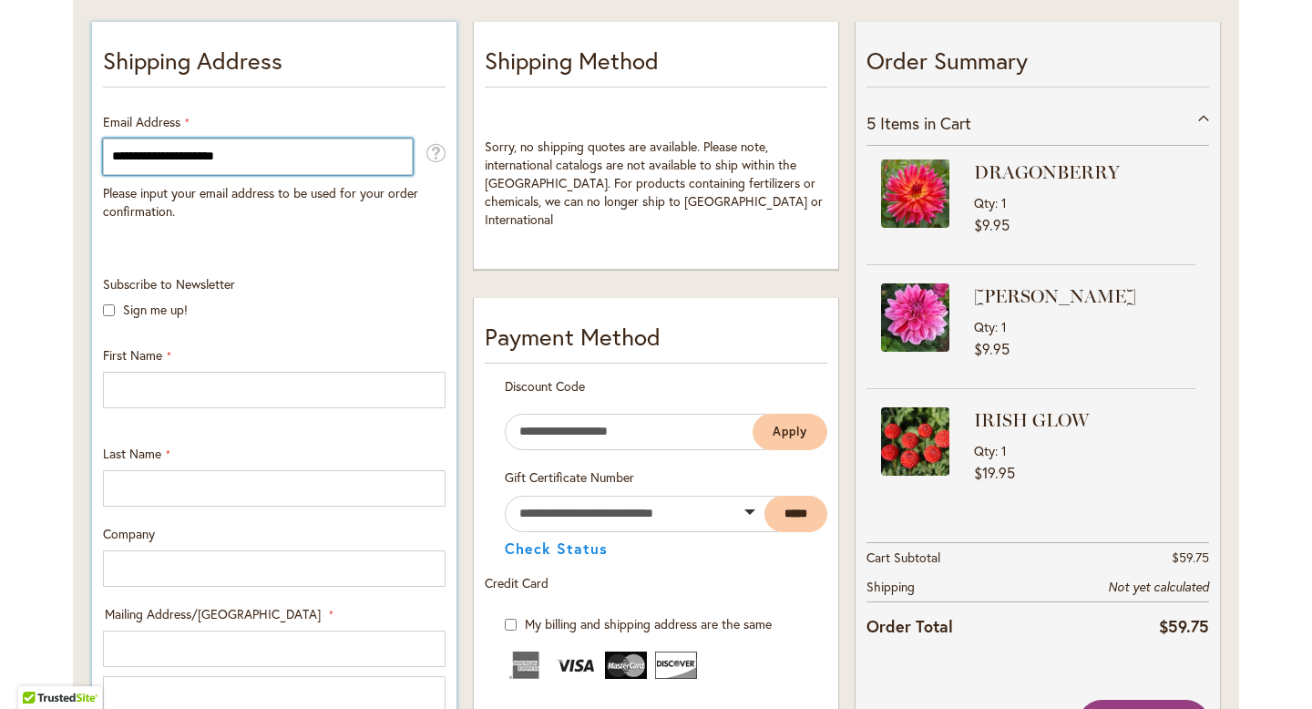
type input "**********"
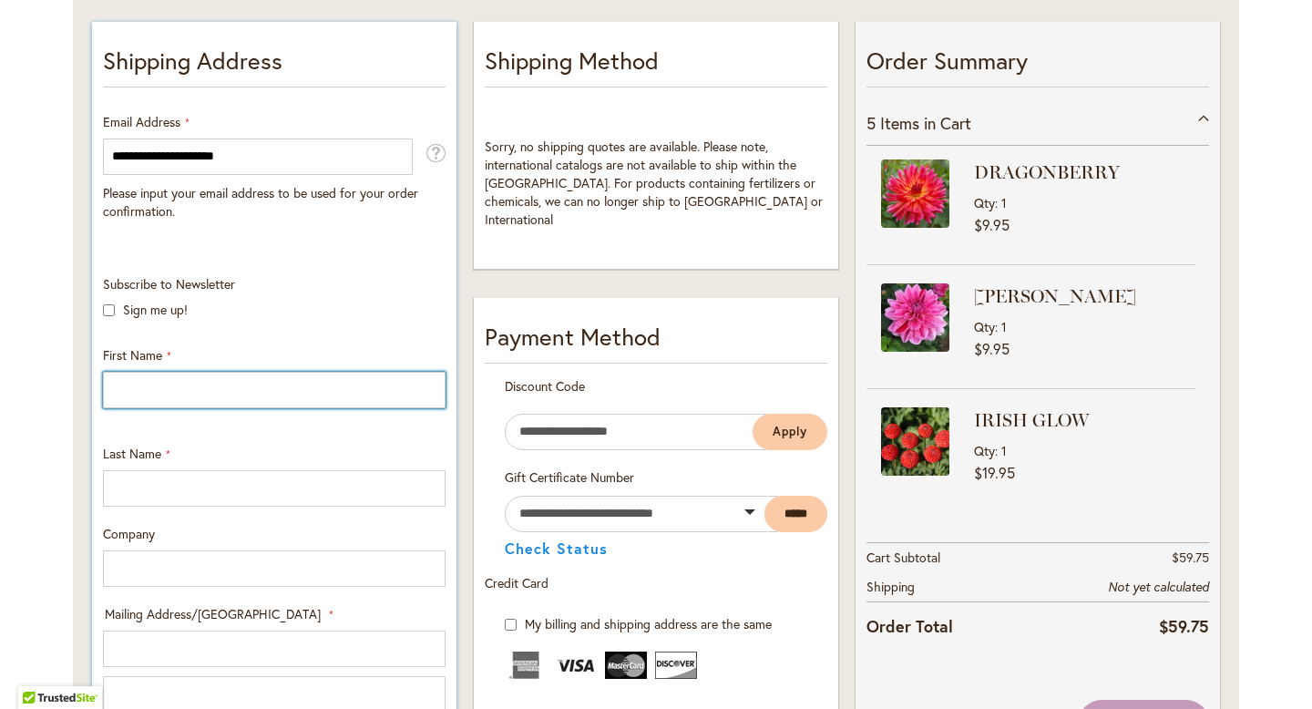
click at [162, 388] on input "First Name" at bounding box center [274, 390] width 343 height 36
type input "***"
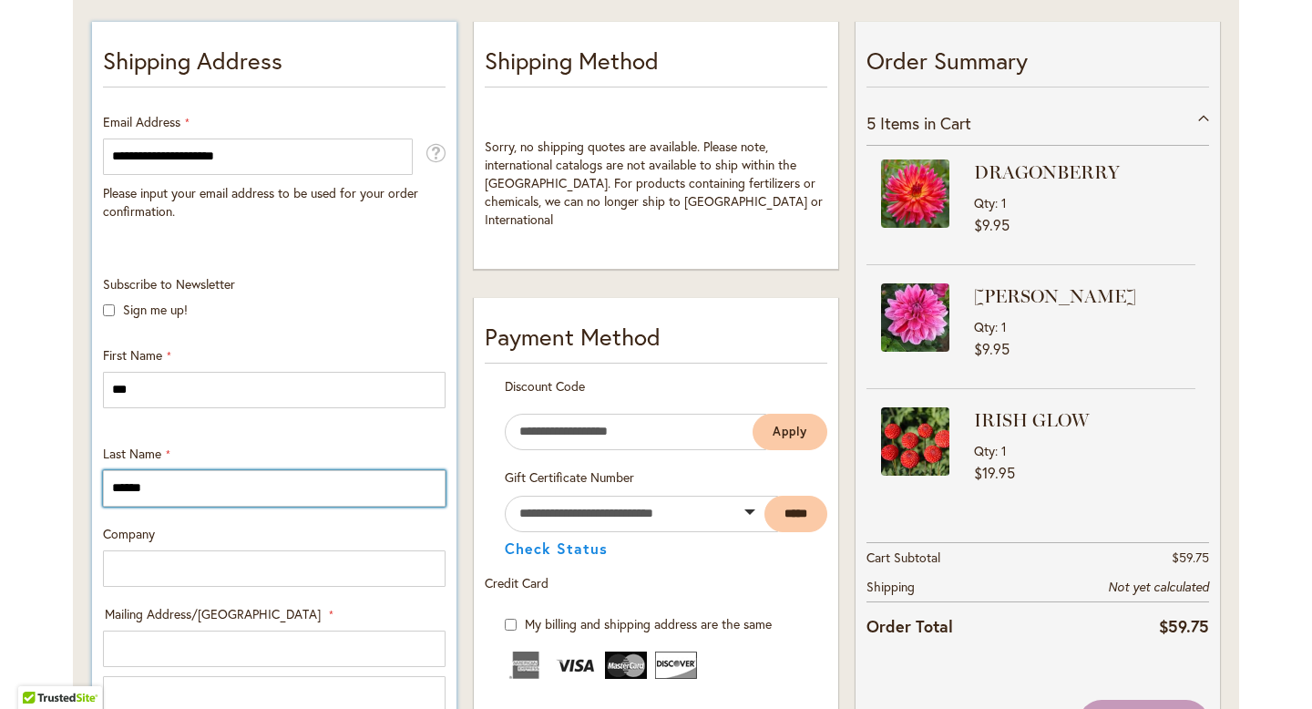
type input "******"
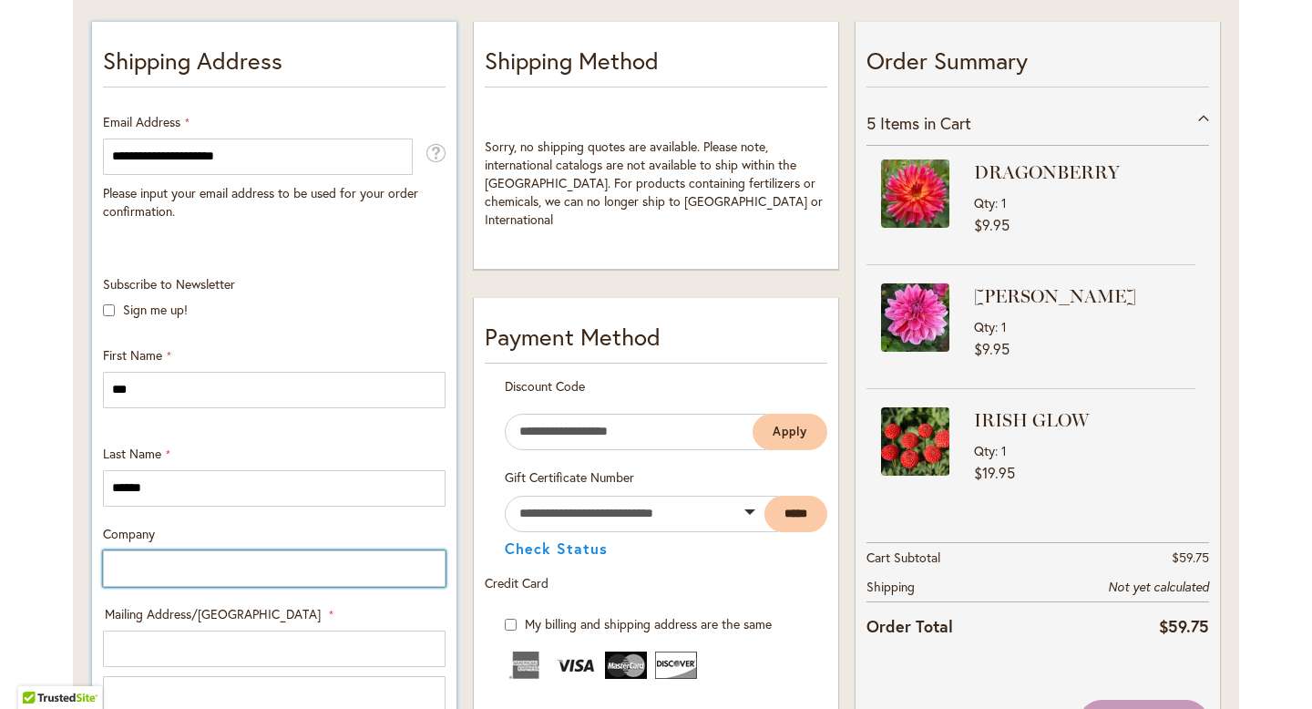
scroll to position [549, 0]
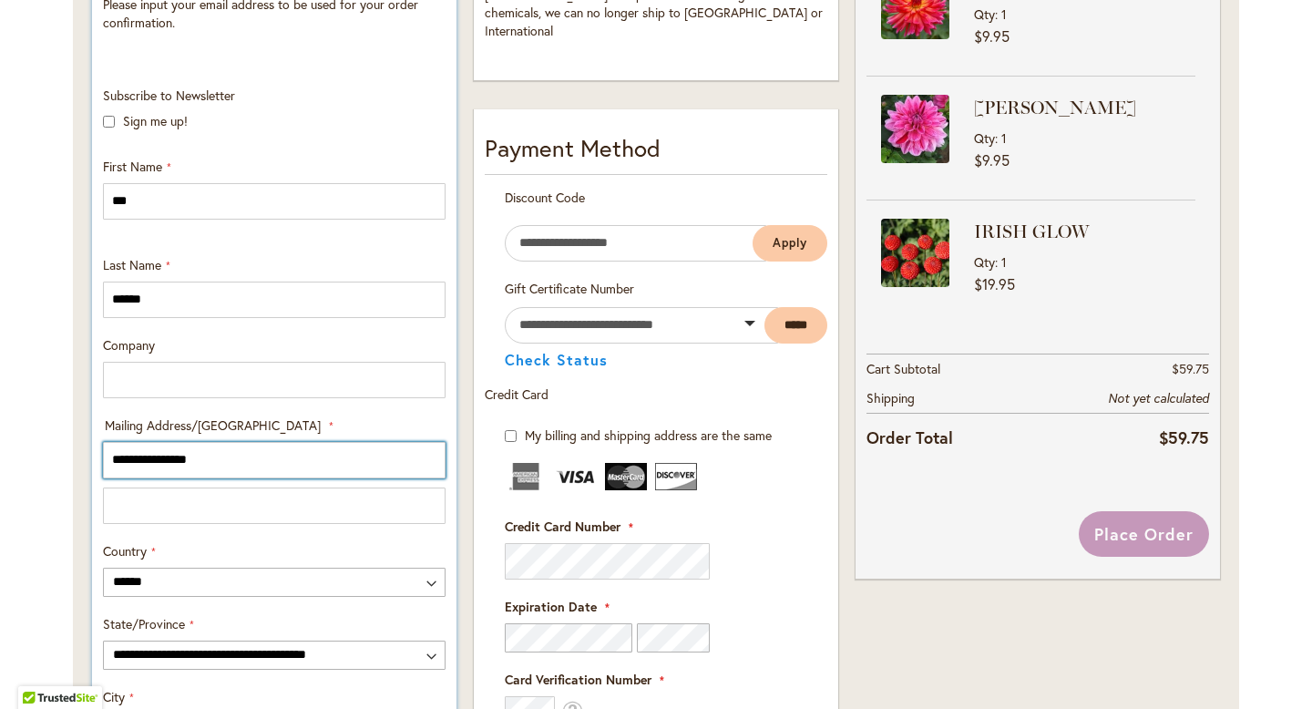
type input "**********"
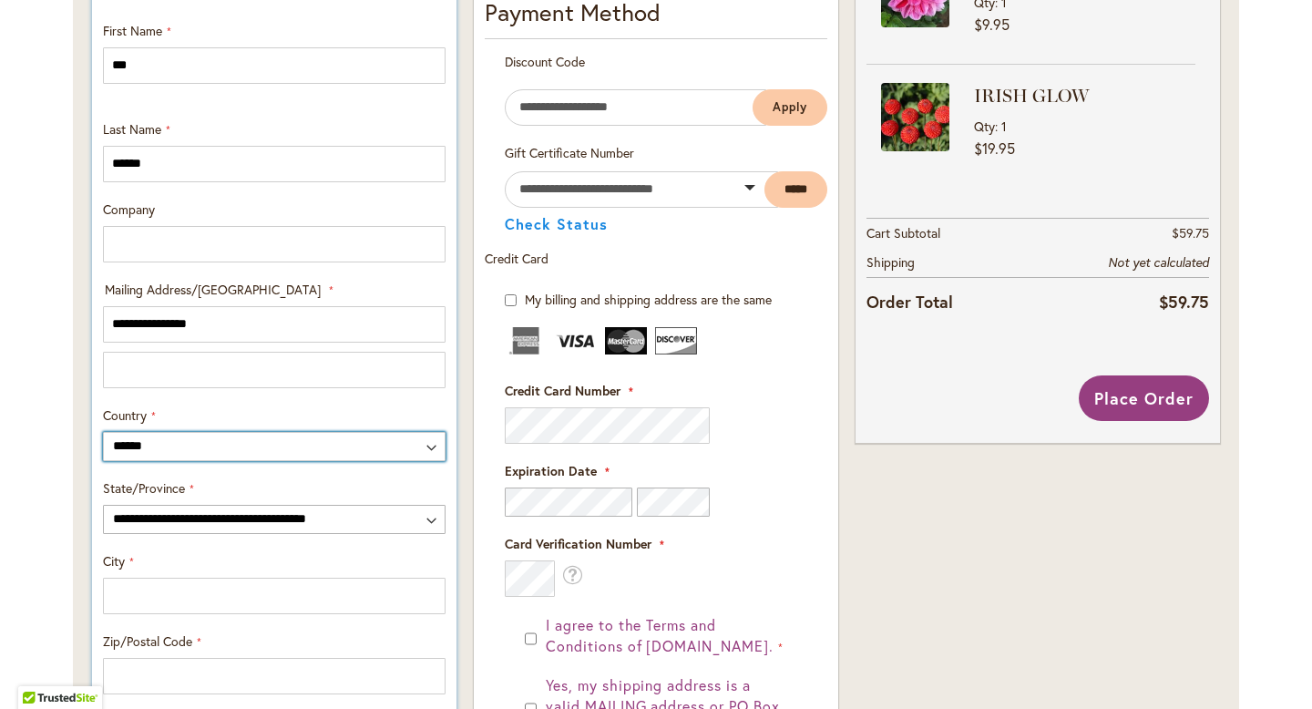
scroll to position [810, 0]
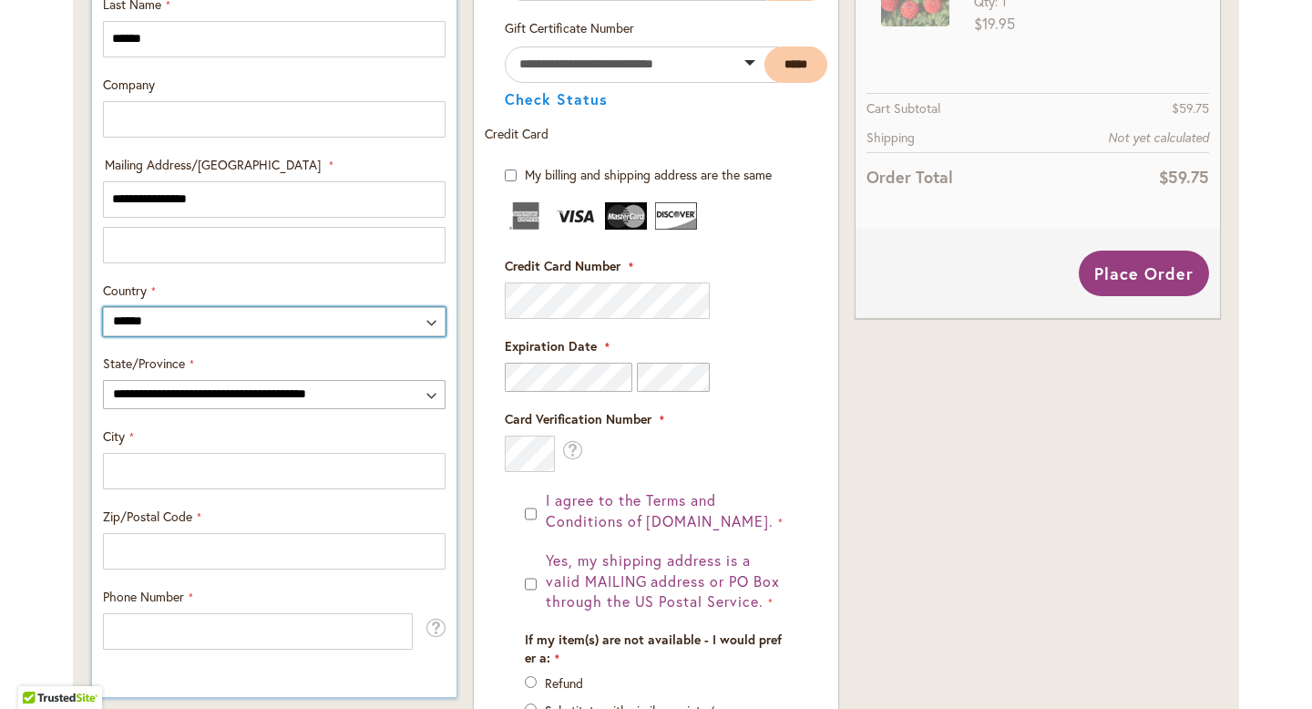
click at [182, 324] on select "**********" at bounding box center [274, 321] width 343 height 29
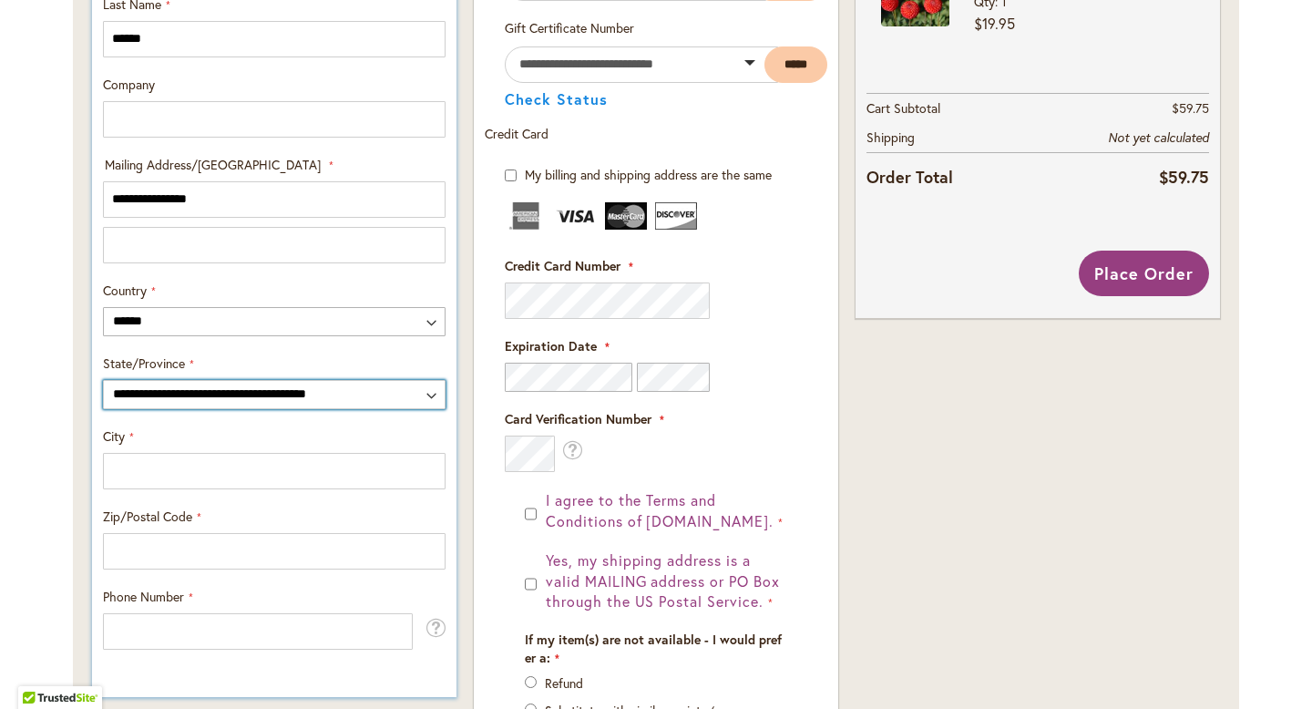
click at [202, 391] on select "**********" at bounding box center [274, 394] width 343 height 29
select select "**"
click at [103, 380] on select "**********" at bounding box center [274, 394] width 343 height 29
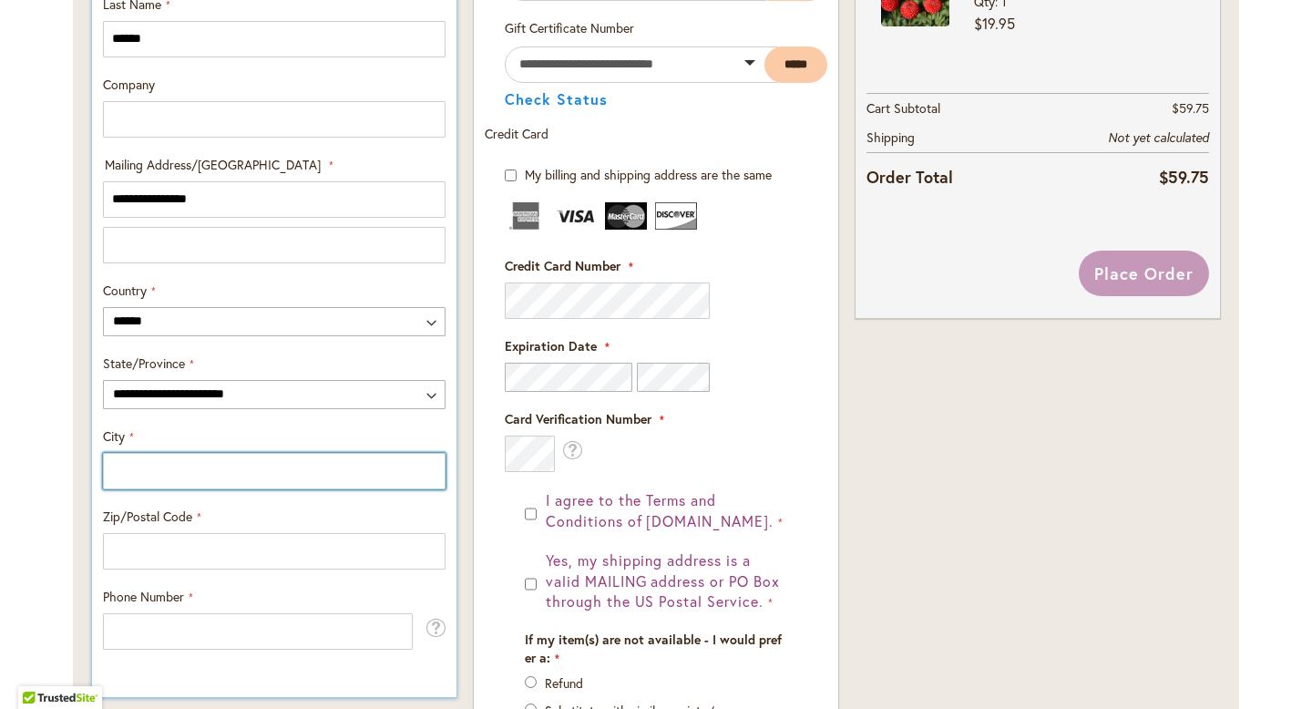
click at [160, 465] on input "City" at bounding box center [274, 471] width 343 height 36
type input "********"
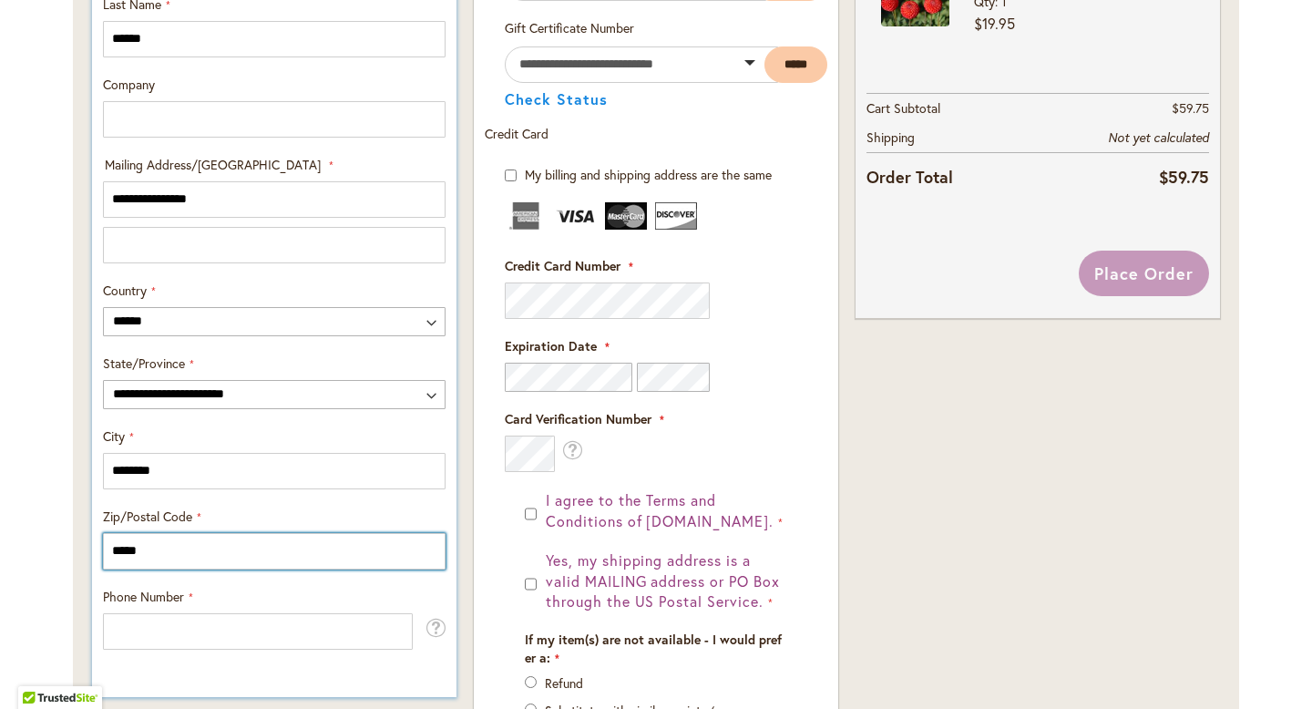
type input "*****"
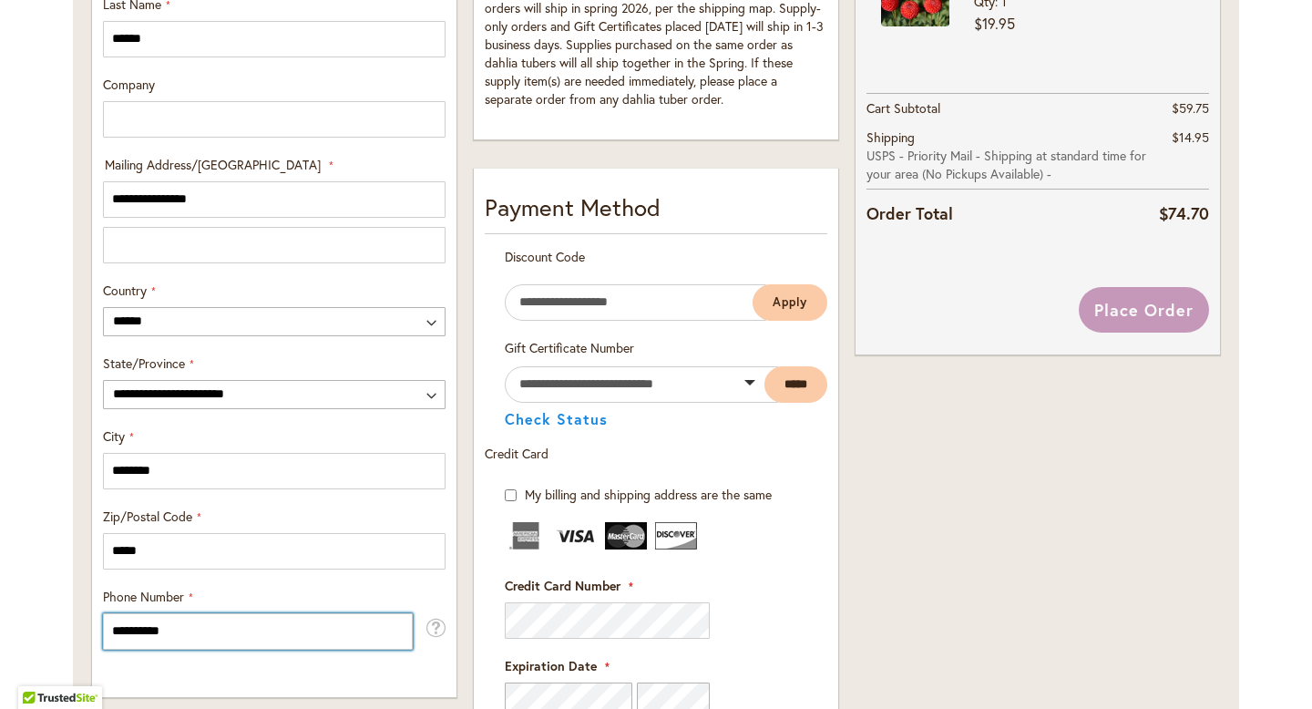
type input "**********"
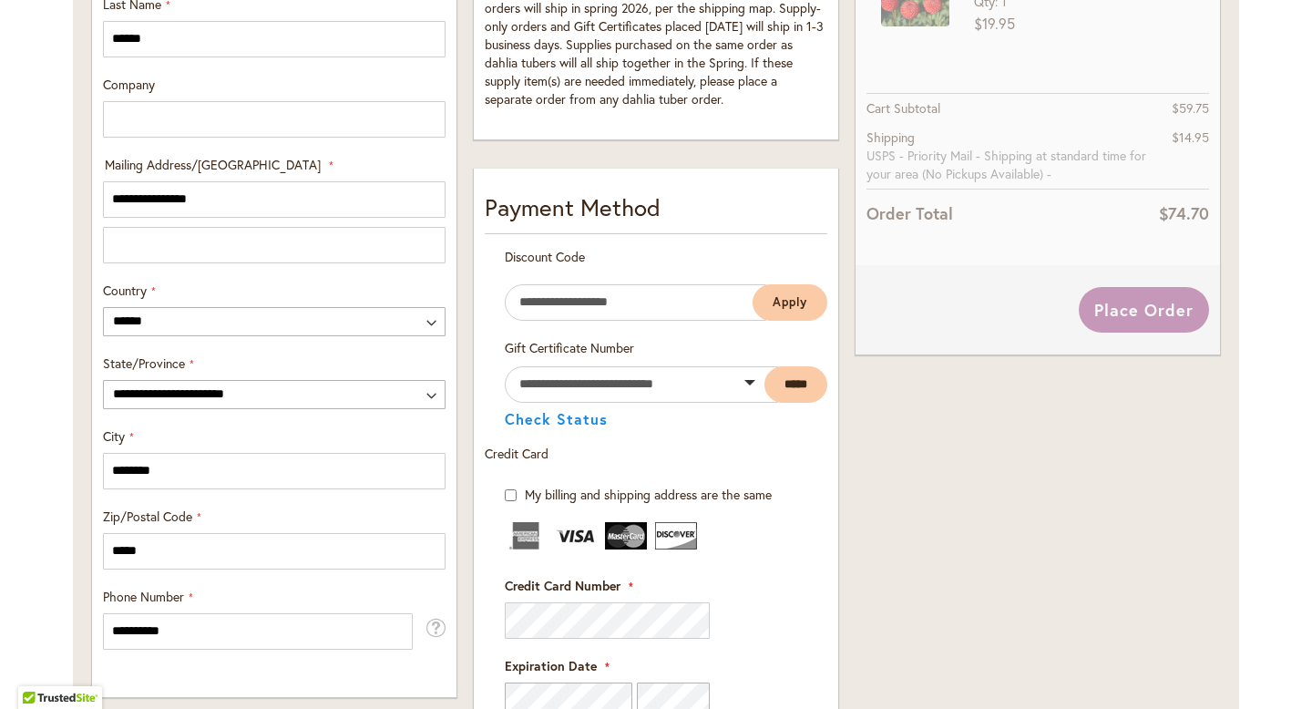
click at [959, 601] on div "Order Summary 5 Items in Cart DRAGONBERRY Qty 1 $9.95 Qty 1" at bounding box center [1037, 383] width 381 height 1634
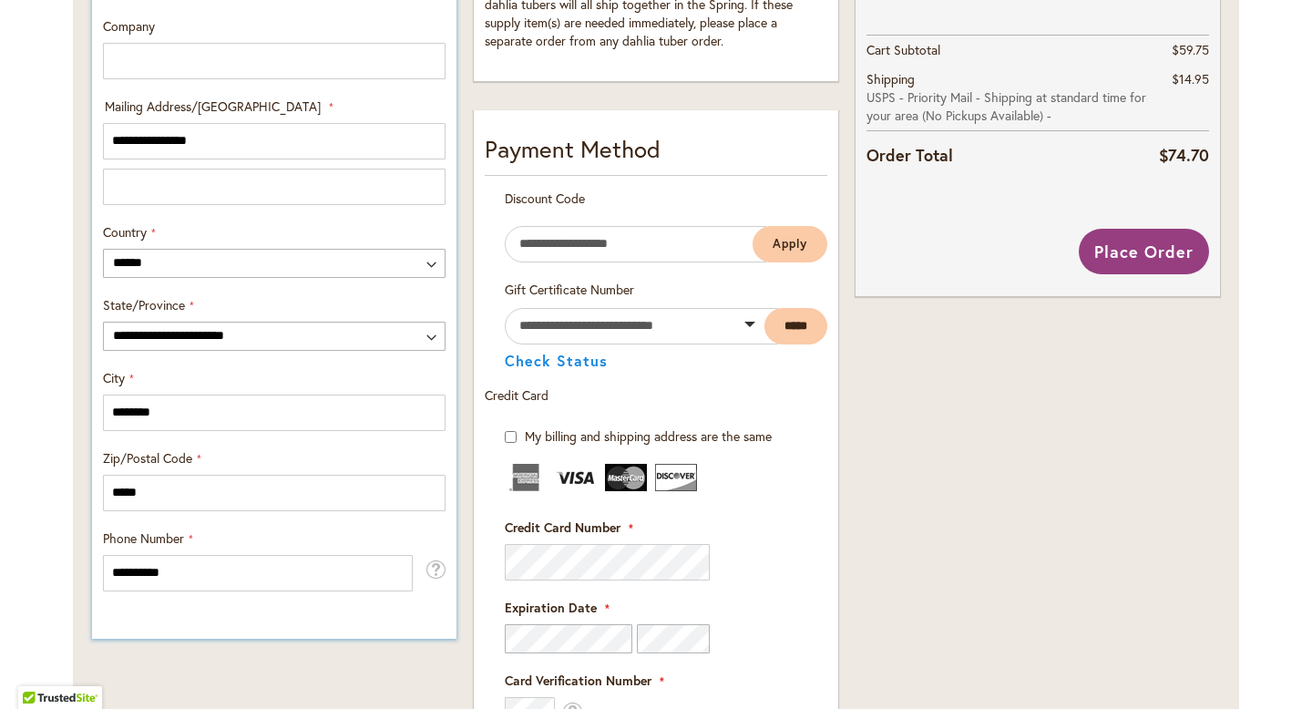
scroll to position [762, 0]
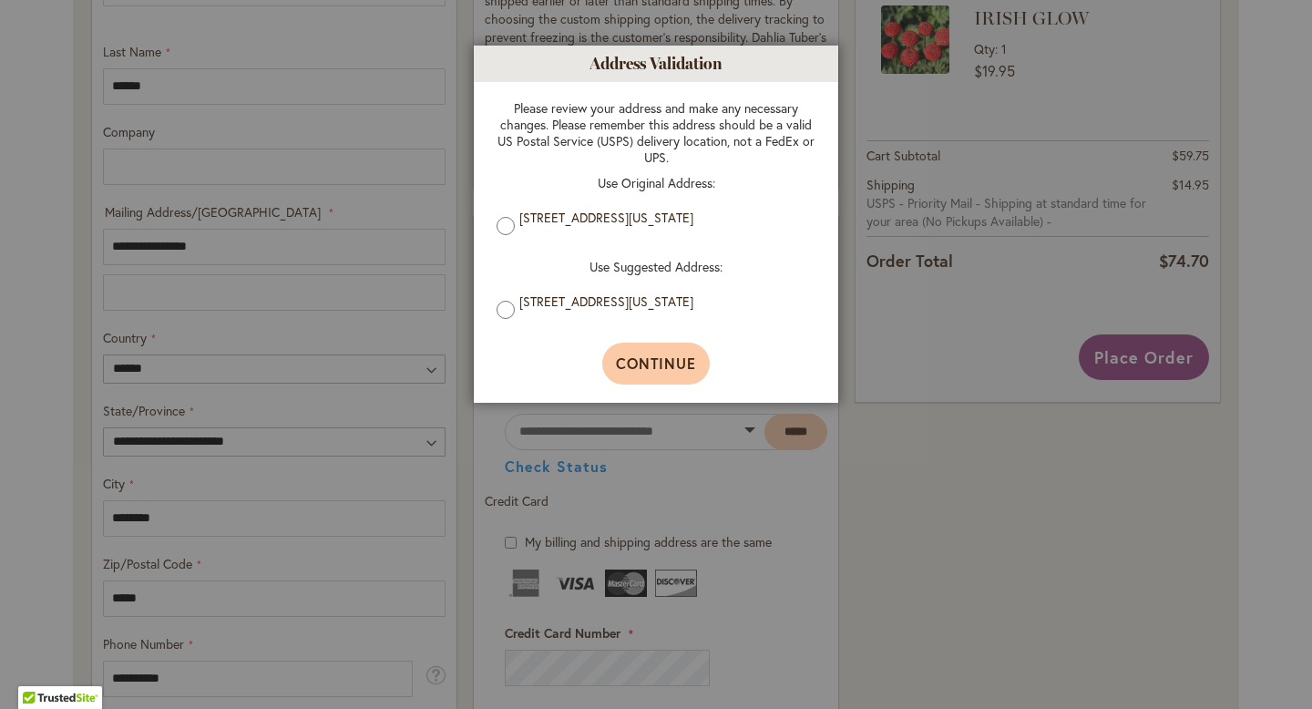
click at [659, 369] on span "Continue" at bounding box center [656, 362] width 81 height 19
type input "**********"
type input "********"
type input "**********"
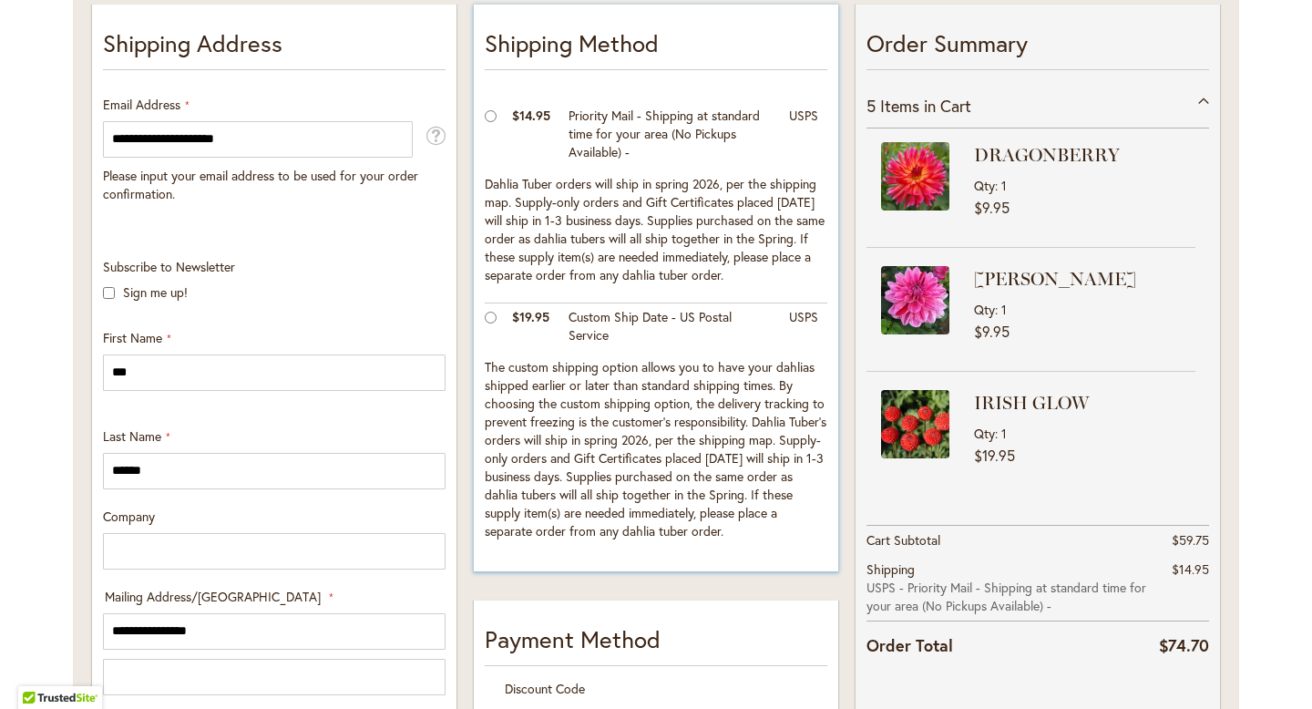
scroll to position [382, 0]
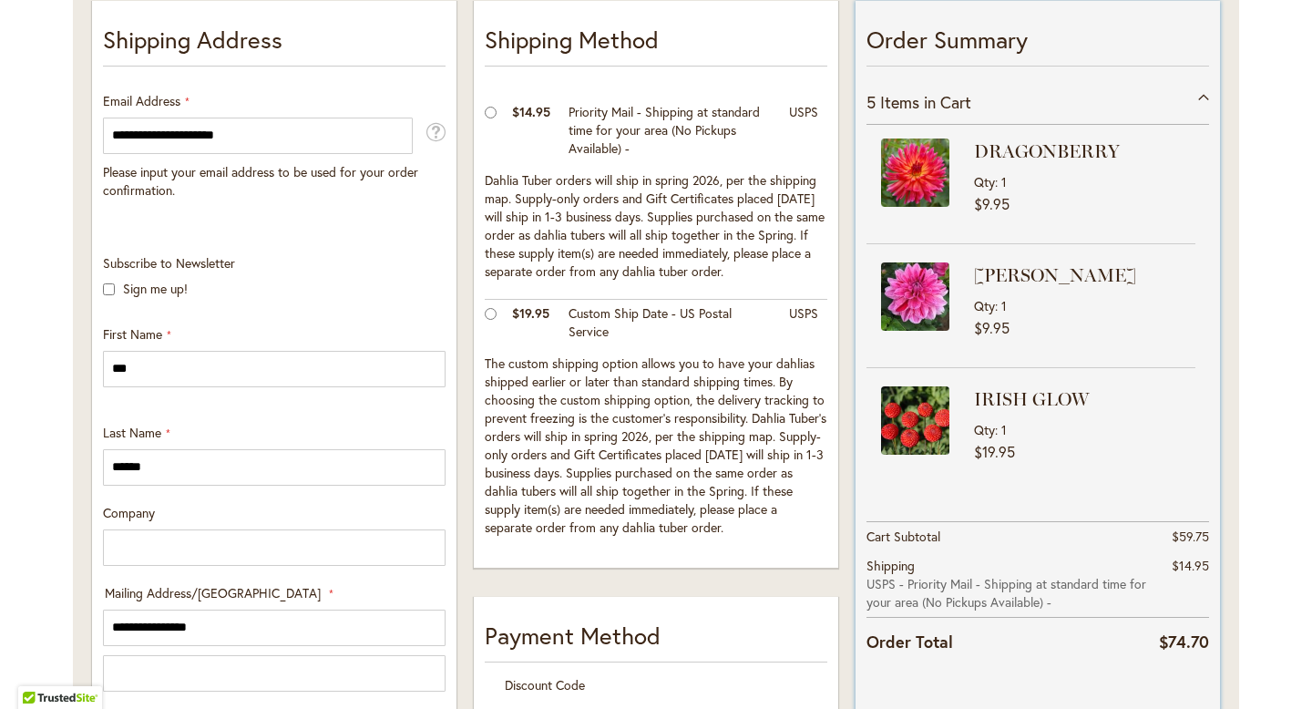
click at [1200, 98] on div "5 Items in Cart" at bounding box center [1037, 102] width 343 height 45
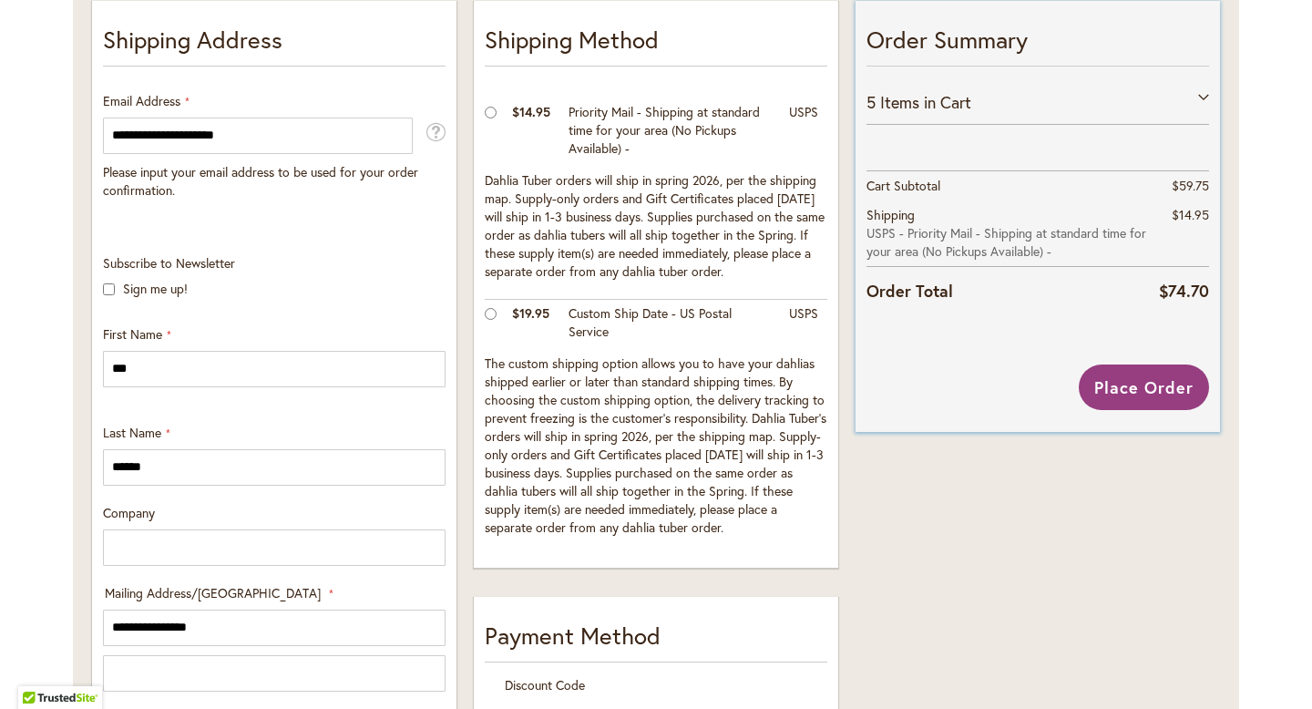
click at [1200, 98] on div "5 Items in Cart" at bounding box center [1037, 102] width 343 height 45
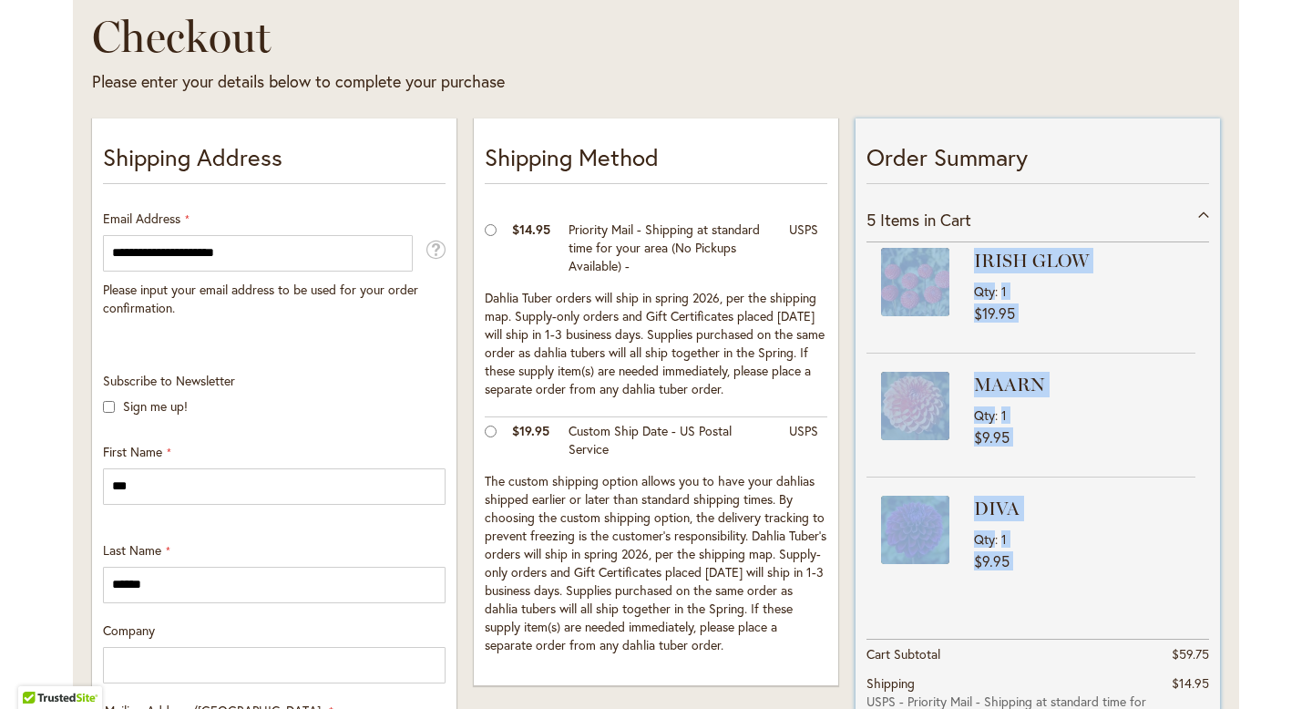
scroll to position [175, 0]
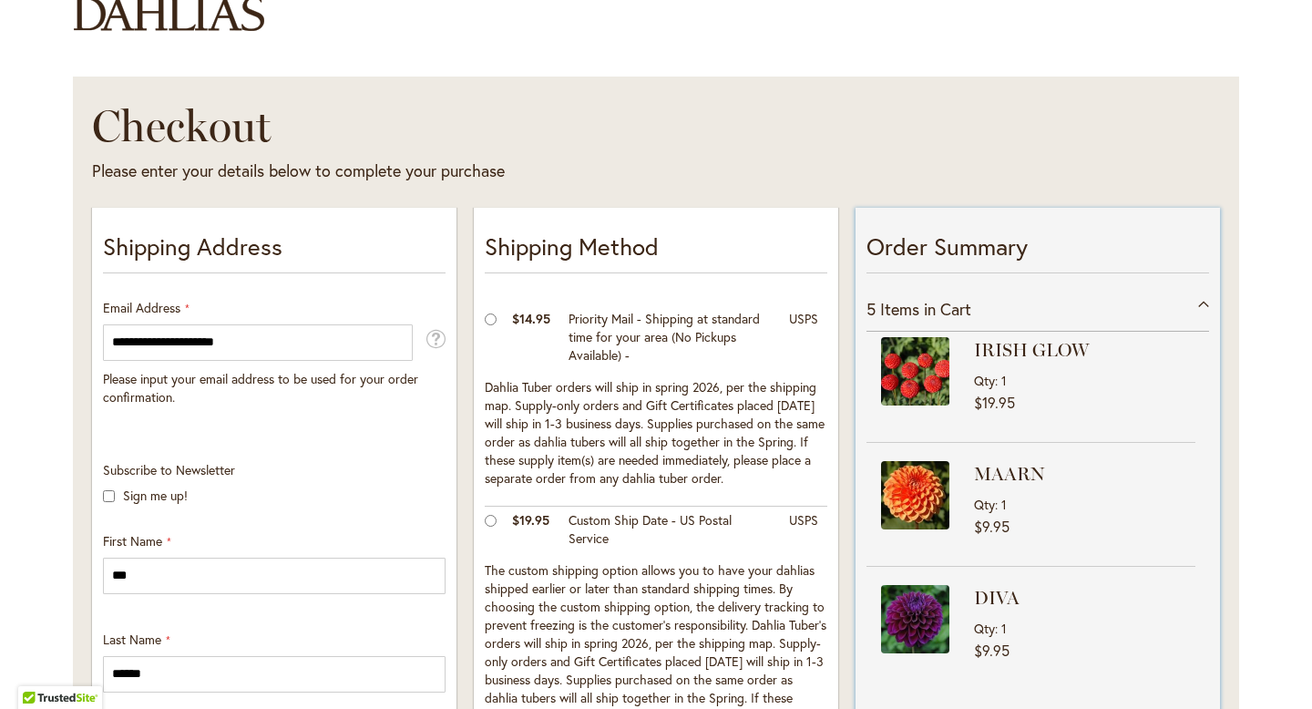
click at [1154, 399] on span "$19.95" at bounding box center [1084, 402] width 221 height 16
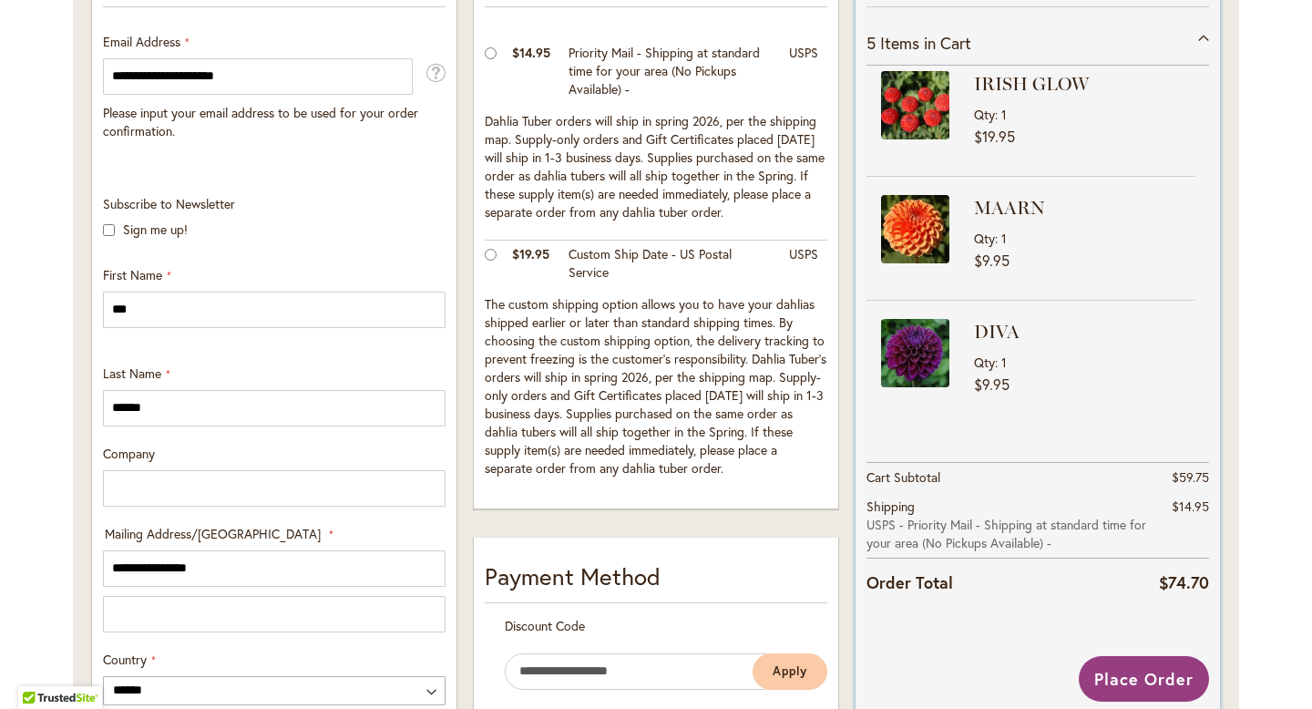
scroll to position [444, 0]
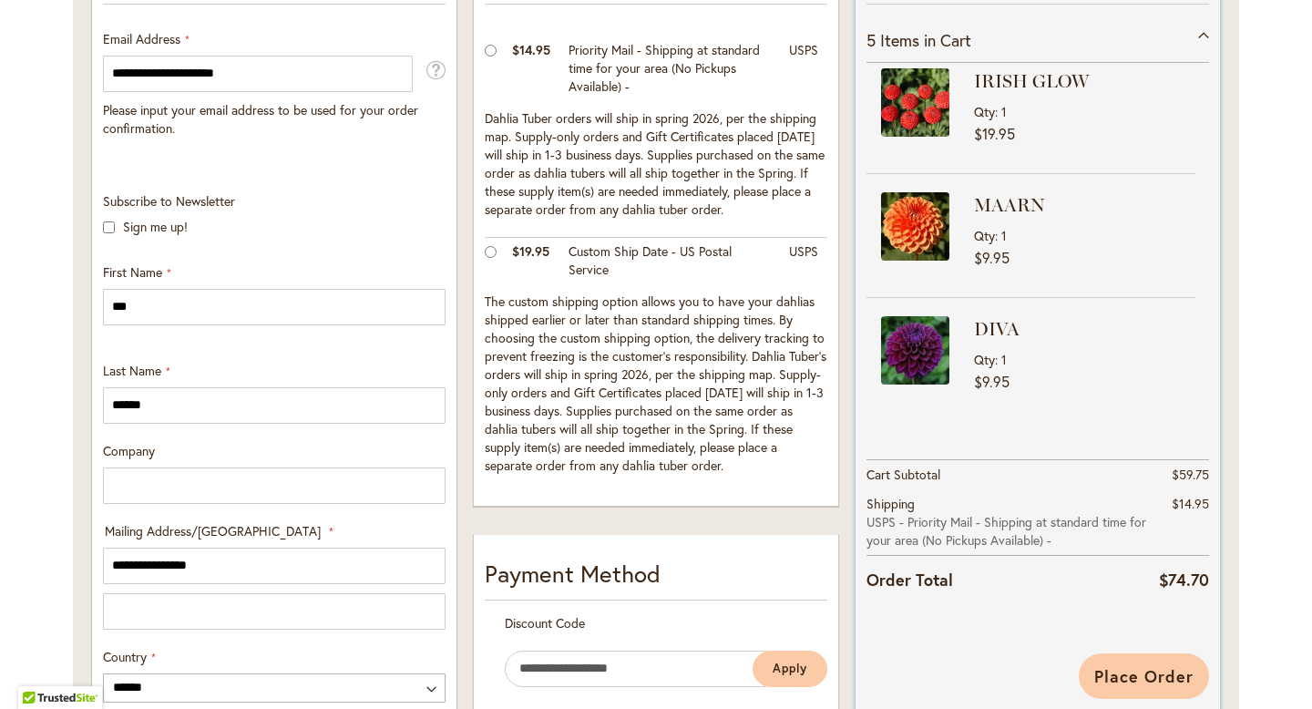
click at [1147, 671] on span "Place Order" at bounding box center [1143, 676] width 99 height 22
